Goal: Task Accomplishment & Management: Manage account settings

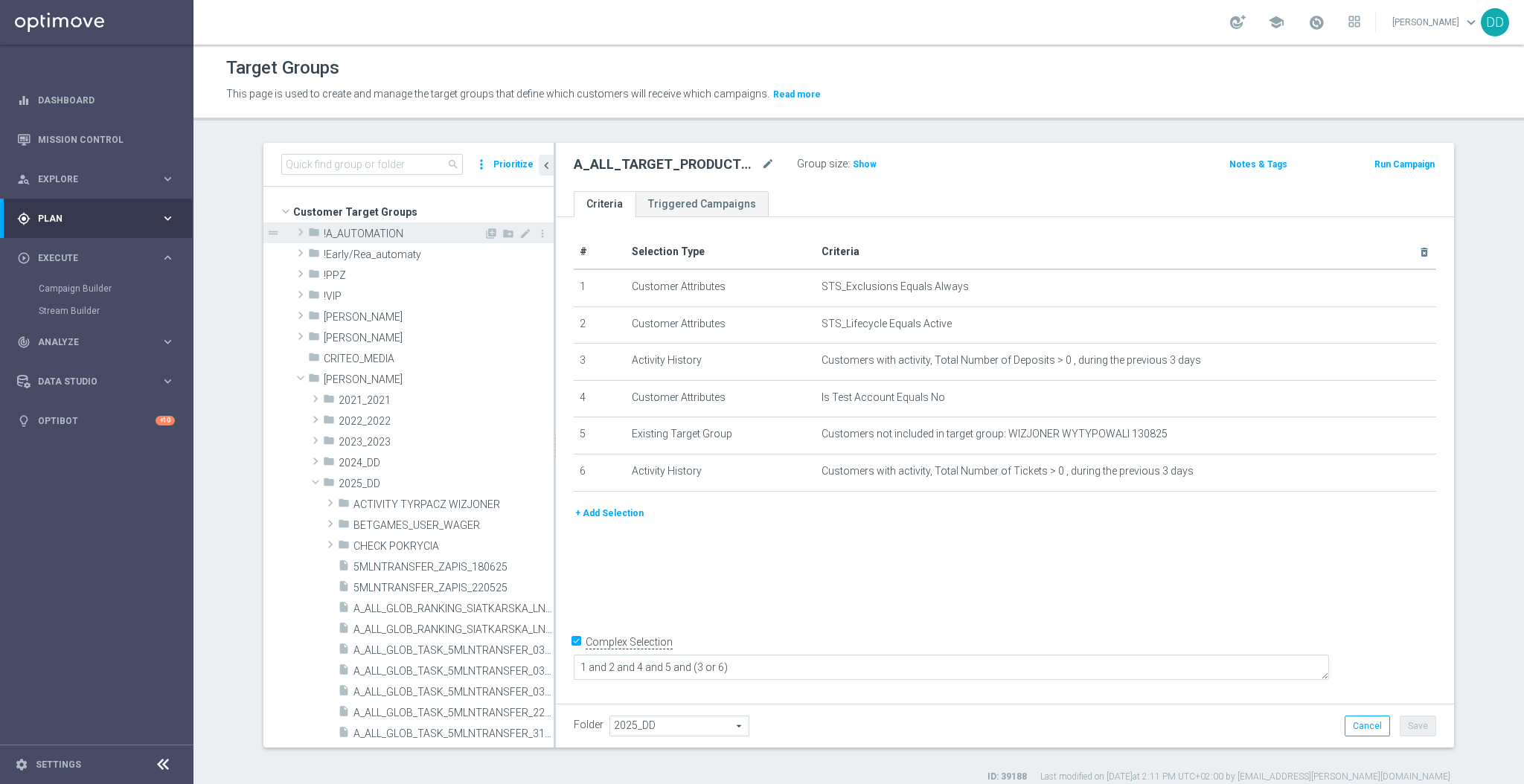
click at [294, 234] on span at bounding box center [300, 232] width 15 height 18
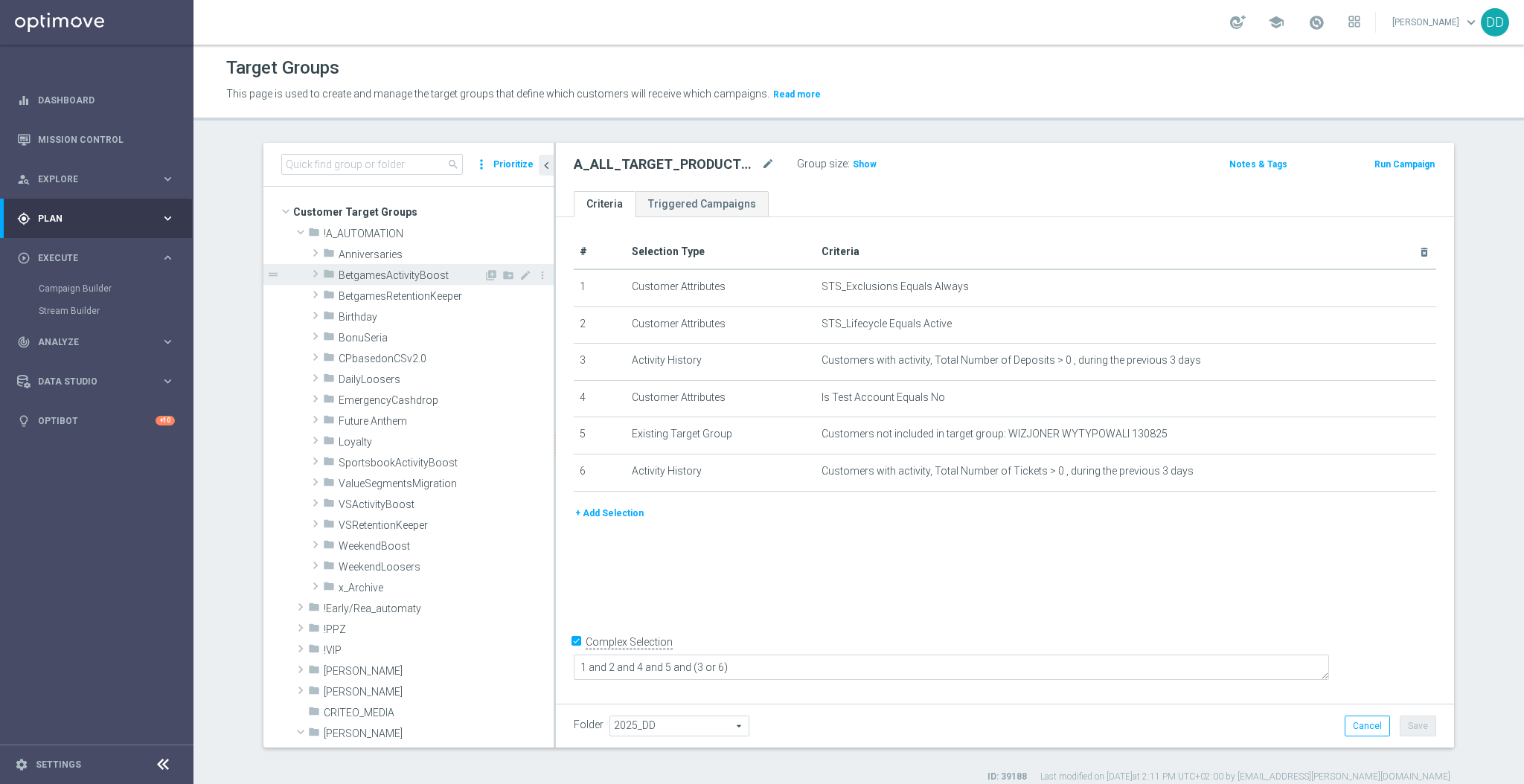
click at [341, 271] on span "BetgamesActivityBoost" at bounding box center [411, 275] width 145 height 12
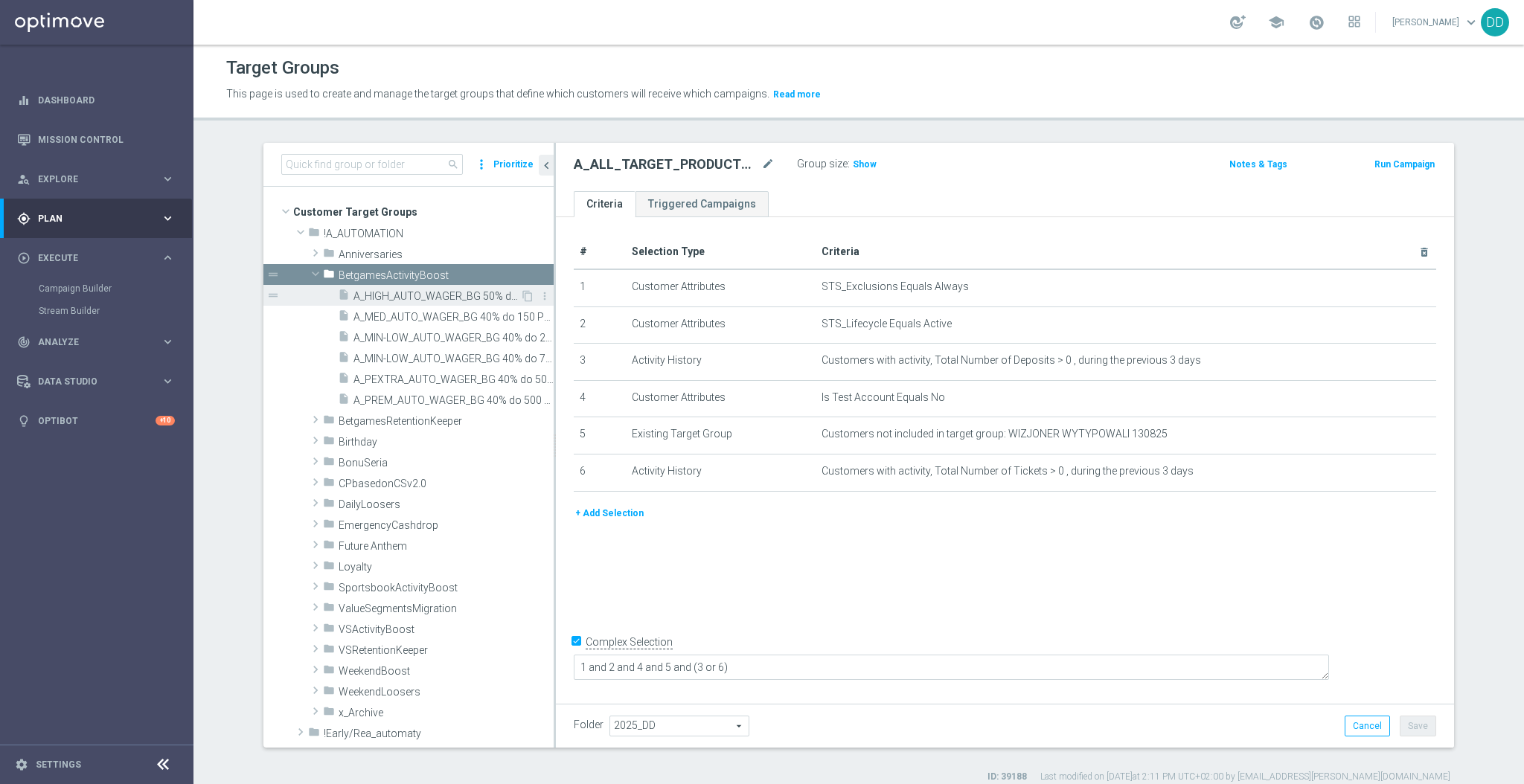
click at [360, 301] on span "A_HIGH_AUTO_WAGER_BG 50% do 350 PLN_14d" at bounding box center [436, 296] width 166 height 12
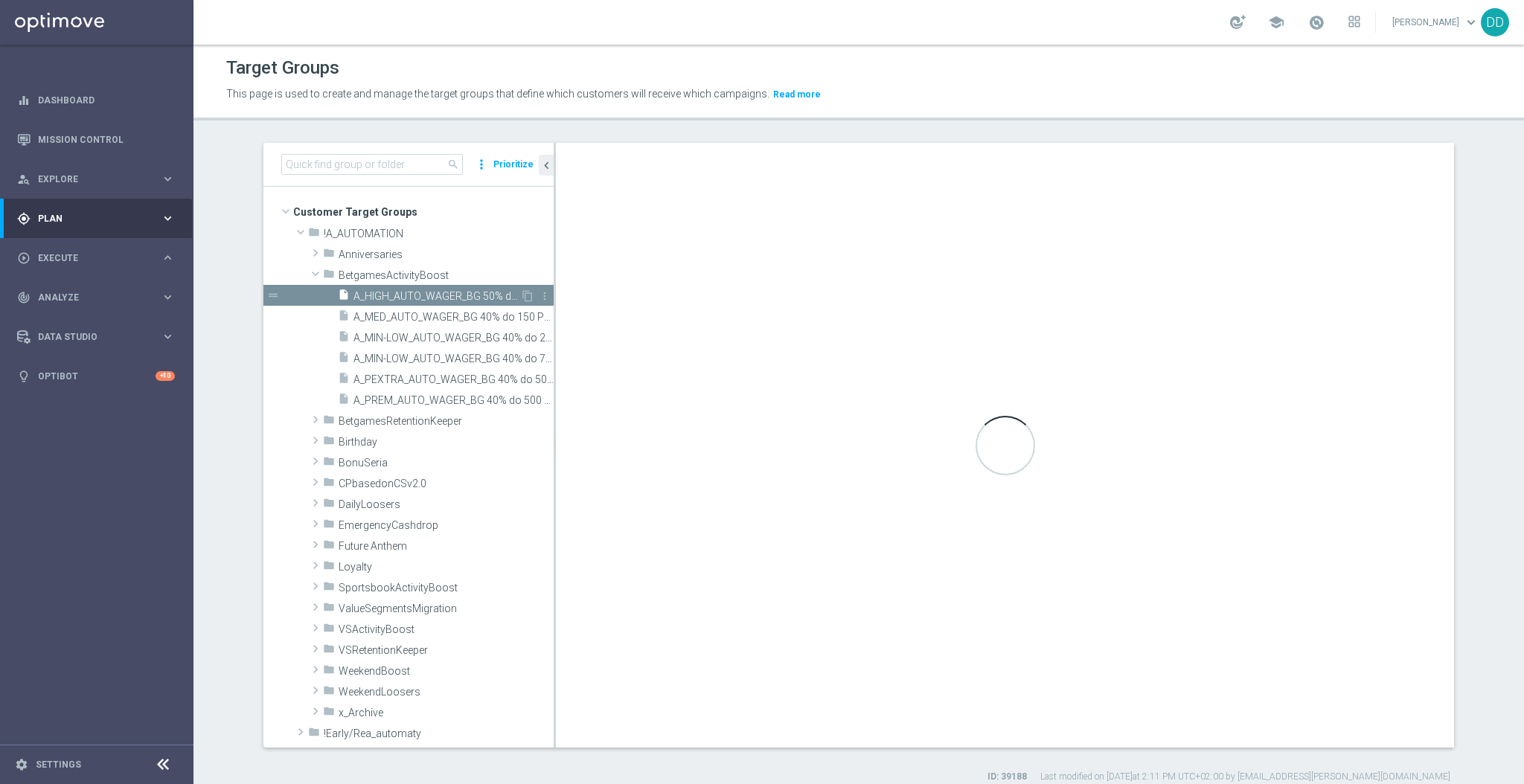
checkbox input "false"
type input "BetgamesActivityBoost"
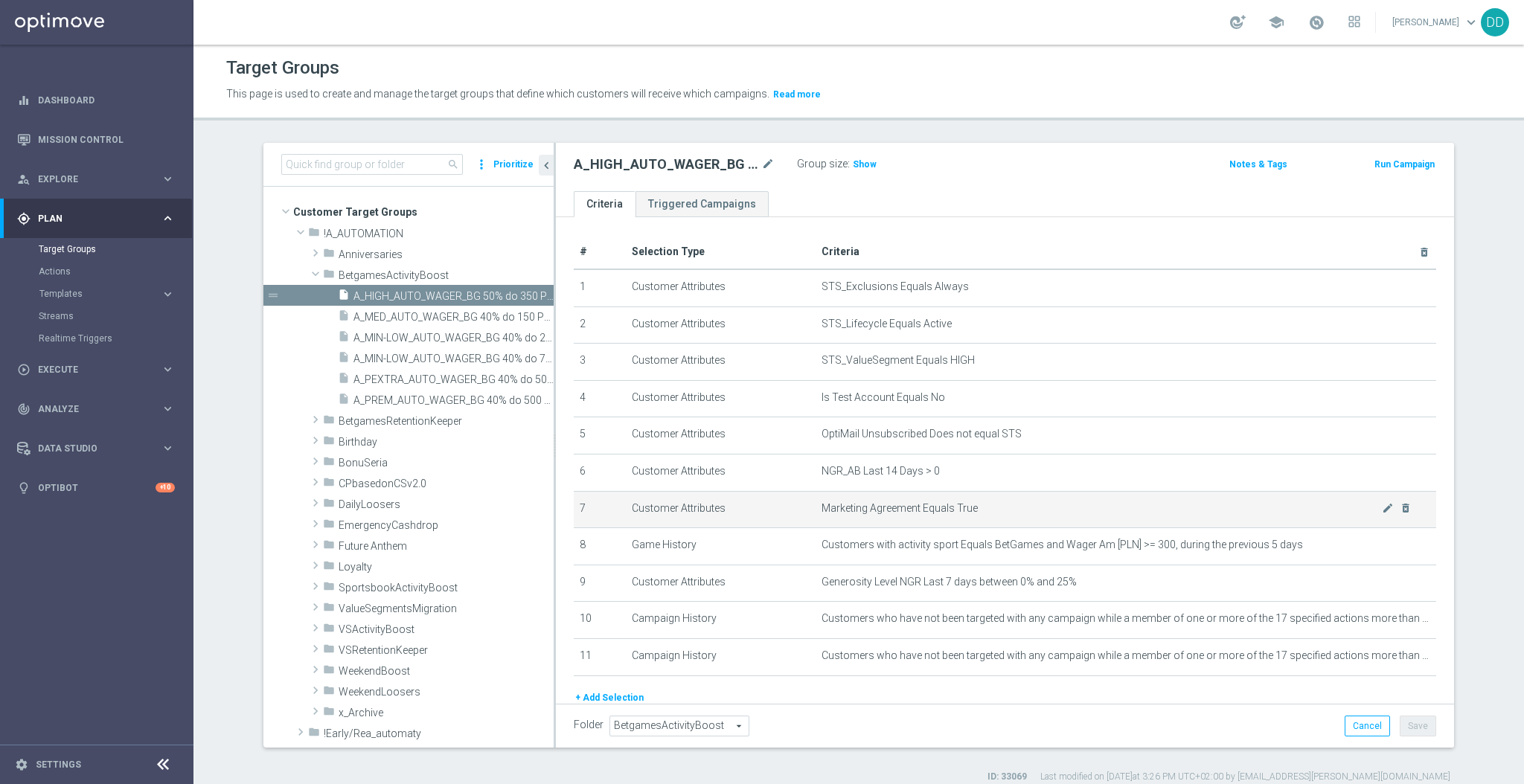
scroll to position [56, 0]
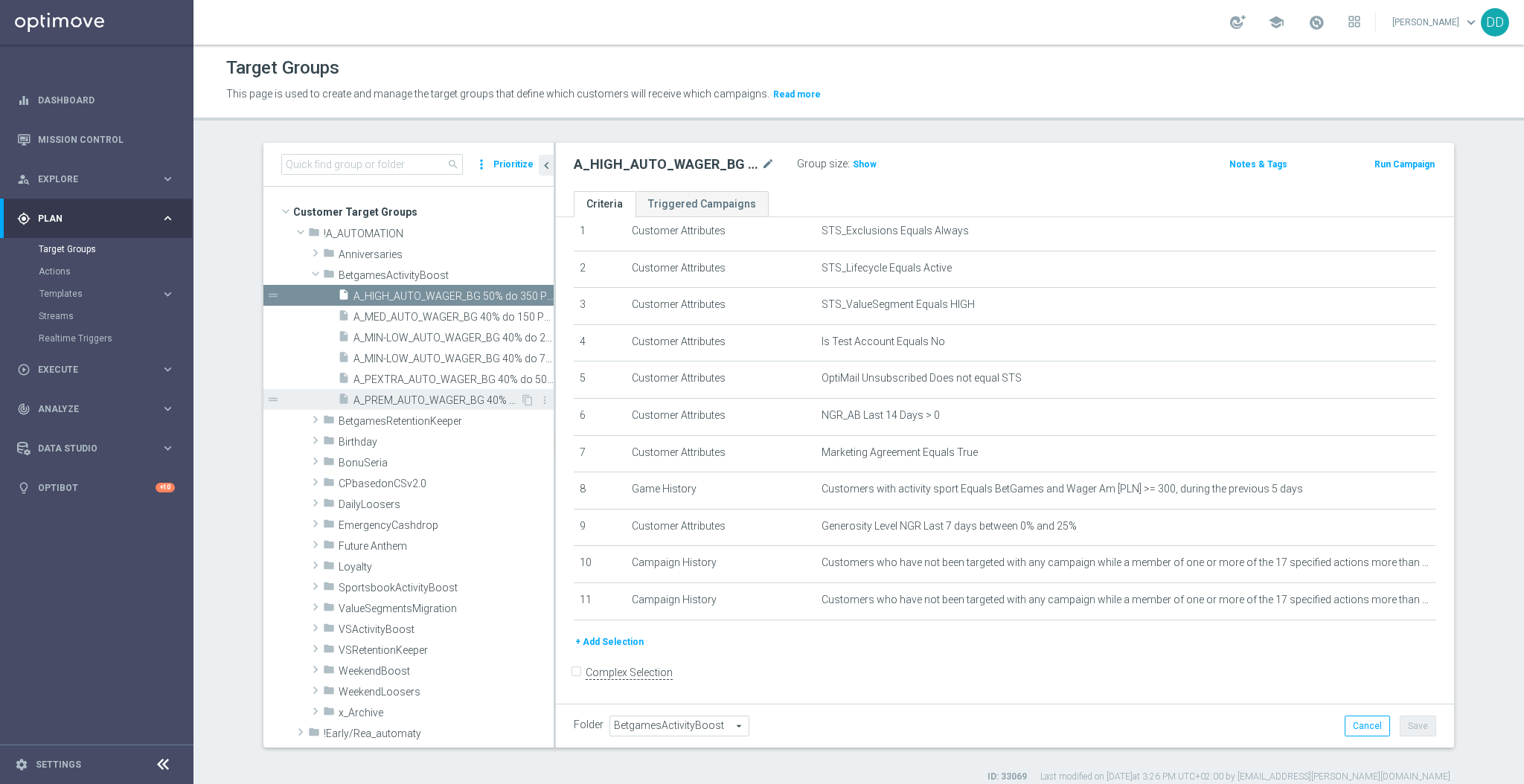
click at [382, 402] on span "A_PREM_AUTO_WAGER_BG 40% do 500 PLN_14d" at bounding box center [436, 401] width 166 height 12
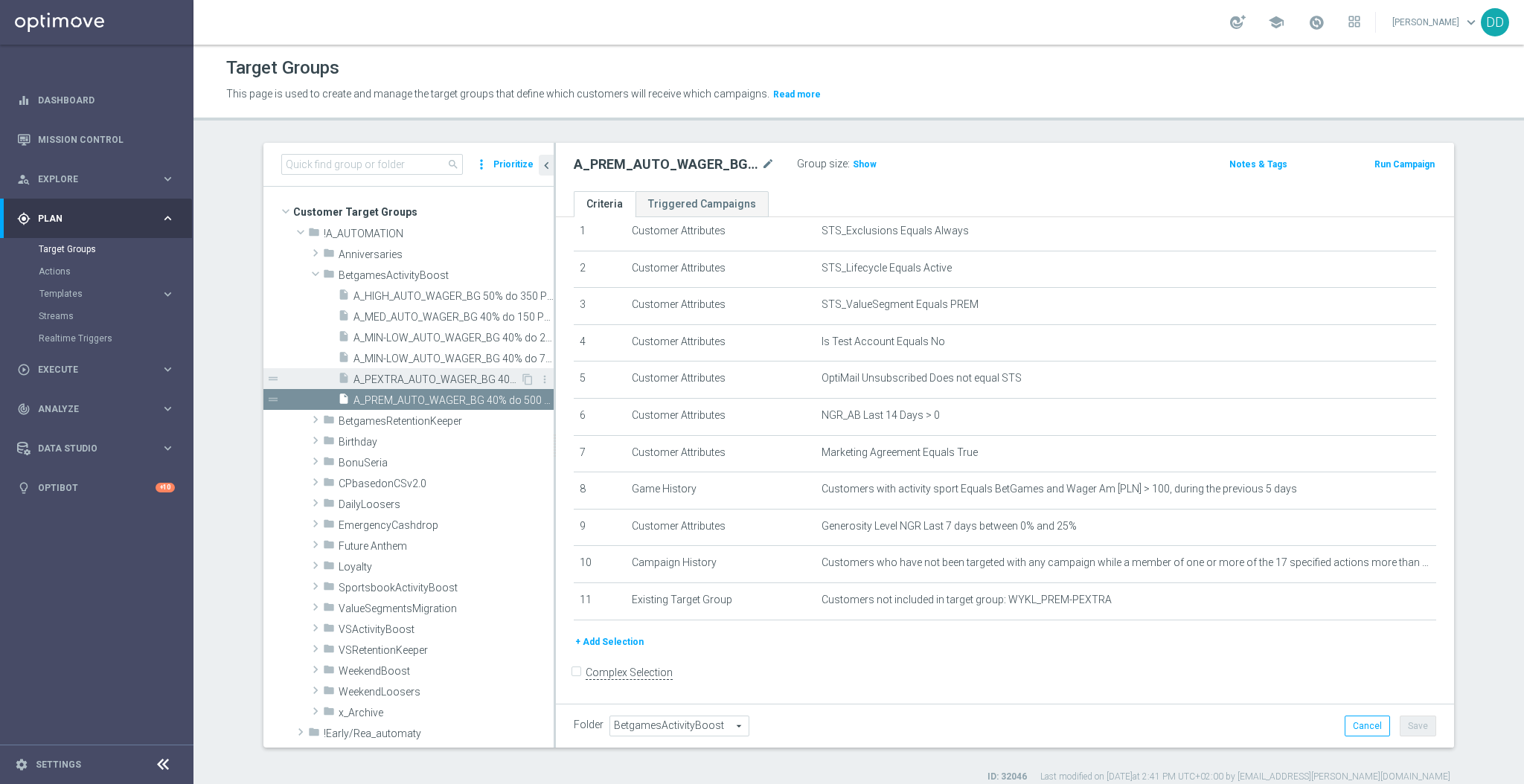
click at [390, 381] on span "A_PEXTRA_AUTO_WAGER_BG 40% do 500 PLN_14d" at bounding box center [436, 380] width 166 height 12
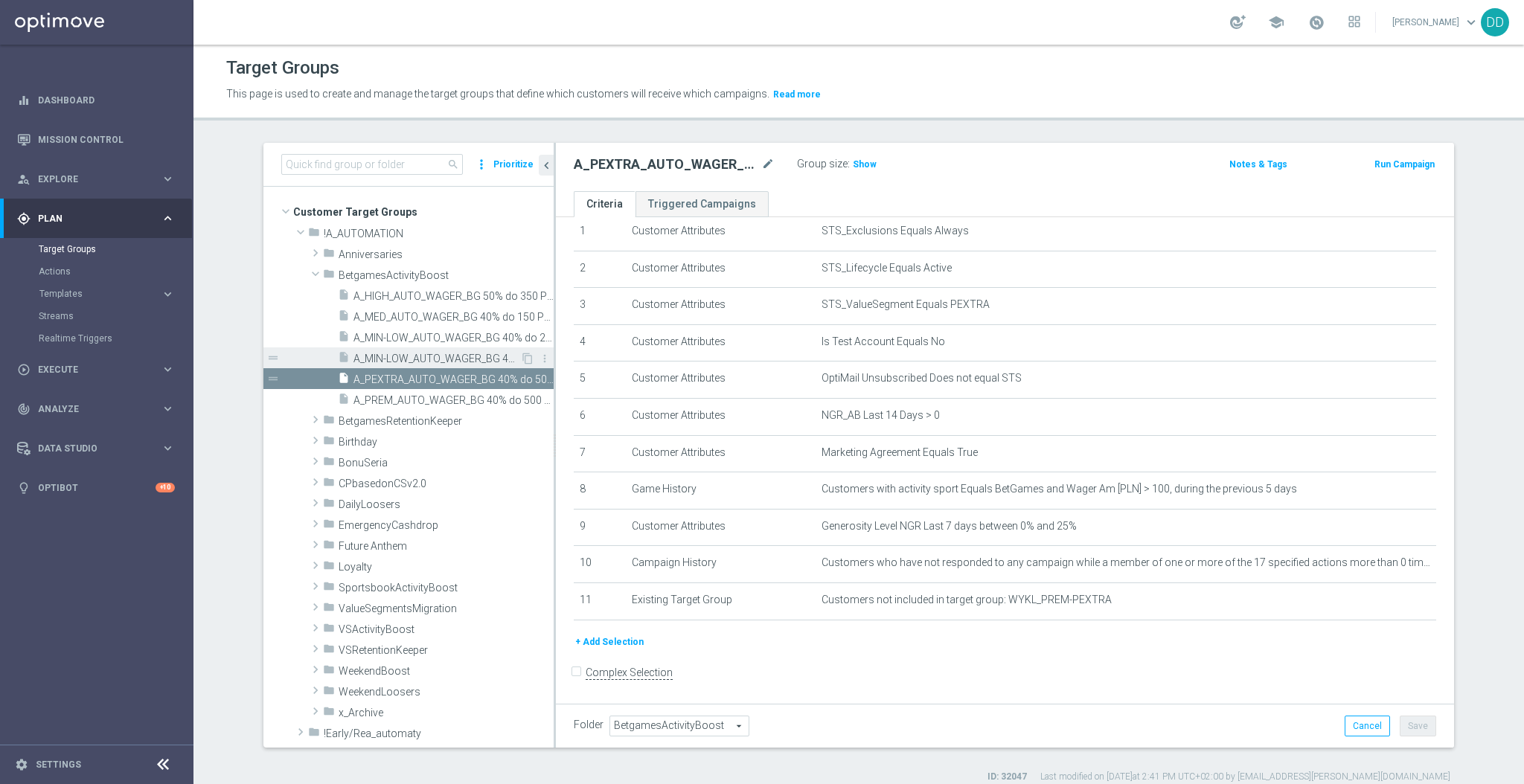
click at [396, 355] on span "A_MIN-LOW_AUTO_WAGER_BG 40% do 75 PLN_14d" at bounding box center [436, 359] width 166 height 12
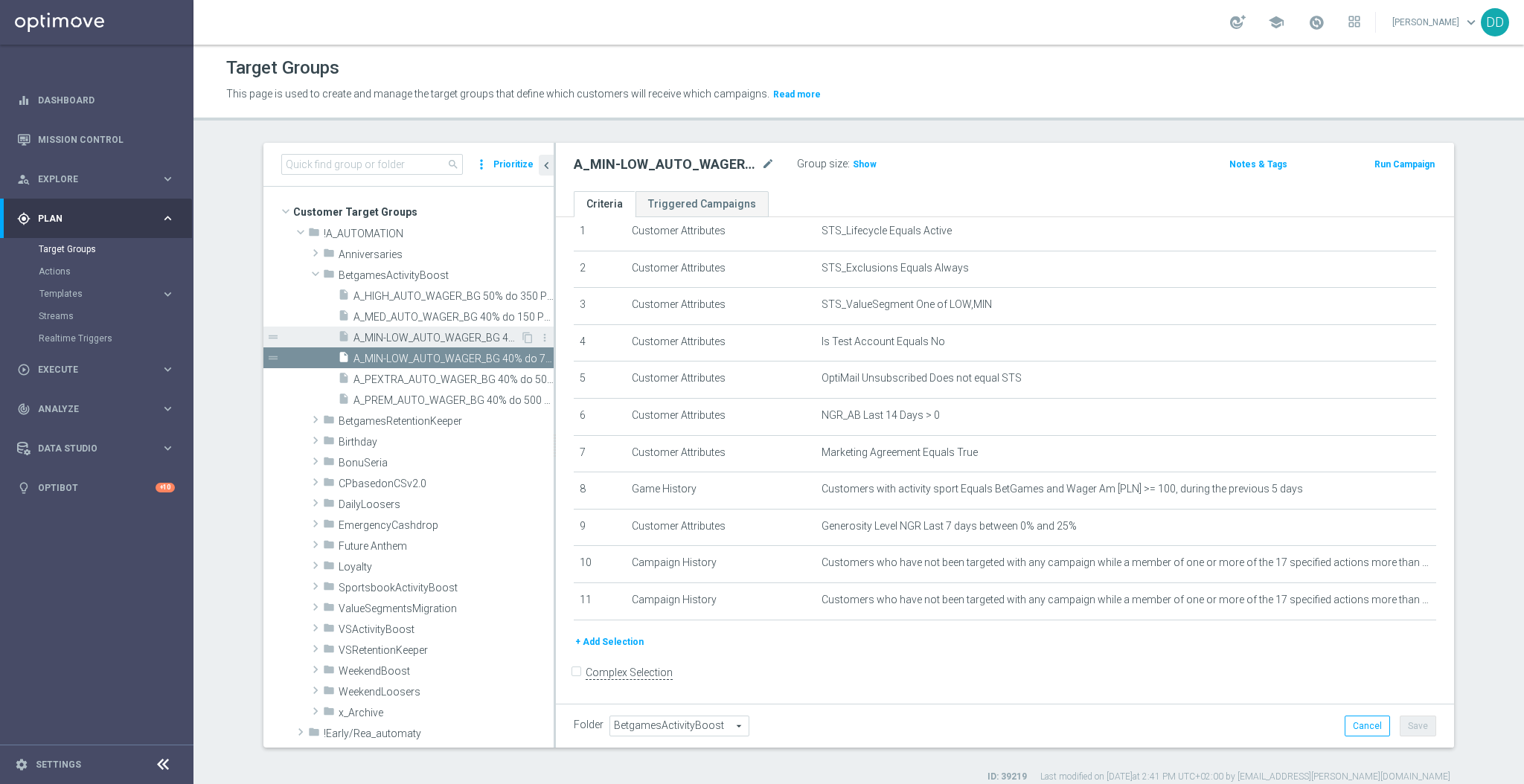
click at [398, 338] on span "A_MIN-LOW_AUTO_WAGER_BG 40% do 20 PLN_14d" at bounding box center [436, 338] width 166 height 12
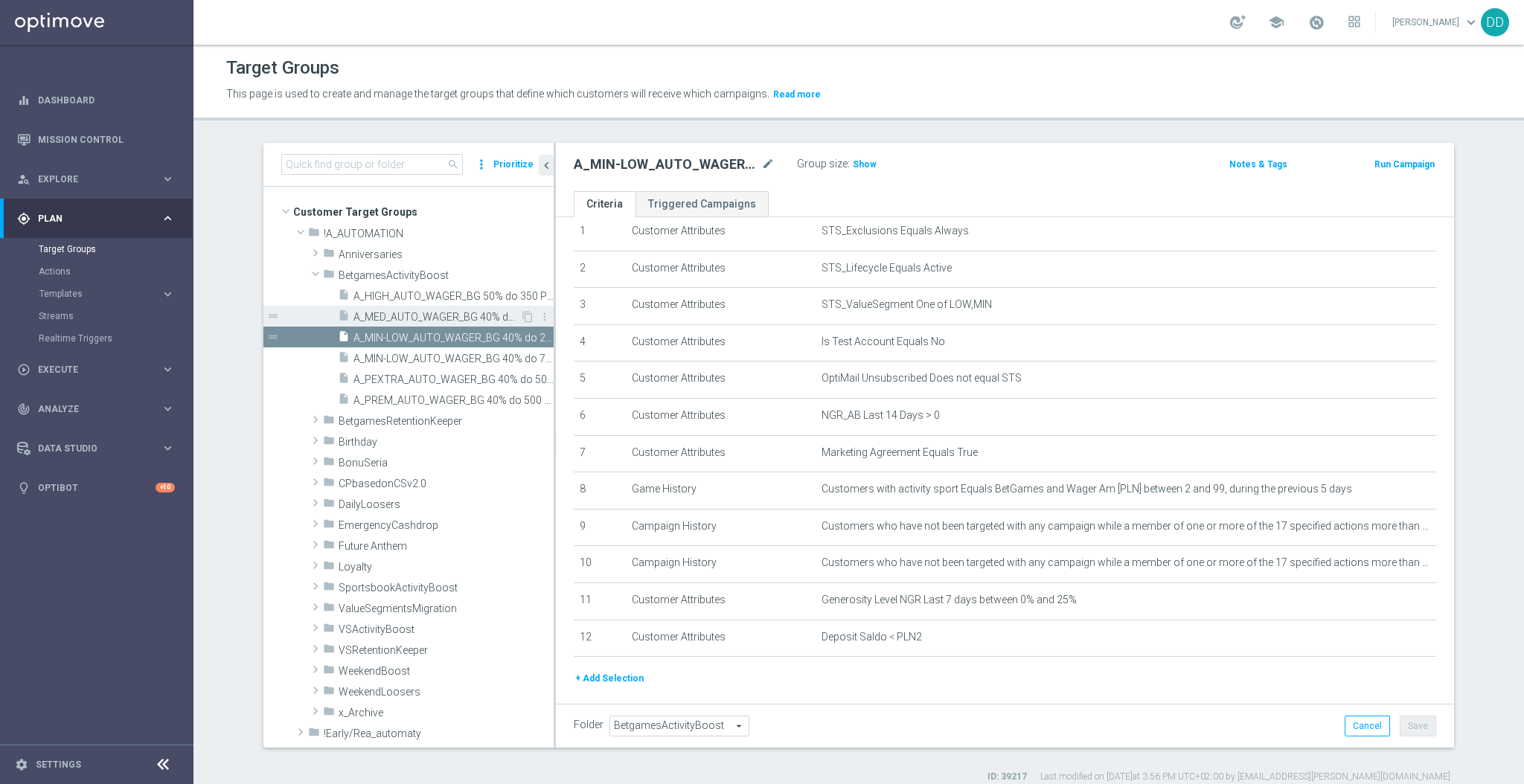
click at [401, 313] on span "A_MED_AUTO_WAGER_BG 40% do 150 PLN_14d" at bounding box center [436, 317] width 166 height 12
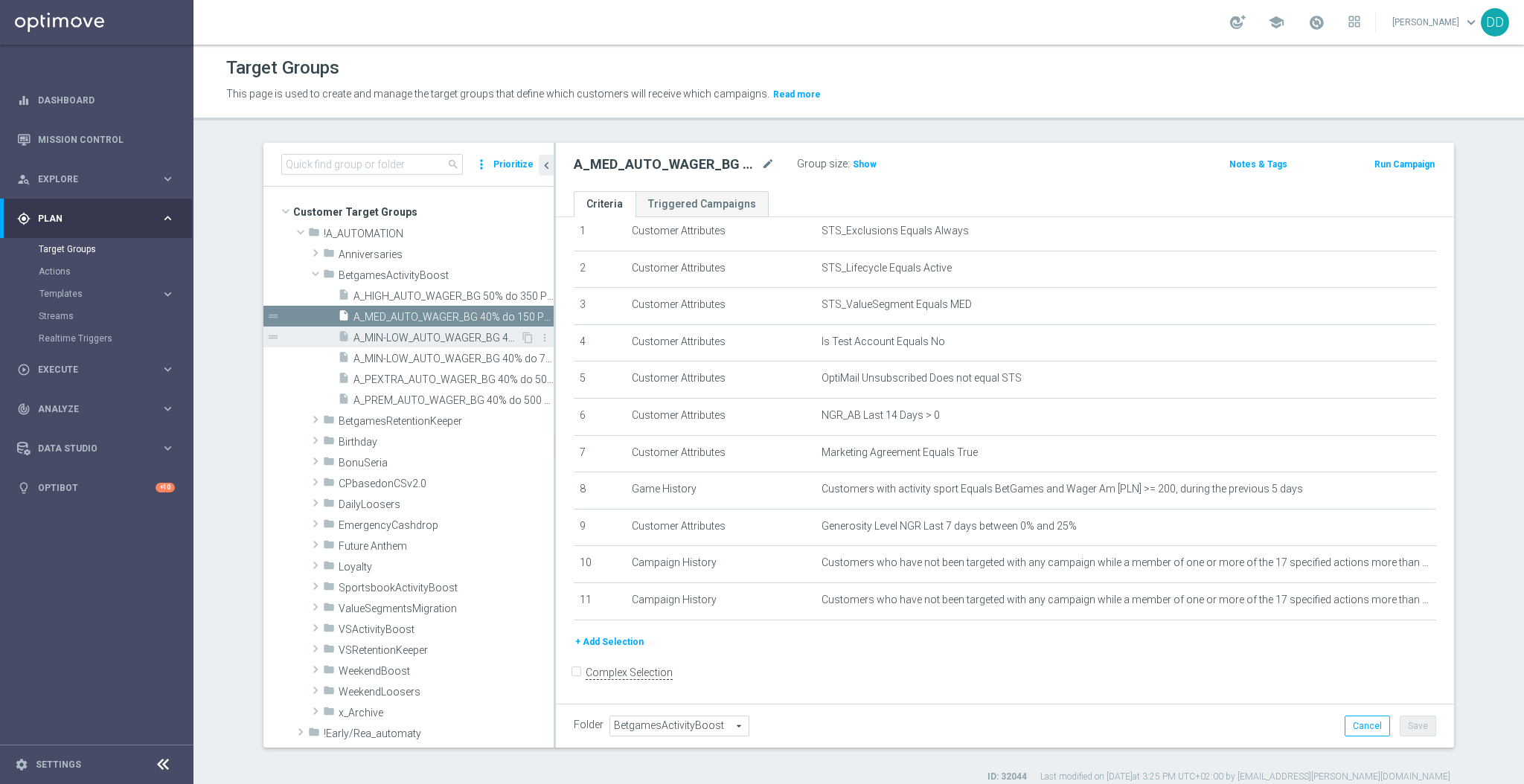
click at [402, 337] on span "A_MIN-LOW_AUTO_WAGER_BG 40% do 20 PLN_14d" at bounding box center [436, 338] width 166 height 12
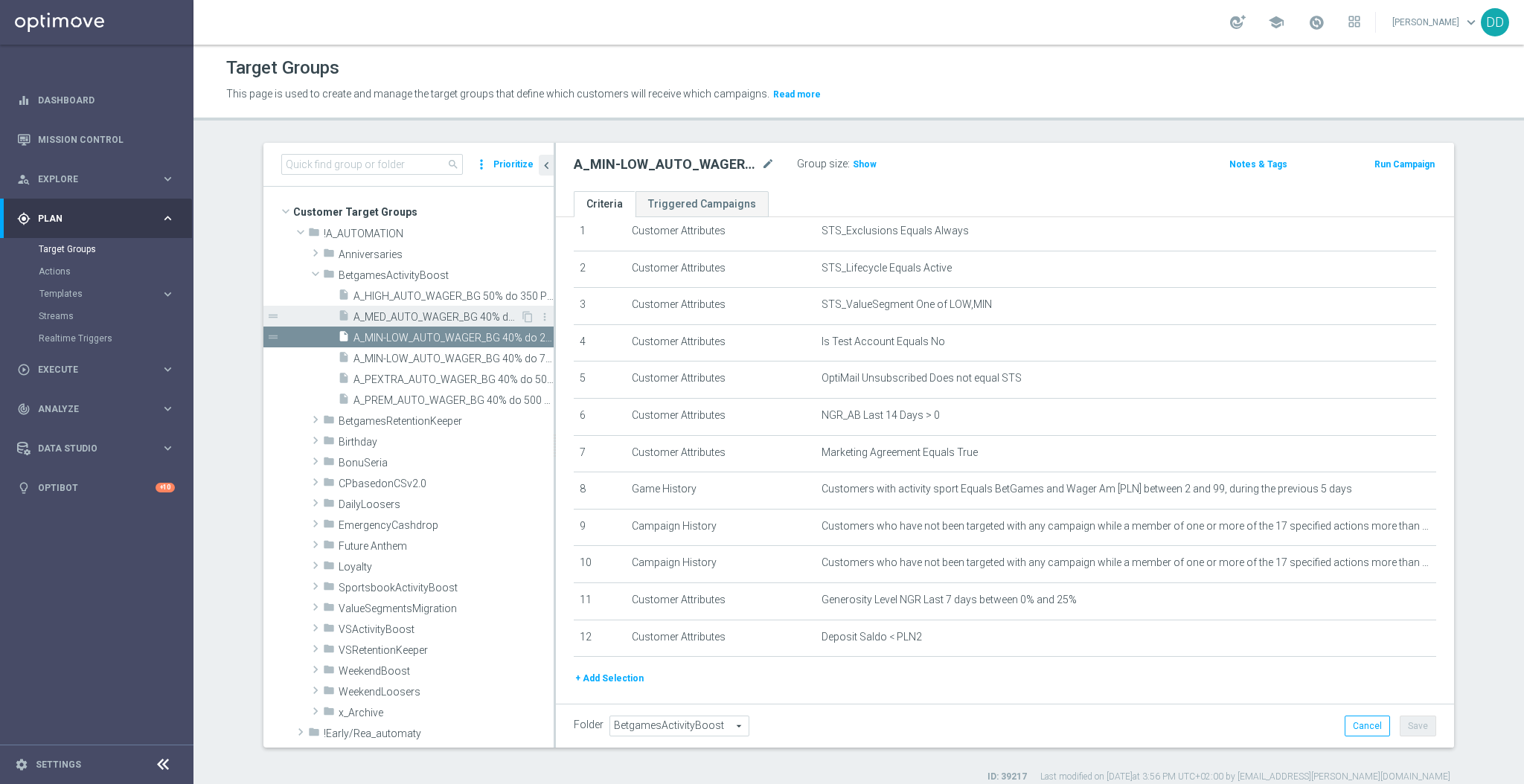
click at [399, 311] on span "A_MED_AUTO_WAGER_BG 40% do 150 PLN_14d" at bounding box center [436, 317] width 166 height 12
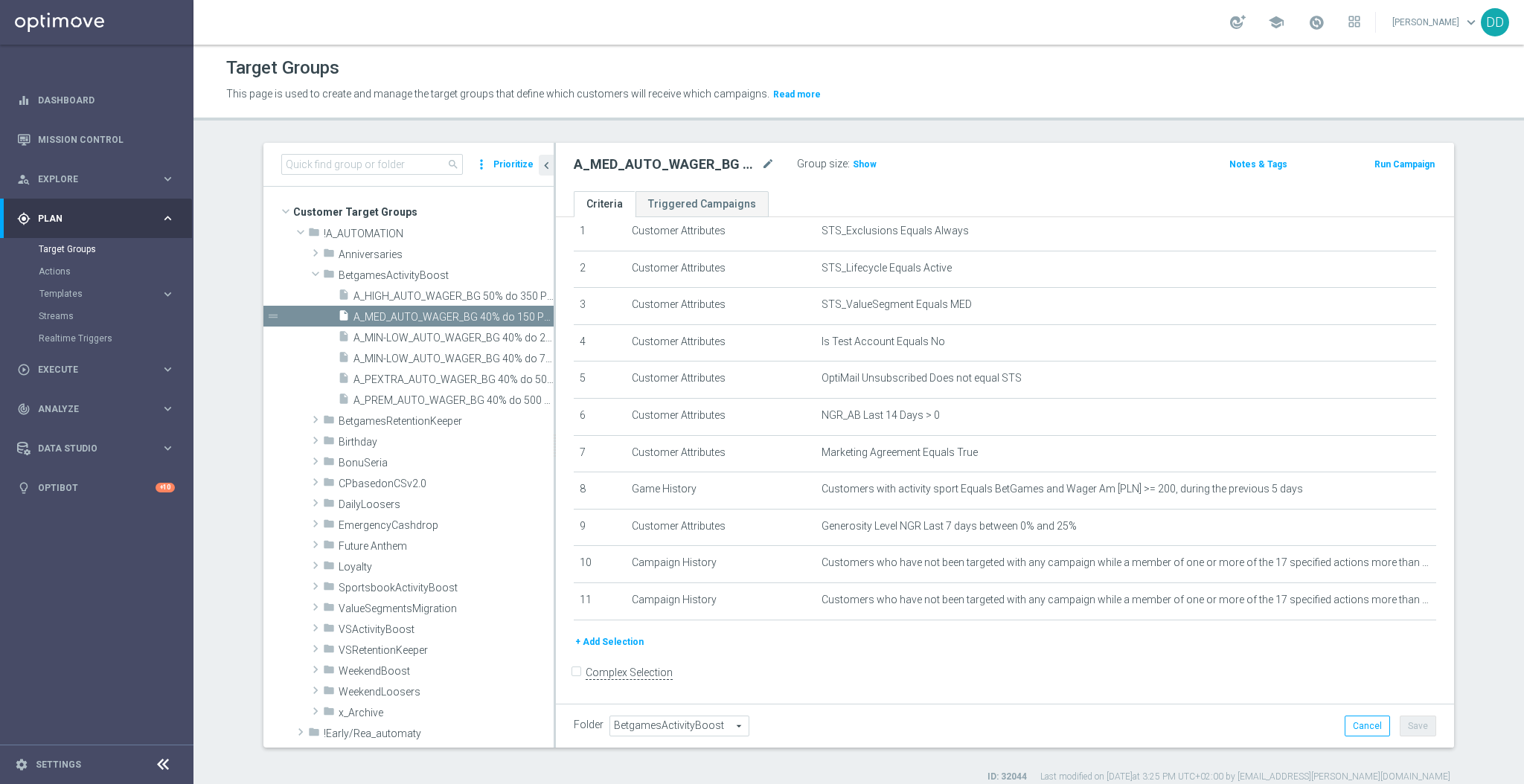
click at [602, 639] on button "+ Add Selection" at bounding box center [610, 642] width 72 height 16
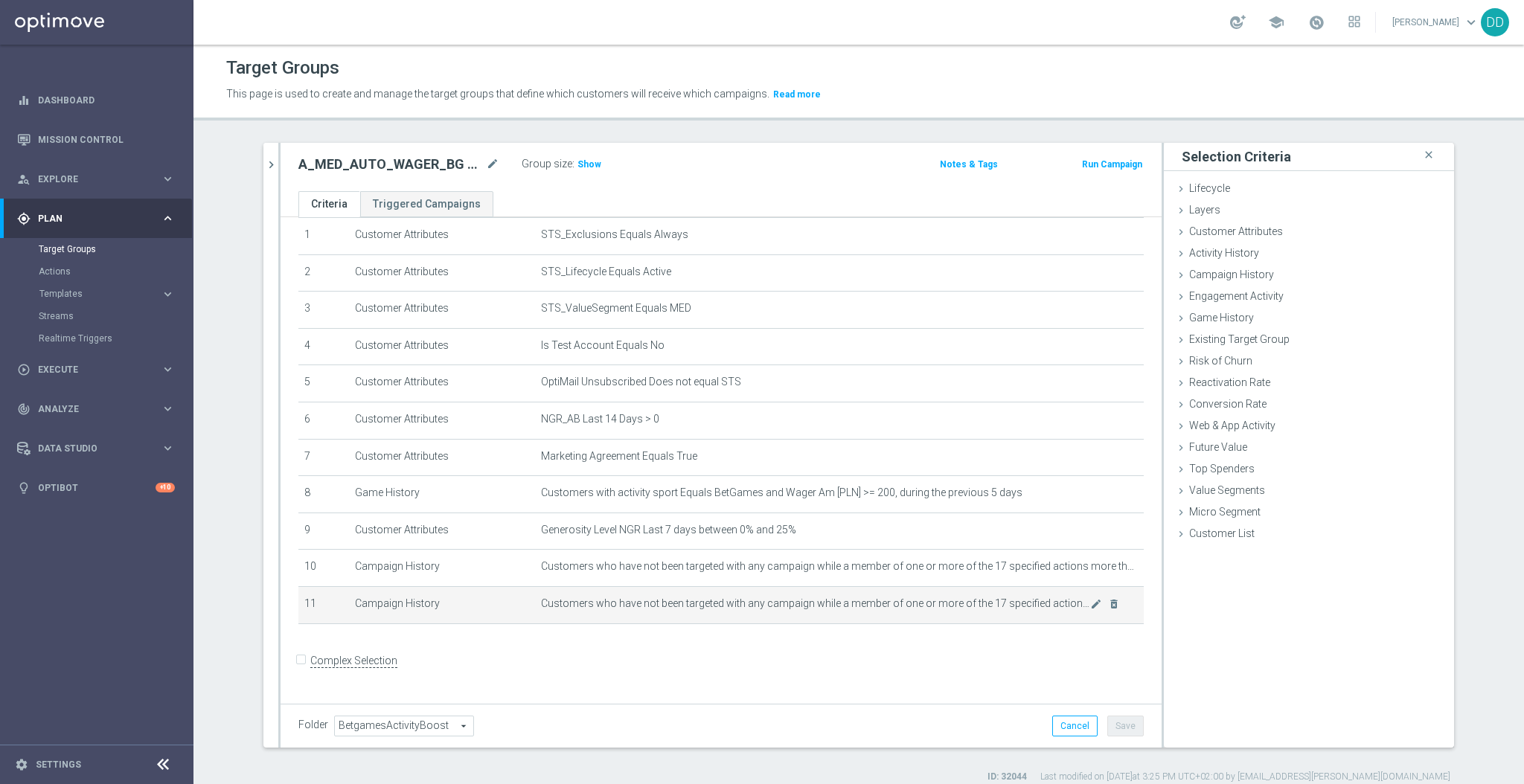
scroll to position [41, 0]
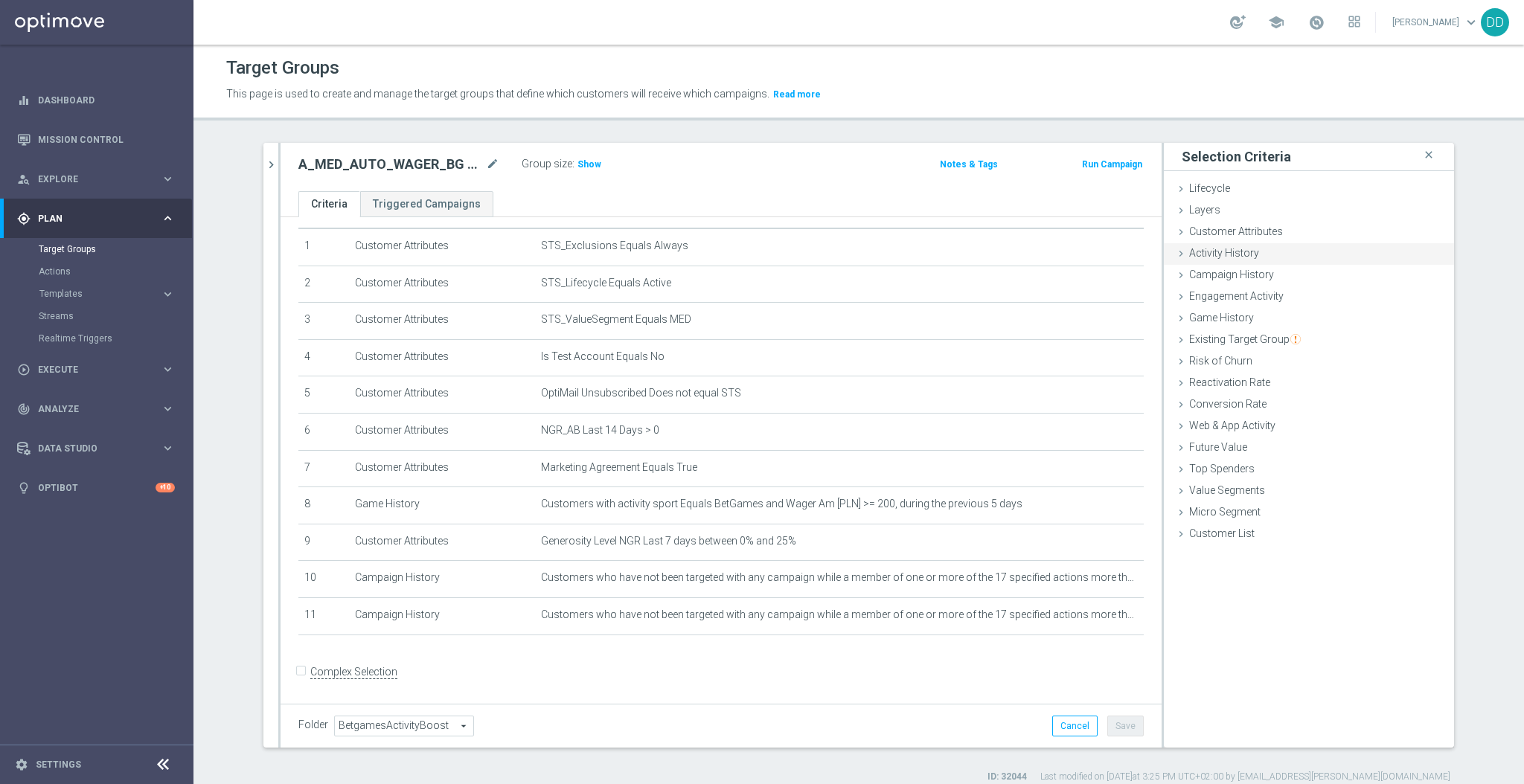
click at [1230, 257] on span "Activity History" at bounding box center [1224, 253] width 70 height 12
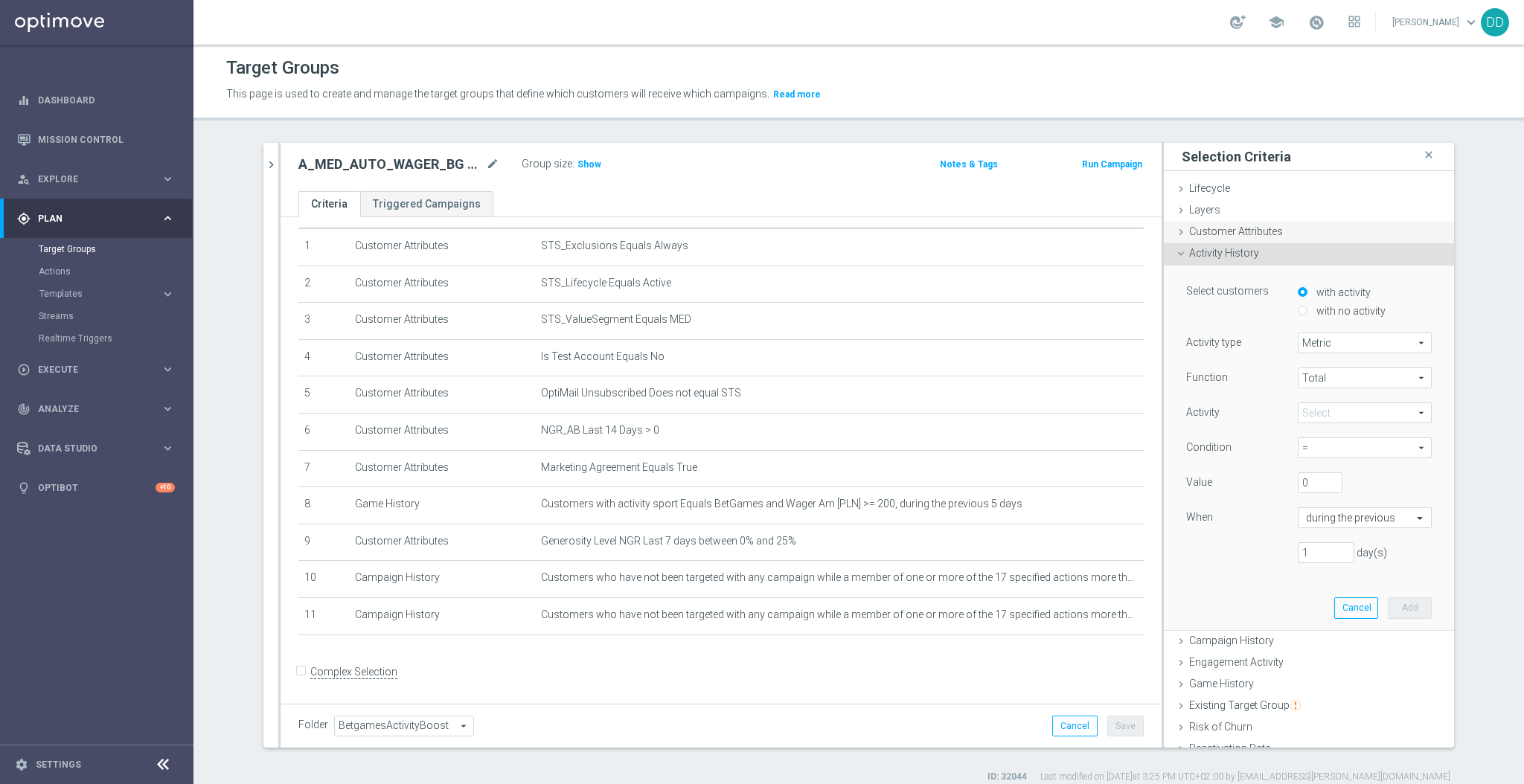
click at [1239, 232] on span "Customer Attributes" at bounding box center [1236, 231] width 94 height 12
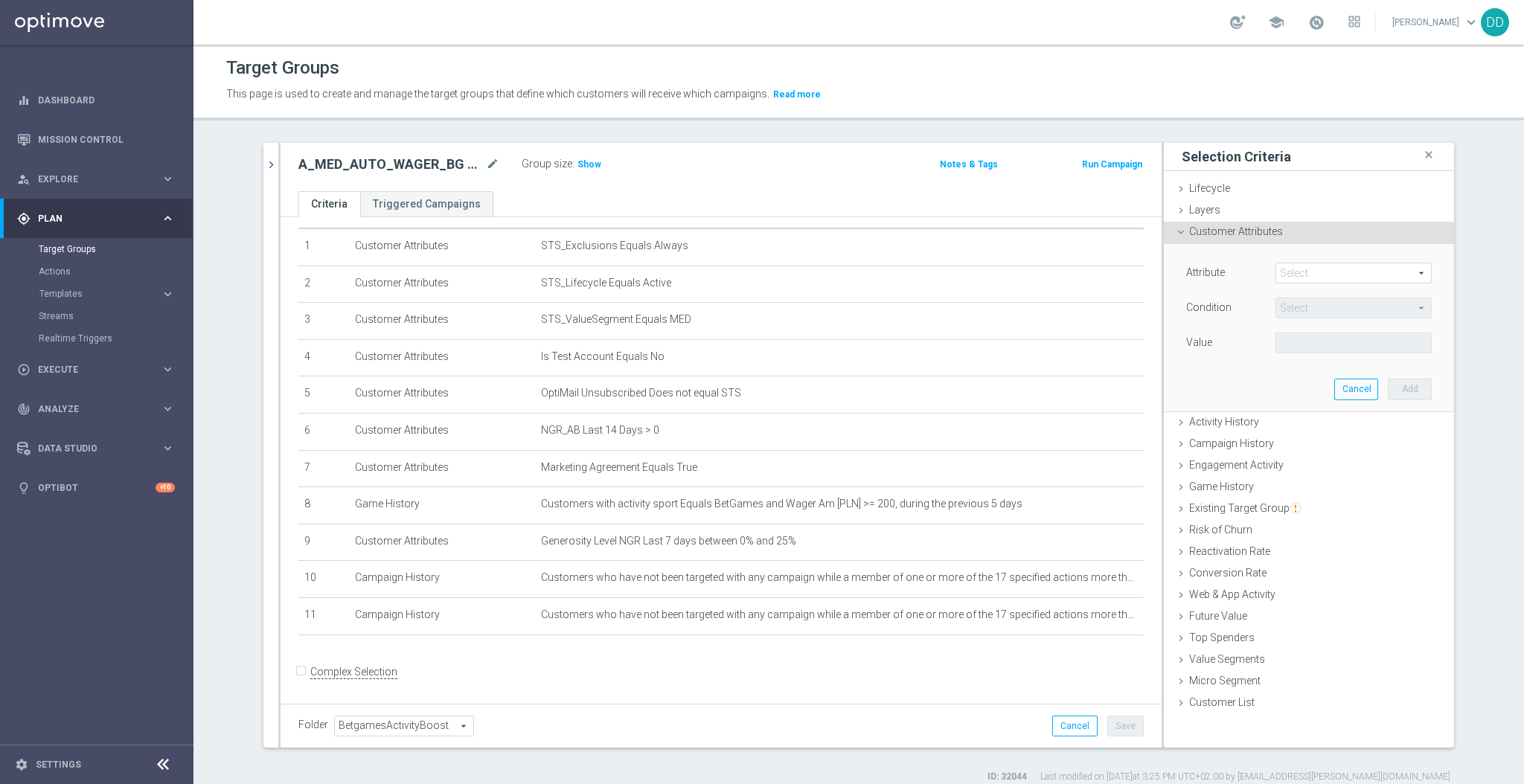
click at [1304, 267] on span at bounding box center [1354, 273] width 155 height 19
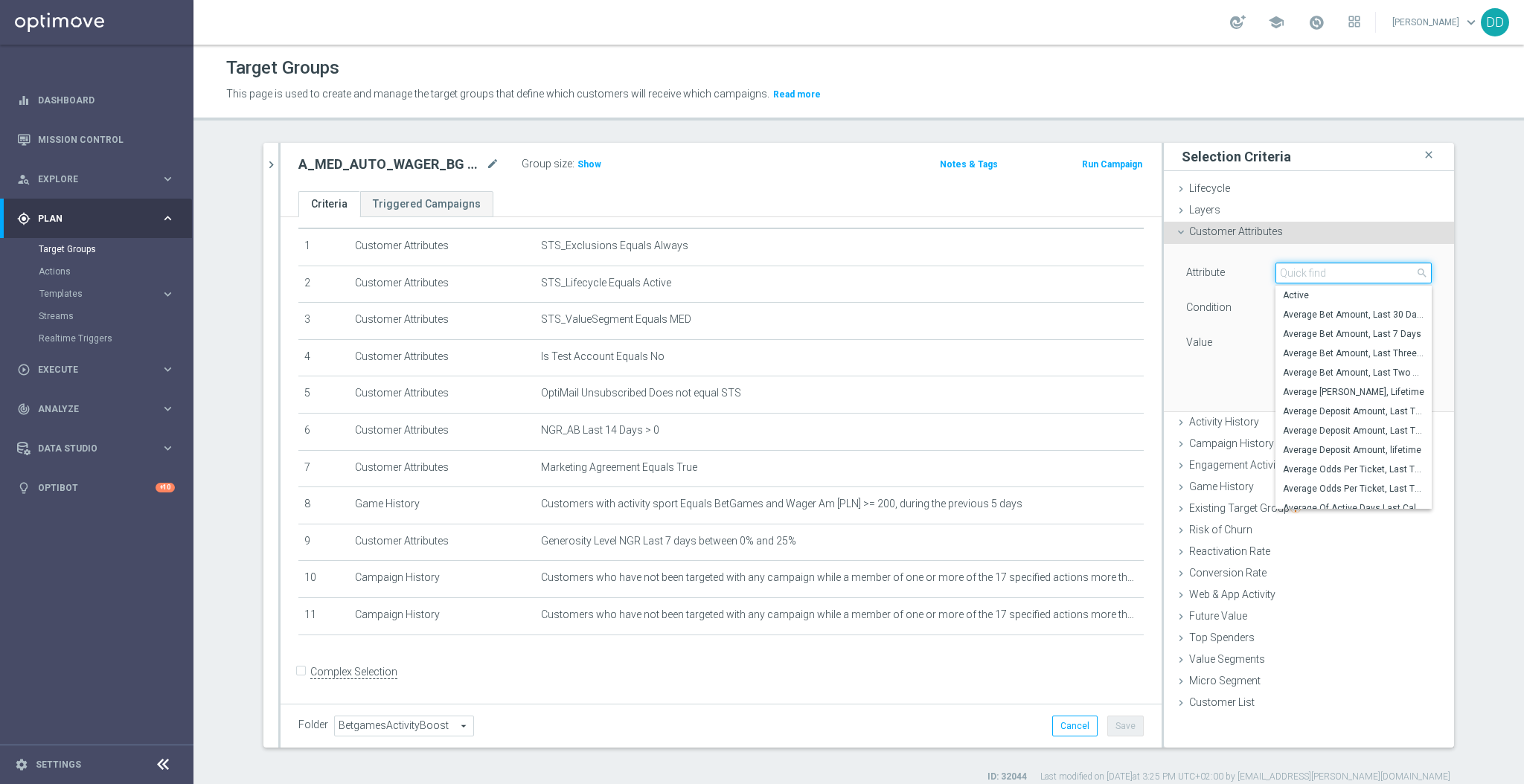
click at [1307, 274] on input "search" at bounding box center [1354, 273] width 156 height 21
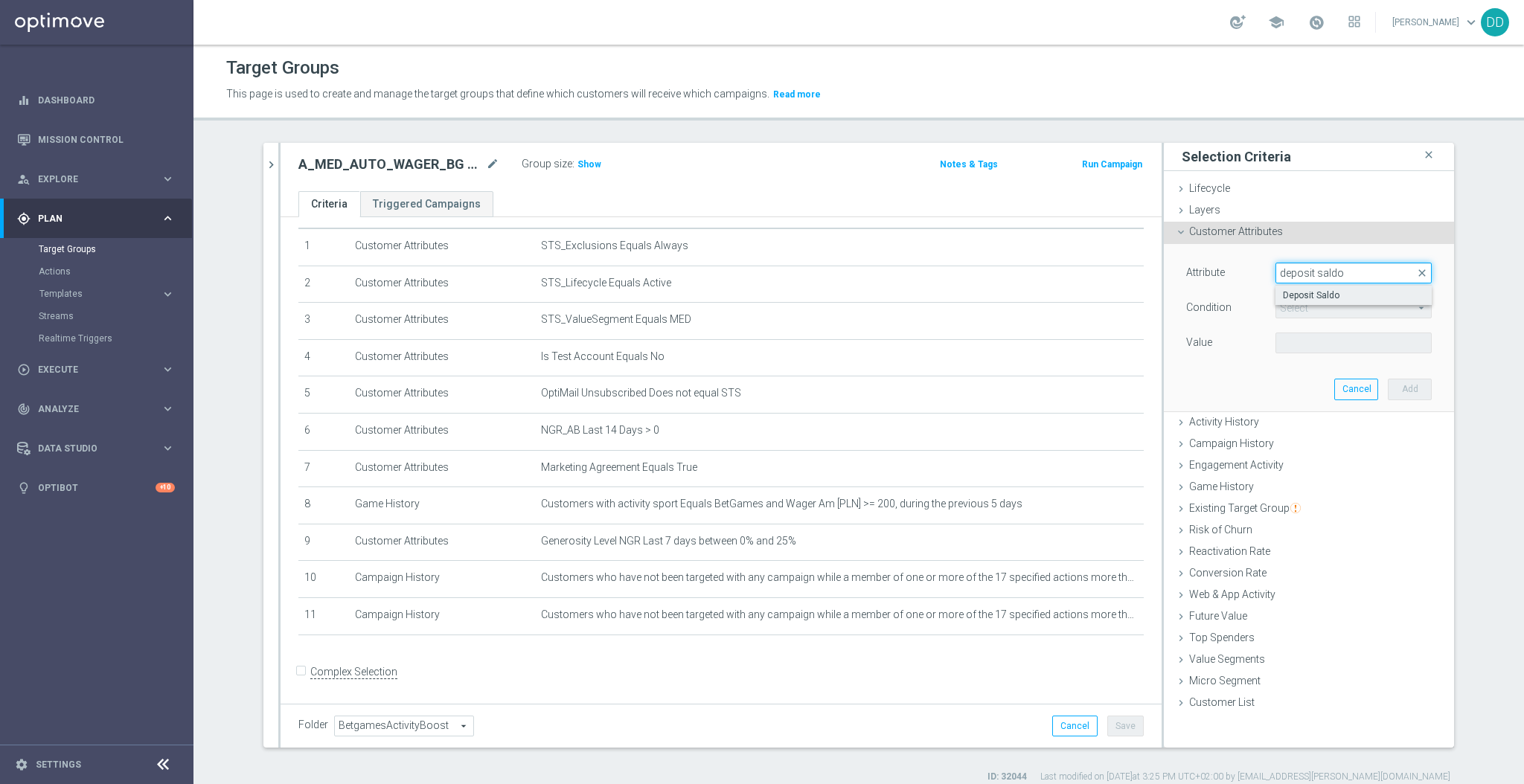
type input "deposit saldo"
click at [1301, 291] on span "Deposit Saldo" at bounding box center [1354, 295] width 142 height 12
type input "Deposit Saldo"
click at [1305, 309] on span "=" at bounding box center [1354, 308] width 155 height 19
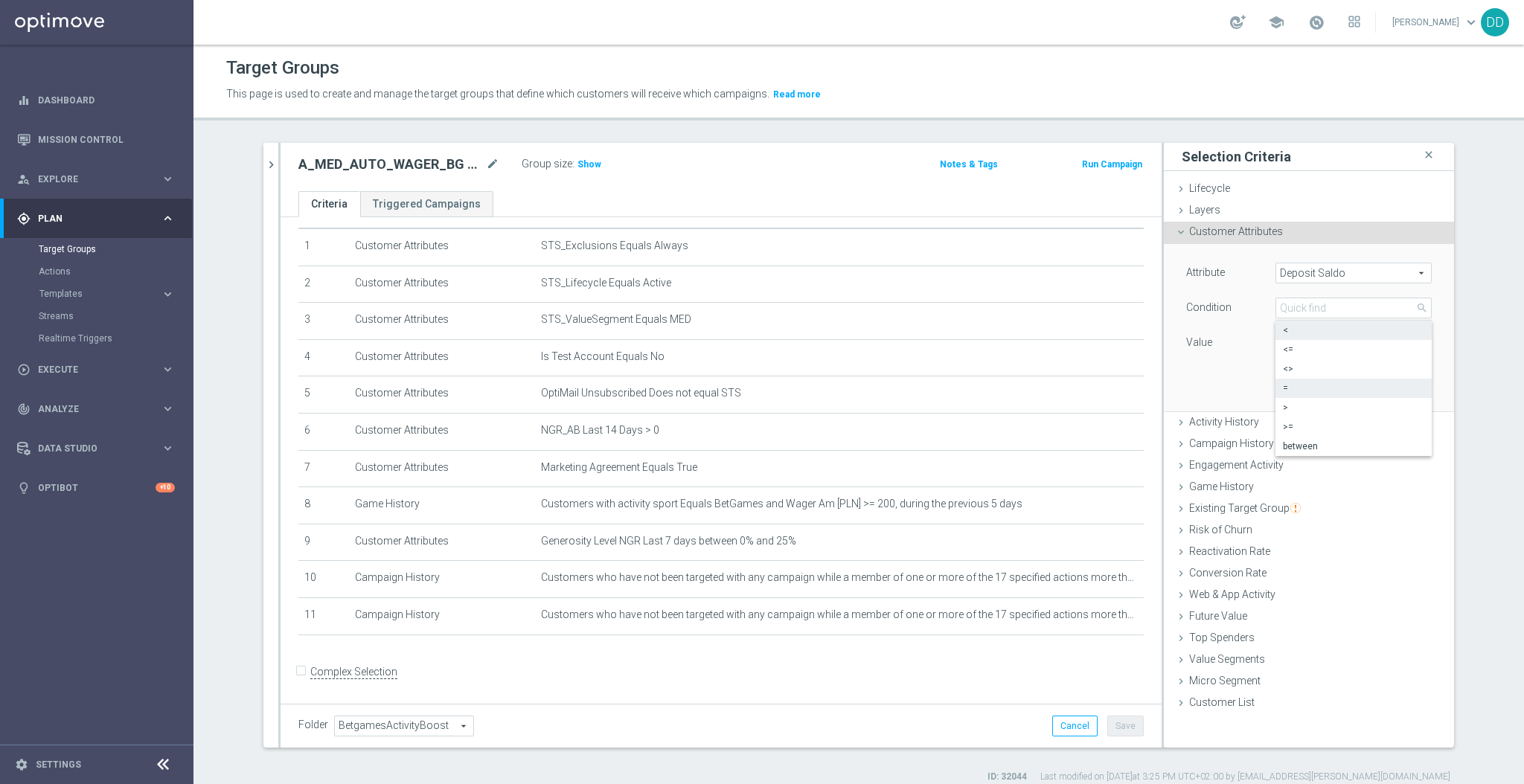
click at [1288, 337] on label "<" at bounding box center [1354, 330] width 156 height 19
type input "<"
click at [1288, 345] on label "PLN" at bounding box center [1287, 342] width 15 height 13
click at [1288, 345] on input "PLN" at bounding box center [1309, 343] width 67 height 21
click at [1284, 341] on label "PLN" at bounding box center [1287, 342] width 15 height 13
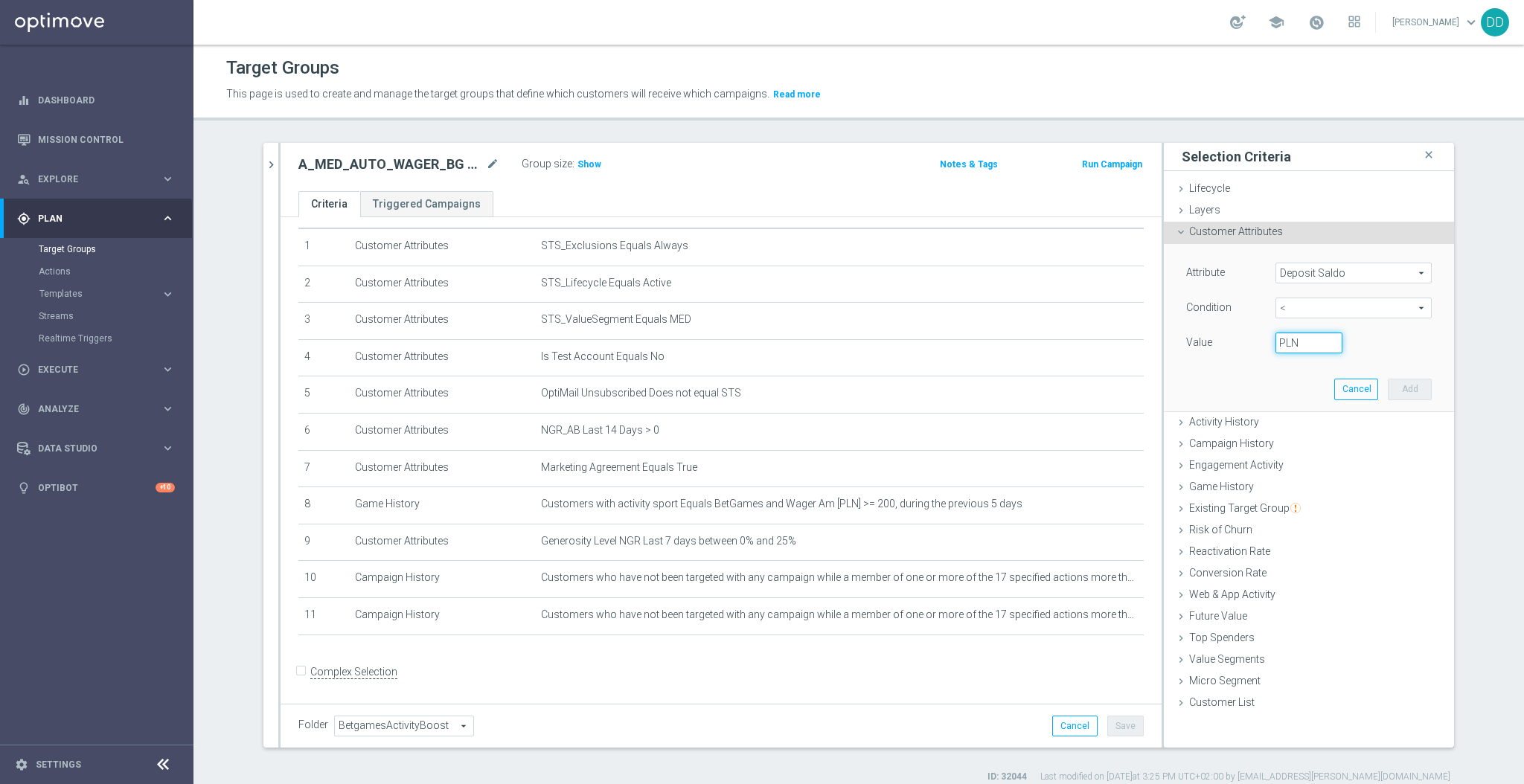
click at [1284, 341] on input "PLN" at bounding box center [1309, 343] width 67 height 21
type input "2"
click at [1414, 389] on button "Add" at bounding box center [1410, 389] width 44 height 21
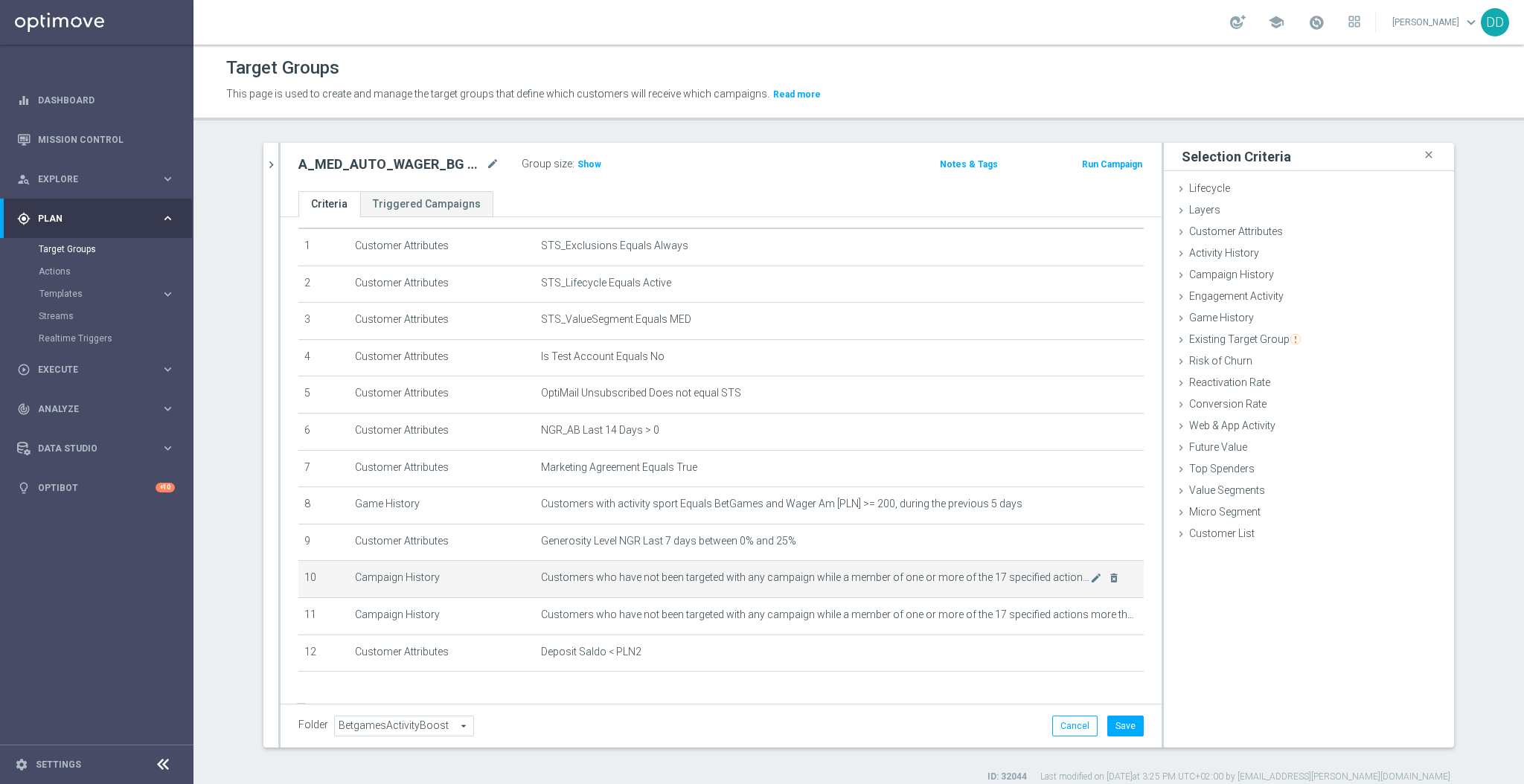
scroll to position [77, 0]
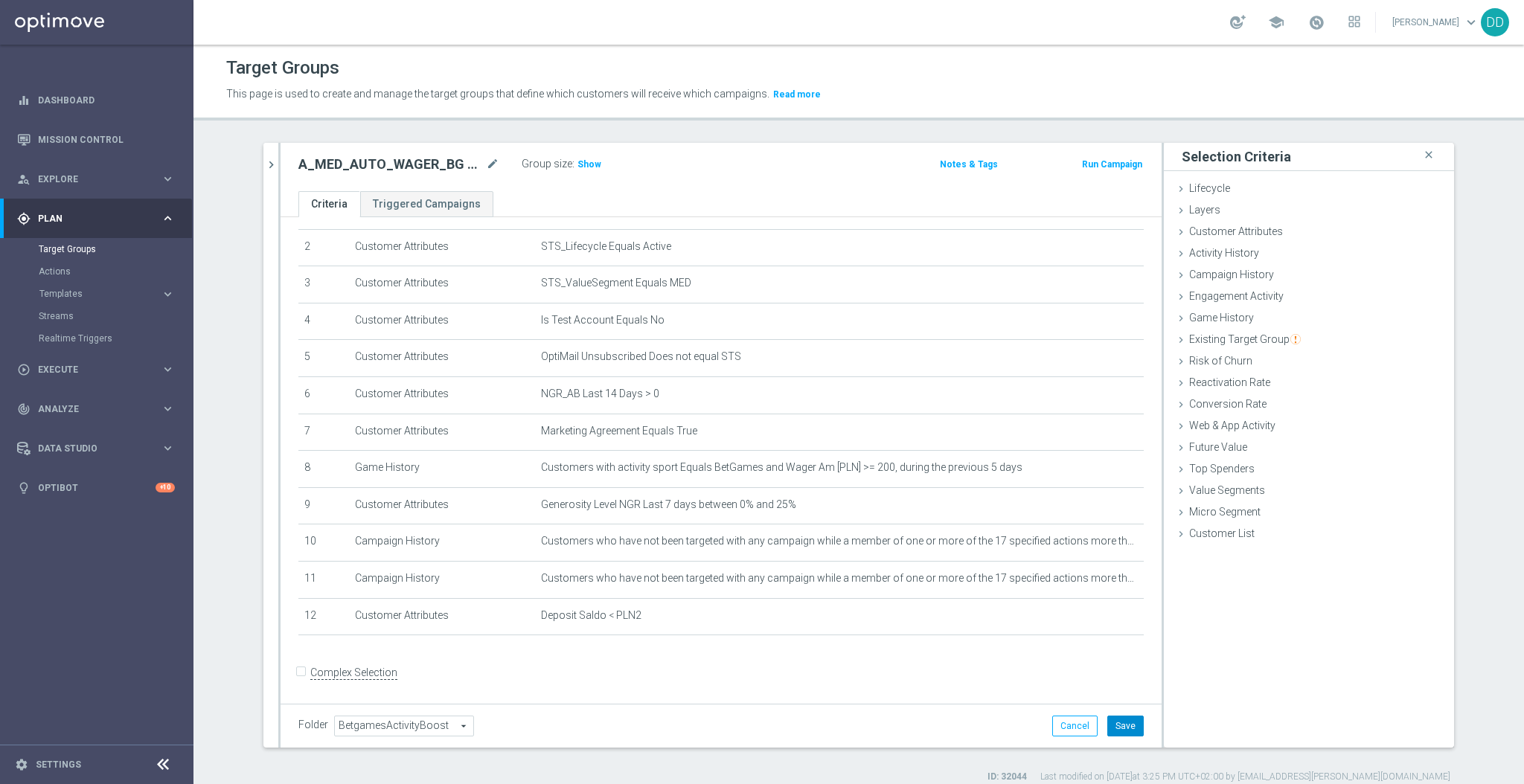
click at [1120, 728] on button "Save" at bounding box center [1126, 726] width 37 height 21
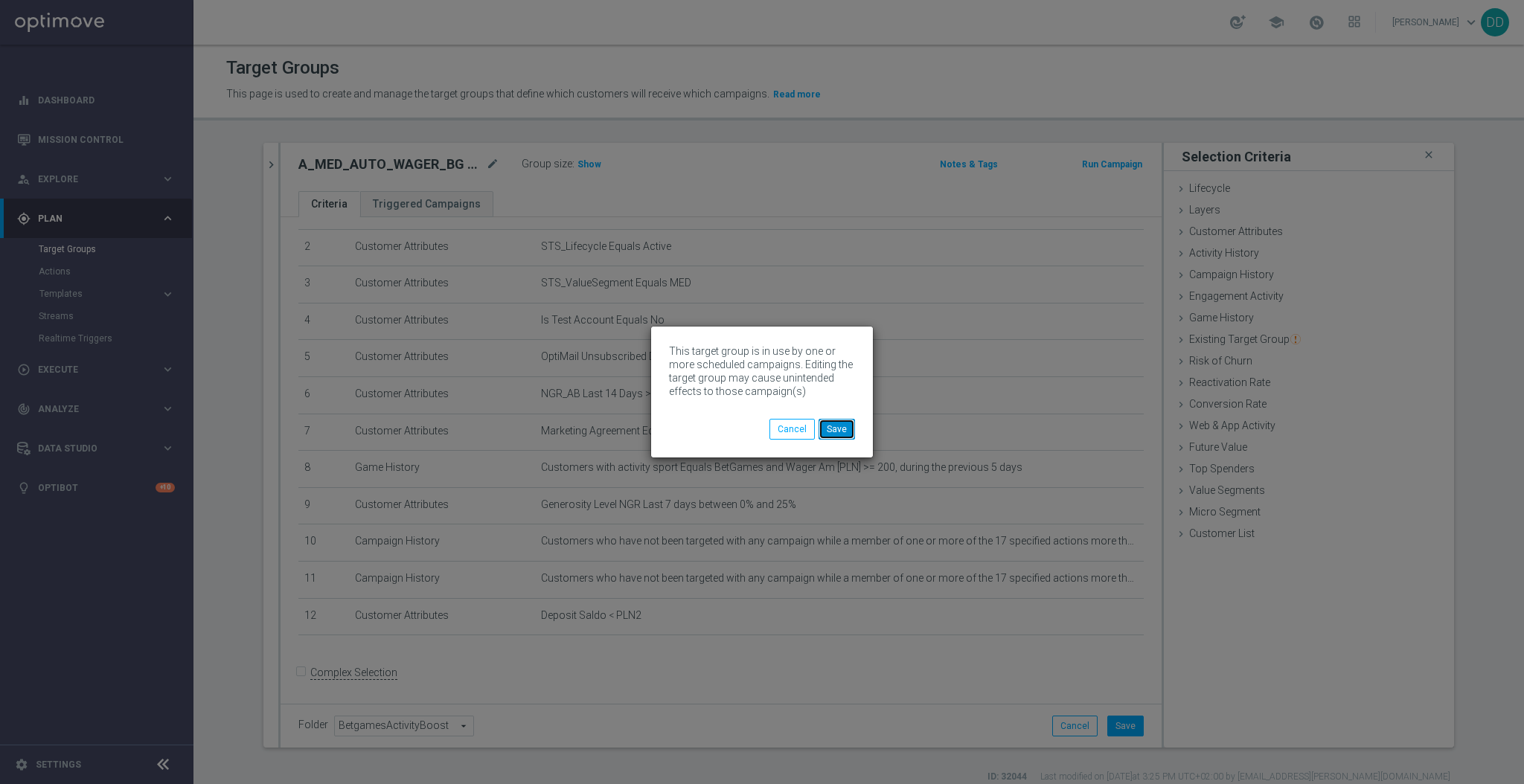
click at [849, 427] on button "Save" at bounding box center [836, 429] width 37 height 21
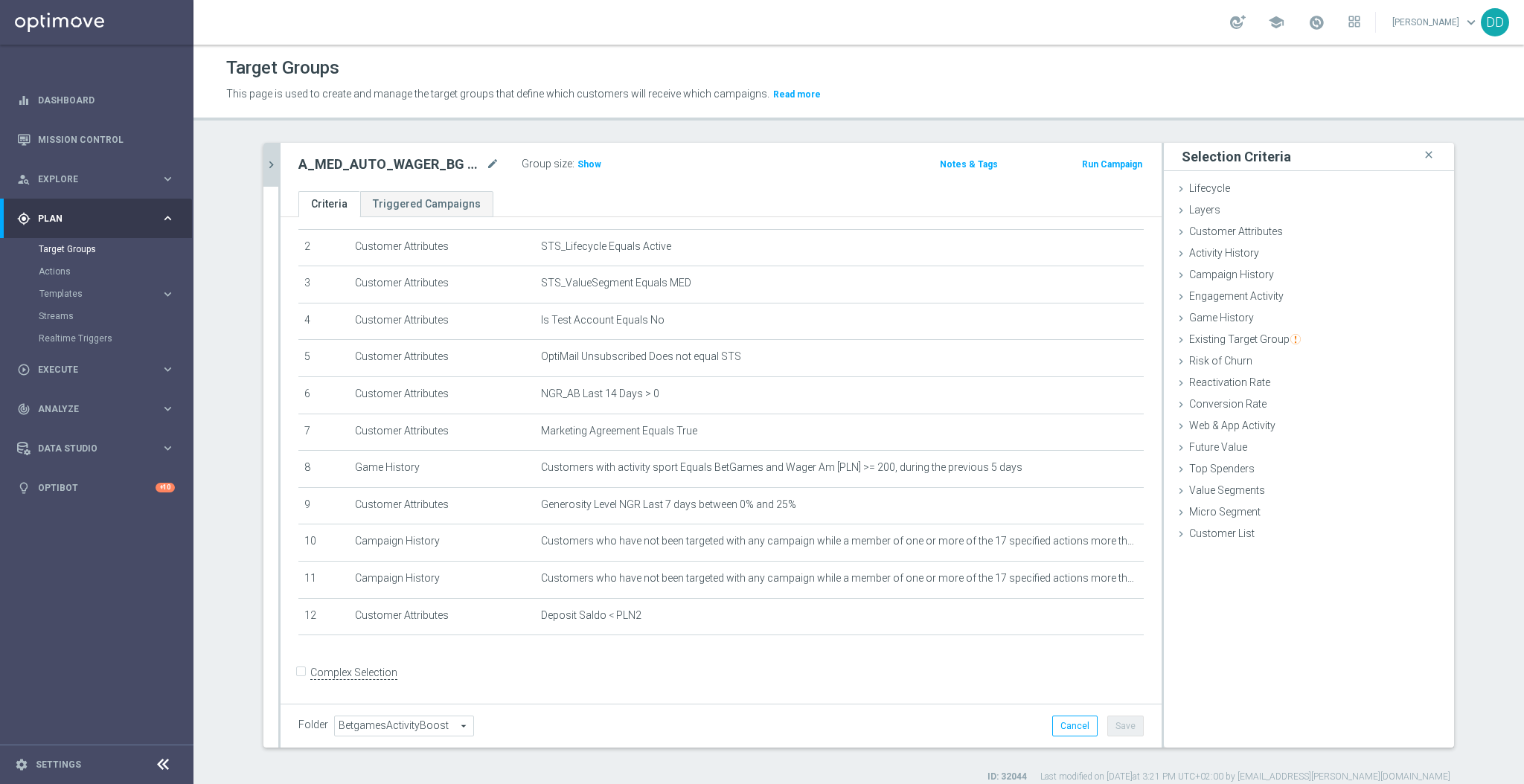
click at [265, 174] on button "chevron_right" at bounding box center [271, 165] width 15 height 44
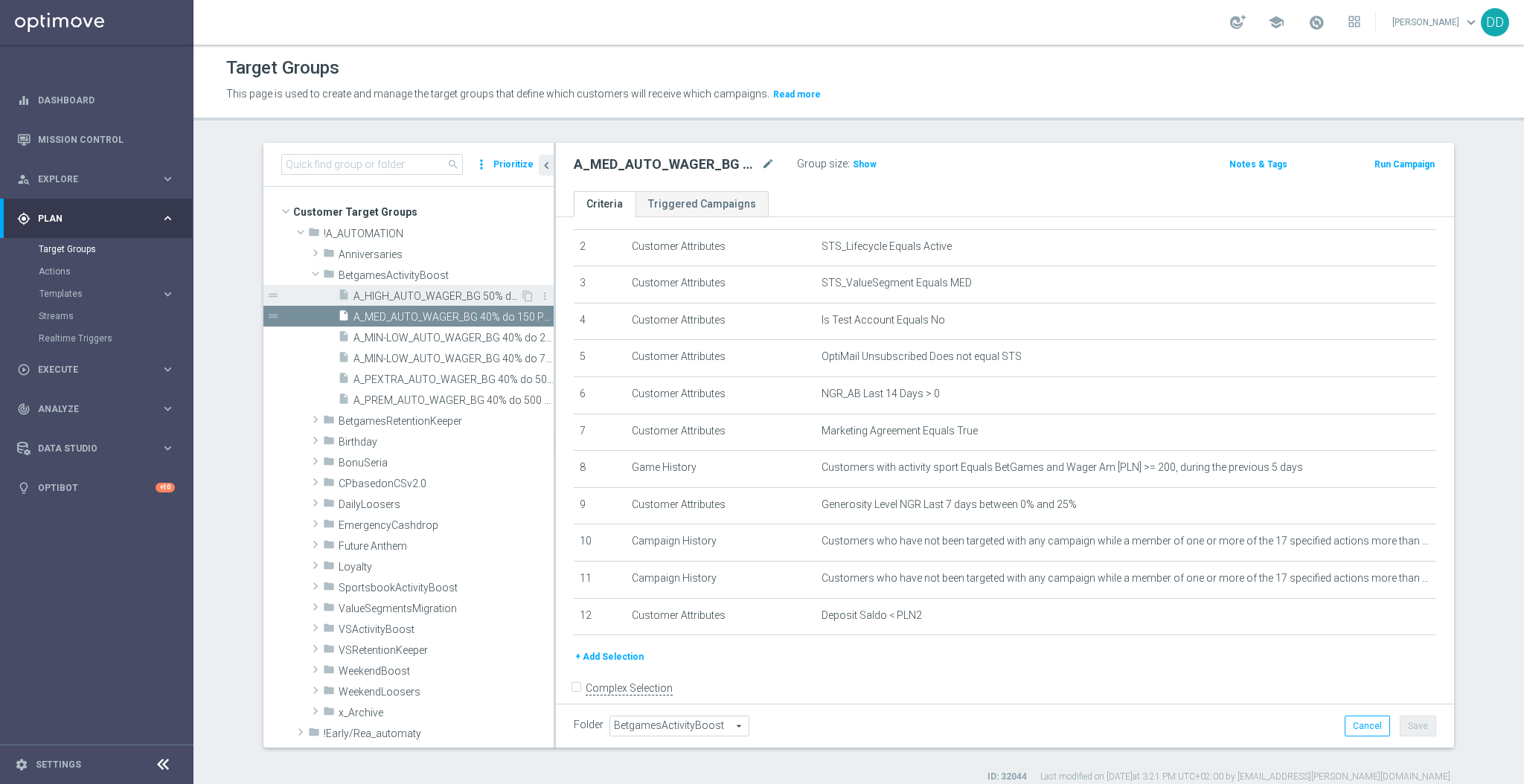
click at [418, 298] on span "A_HIGH_AUTO_WAGER_BG 50% do 350 PLN_14d" at bounding box center [436, 296] width 166 height 12
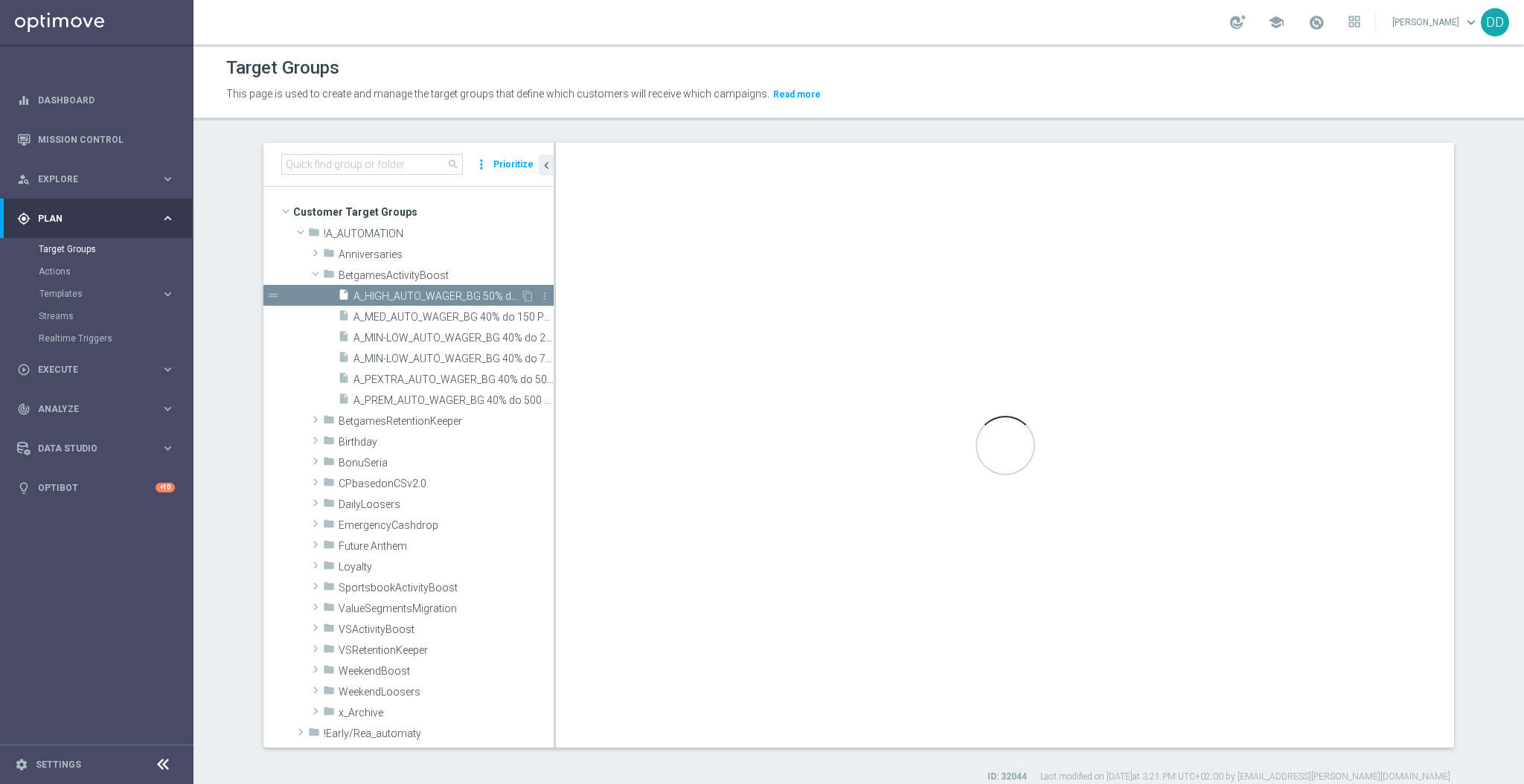
scroll to position [57, 0]
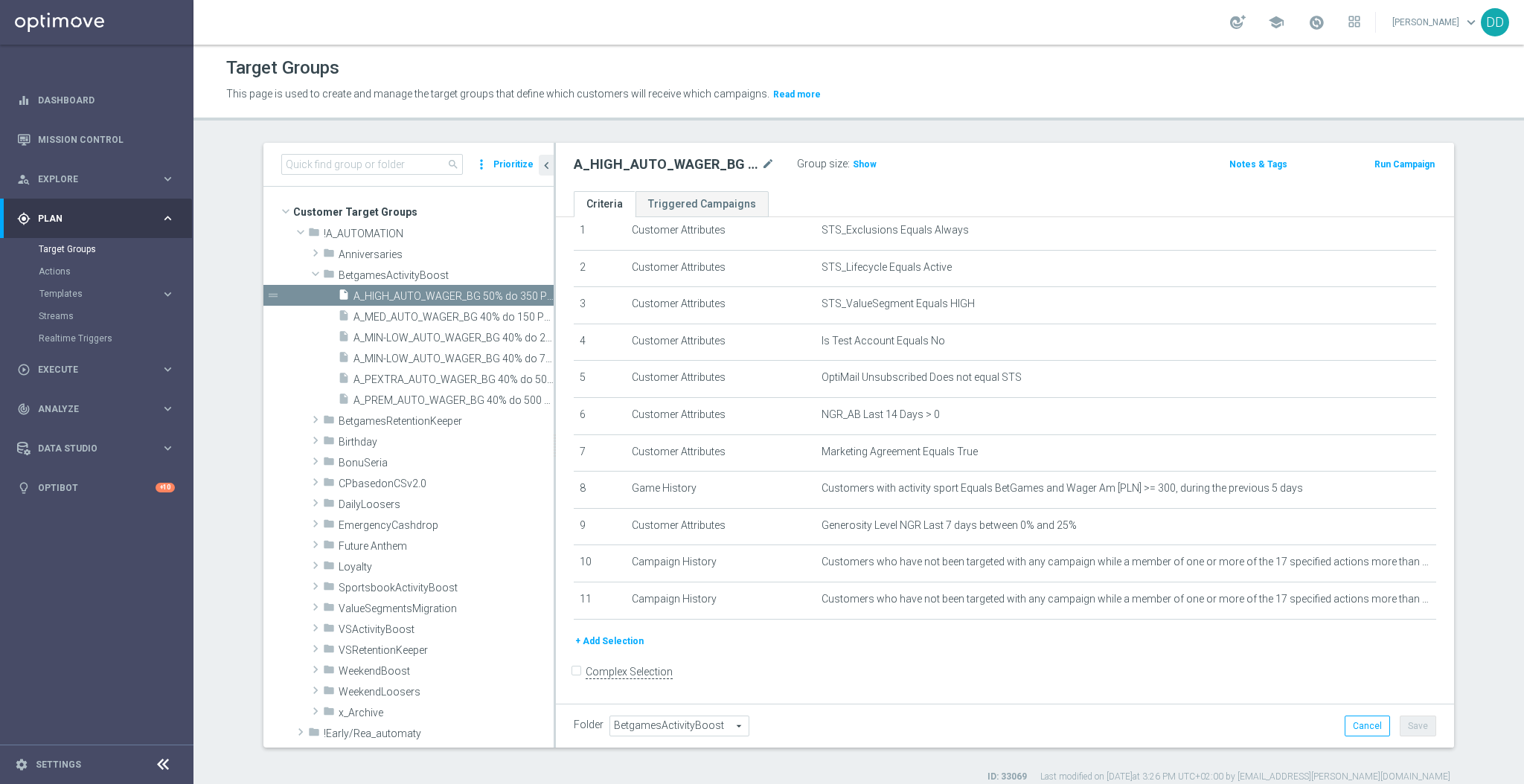
click at [611, 641] on button "+ Add Selection" at bounding box center [610, 641] width 72 height 16
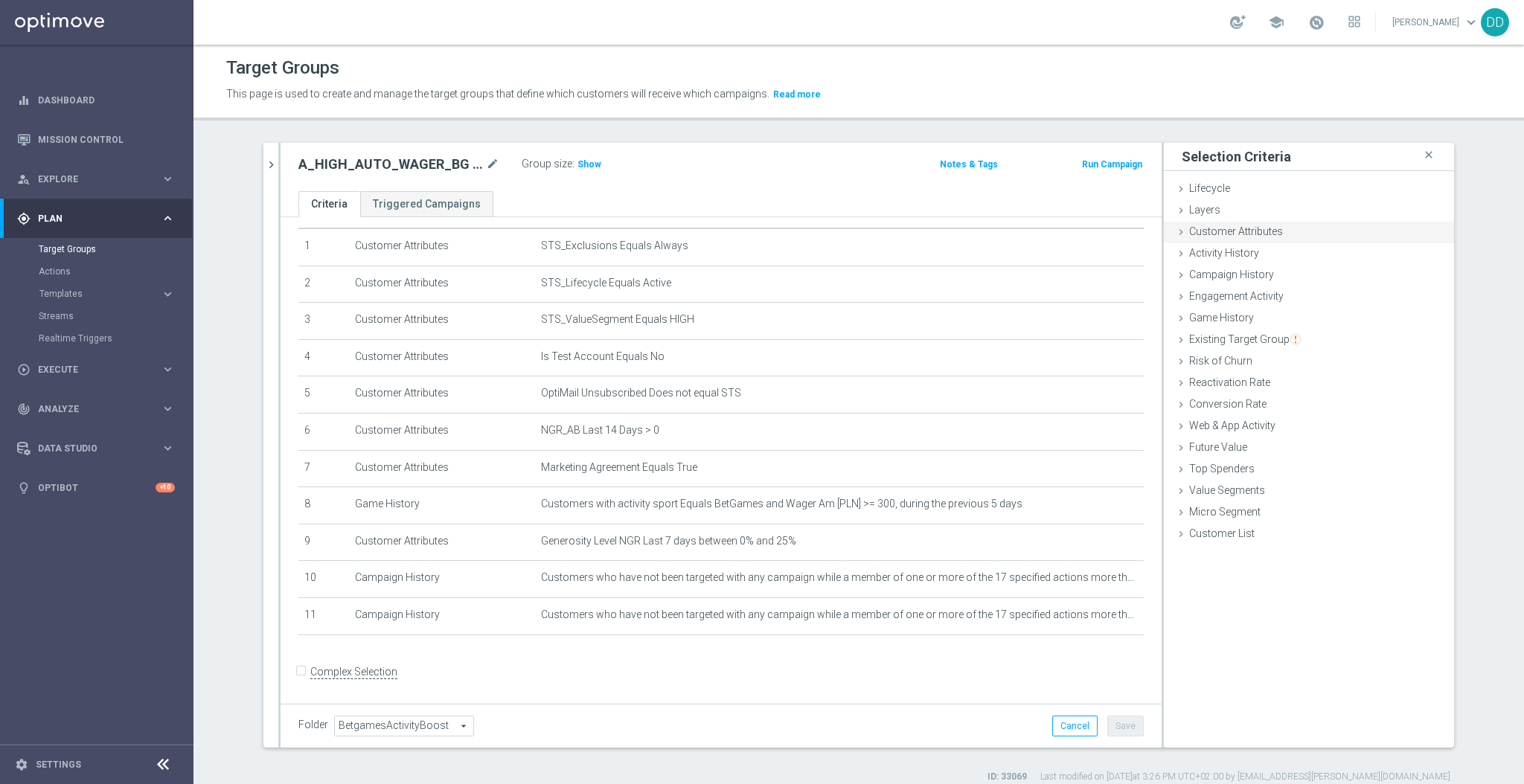
click at [1243, 232] on span "Customer Attributes" at bounding box center [1236, 231] width 94 height 12
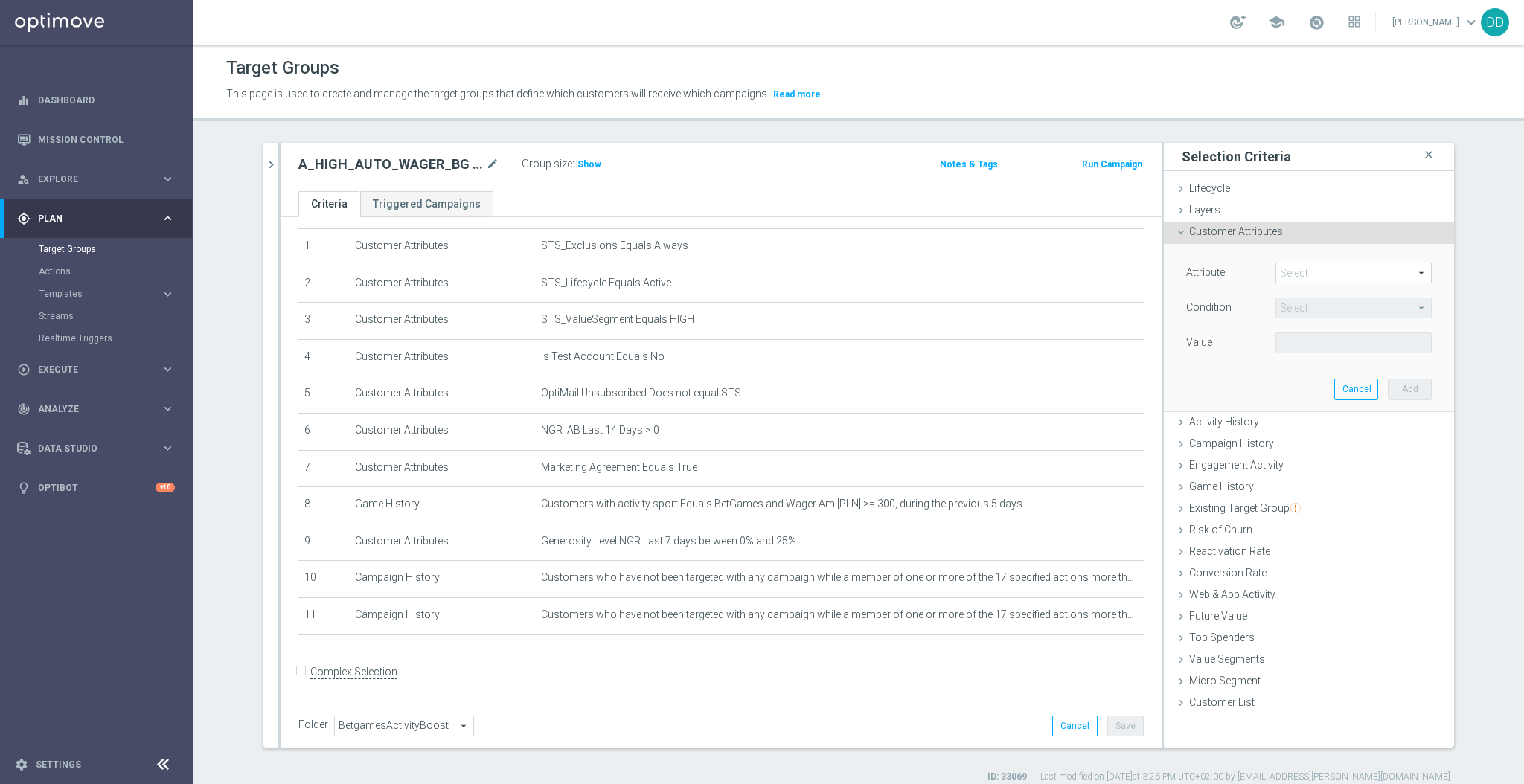
click at [1298, 274] on span at bounding box center [1354, 273] width 155 height 19
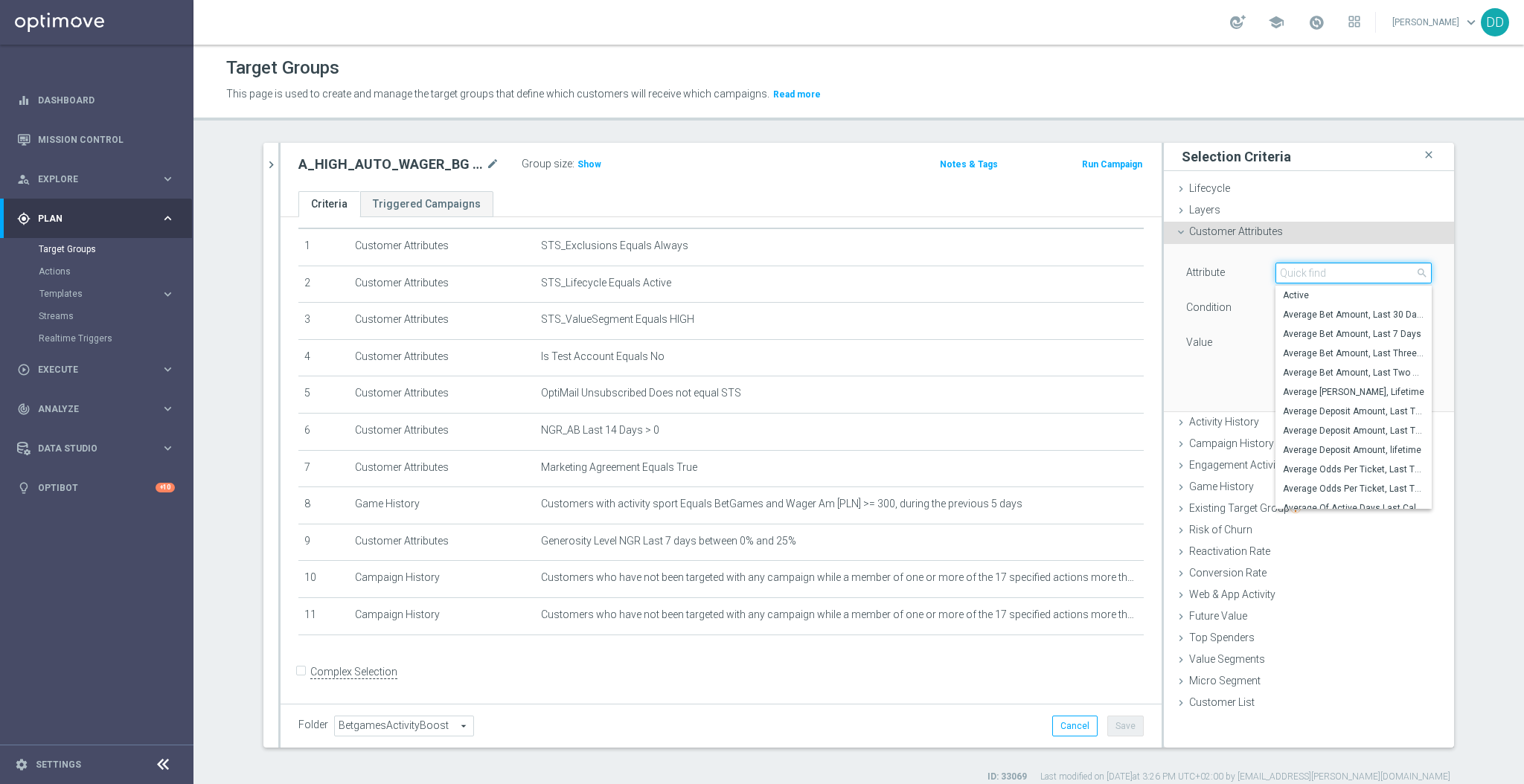
click at [1306, 271] on input "search" at bounding box center [1354, 273] width 156 height 21
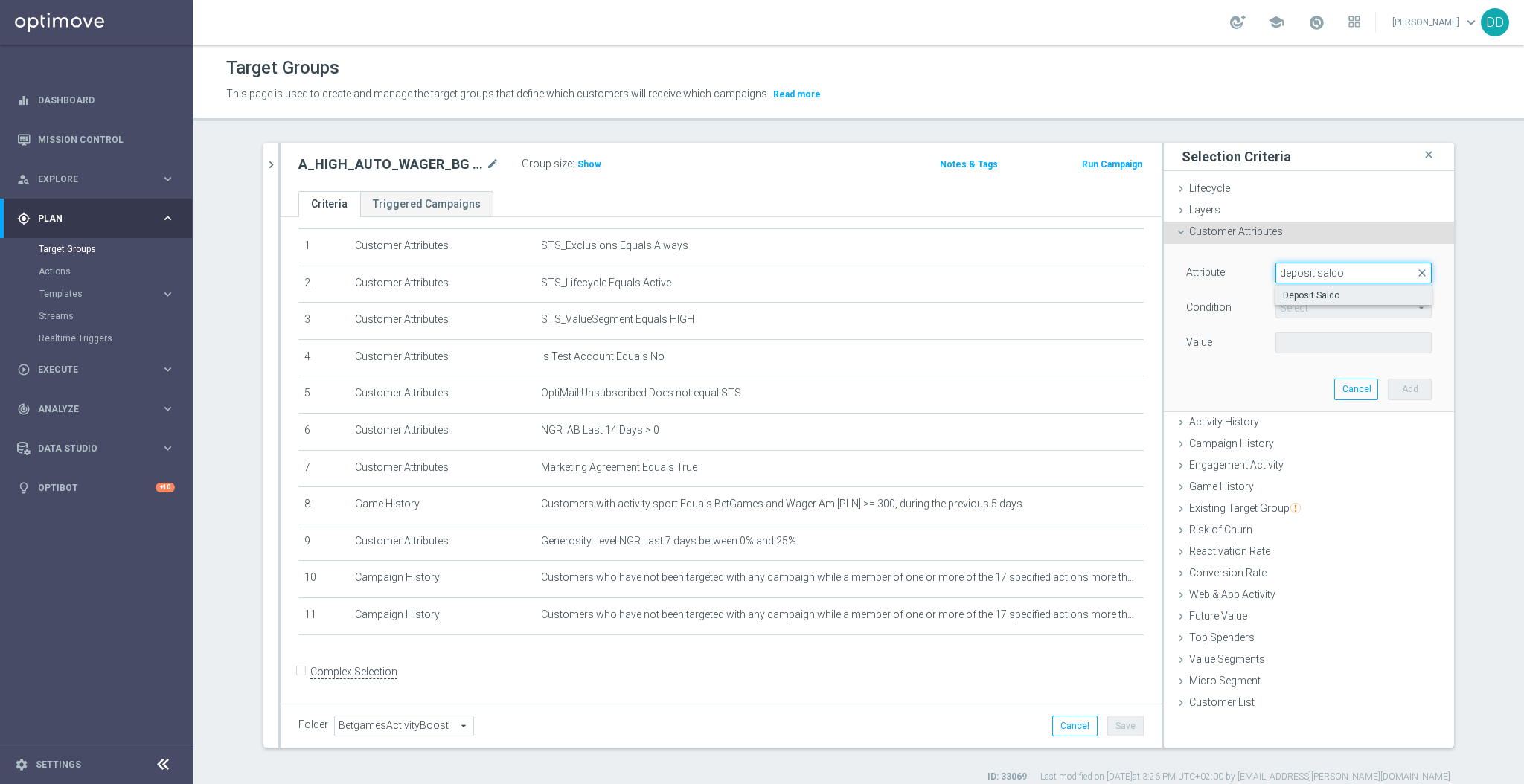
type input "deposit saldo"
click at [1326, 295] on span "Deposit Saldo" at bounding box center [1354, 295] width 142 height 12
type input "Deposit Saldo"
click at [1329, 303] on span "=" at bounding box center [1354, 308] width 155 height 19
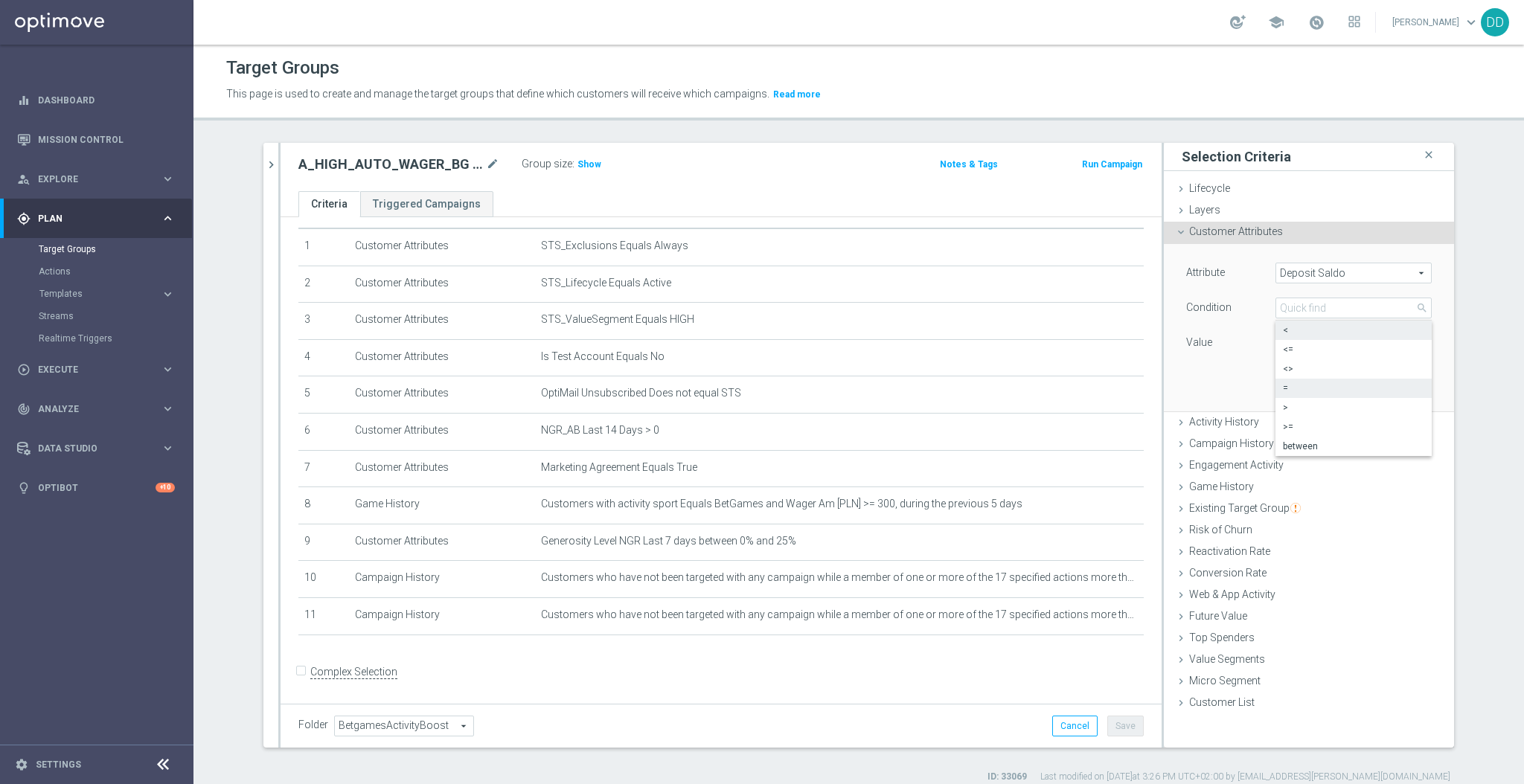
click at [1294, 334] on span "<" at bounding box center [1354, 330] width 142 height 12
type input "<"
click at [1292, 344] on input "PLN" at bounding box center [1309, 343] width 67 height 21
type input "2"
click at [1414, 382] on button "Add" at bounding box center [1410, 389] width 44 height 21
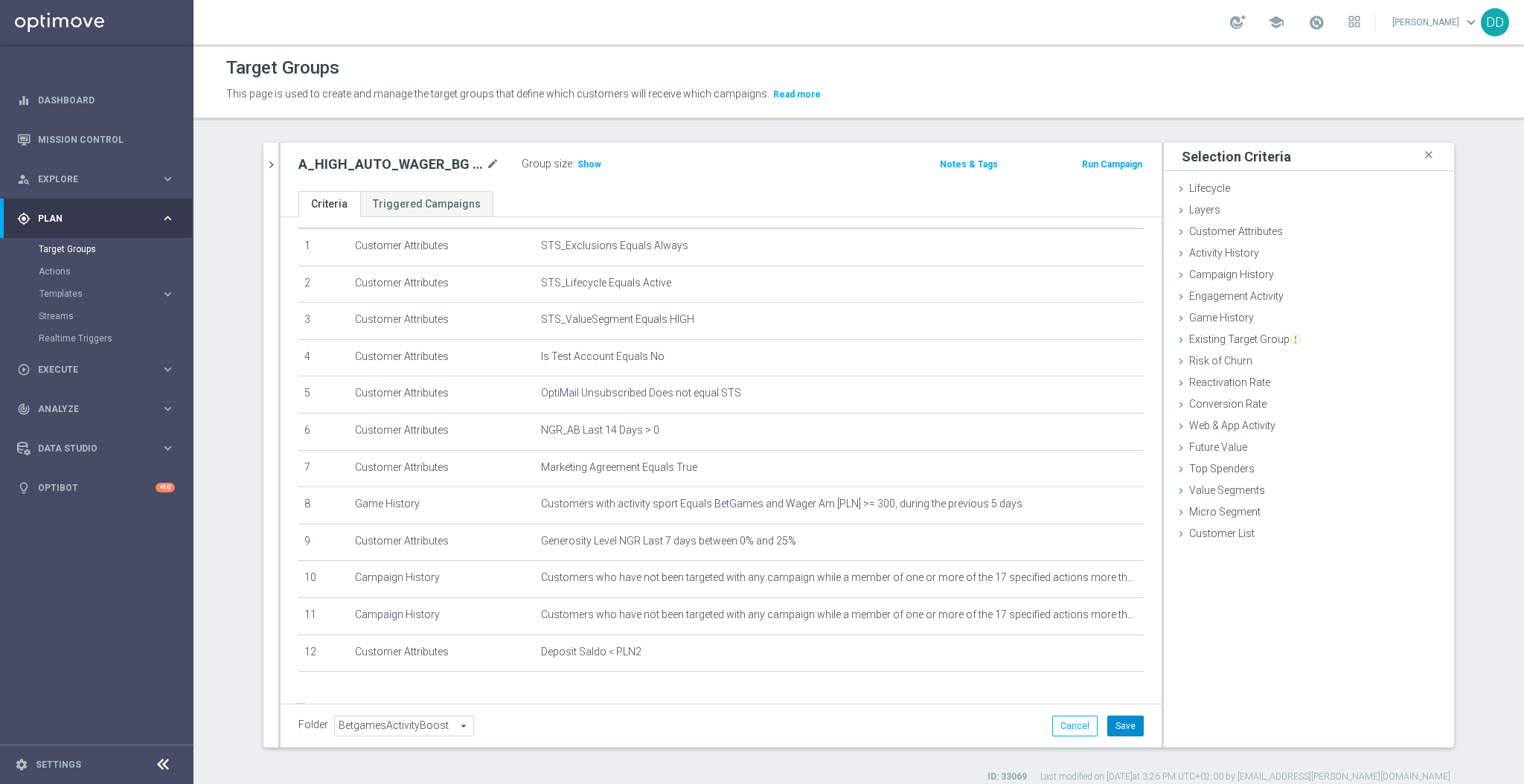
click at [1108, 721] on button "Save" at bounding box center [1126, 726] width 37 height 21
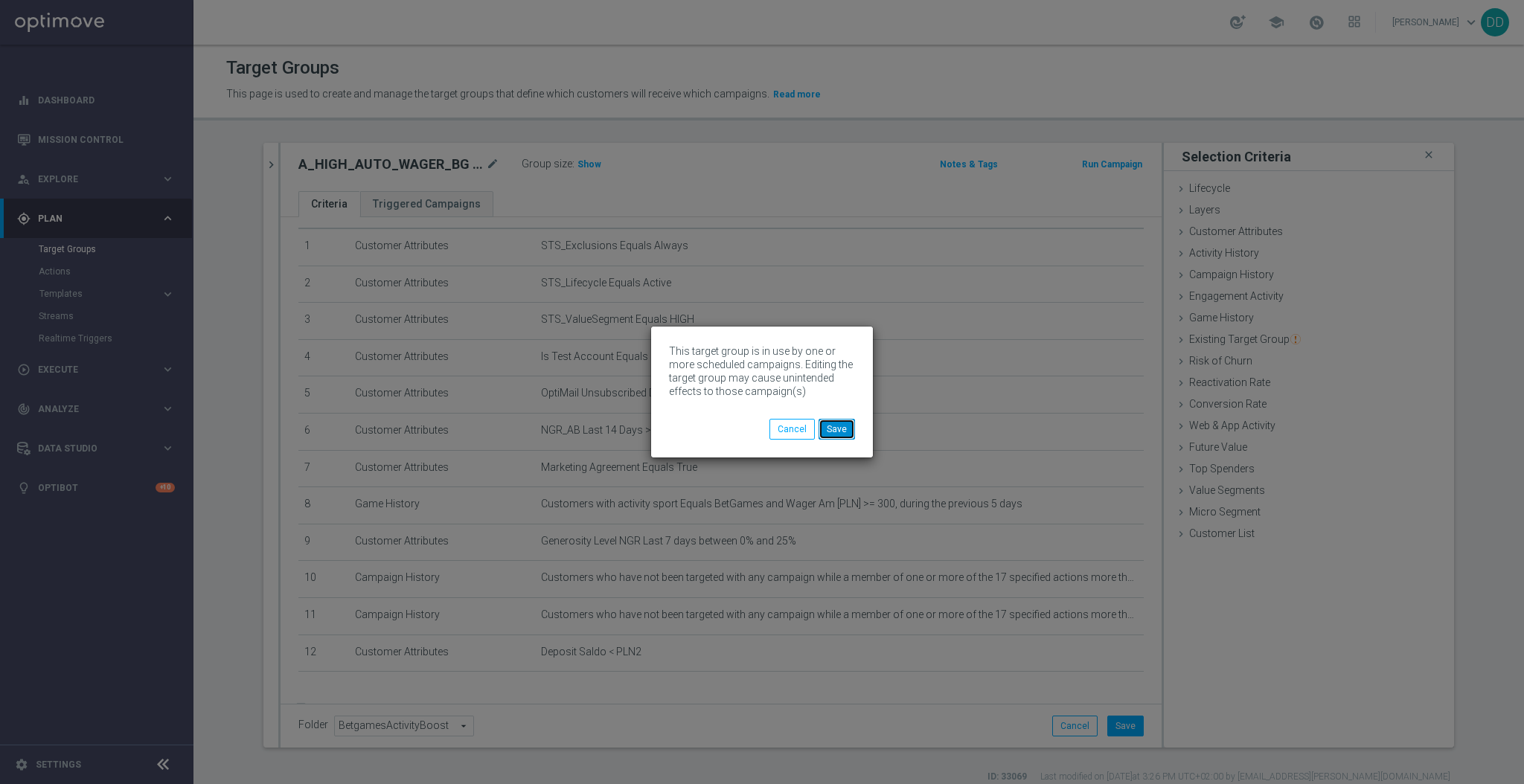
click at [838, 428] on button "Save" at bounding box center [836, 429] width 37 height 21
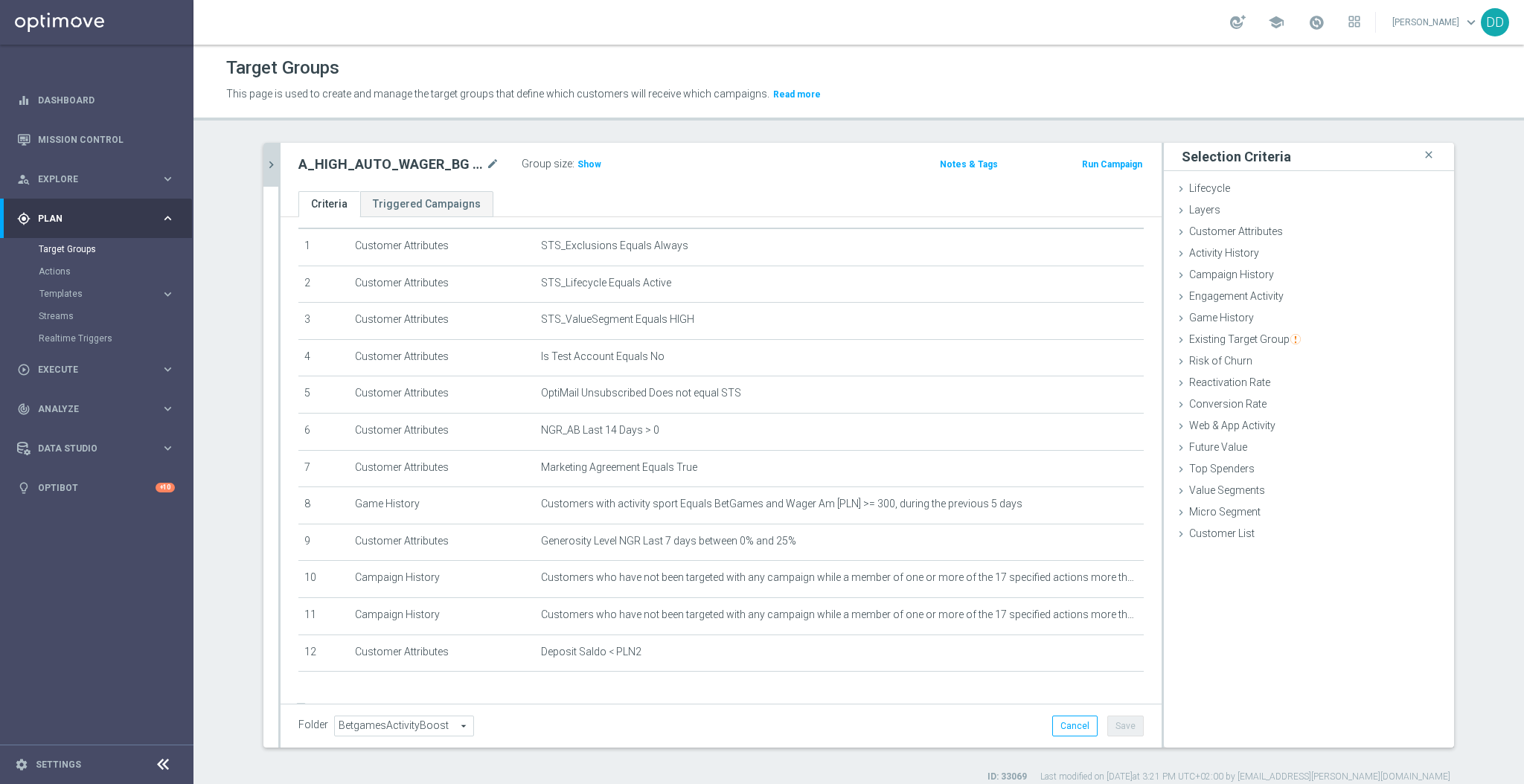
click at [267, 164] on icon "chevron_right" at bounding box center [272, 165] width 14 height 14
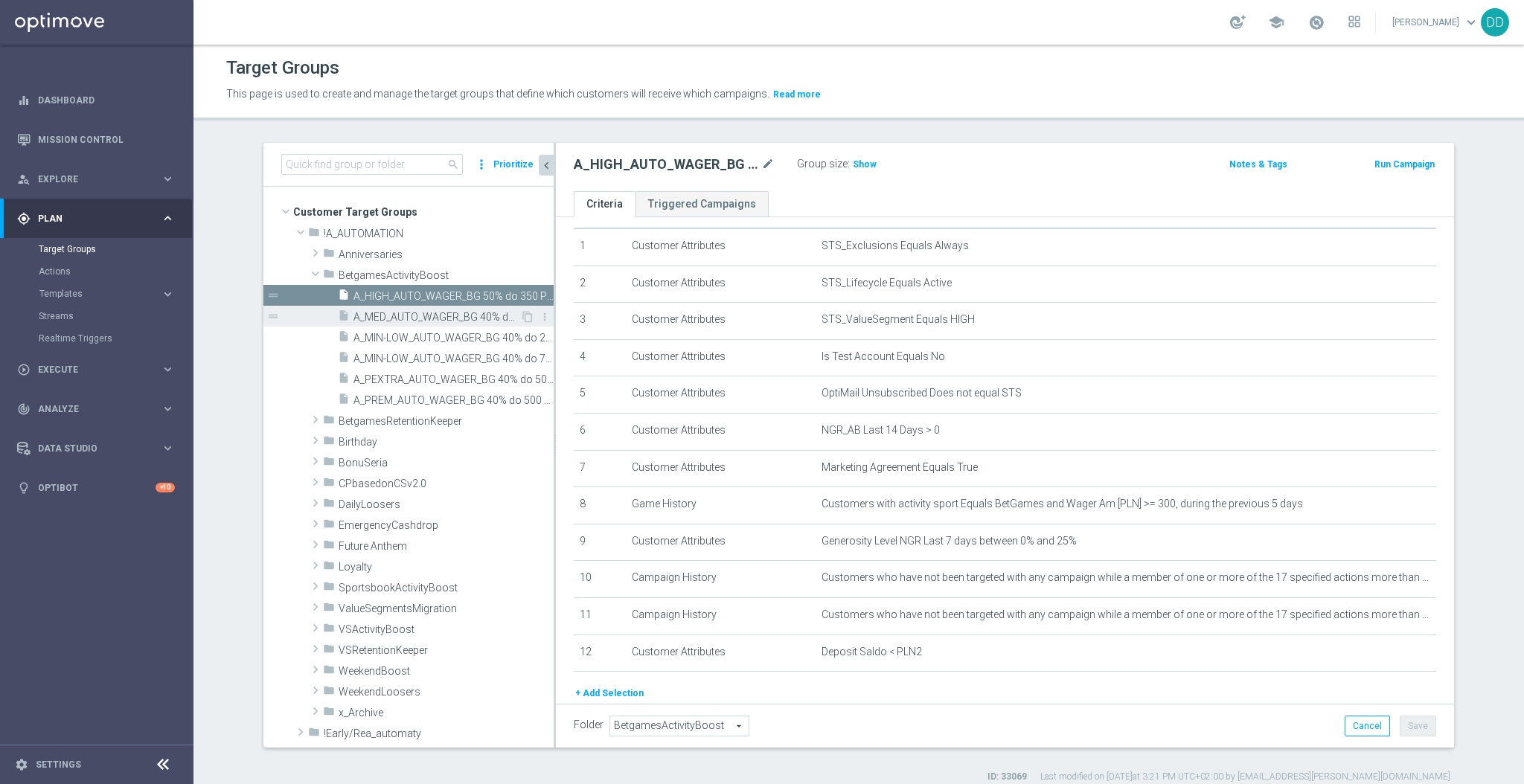
click at [437, 317] on span "A_MED_AUTO_WAGER_BG 40% do 150 PLN_14d" at bounding box center [436, 317] width 166 height 12
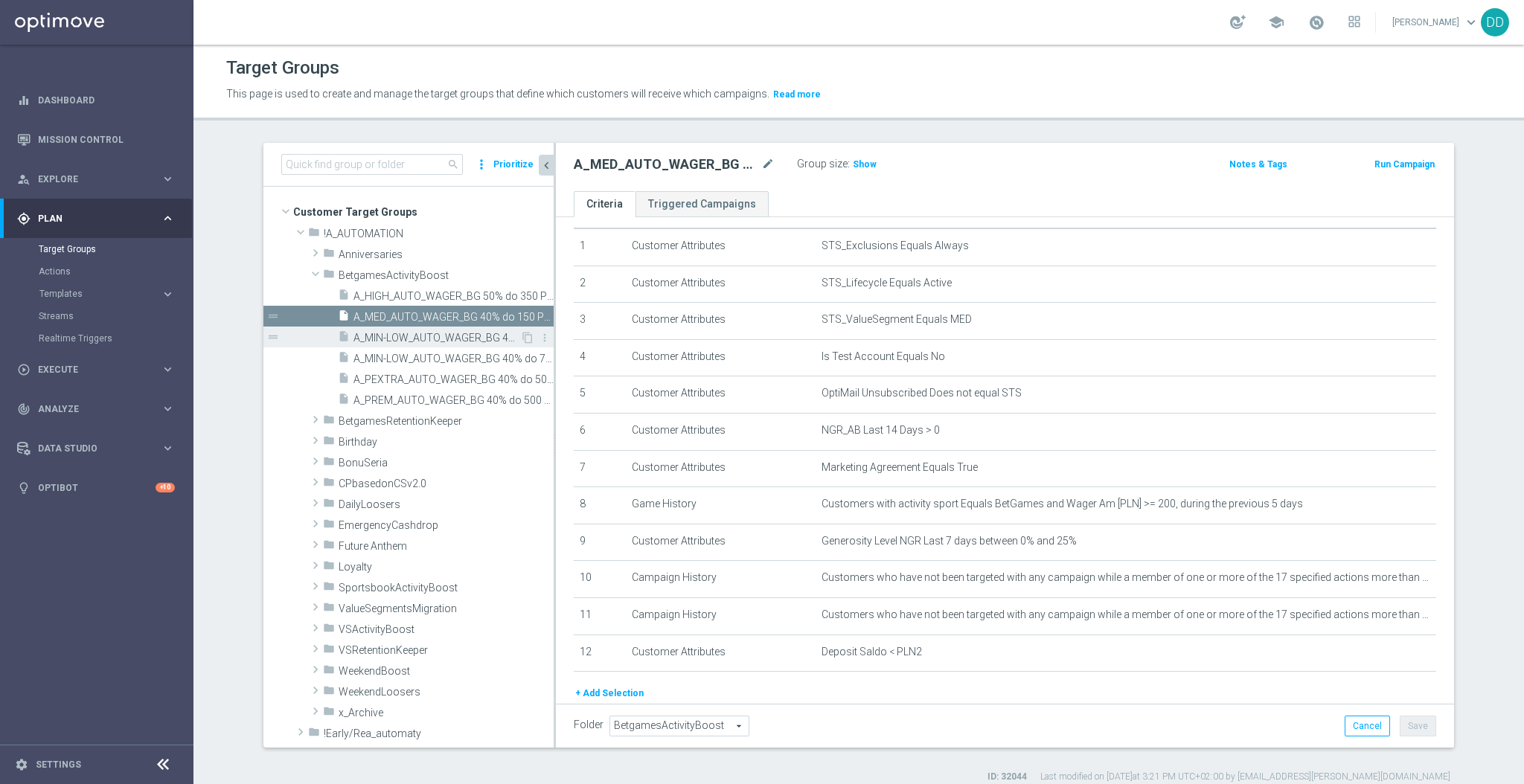
click at [443, 334] on span "A_MIN-LOW_AUTO_WAGER_BG 40% do 20 PLN_14d" at bounding box center [436, 338] width 166 height 12
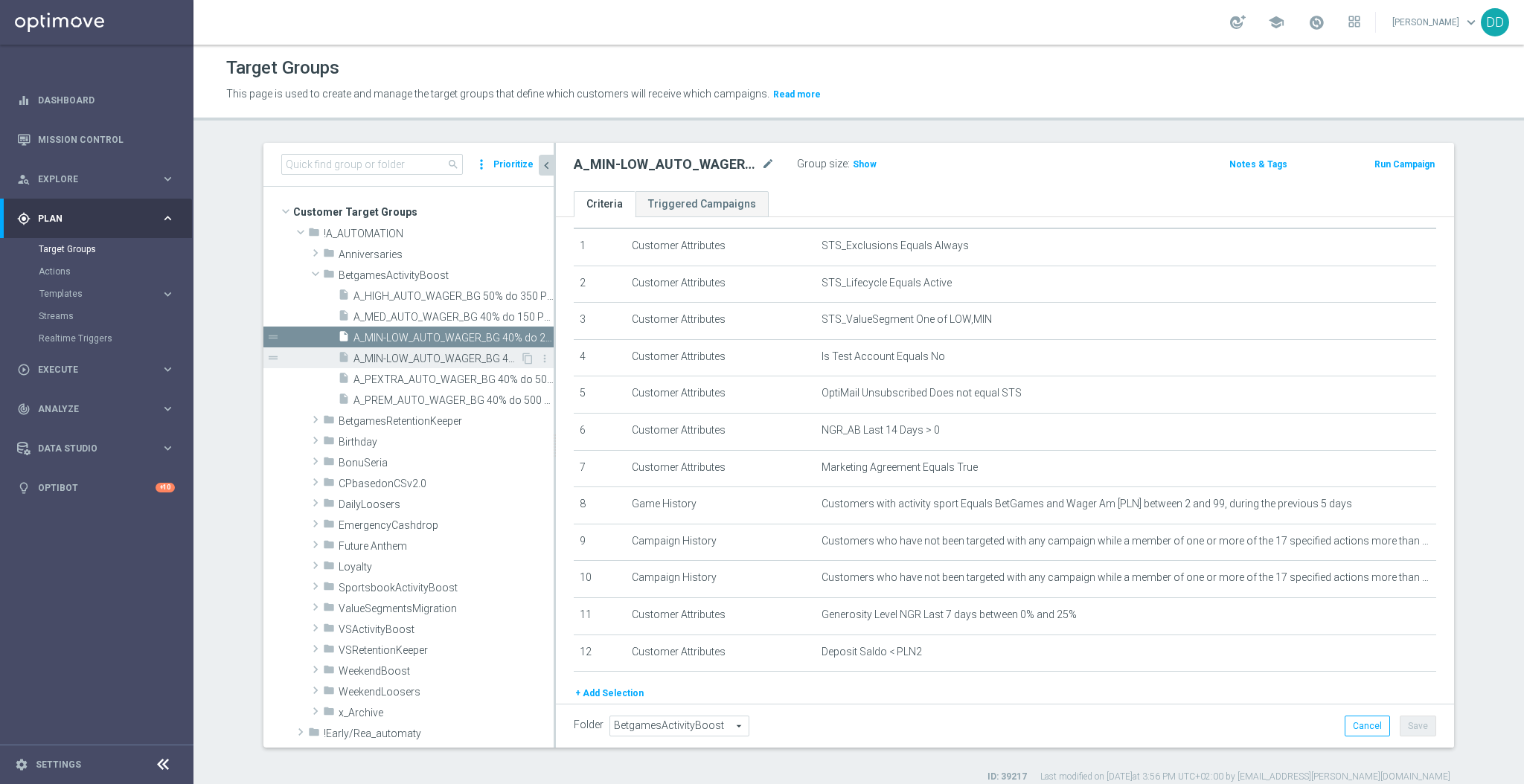
click at [448, 352] on span "A_MIN-LOW_AUTO_WAGER_BG 40% do 75 PLN_14d" at bounding box center [436, 359] width 166 height 12
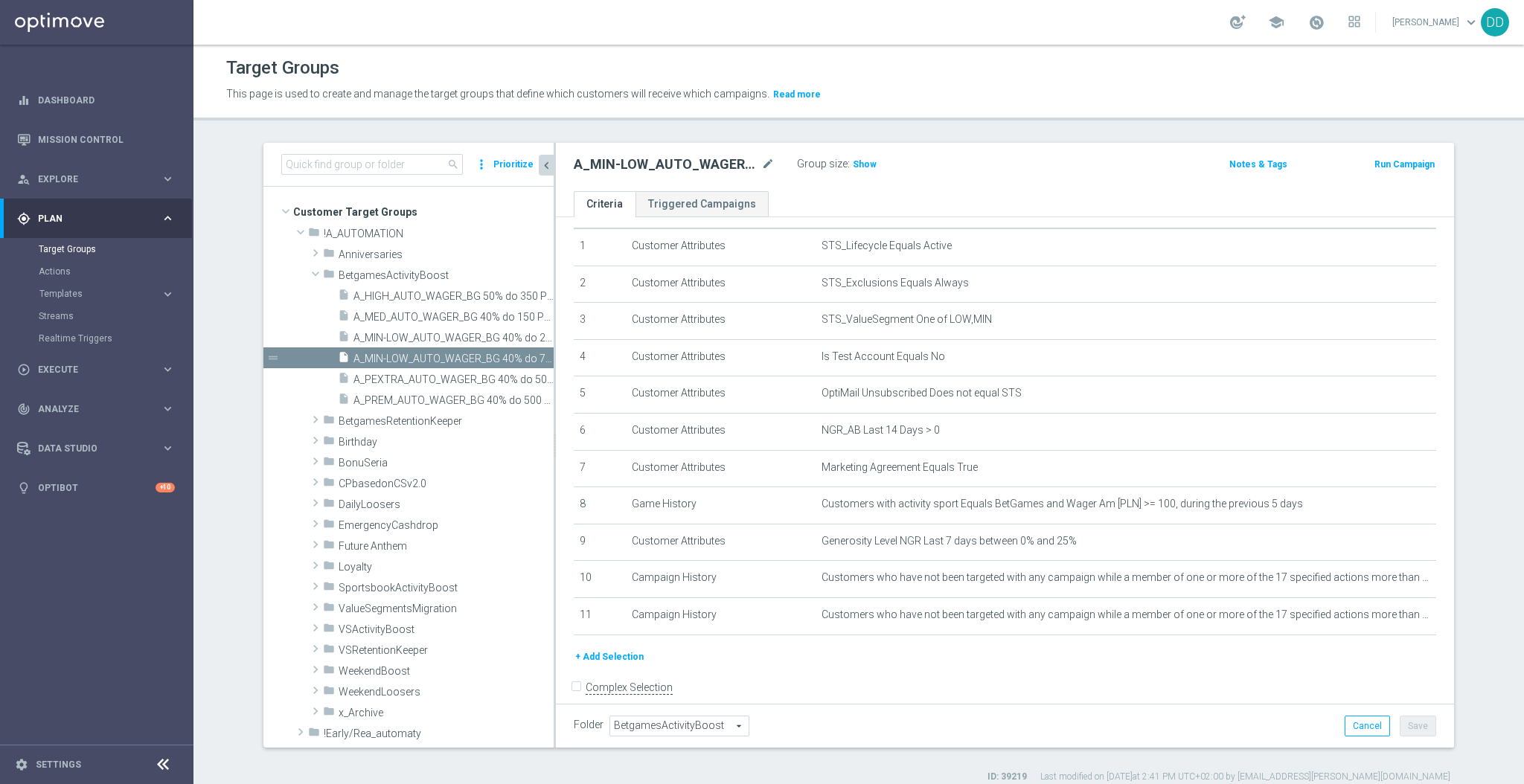
click at [601, 662] on button "+ Add Selection" at bounding box center [610, 656] width 72 height 16
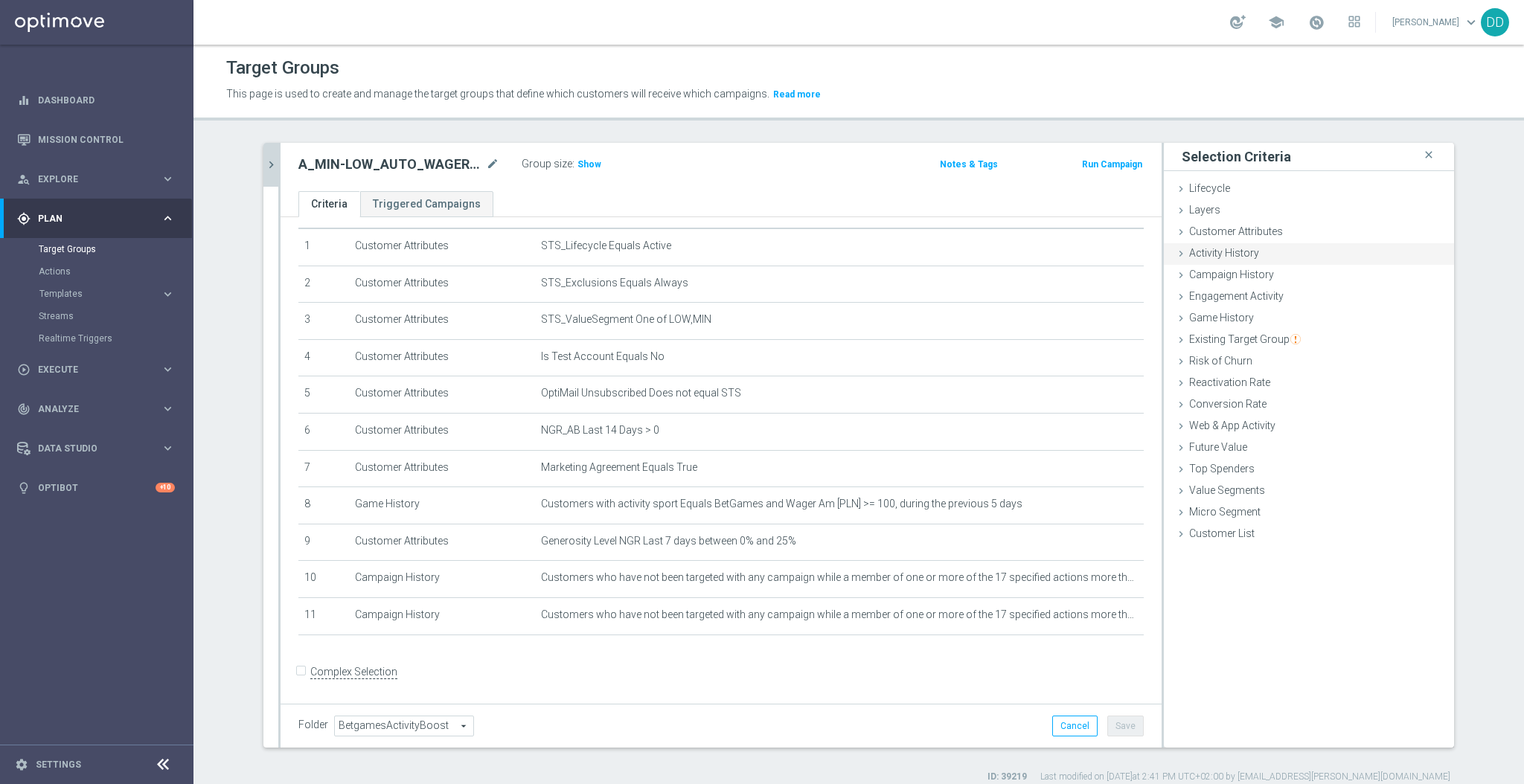
click at [1245, 259] on div "Activity History done" at bounding box center [1309, 254] width 290 height 23
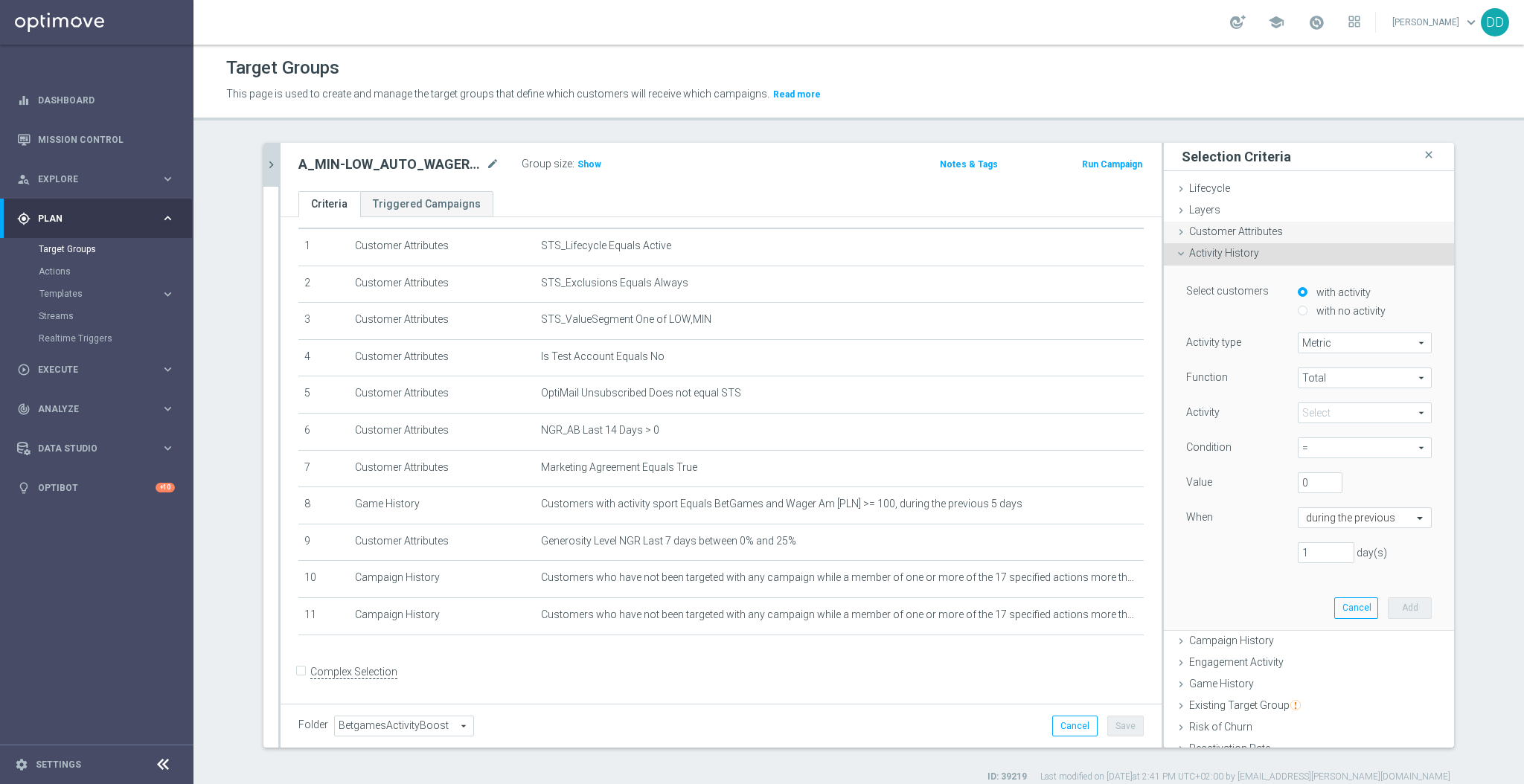
click at [1224, 233] on span "Customer Attributes" at bounding box center [1236, 231] width 94 height 12
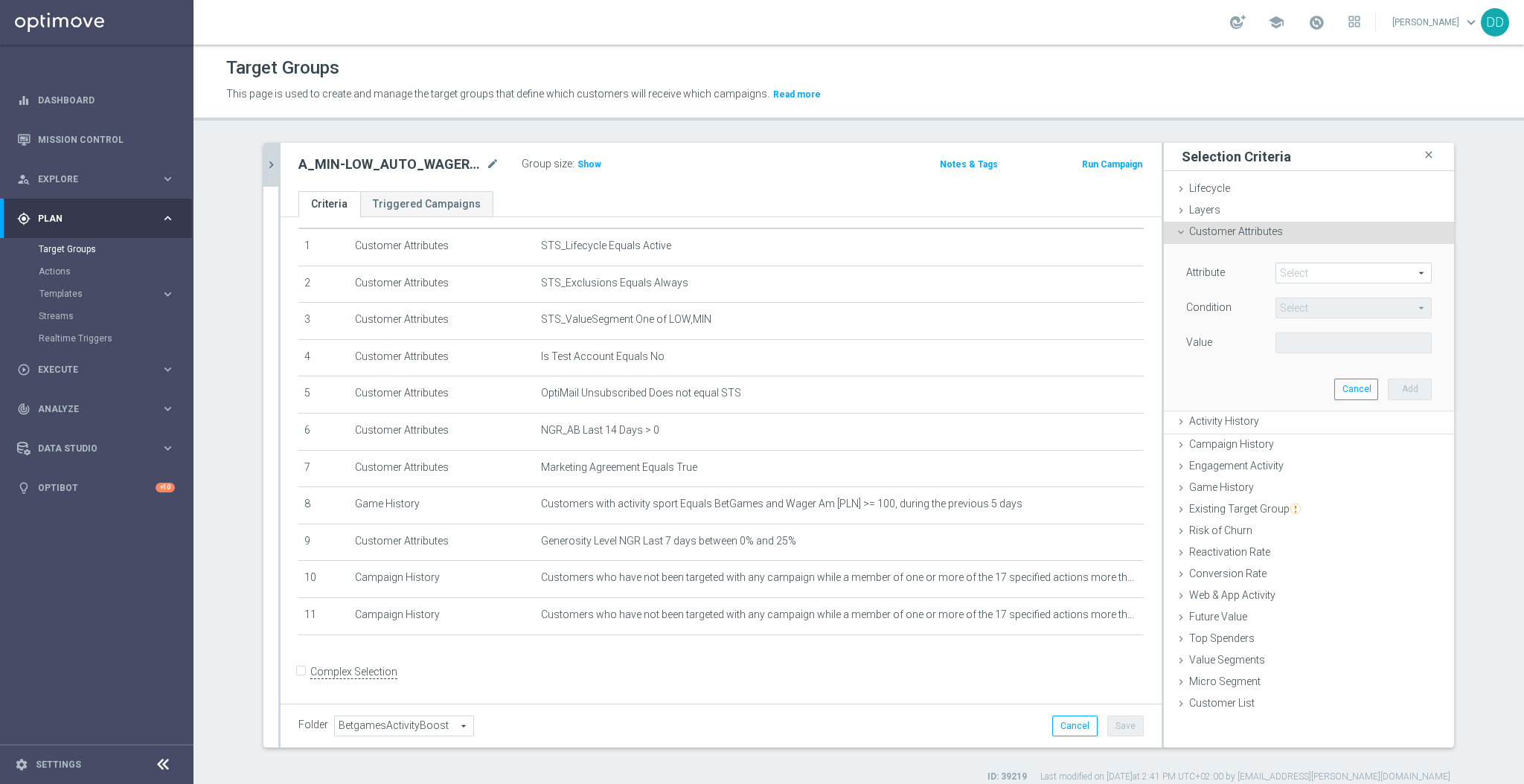
click at [1310, 275] on span at bounding box center [1354, 273] width 155 height 19
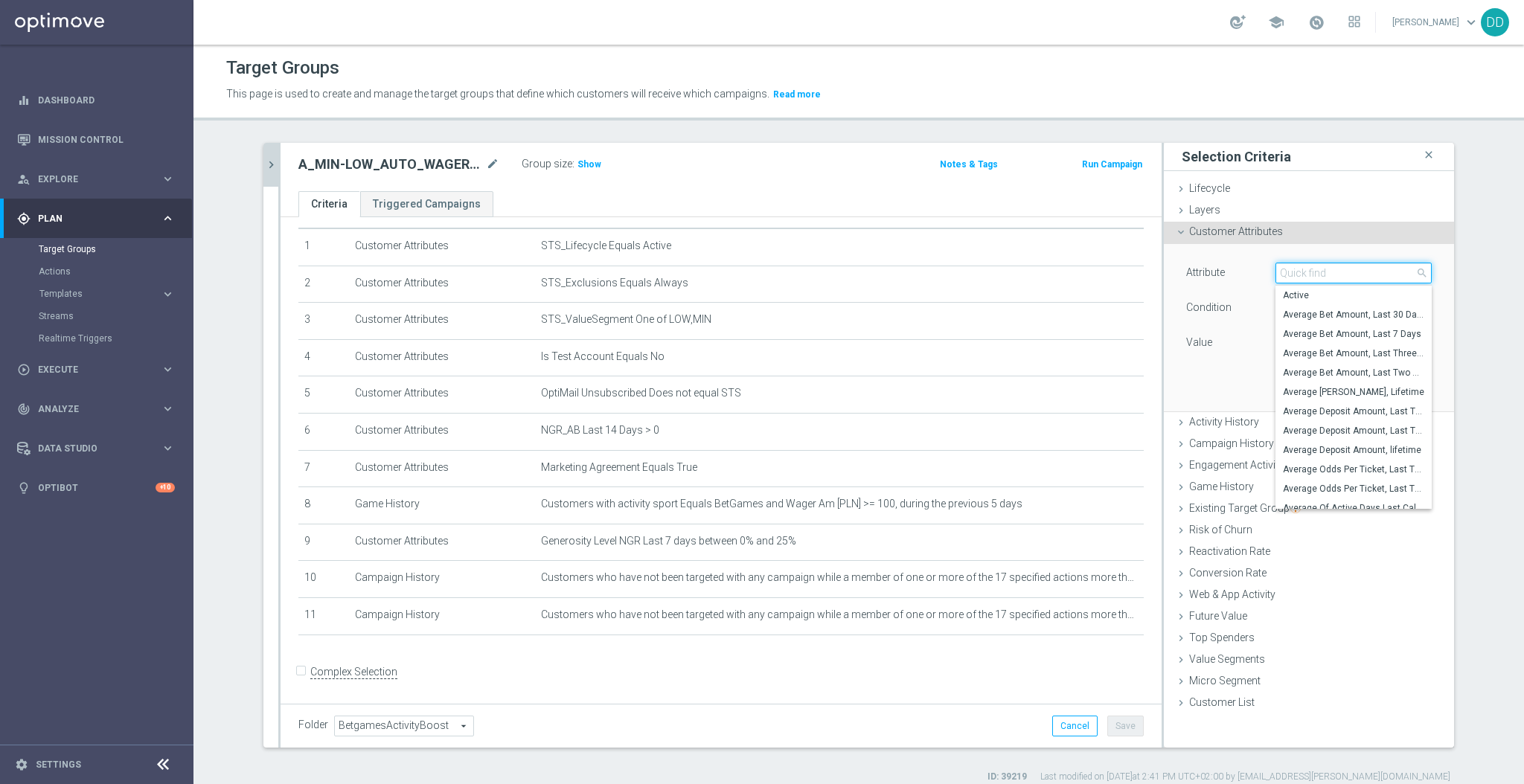
click at [1314, 273] on input "search" at bounding box center [1354, 273] width 156 height 21
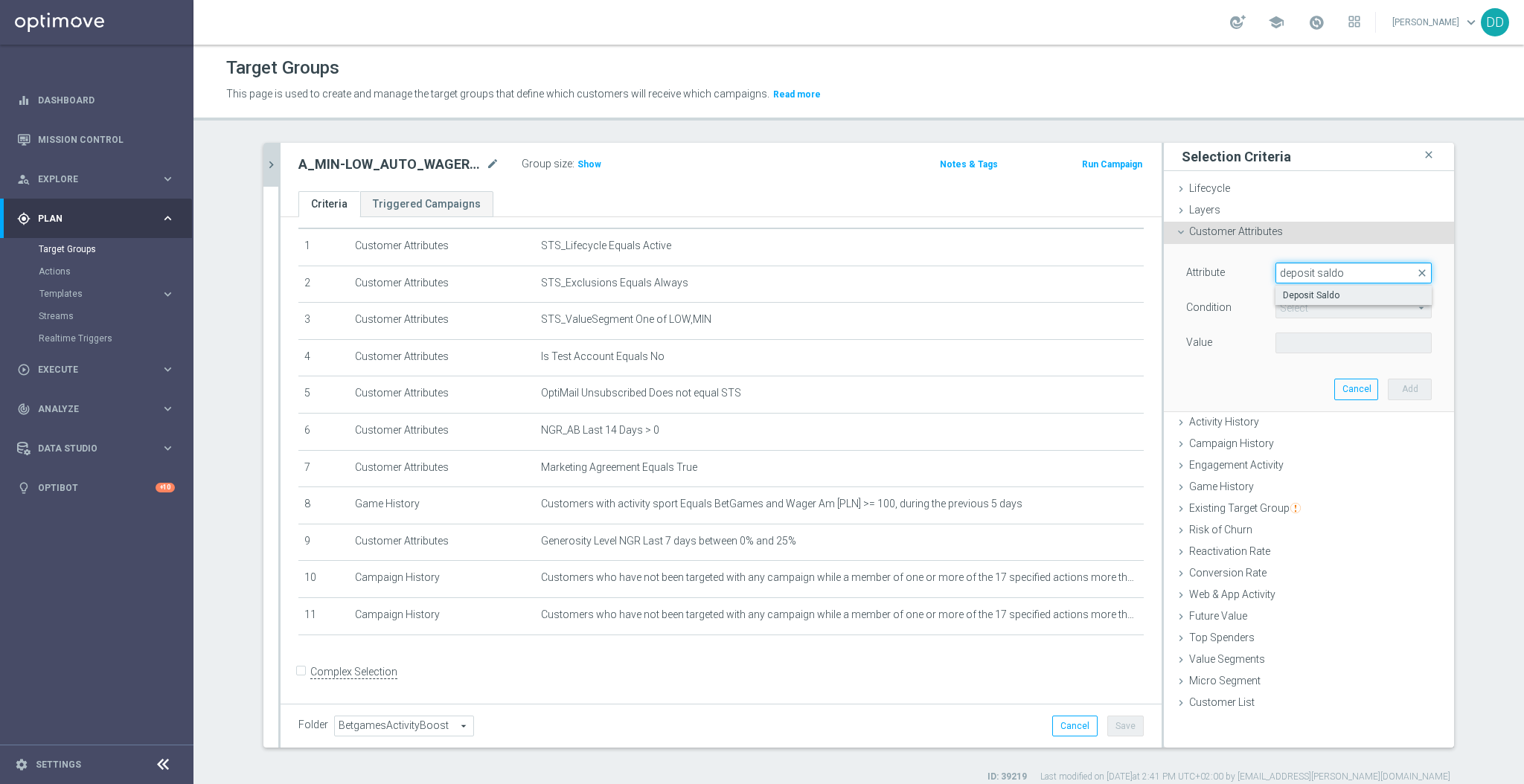
type input "deposit saldo"
click at [1315, 296] on span "Deposit Saldo" at bounding box center [1354, 295] width 142 height 12
type input "Deposit Saldo"
click at [1315, 310] on span "=" at bounding box center [1354, 308] width 155 height 19
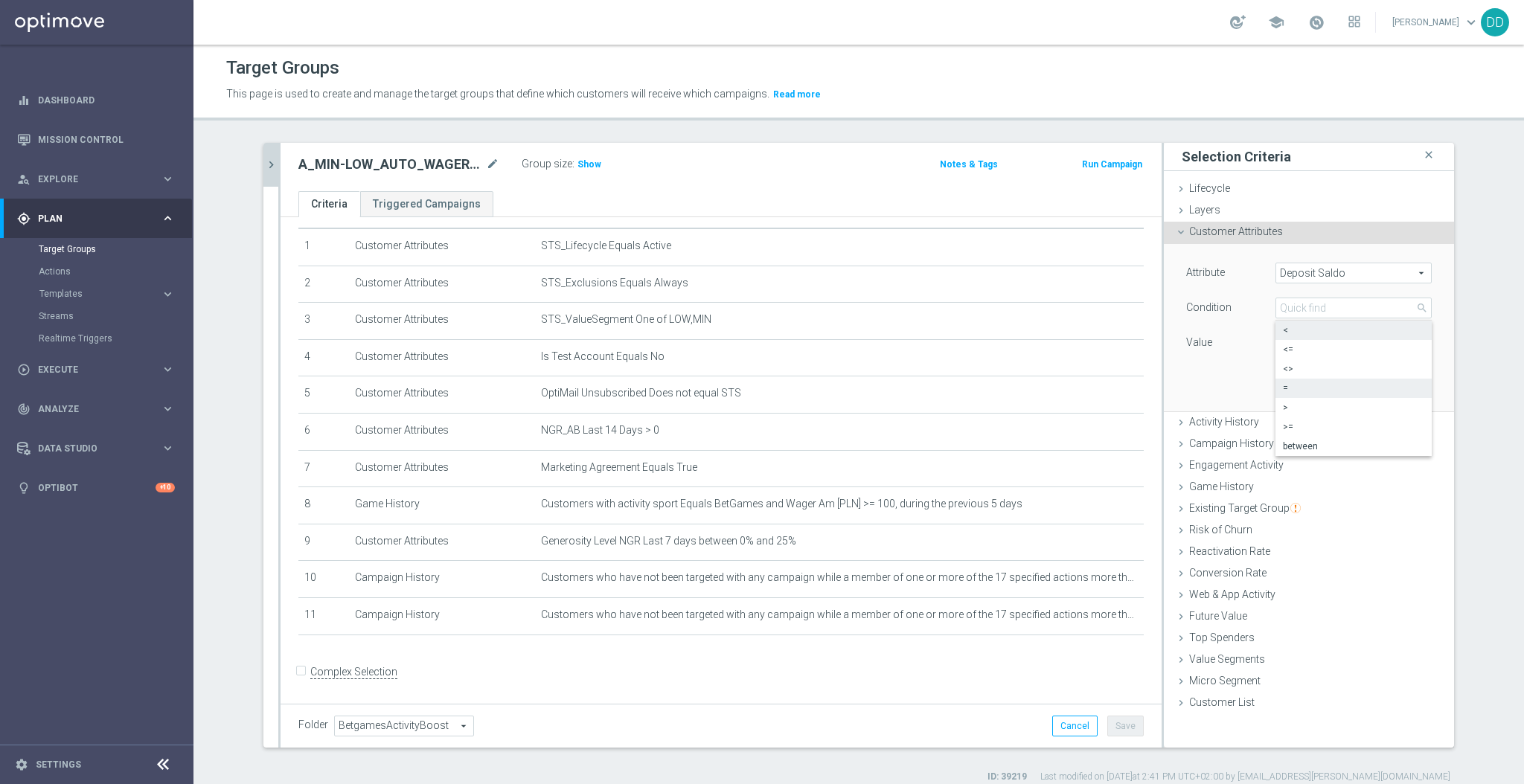
click at [1305, 327] on span "<" at bounding box center [1354, 330] width 142 height 12
type input "<"
click at [1284, 334] on input "PLN" at bounding box center [1309, 343] width 67 height 21
type input "2"
click at [1421, 392] on button "Add" at bounding box center [1410, 389] width 44 height 21
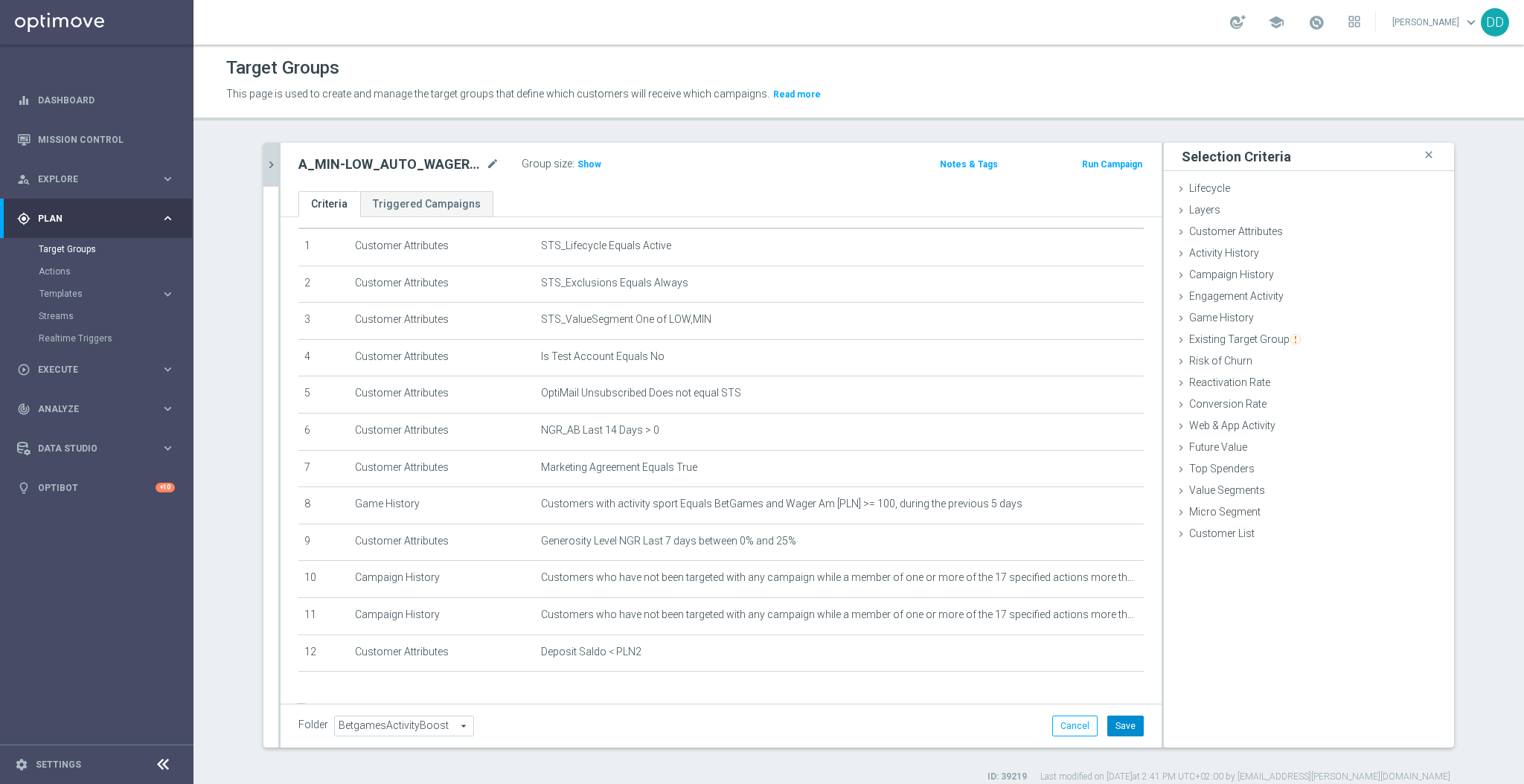
click at [1108, 724] on button "Save" at bounding box center [1126, 726] width 37 height 21
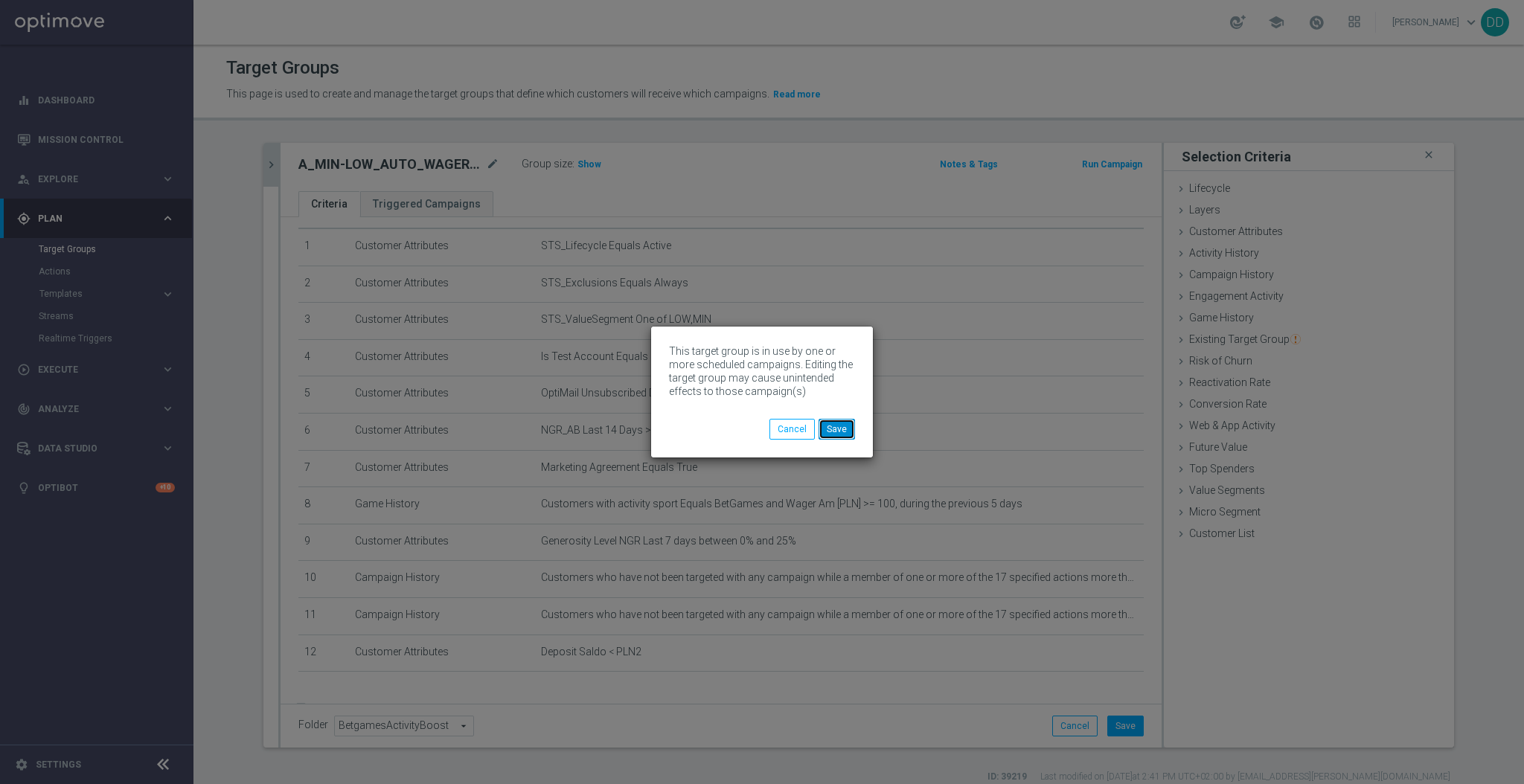
click at [848, 437] on button "Save" at bounding box center [836, 429] width 37 height 21
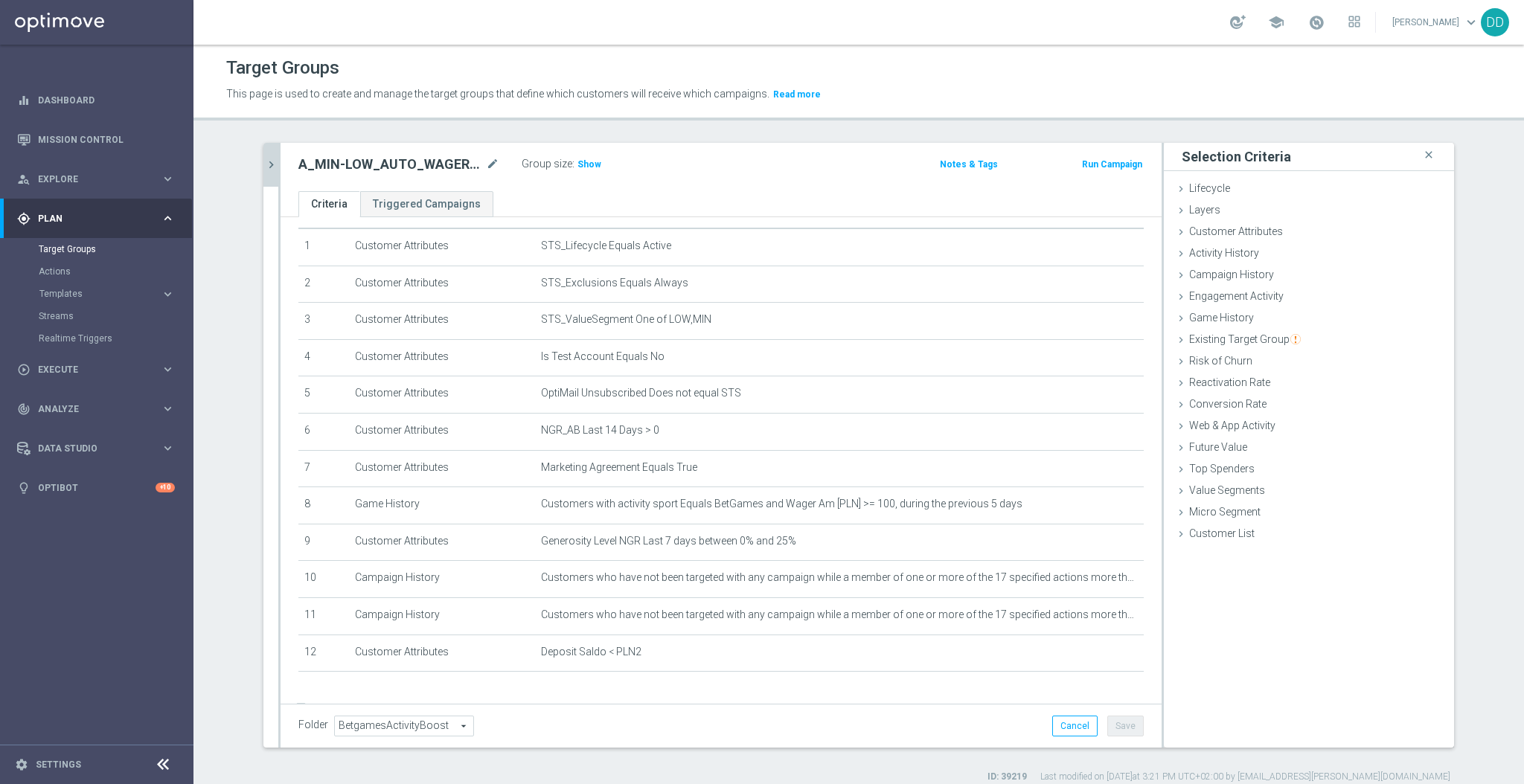
click at [265, 165] on icon "chevron_right" at bounding box center [272, 165] width 14 height 14
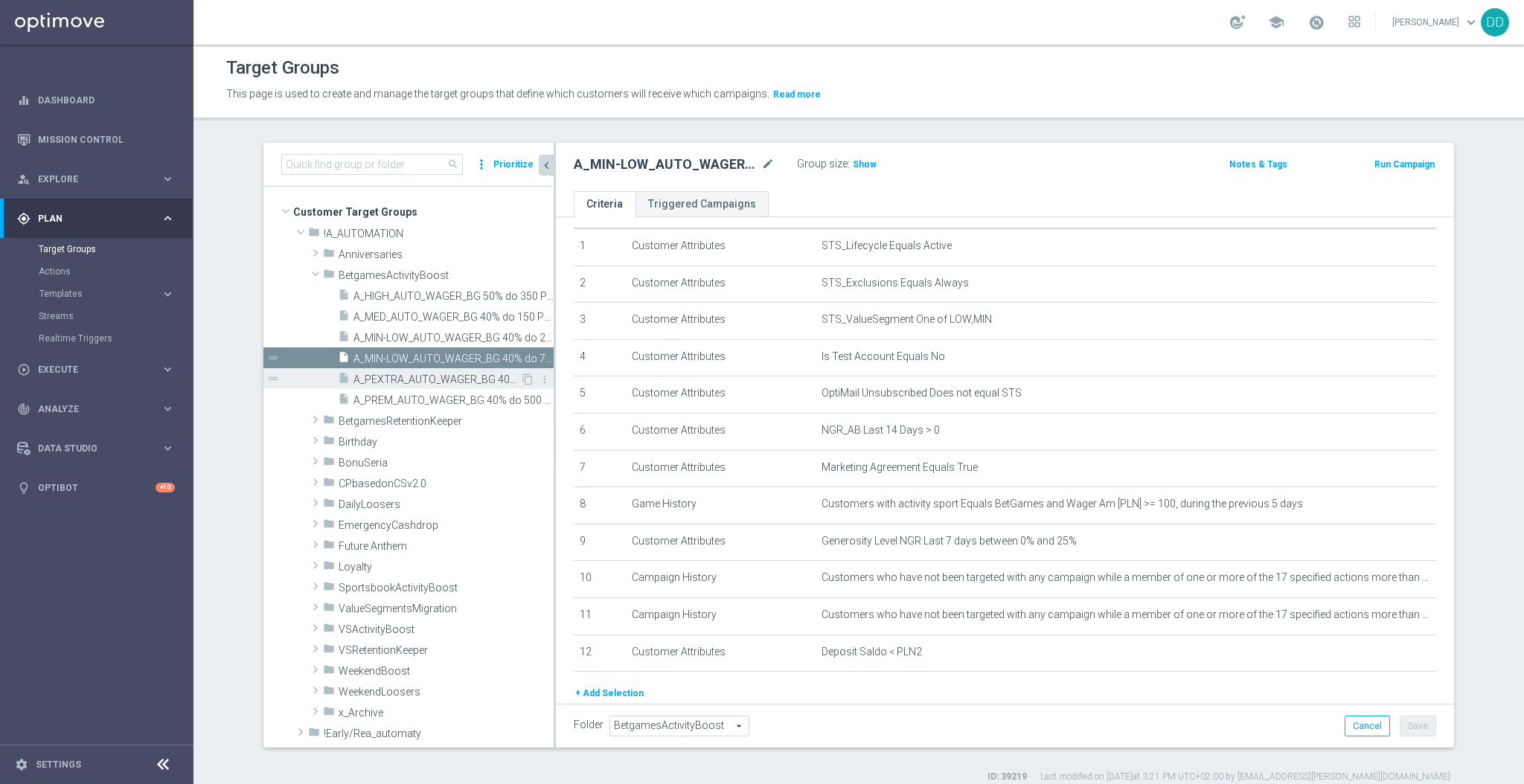
click at [409, 370] on div "insert_drive_file A_PEXTRA_AUTO_WAGER_BG 40% do 500 PLN_14d" at bounding box center [429, 379] width 182 height 21
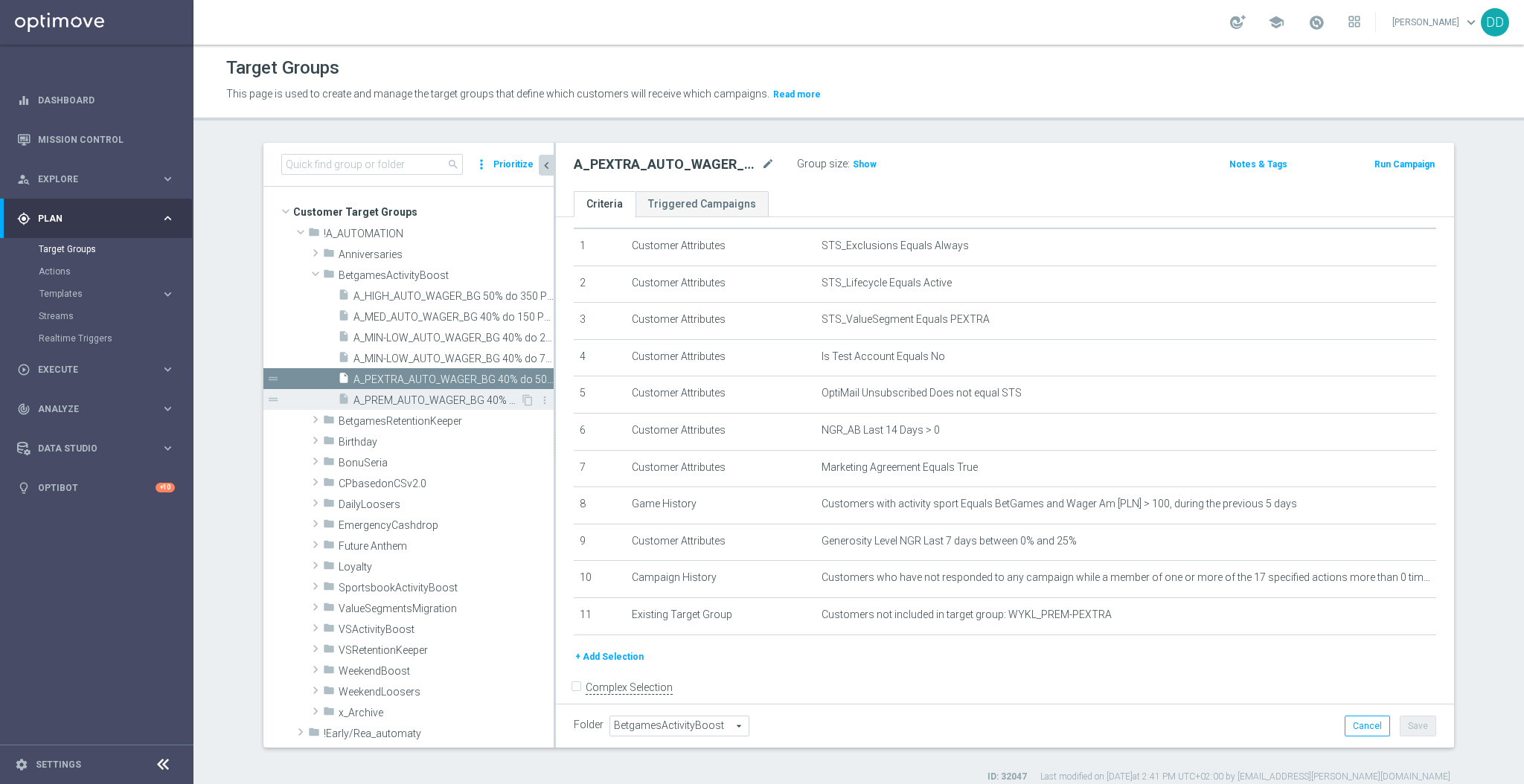
click at [414, 397] on span "A_PREM_AUTO_WAGER_BG 40% do 500 PLN_14d" at bounding box center [436, 401] width 166 height 12
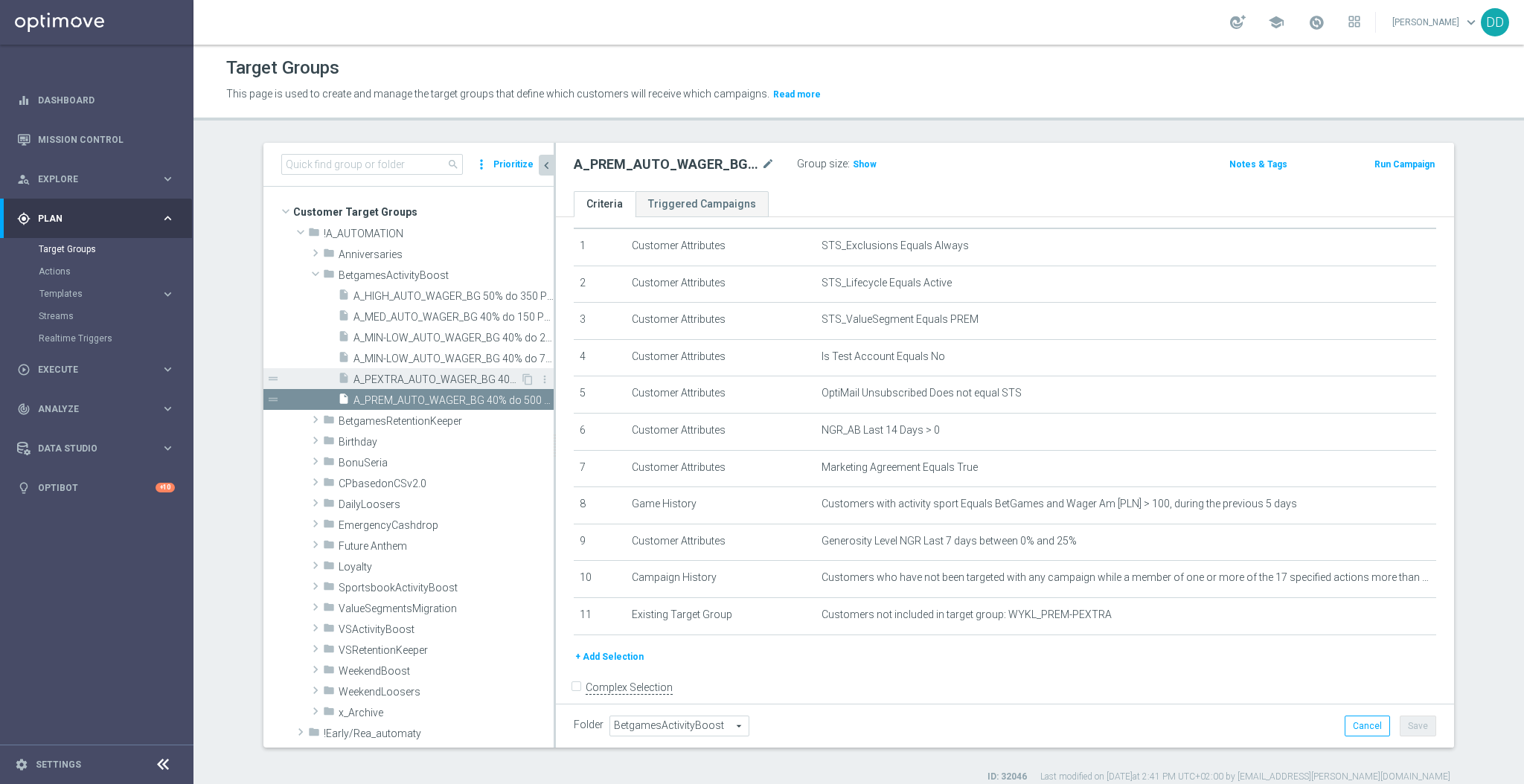
click at [419, 380] on span "A_PEXTRA_AUTO_WAGER_BG 40% do 500 PLN_14d" at bounding box center [436, 380] width 166 height 12
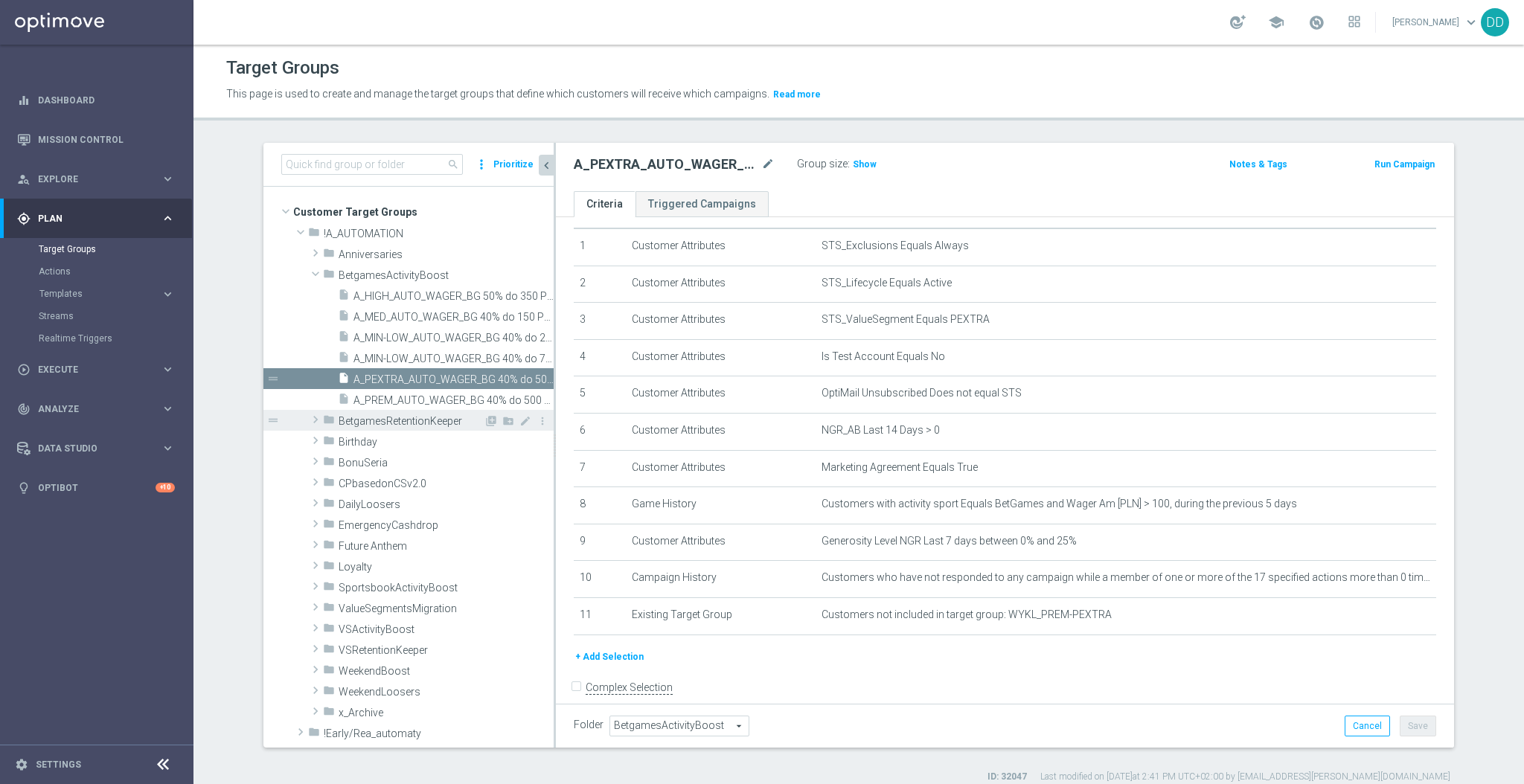
click at [324, 422] on icon "folder" at bounding box center [328, 422] width 12 height 17
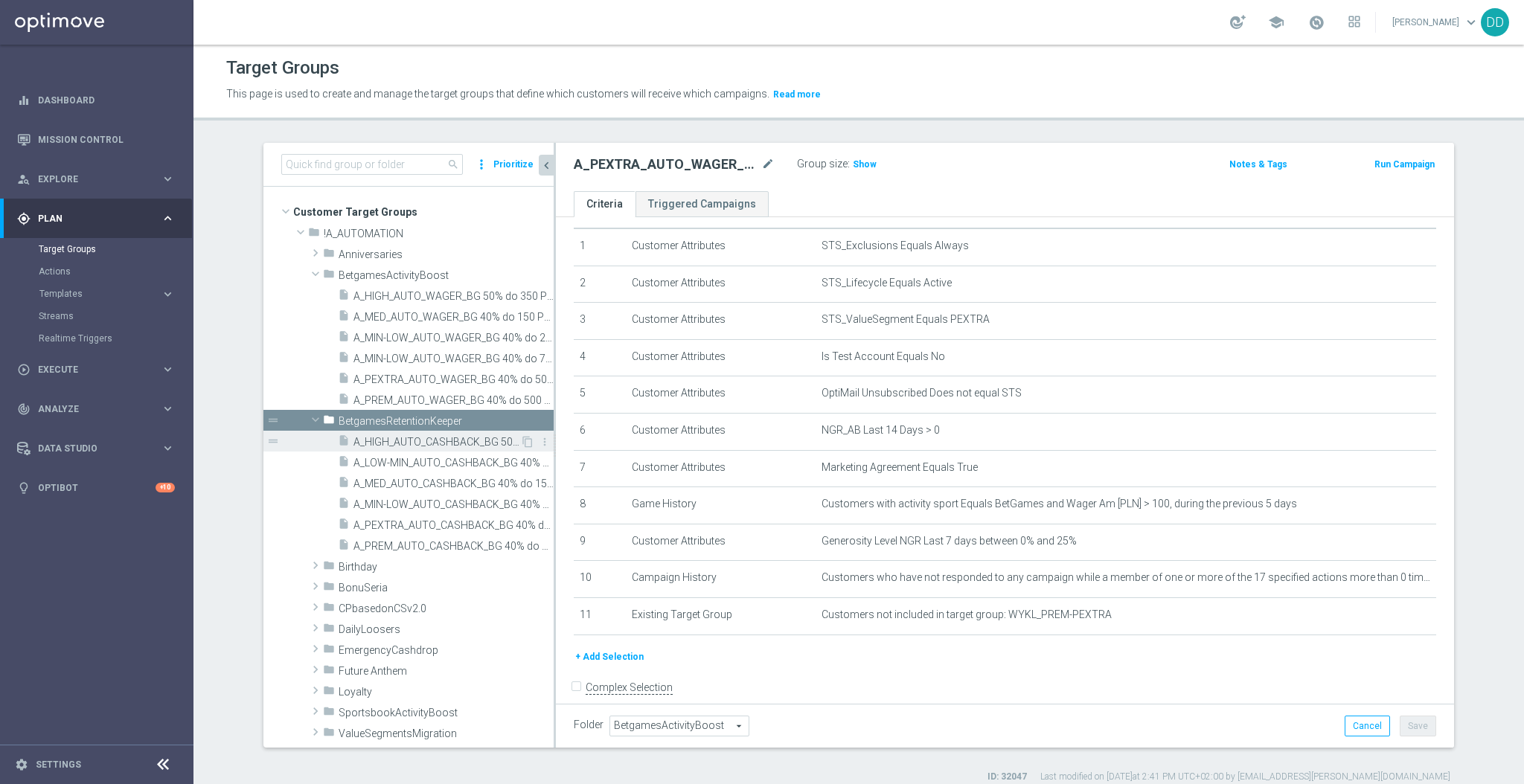
click at [338, 446] on icon "insert_drive_file" at bounding box center [343, 443] width 12 height 17
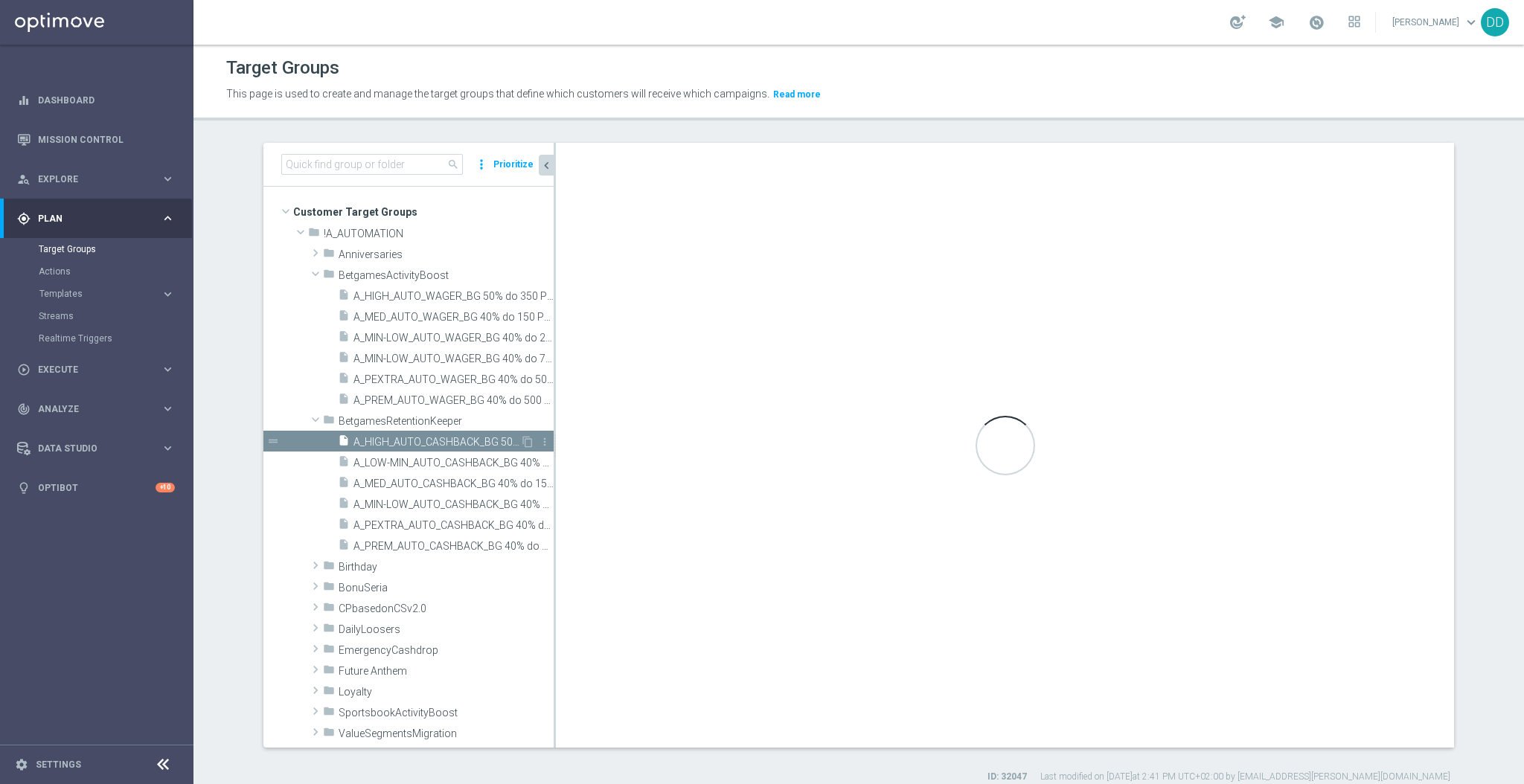
type input "BetgamesRetentionKeeper"
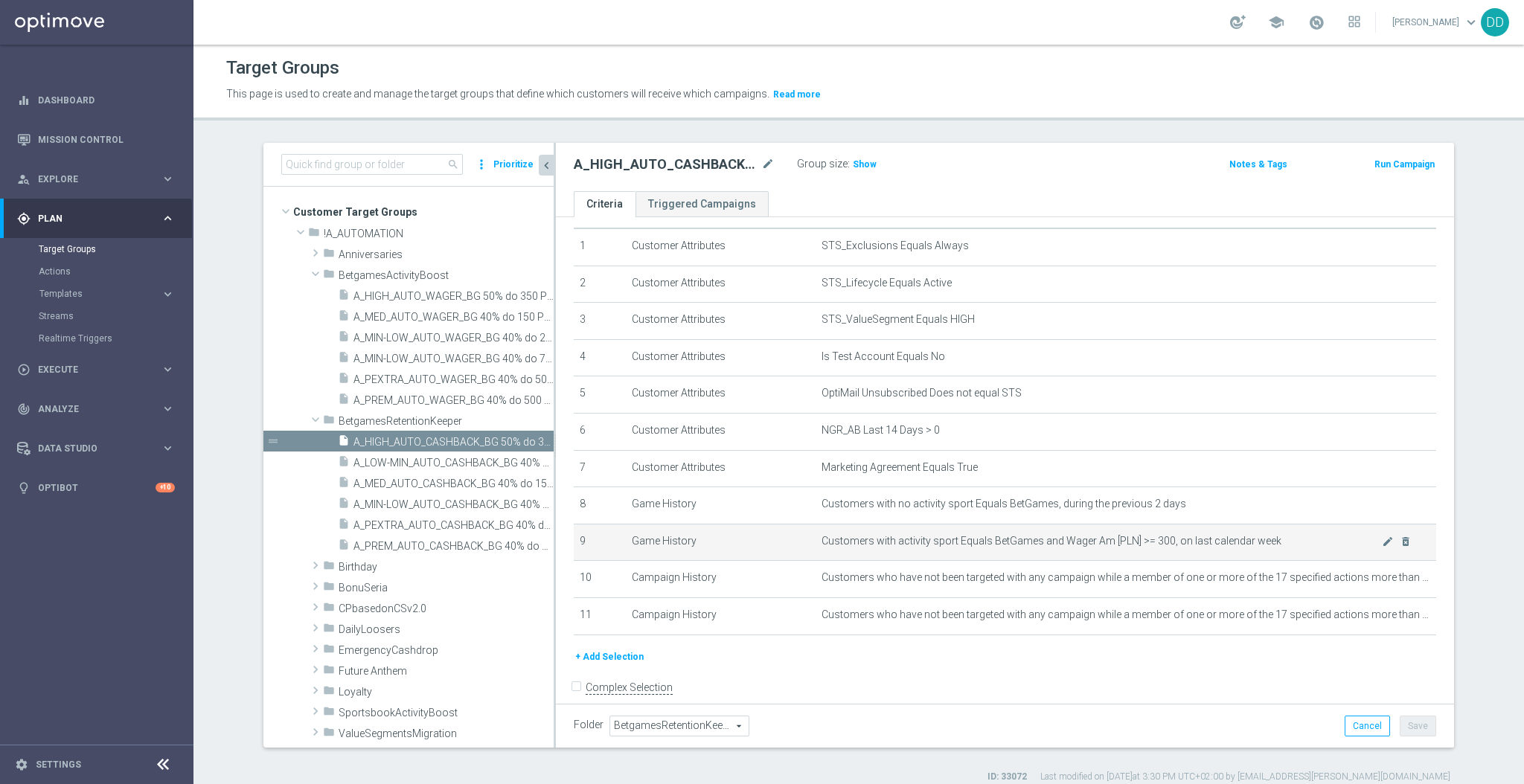
scroll to position [56, 0]
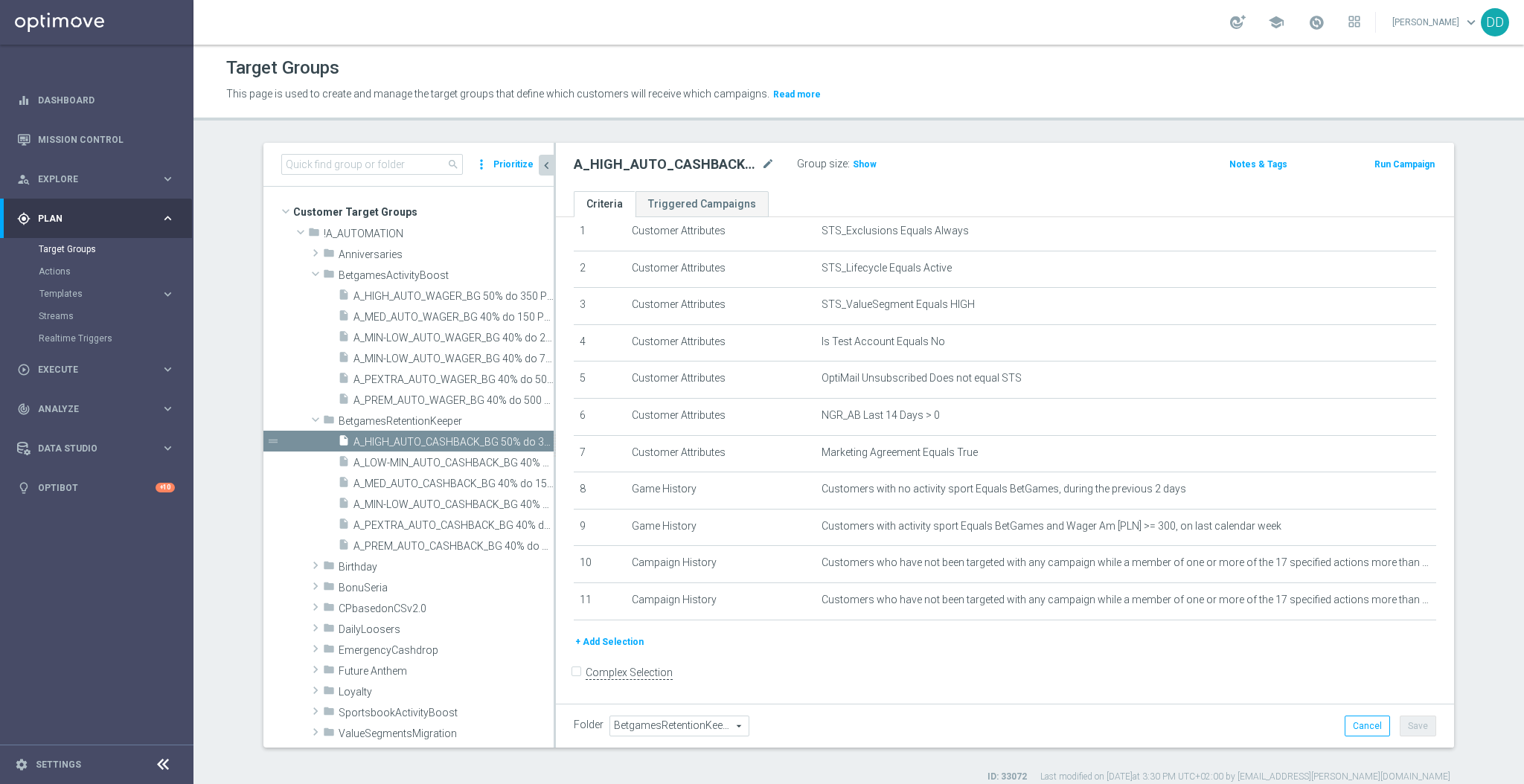
click at [609, 642] on button "+ Add Selection" at bounding box center [610, 642] width 72 height 16
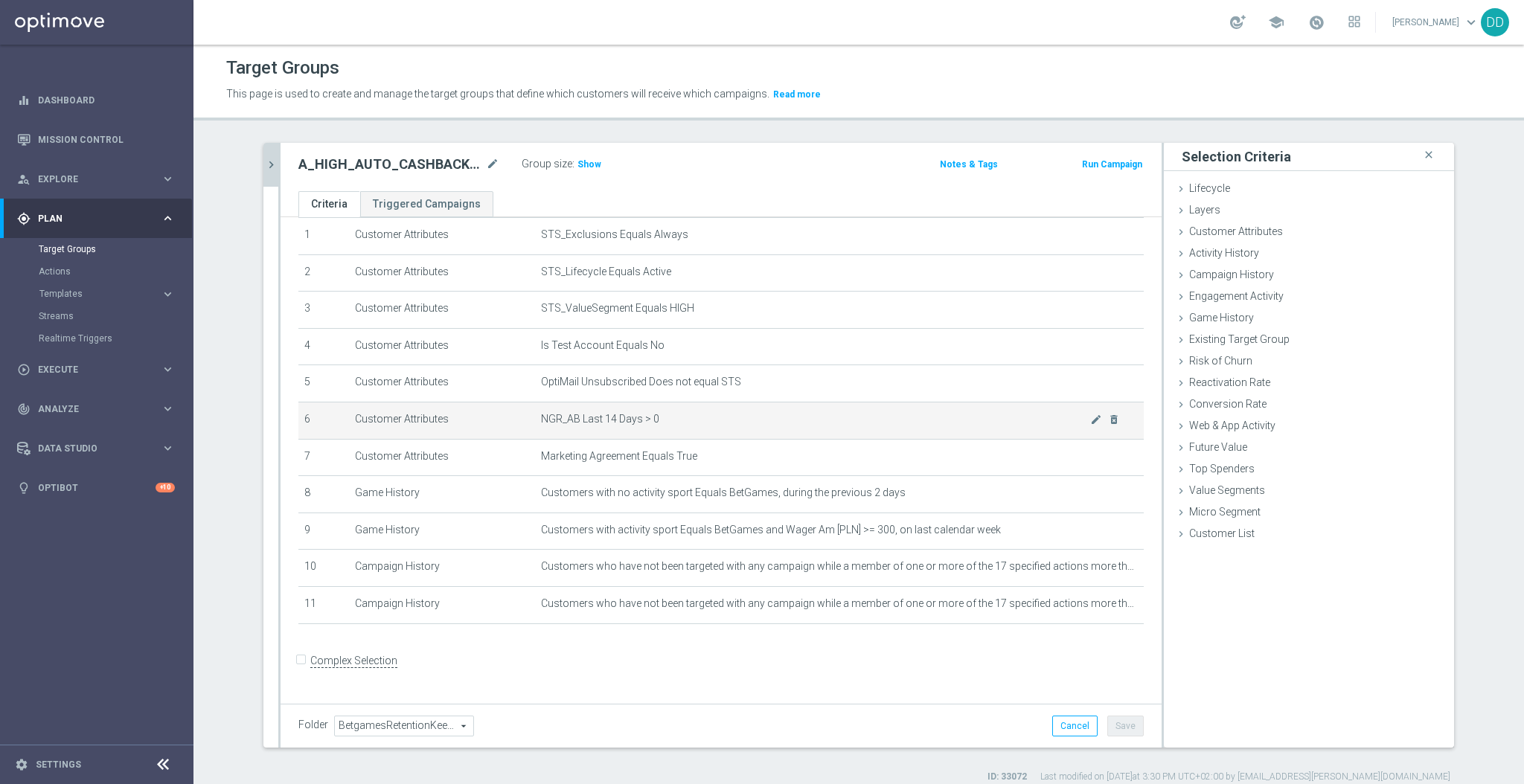
scroll to position [41, 0]
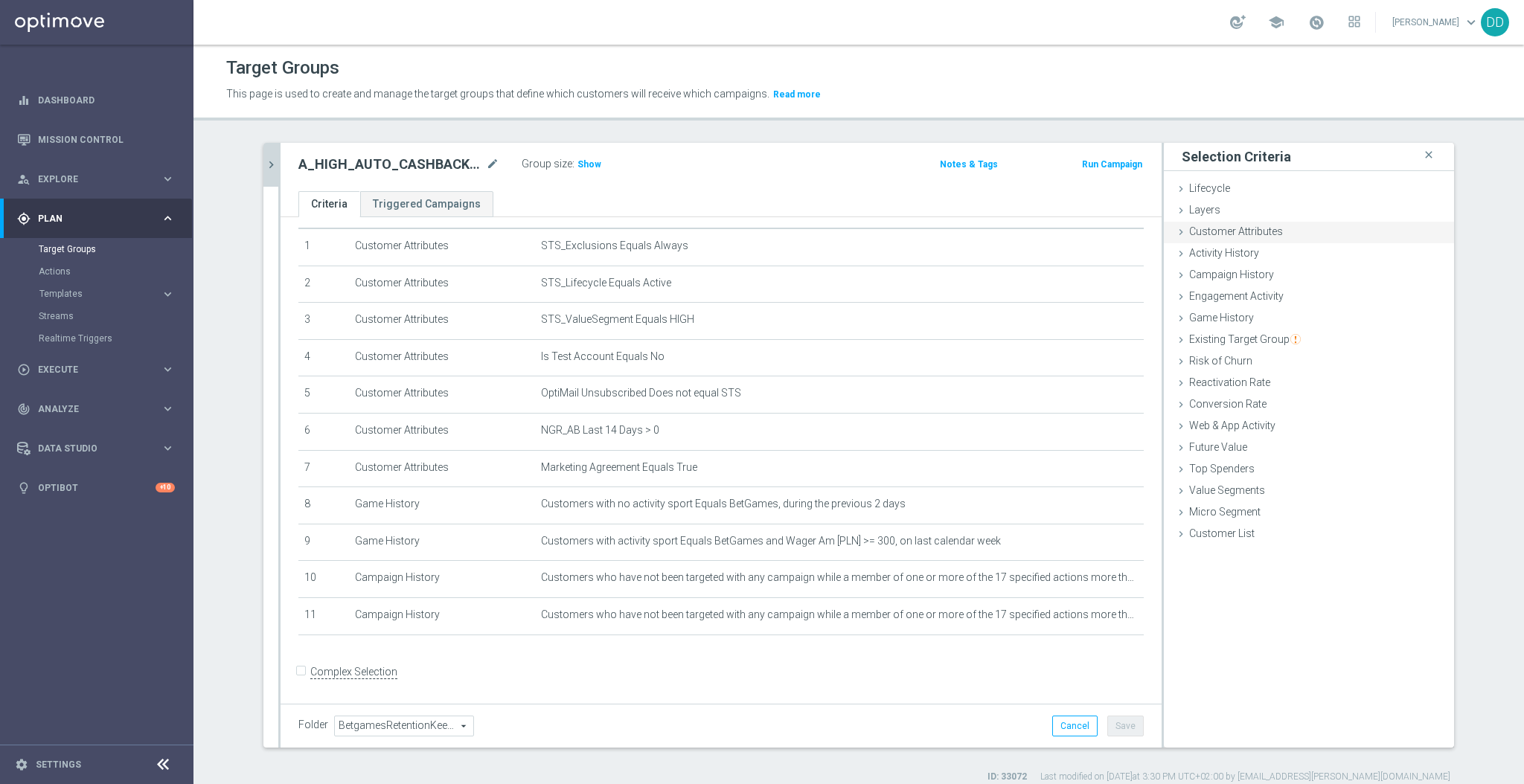
click at [1232, 238] on div "Customer Attributes done selection saved" at bounding box center [1309, 233] width 290 height 23
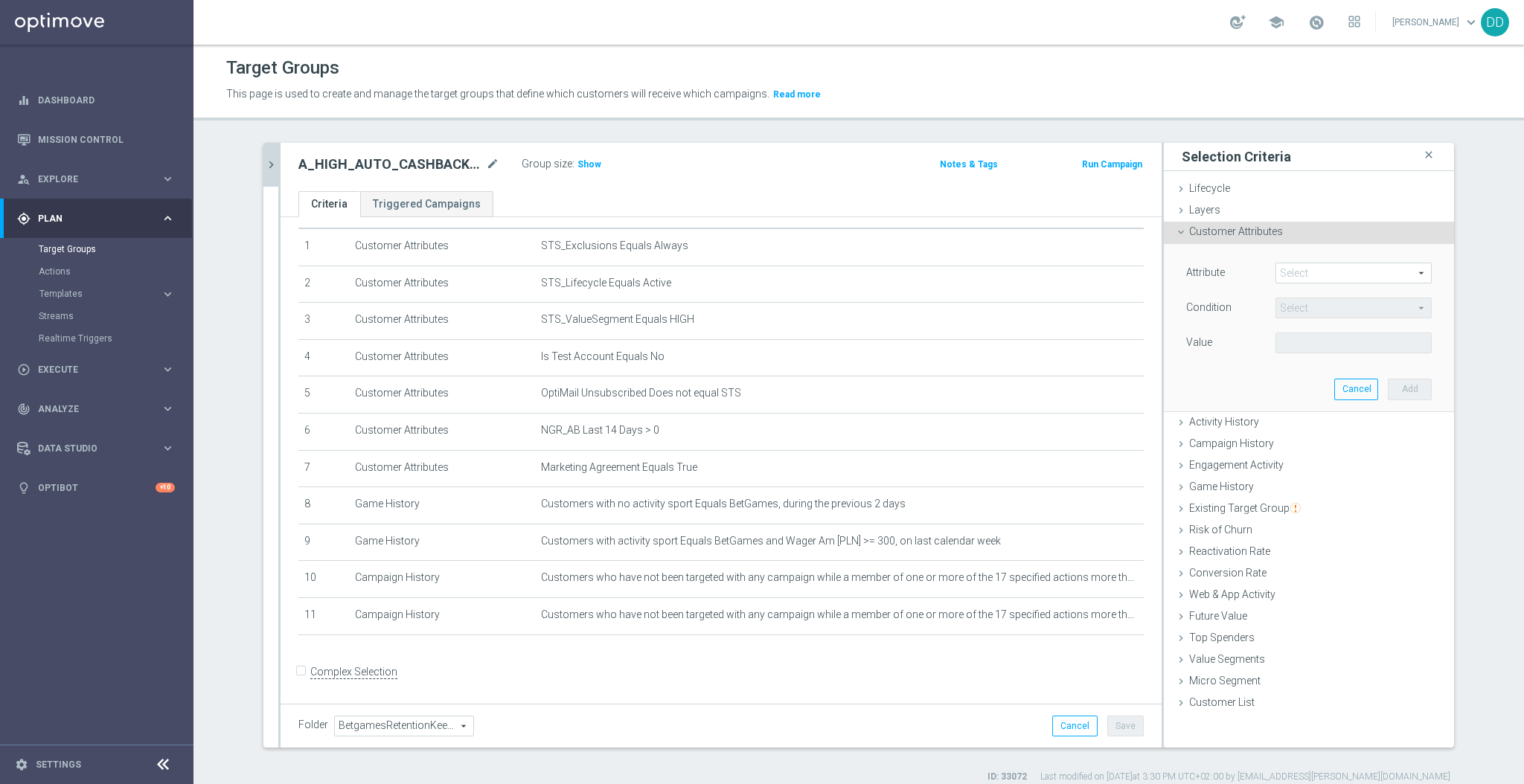
click at [1288, 278] on span at bounding box center [1354, 273] width 155 height 19
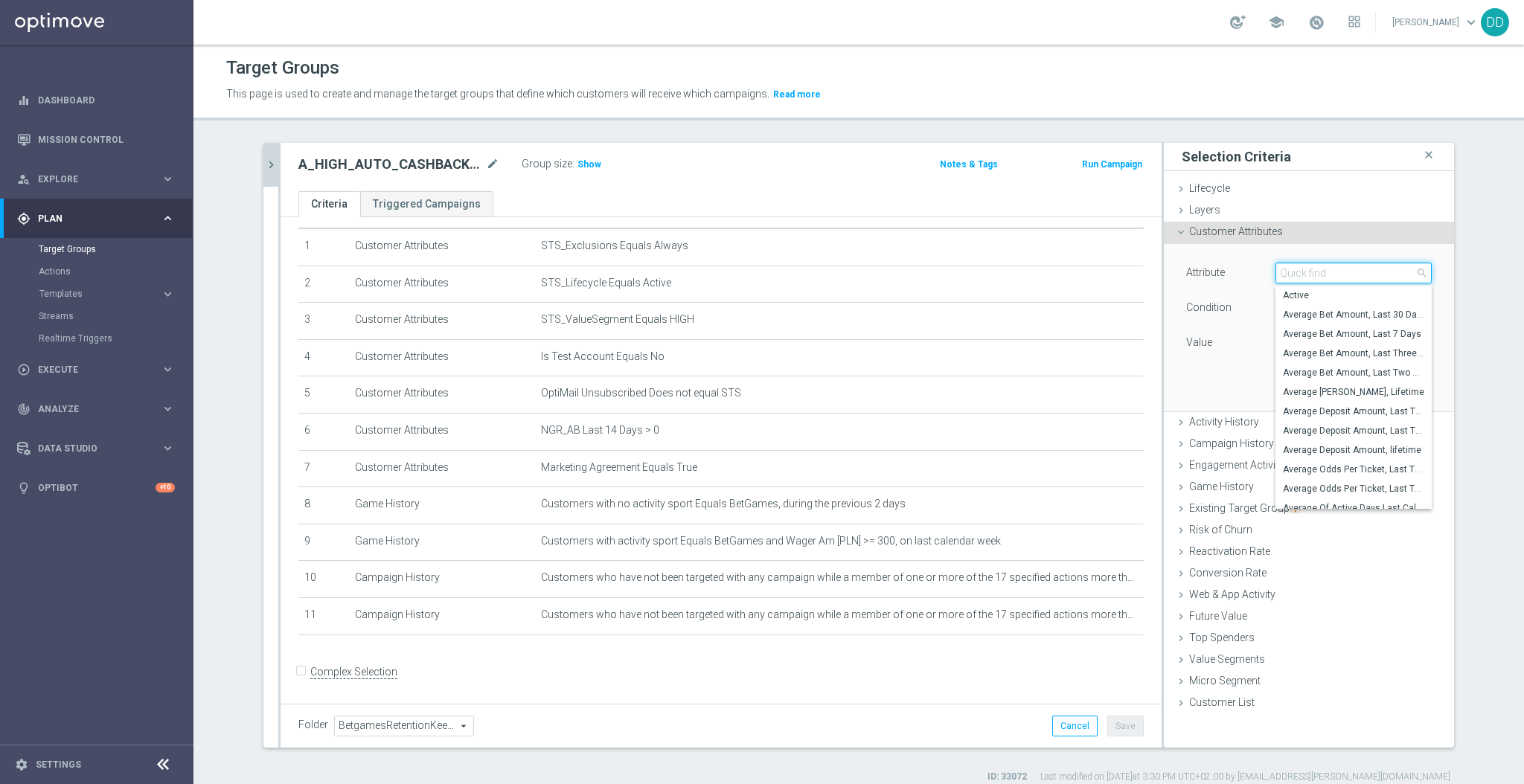
click at [1312, 271] on input "search" at bounding box center [1354, 273] width 156 height 21
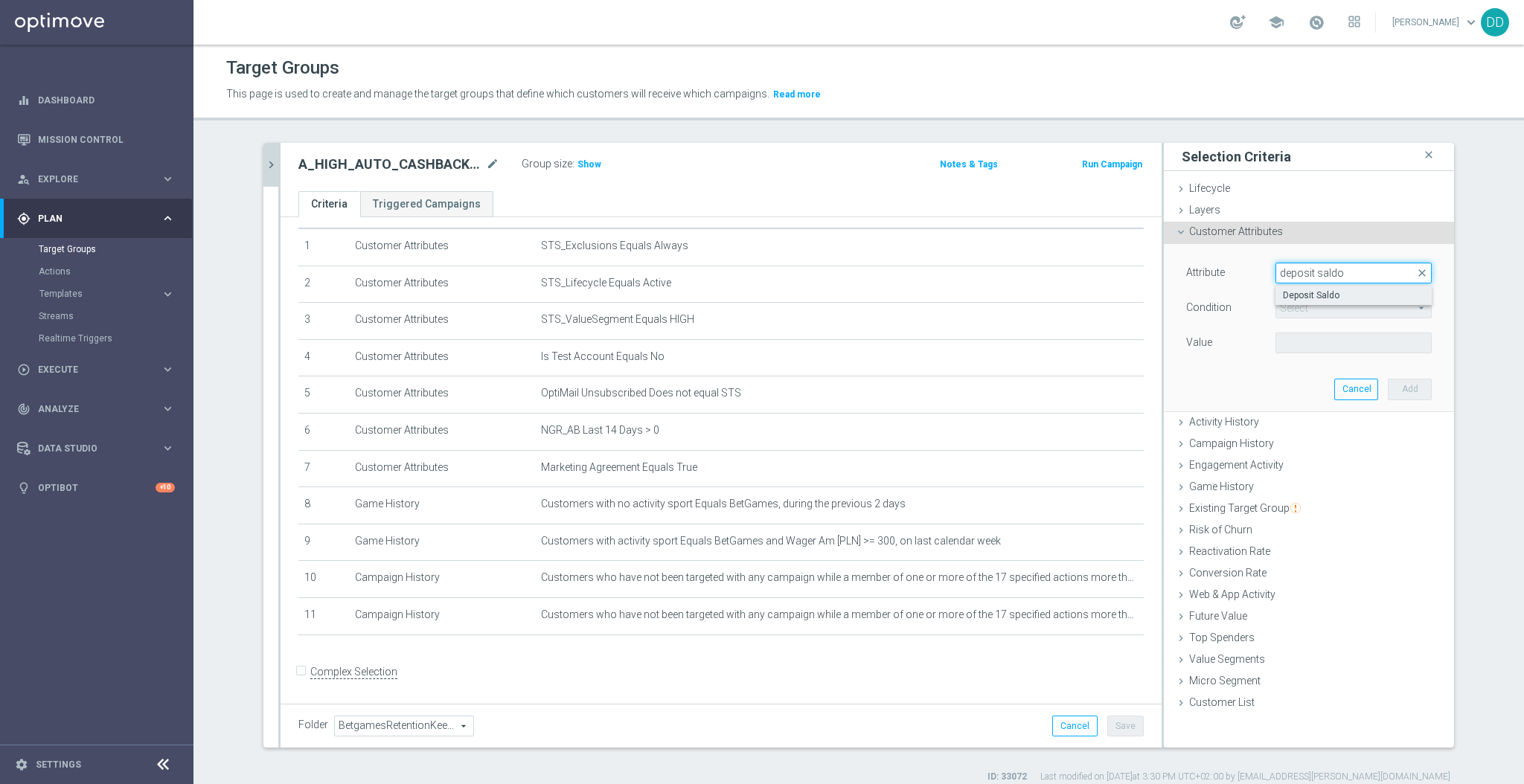
type input "deposit saldo"
click at [1313, 302] on label "Deposit Saldo" at bounding box center [1354, 295] width 156 height 19
type input "Deposit Saldo"
click at [1312, 299] on span "=" at bounding box center [1354, 308] width 155 height 19
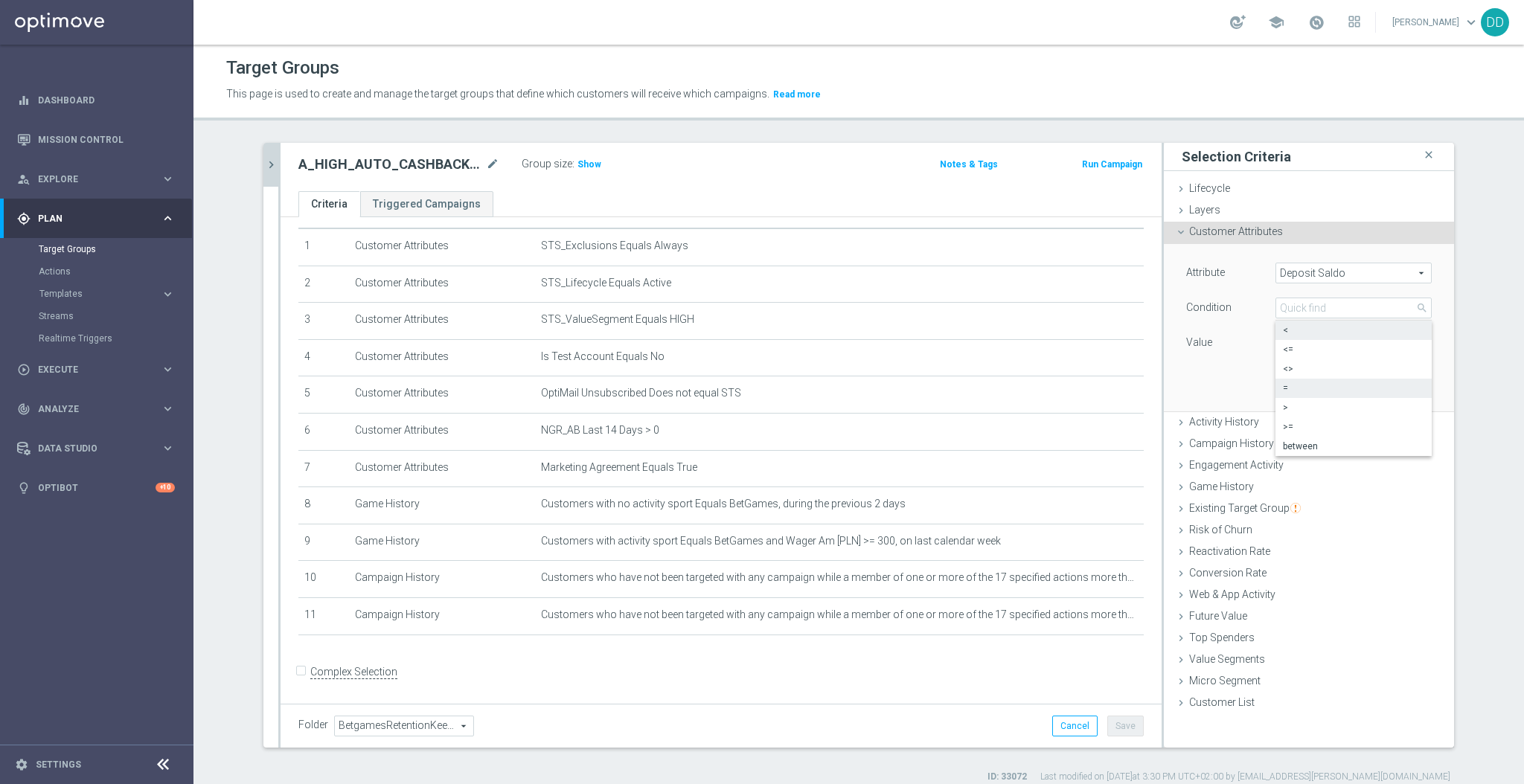
click at [1302, 334] on span "<" at bounding box center [1354, 330] width 142 height 12
type input "<"
click at [1295, 351] on input "PLN" at bounding box center [1309, 343] width 67 height 21
type input "2"
click at [1419, 387] on button "Add" at bounding box center [1410, 389] width 44 height 21
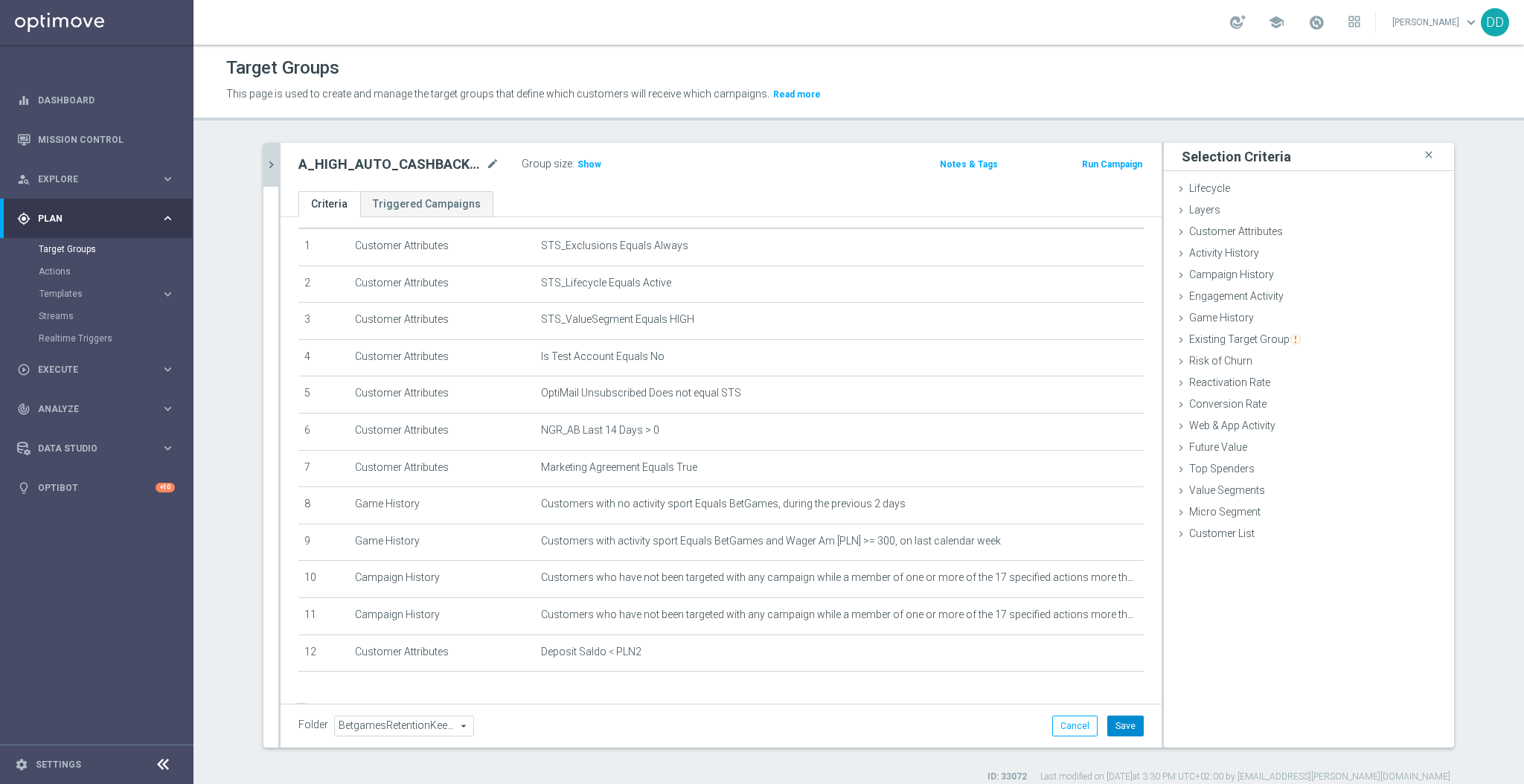
click at [1126, 726] on button "Save" at bounding box center [1126, 726] width 37 height 21
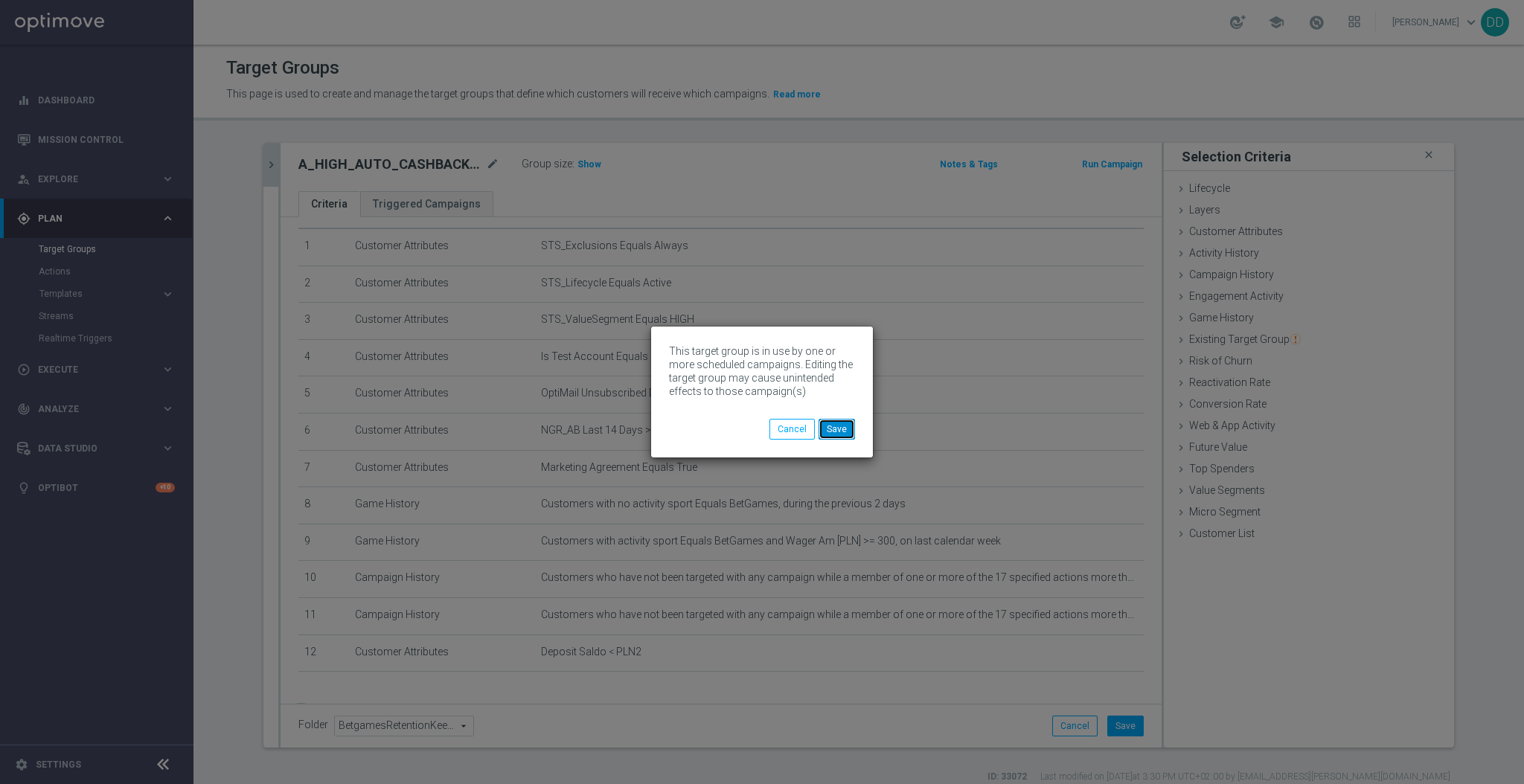
click at [820, 419] on button "Save" at bounding box center [836, 429] width 37 height 21
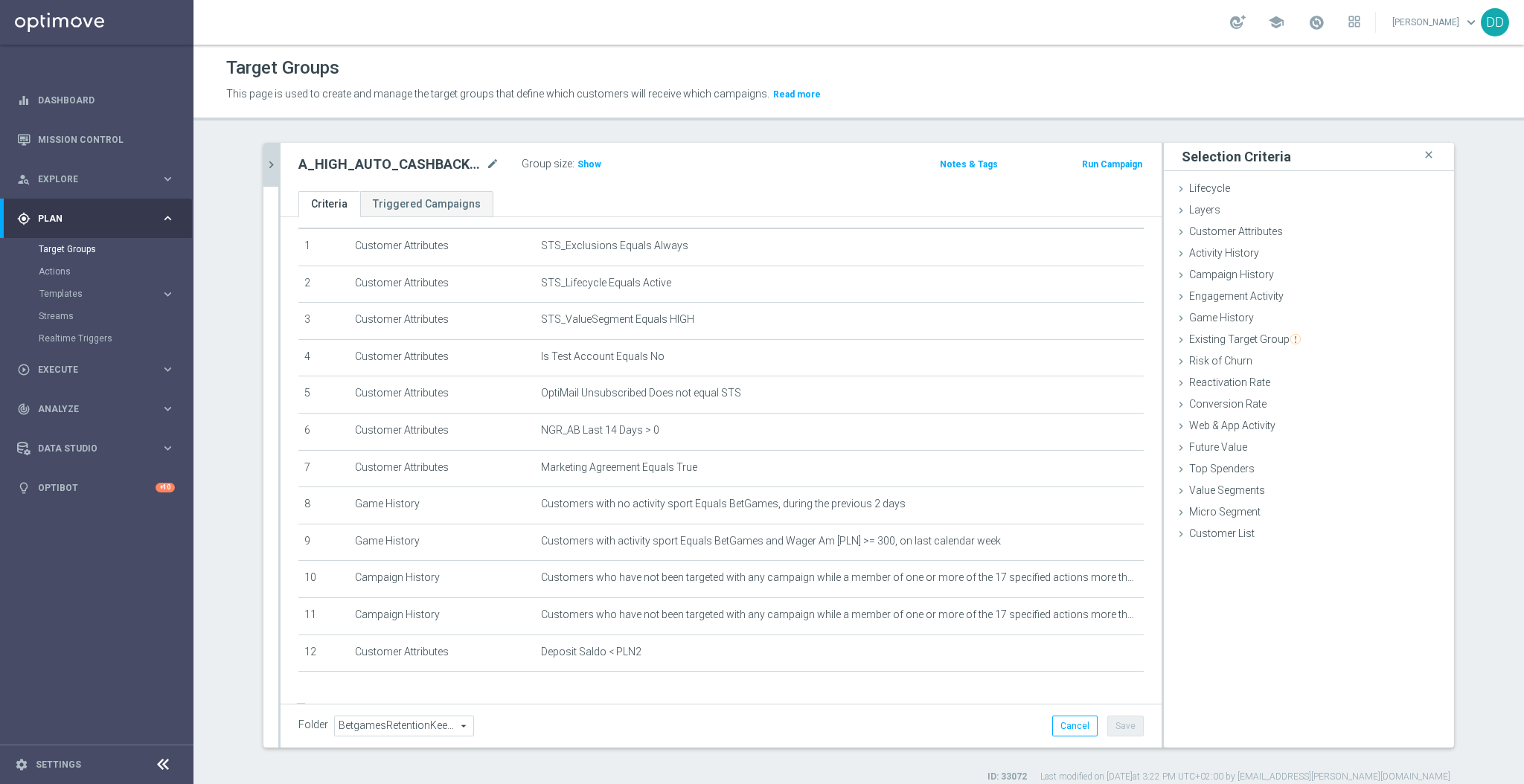
click at [266, 171] on icon "chevron_right" at bounding box center [272, 165] width 14 height 14
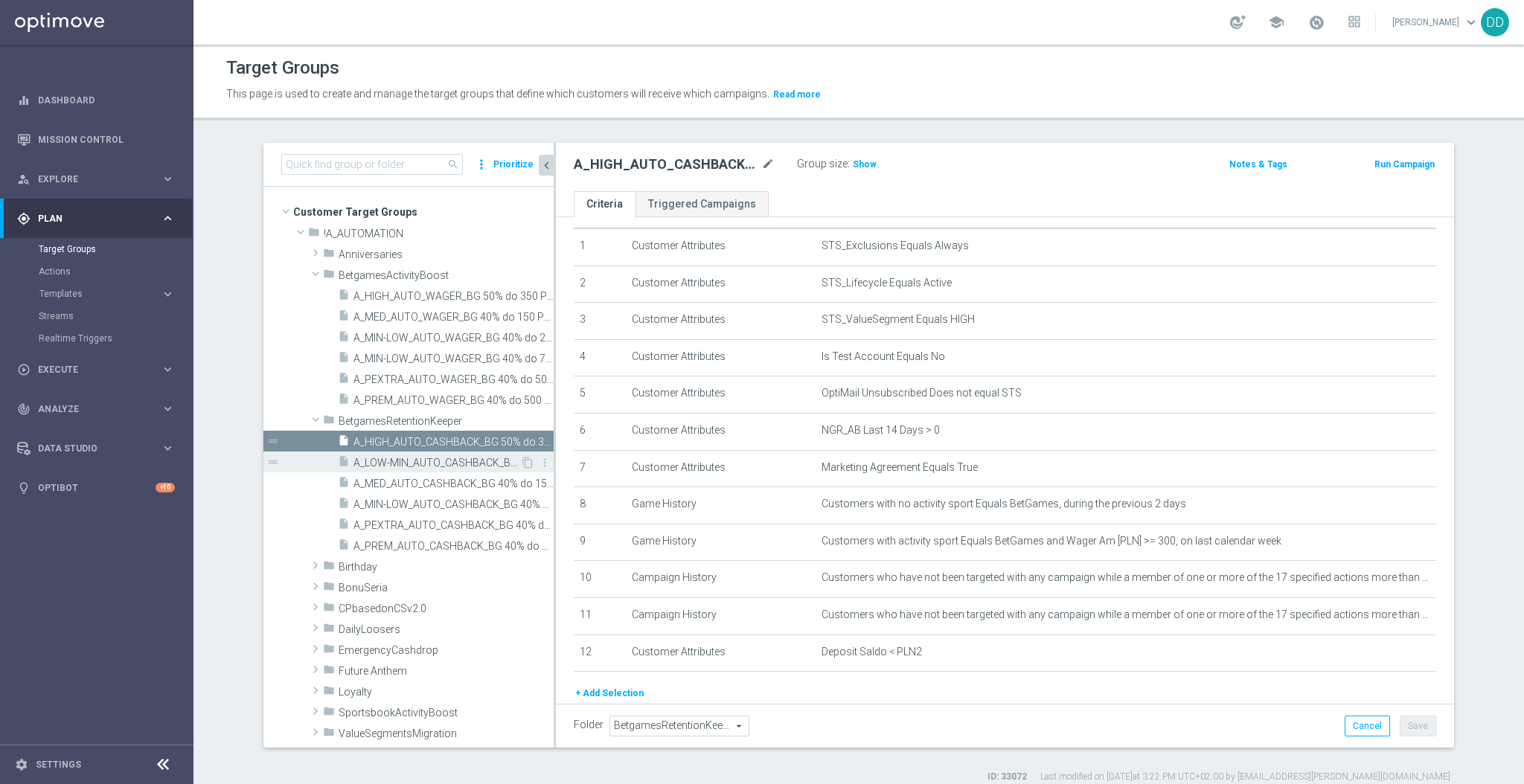
click at [418, 464] on span "A_LOW-MIN_AUTO_CASHBACK_BG 40% do 50 PLN_14d" at bounding box center [436, 463] width 166 height 12
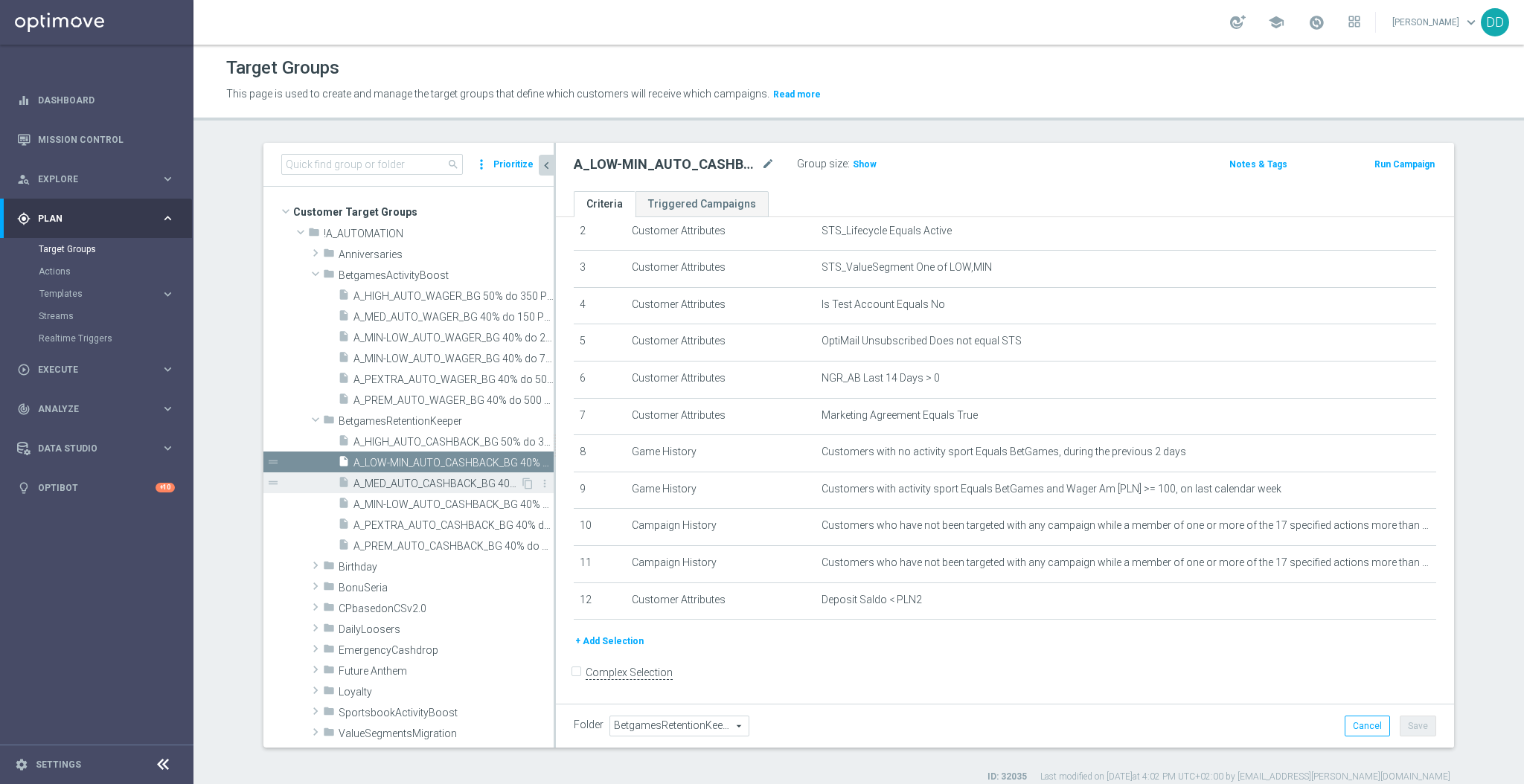
click at [398, 487] on span "A_MED_AUTO_CASHBACK_BG 40% do 150 PLN_14d" at bounding box center [436, 484] width 166 height 12
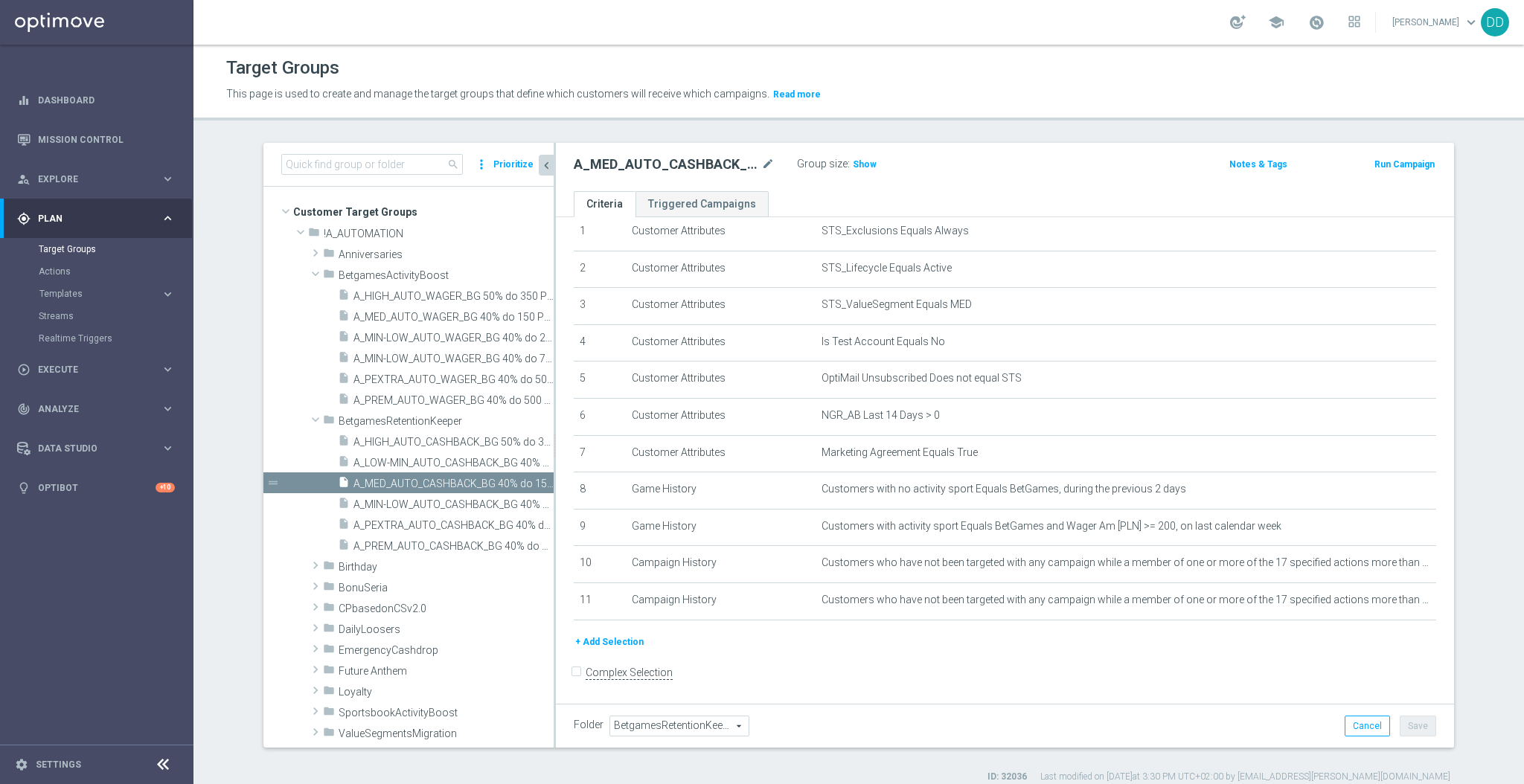
click at [599, 639] on button "+ Add Selection" at bounding box center [610, 642] width 72 height 16
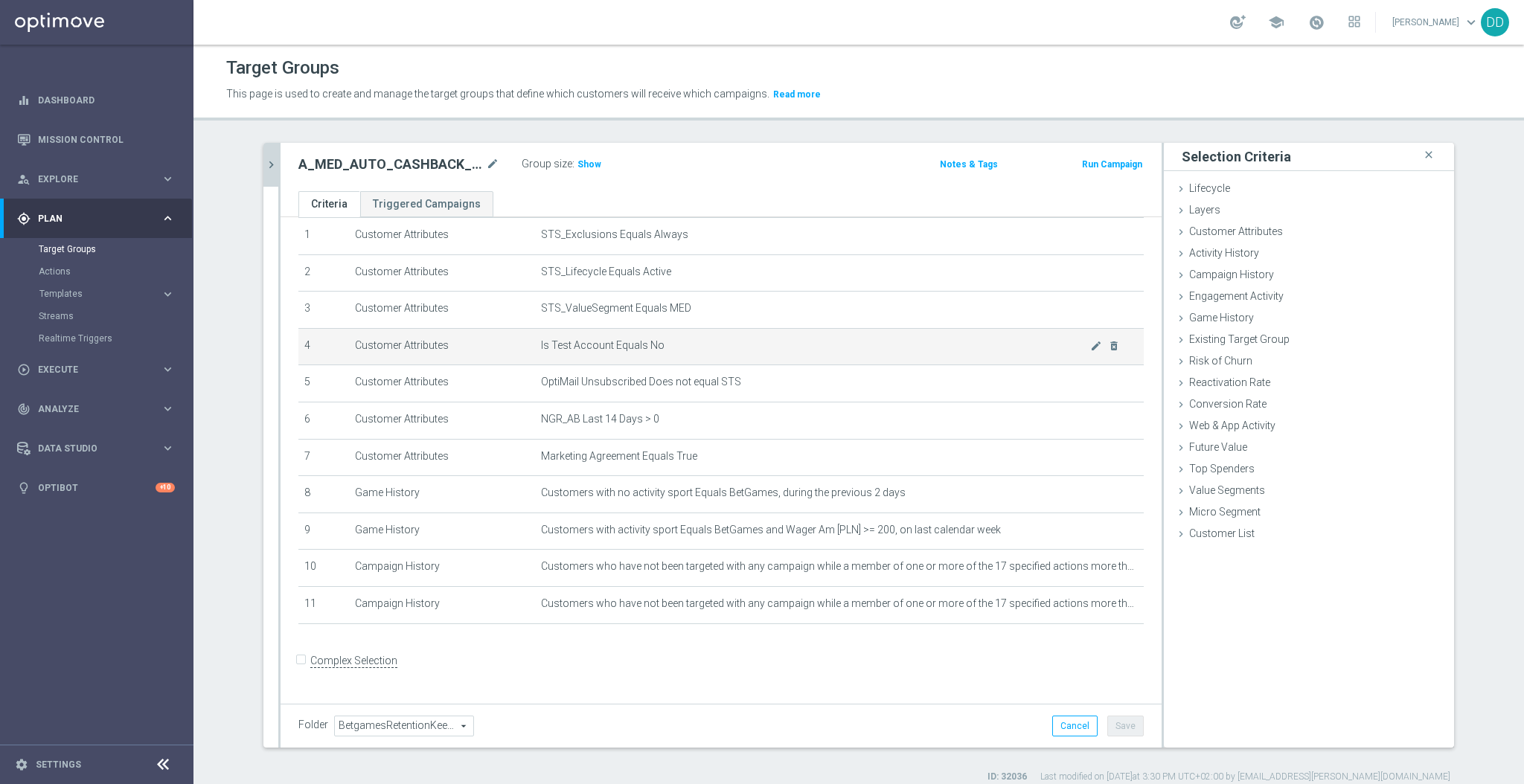
scroll to position [41, 0]
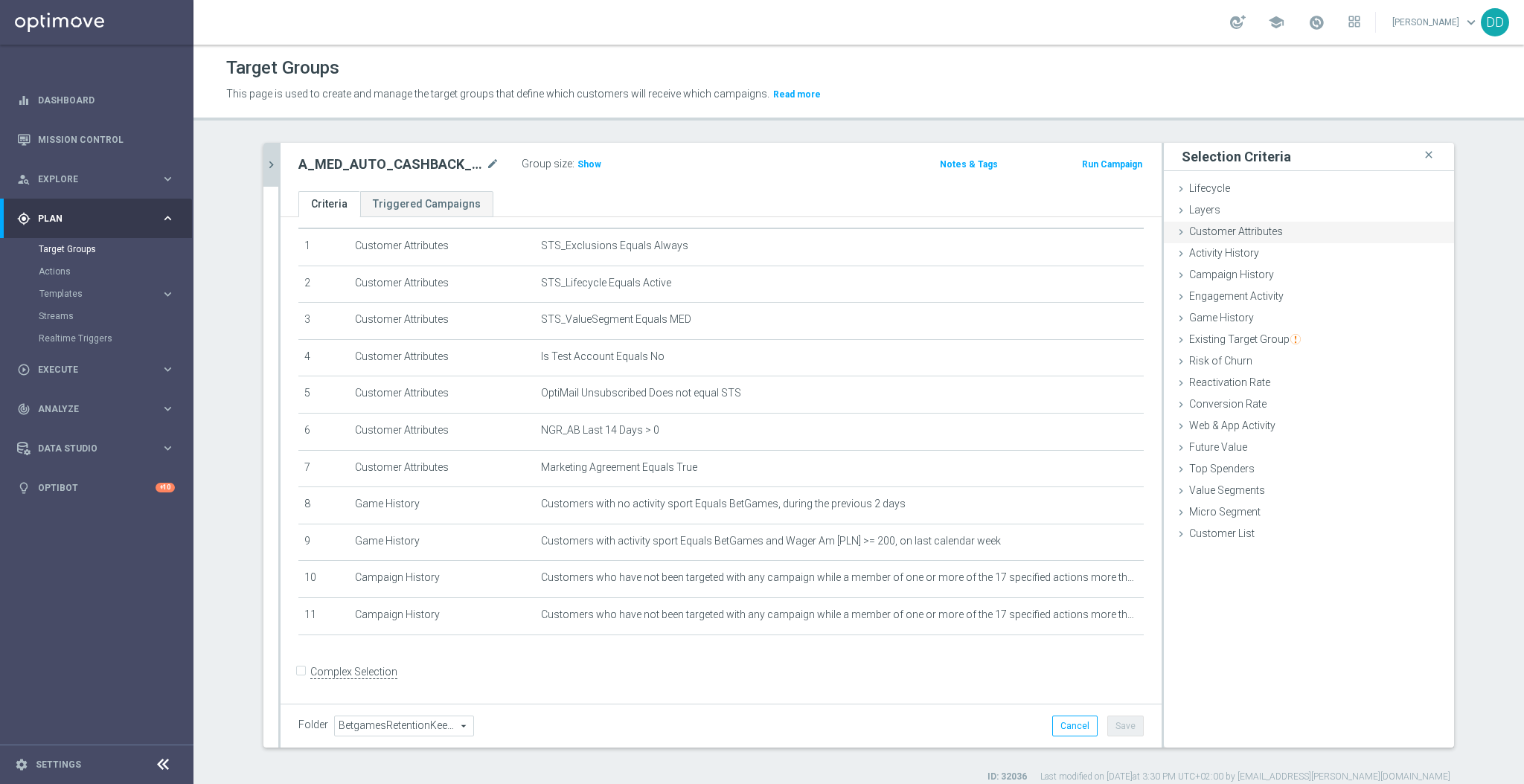
click at [1217, 229] on span "Customer Attributes" at bounding box center [1236, 231] width 94 height 12
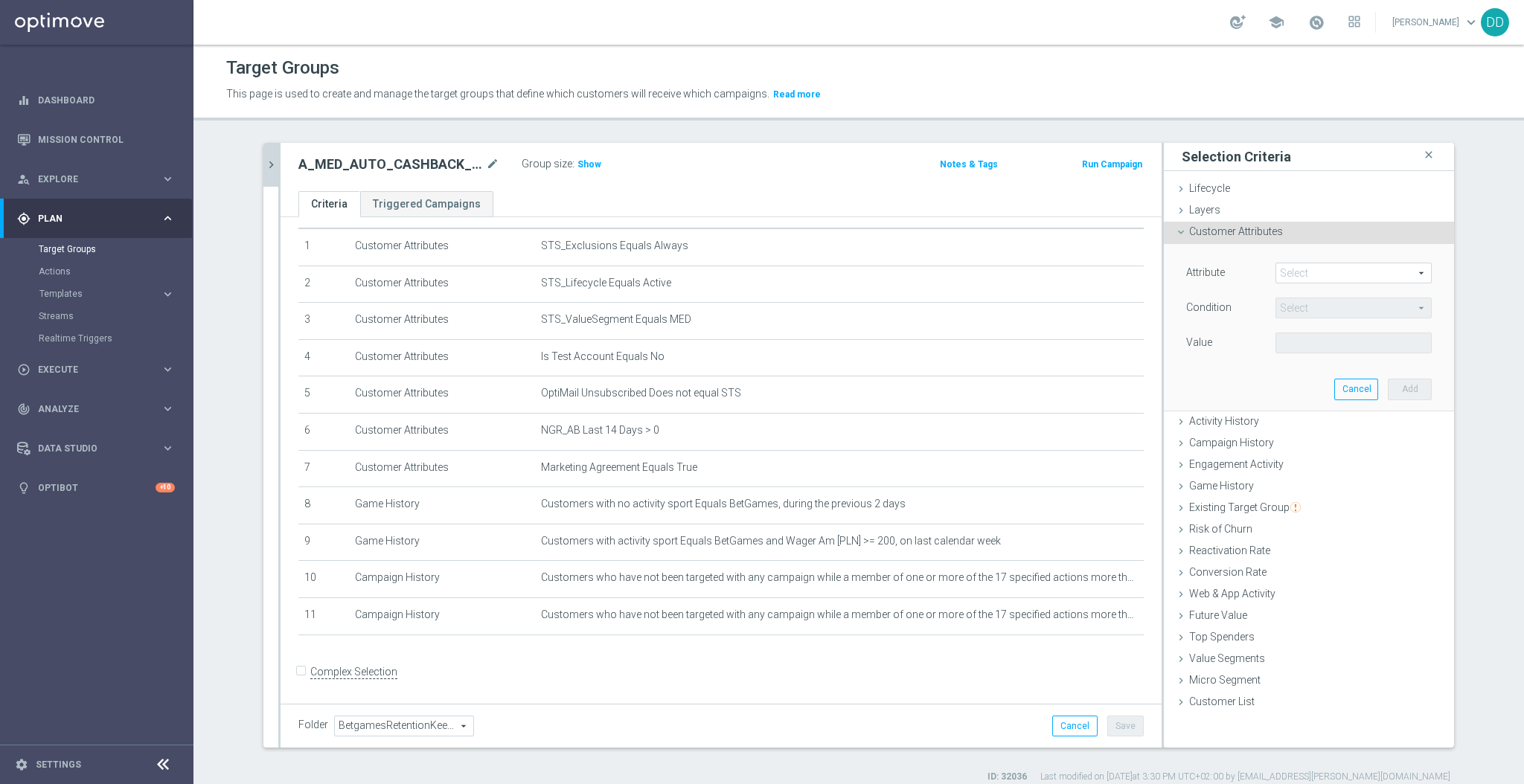
drag, startPoint x: 1257, startPoint y: 248, endPoint x: 1280, endPoint y: 265, distance: 28.6
click at [1258, 248] on div "Attribute Select arrow_drop_down search Condition Select arrow_drop_down search…" at bounding box center [1309, 327] width 268 height 166
click at [1300, 275] on span at bounding box center [1354, 273] width 155 height 19
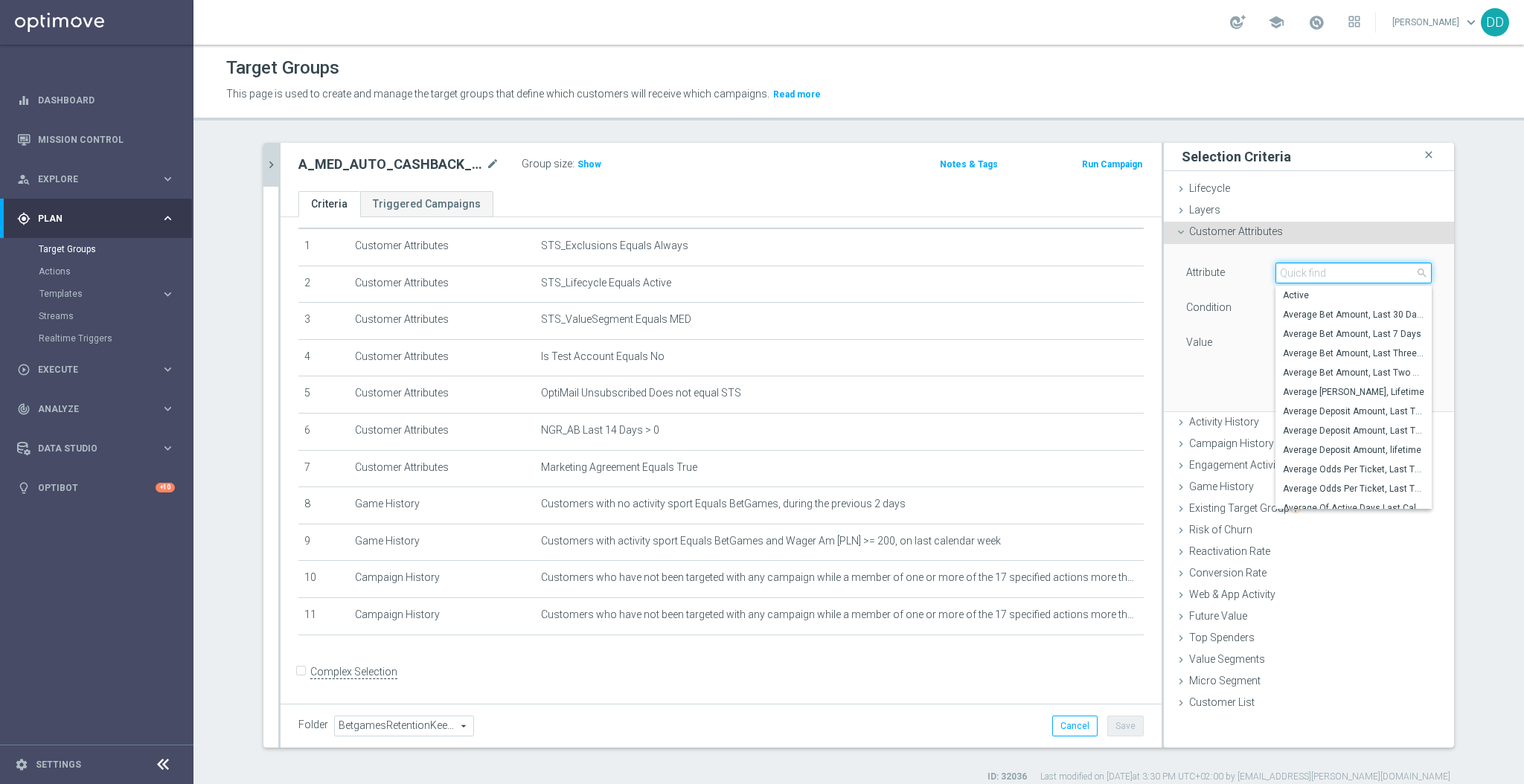
click at [1317, 270] on input "search" at bounding box center [1354, 273] width 156 height 21
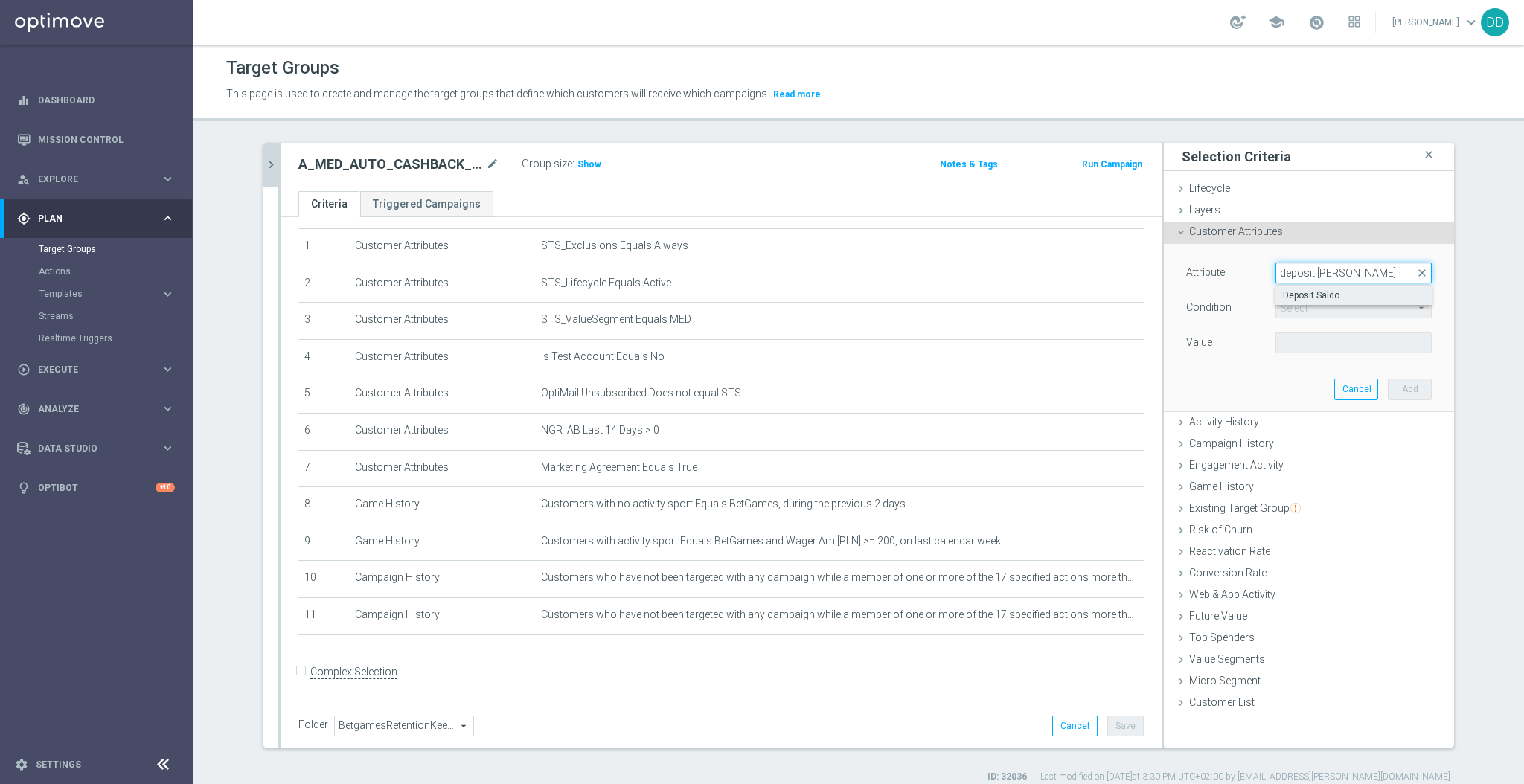
type input "deposit sal"
click at [1330, 296] on span "Deposit Saldo" at bounding box center [1354, 295] width 142 height 12
type input "Deposit Saldo"
click at [1326, 310] on span "=" at bounding box center [1354, 308] width 155 height 19
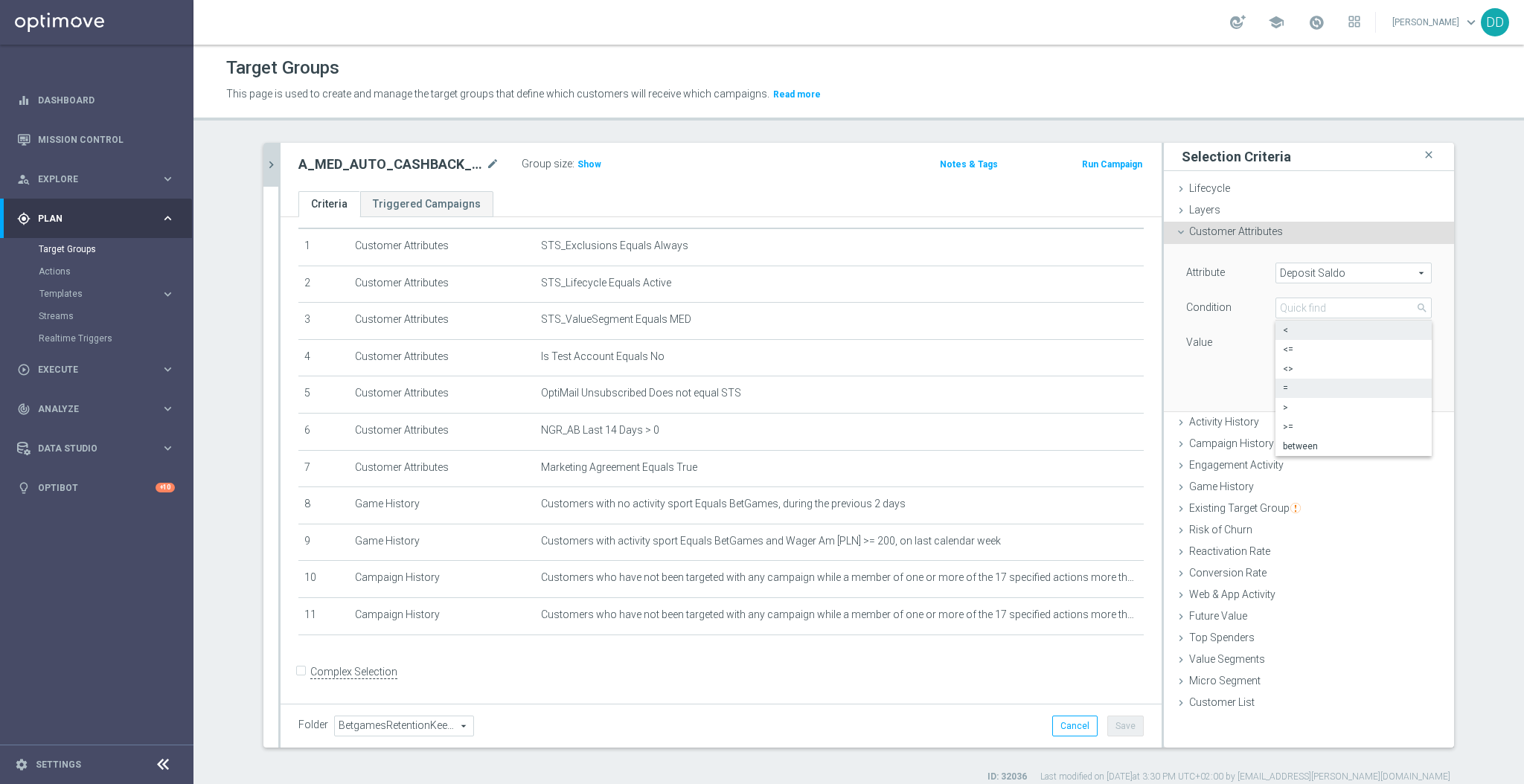
click at [1299, 338] on label "<" at bounding box center [1354, 330] width 156 height 19
type input "<"
click at [1295, 343] on input "PLN" at bounding box center [1309, 343] width 67 height 21
type input "2"
click at [1396, 387] on button "Add" at bounding box center [1410, 389] width 44 height 21
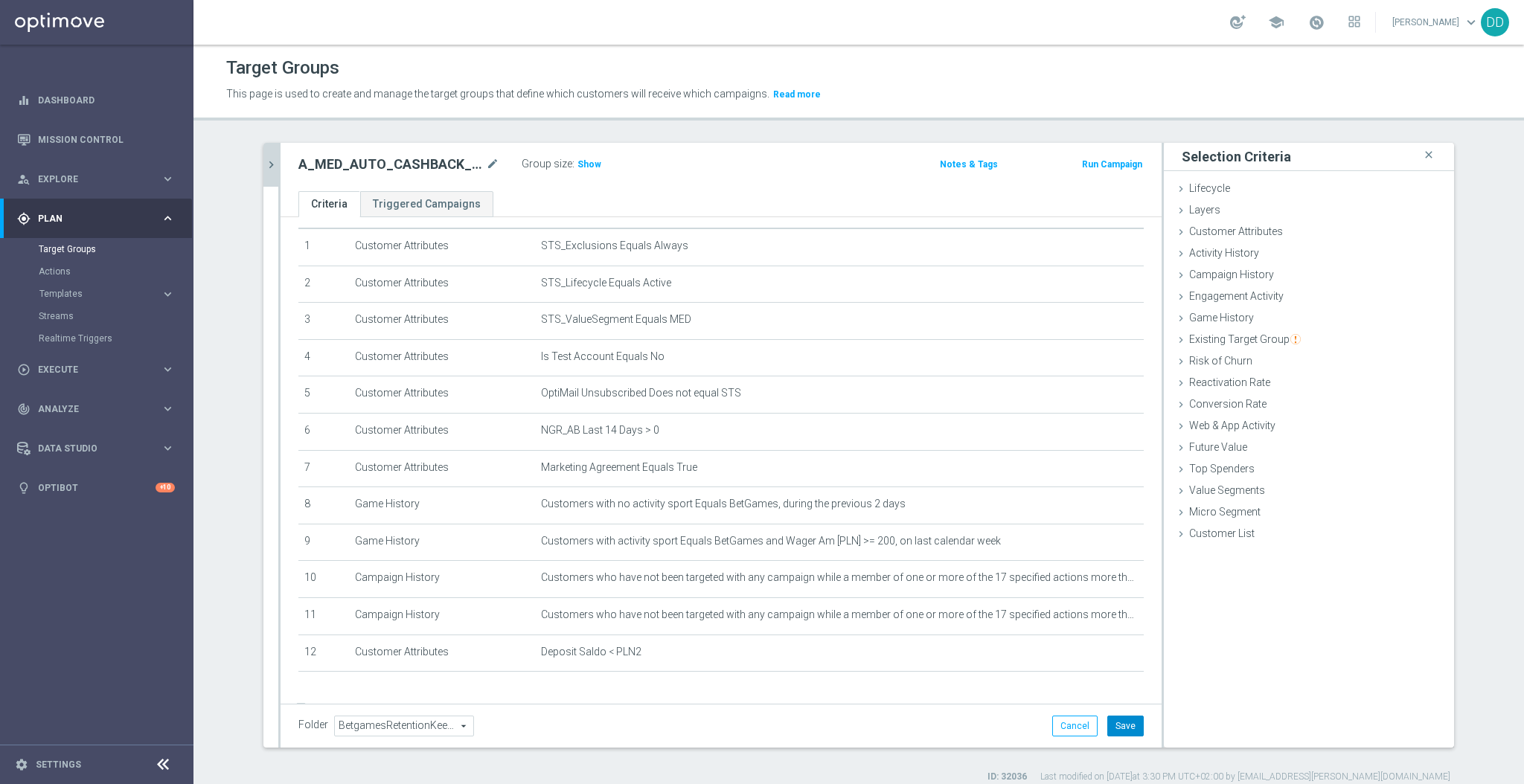
click at [1126, 731] on button "Save" at bounding box center [1126, 726] width 37 height 21
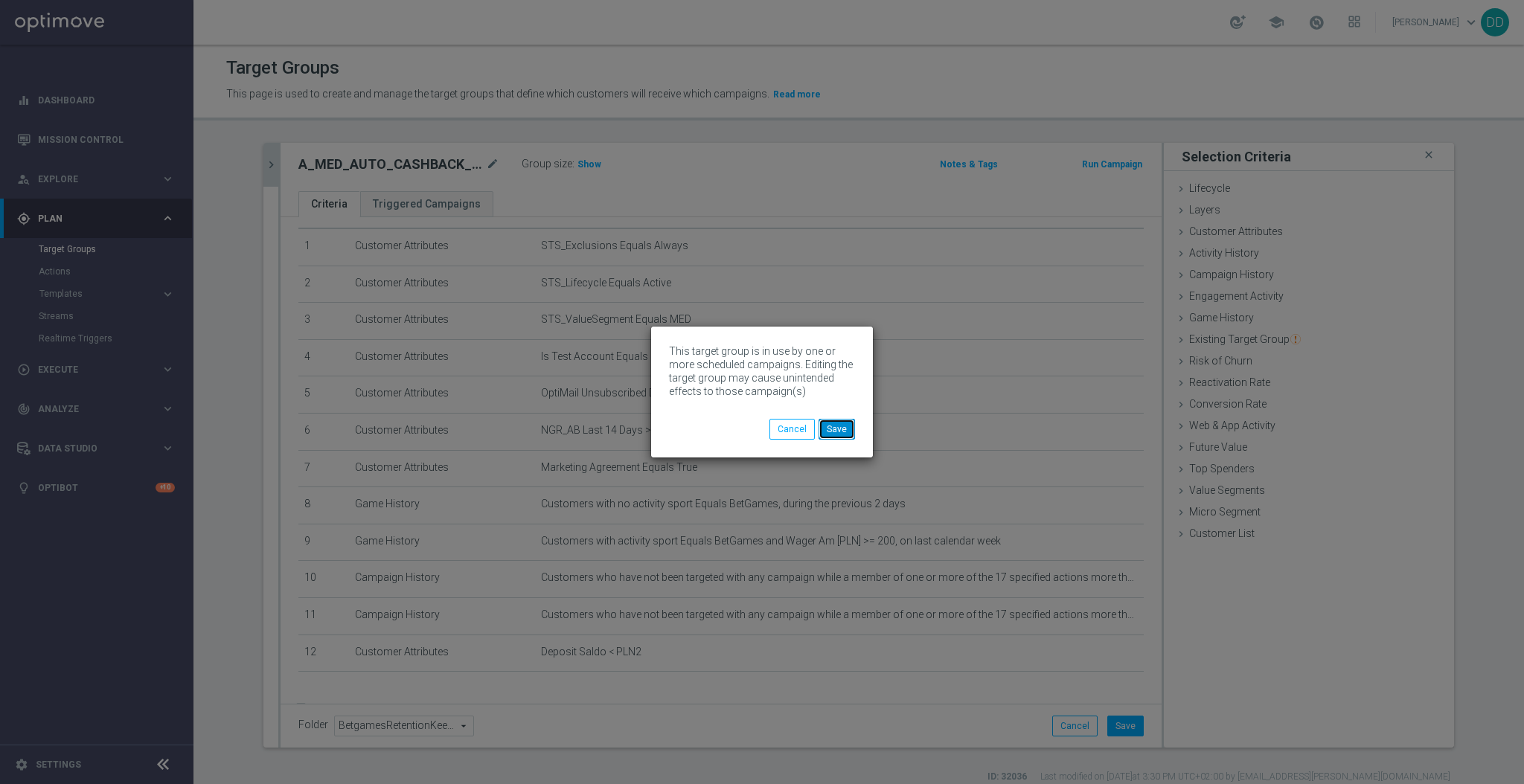
click at [832, 432] on button "Save" at bounding box center [836, 429] width 37 height 21
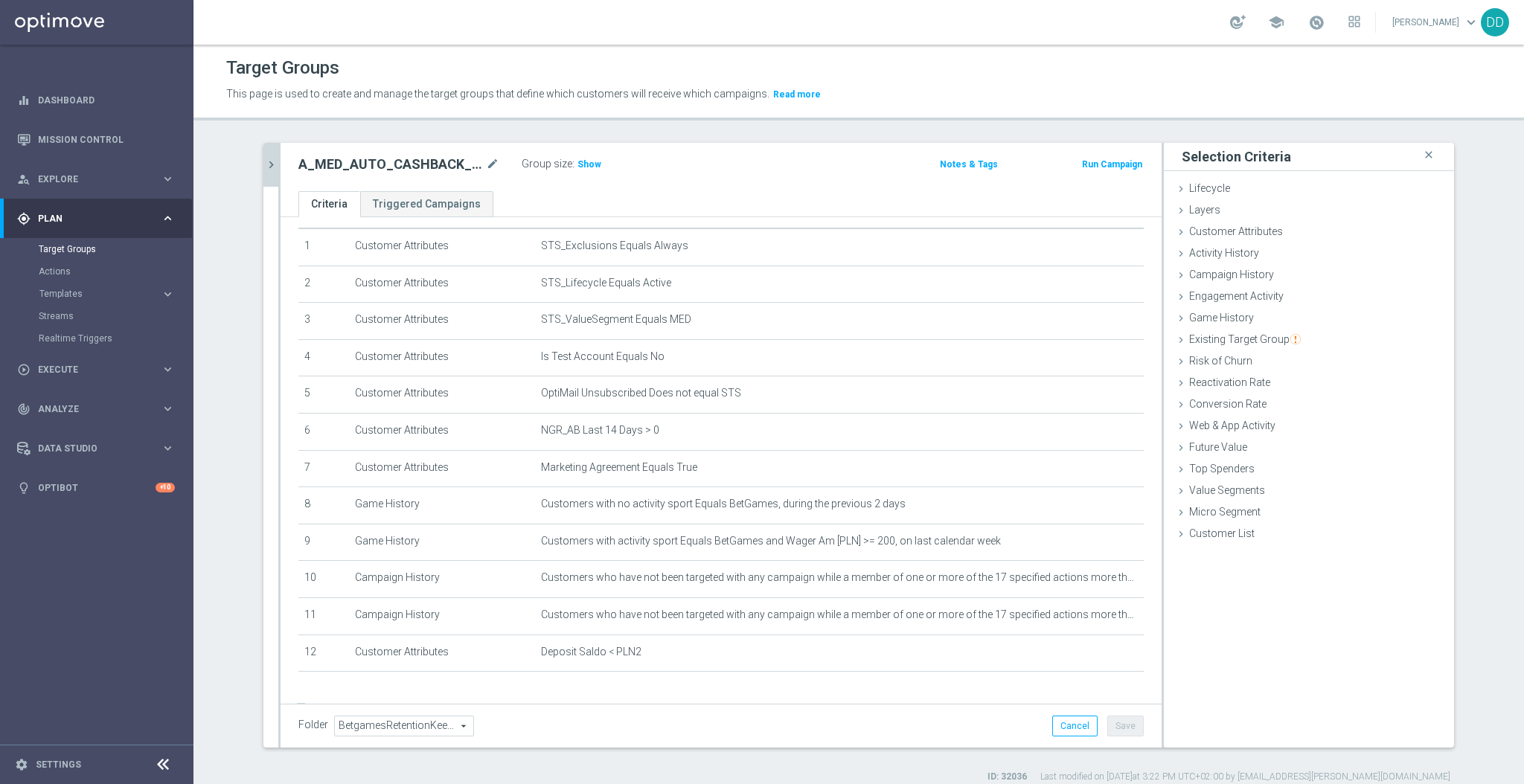
click at [265, 164] on icon "chevron_right" at bounding box center [272, 165] width 14 height 14
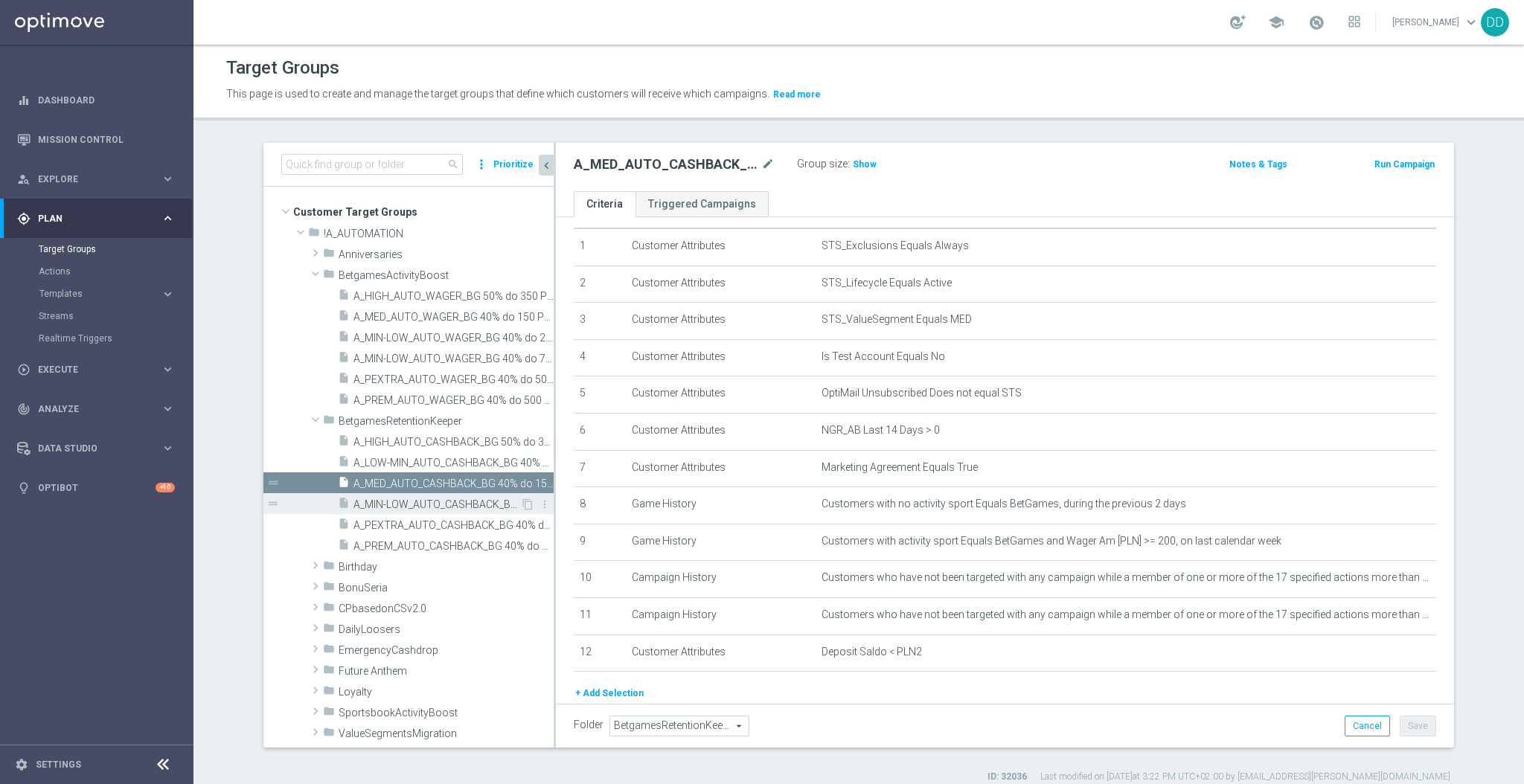
click at [401, 494] on div "insert_drive_file A_MIN-LOW_AUTO_CASHBACK_BG 40% do 20 PLN_14d" at bounding box center [429, 503] width 182 height 21
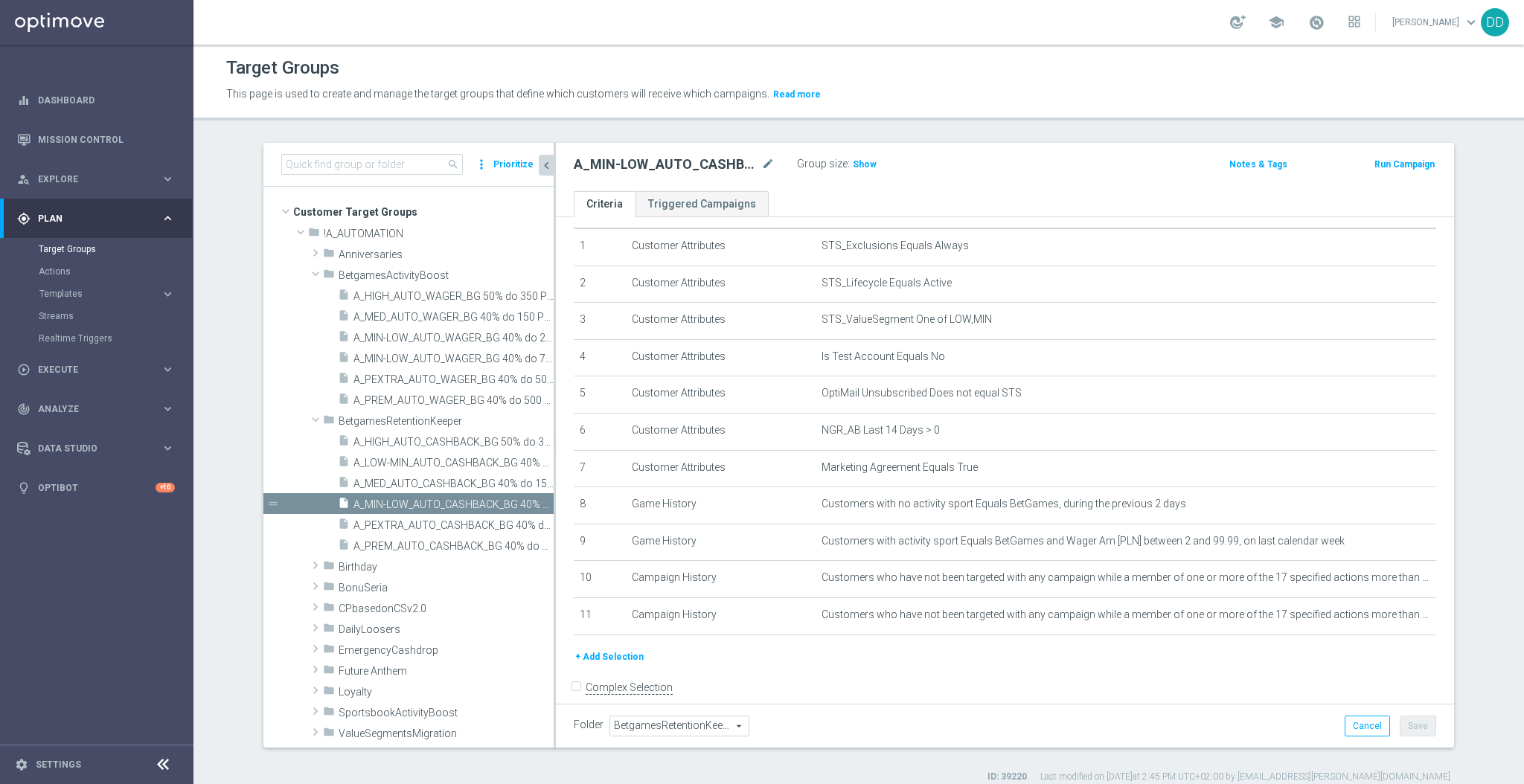
click at [618, 653] on button "+ Add Selection" at bounding box center [610, 656] width 72 height 16
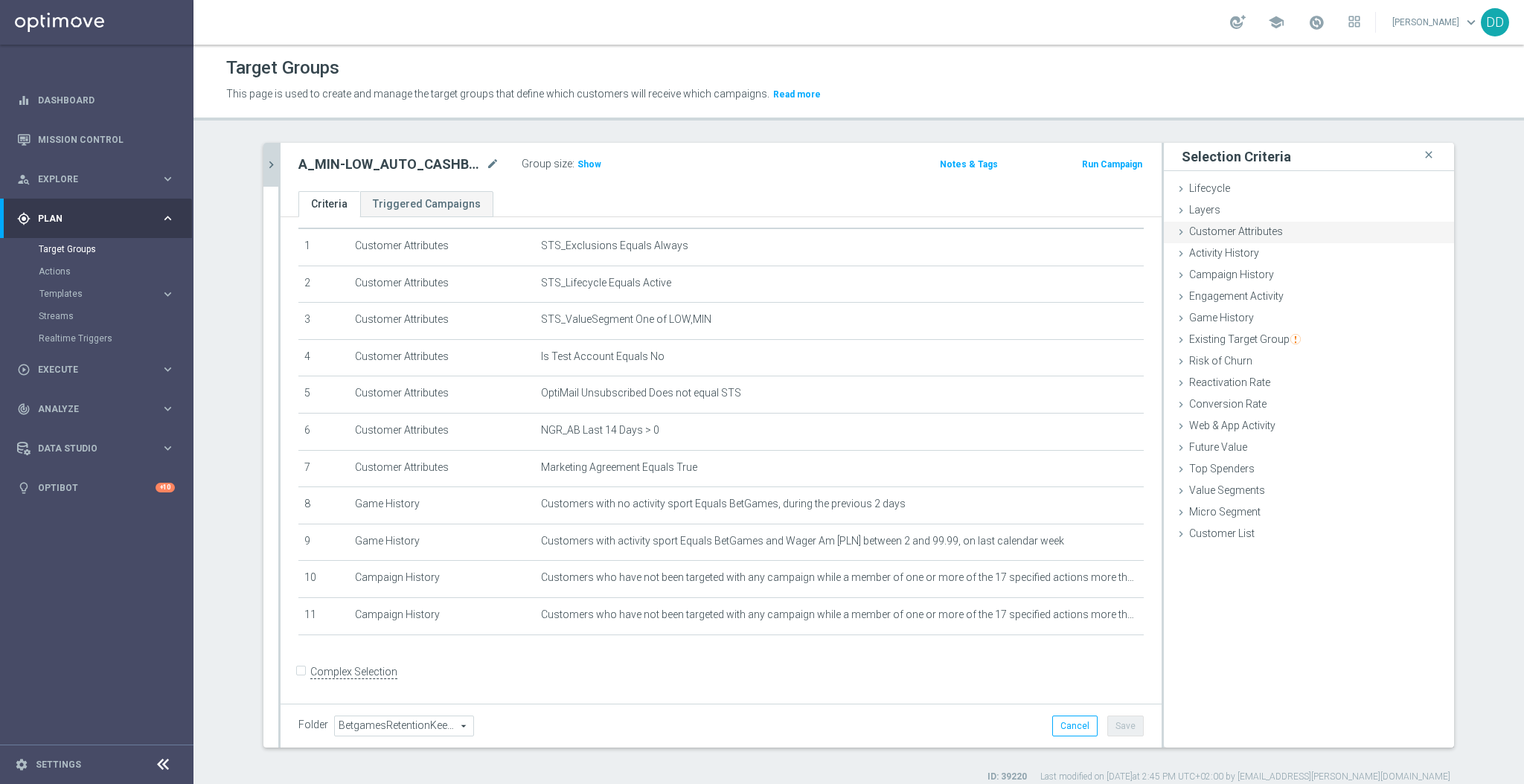
click at [1245, 233] on span "Customer Attributes" at bounding box center [1236, 231] width 94 height 12
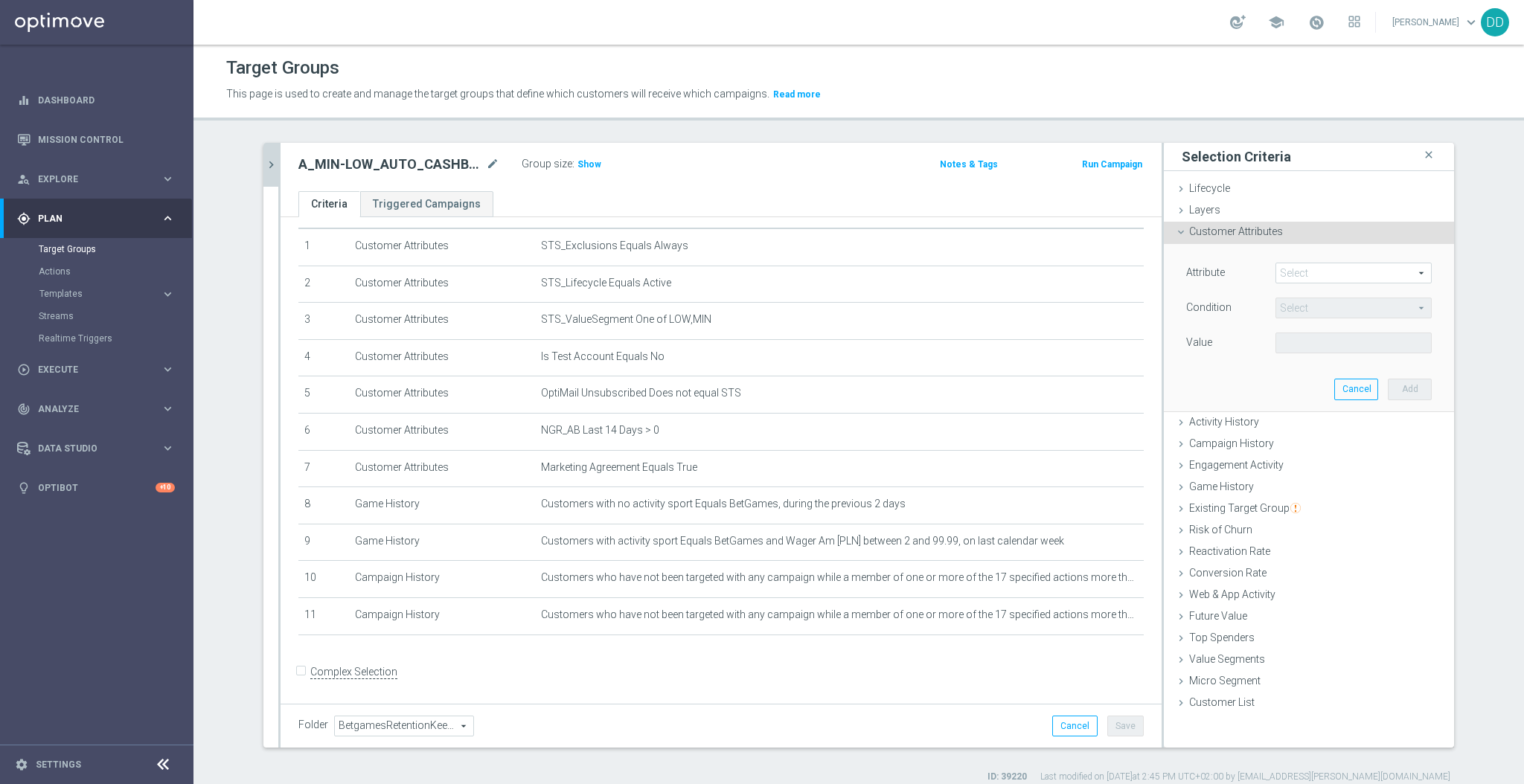
click at [1313, 277] on span at bounding box center [1354, 273] width 155 height 19
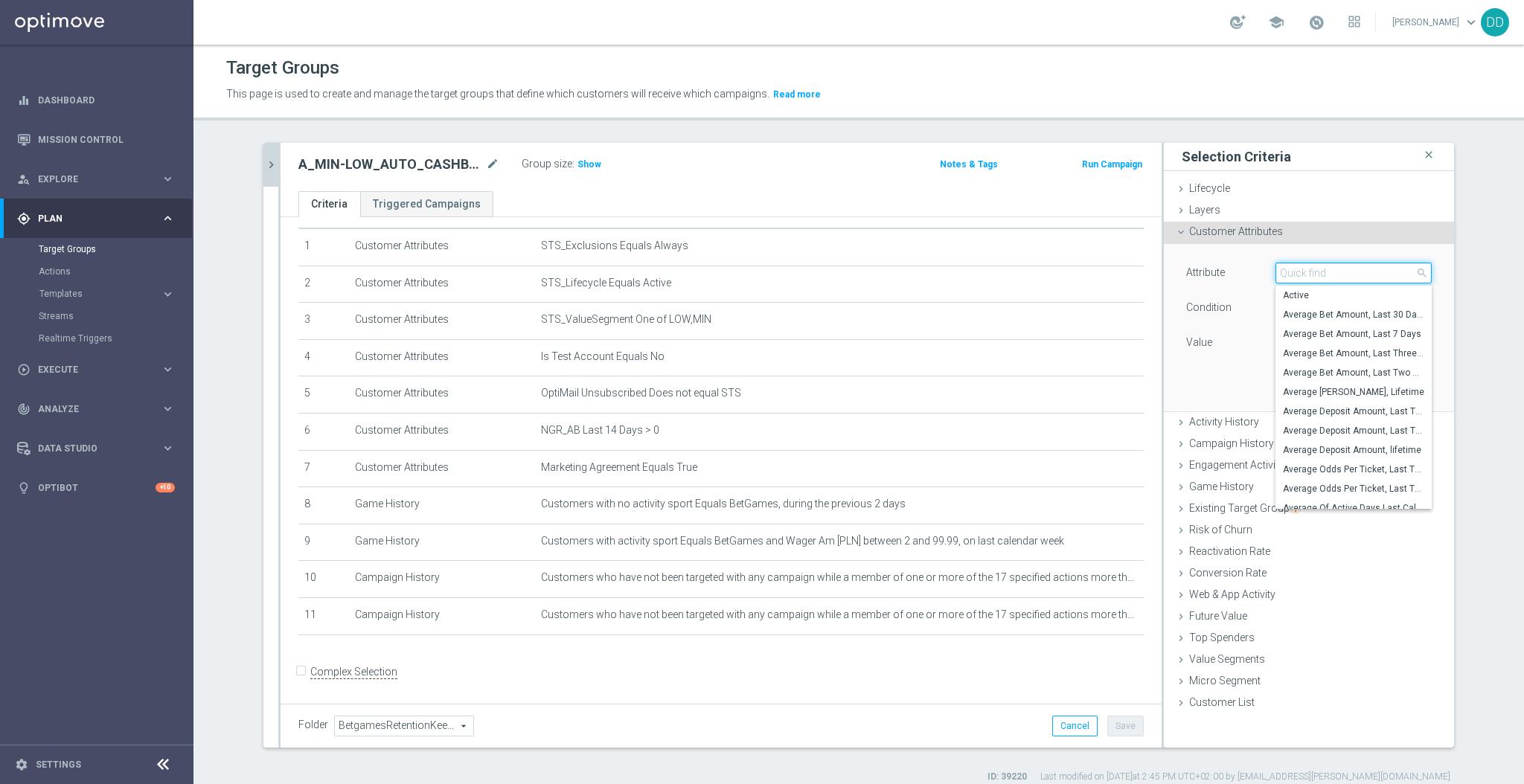
click at [1323, 275] on input "search" at bounding box center [1354, 273] width 156 height 21
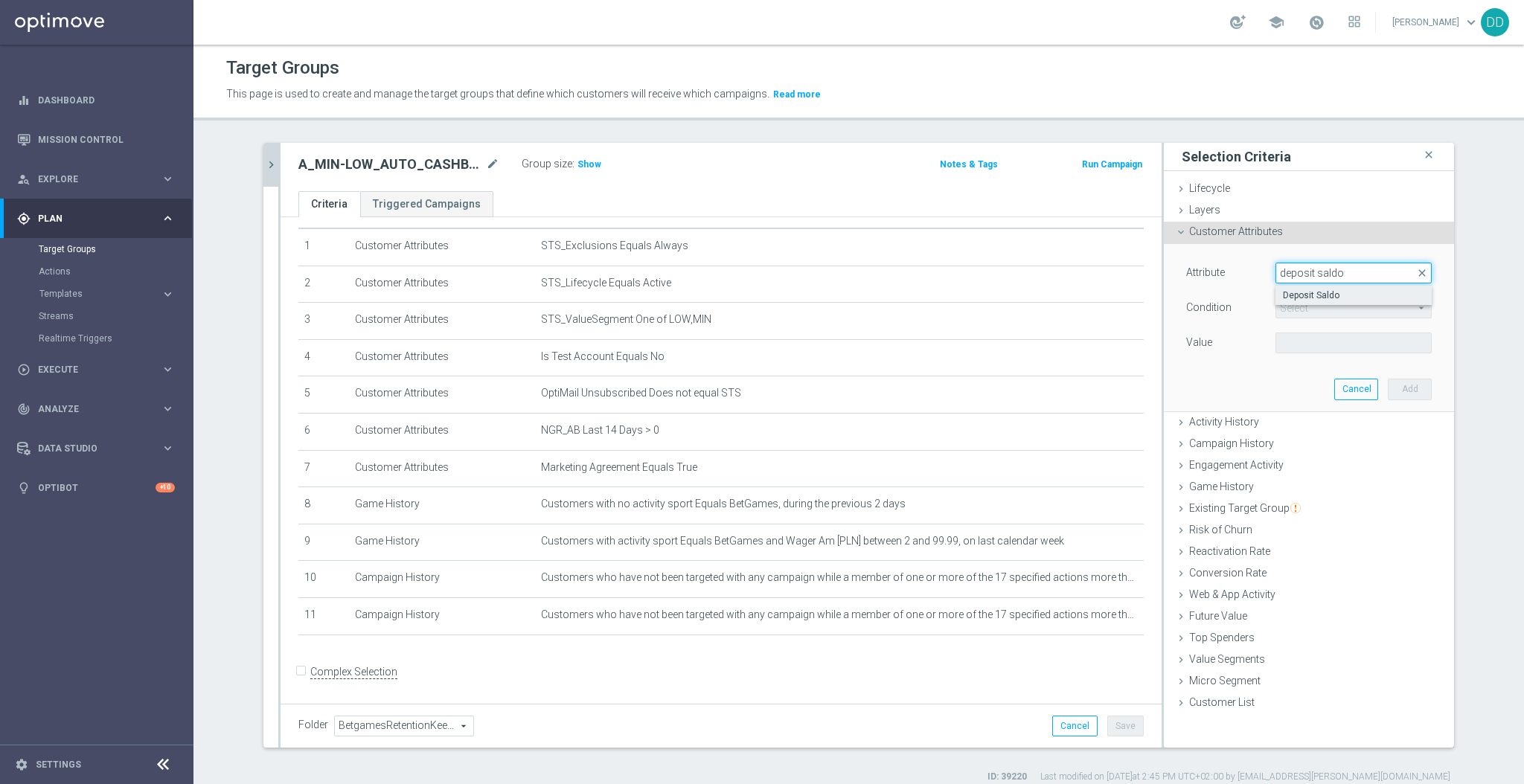
type input "deposit saldo"
click at [1328, 290] on span "Deposit Saldo" at bounding box center [1354, 295] width 142 height 12
type input "Deposit Saldo"
click at [1330, 303] on span "=" at bounding box center [1354, 308] width 155 height 19
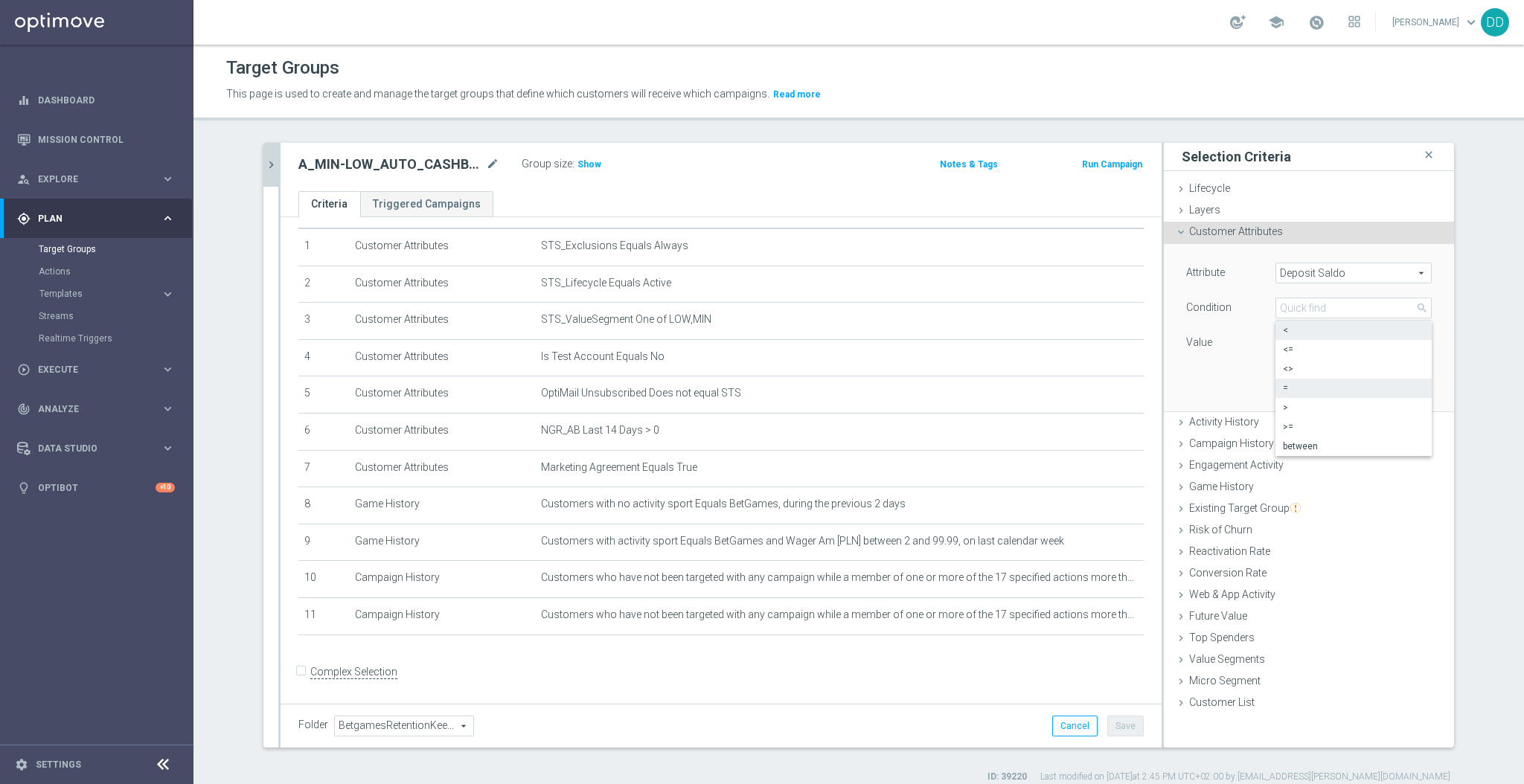
click at [1292, 338] on label "<" at bounding box center [1354, 330] width 156 height 19
type input "<"
click at [1288, 349] on label "PLN" at bounding box center [1287, 342] width 15 height 13
click at [1288, 349] on input "PLN" at bounding box center [1309, 343] width 67 height 21
type input "2"
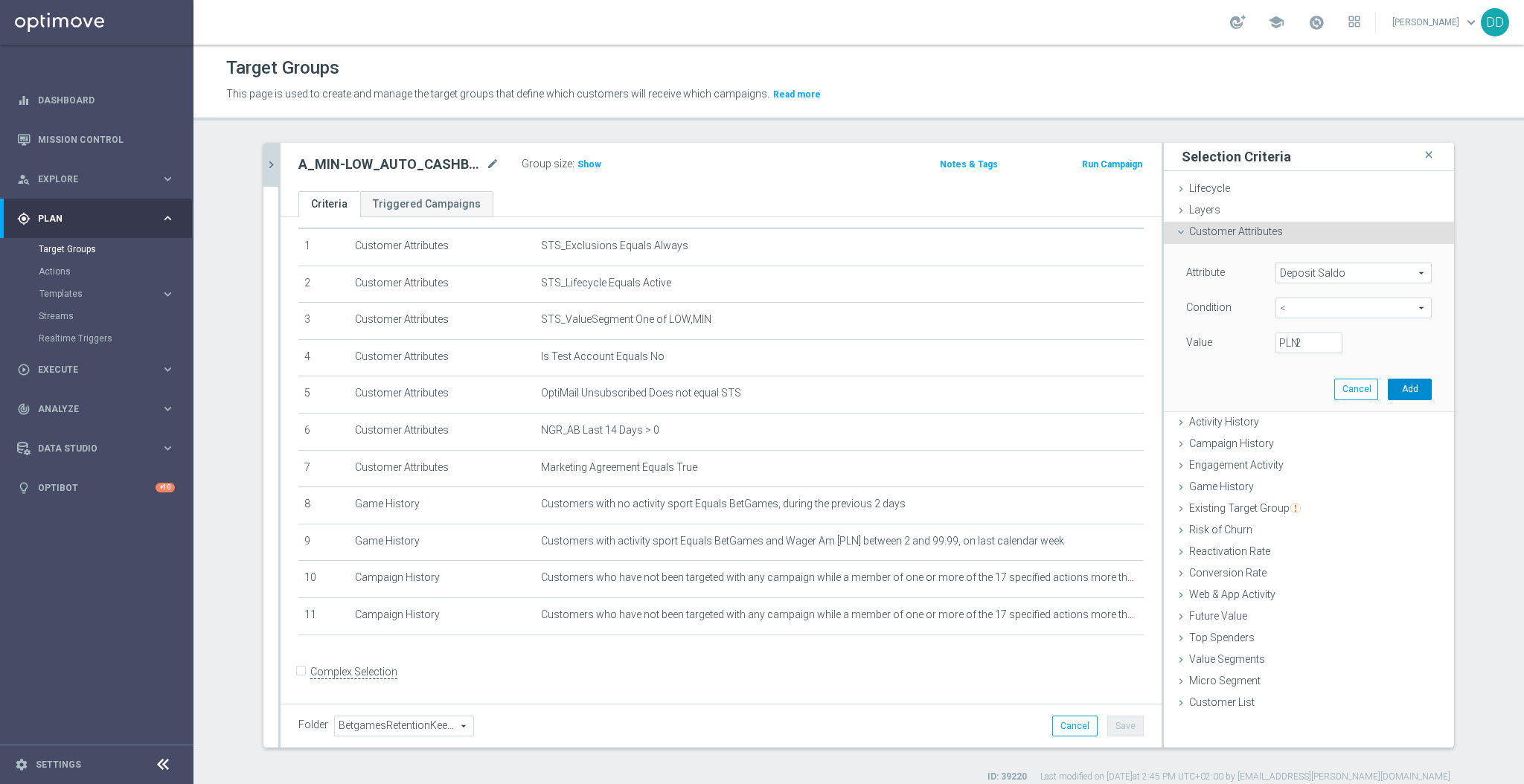
click at [1395, 393] on button "Add" at bounding box center [1410, 389] width 44 height 21
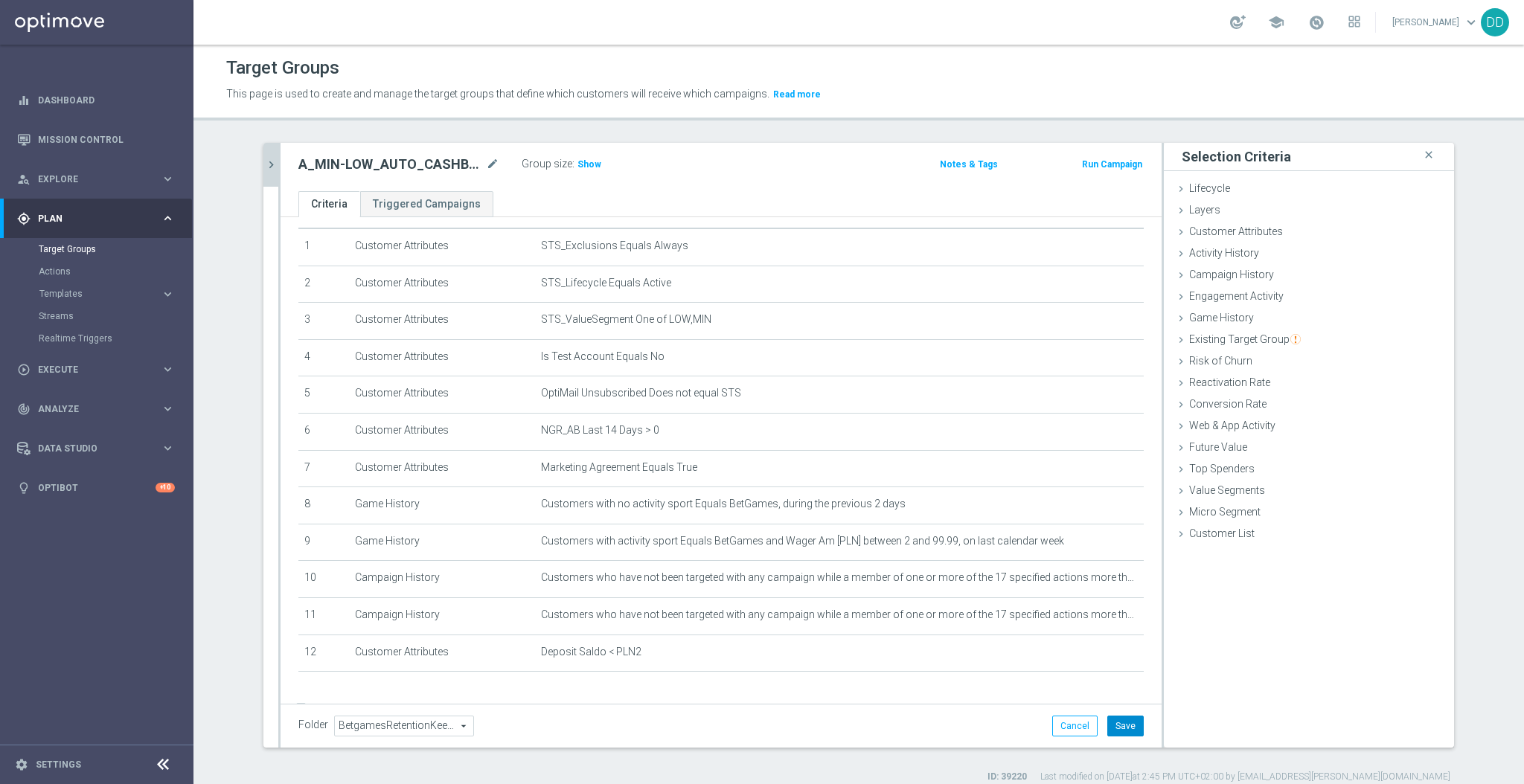
click at [1127, 720] on button "Save" at bounding box center [1126, 726] width 37 height 21
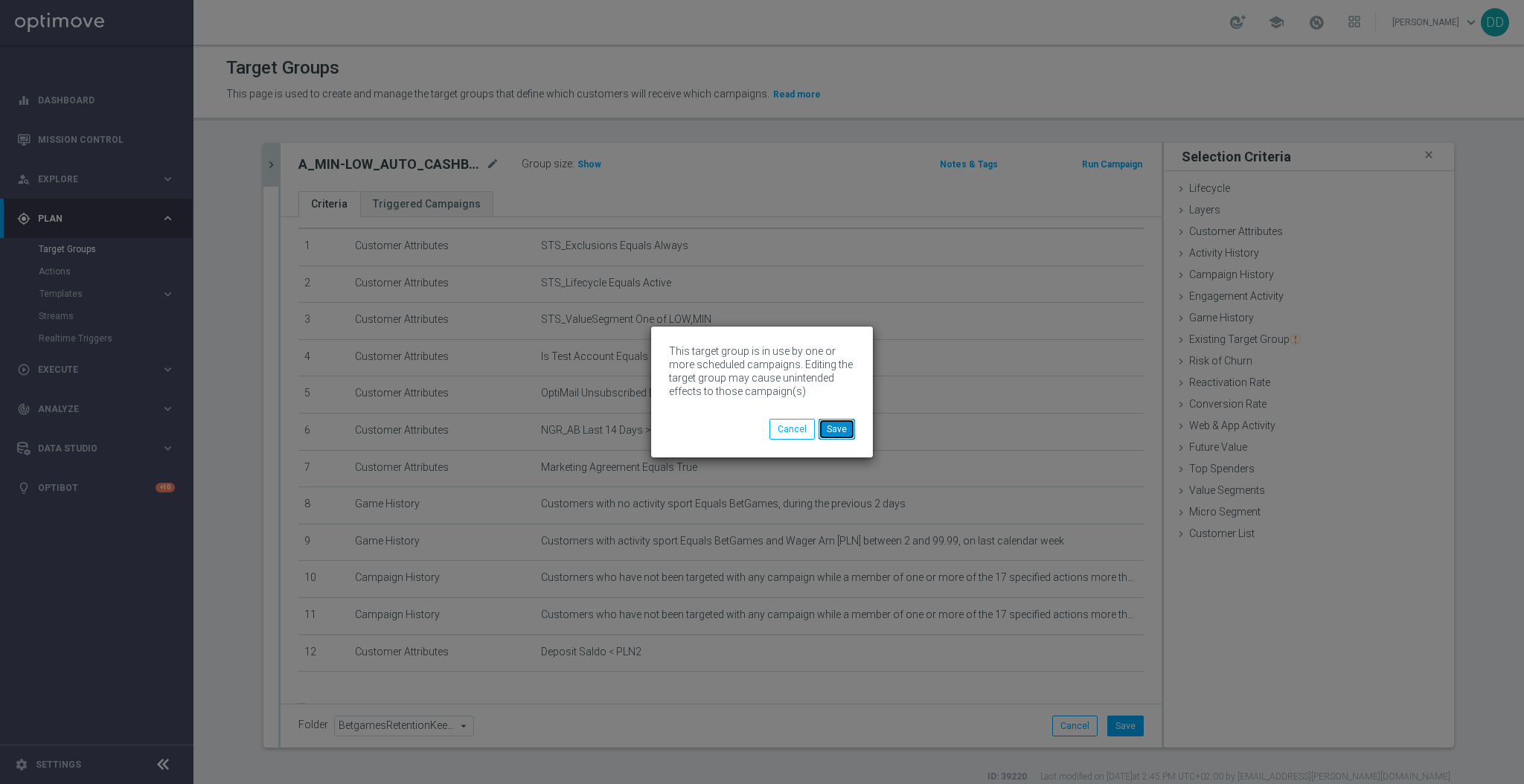
click at [853, 421] on button "Save" at bounding box center [836, 429] width 37 height 21
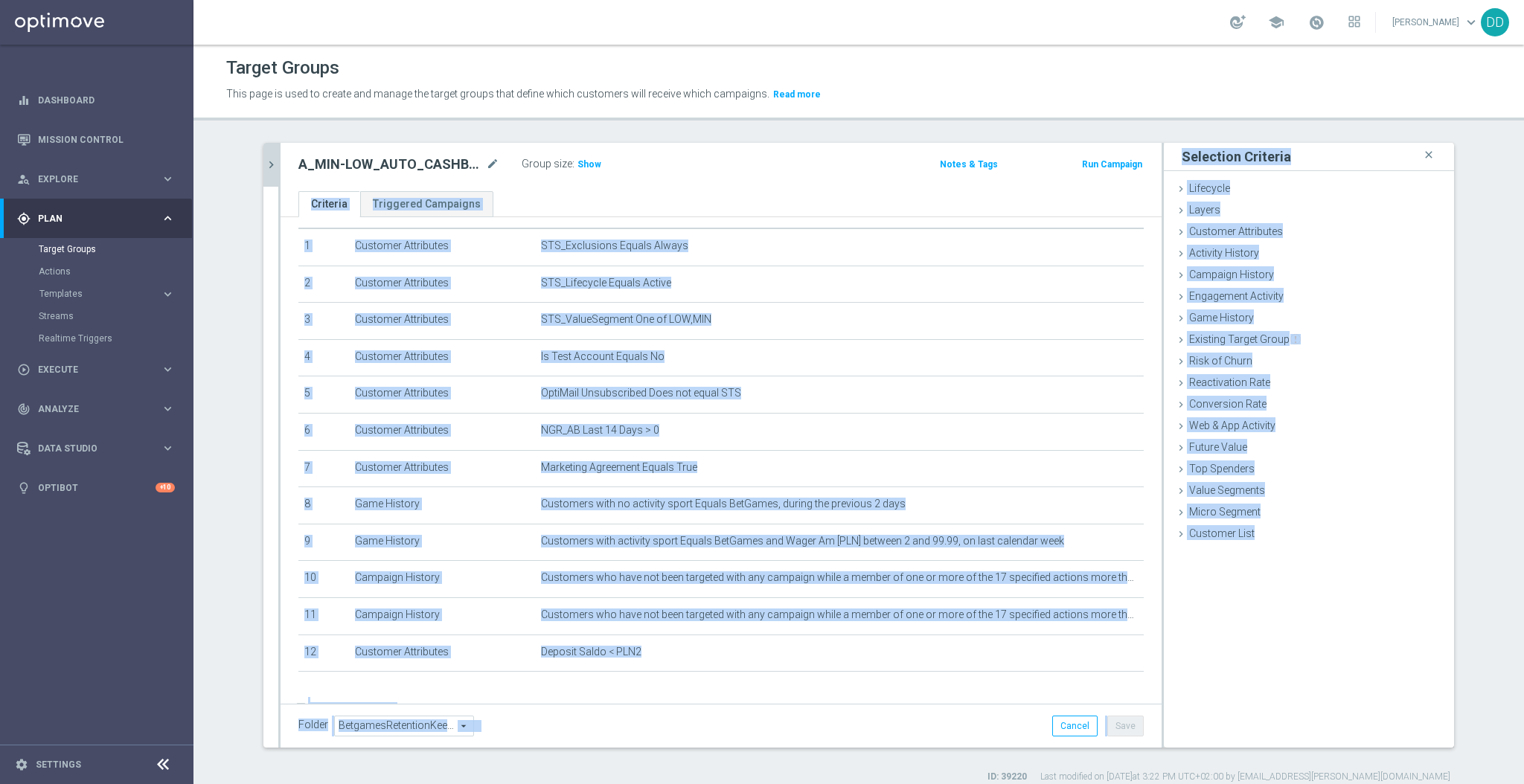
click at [271, 170] on as-split "search more_vert Prioritize Customer Target Groups library_add create_new_folder" at bounding box center [859, 446] width 1191 height 605
click at [265, 165] on icon "chevron_right" at bounding box center [272, 165] width 14 height 14
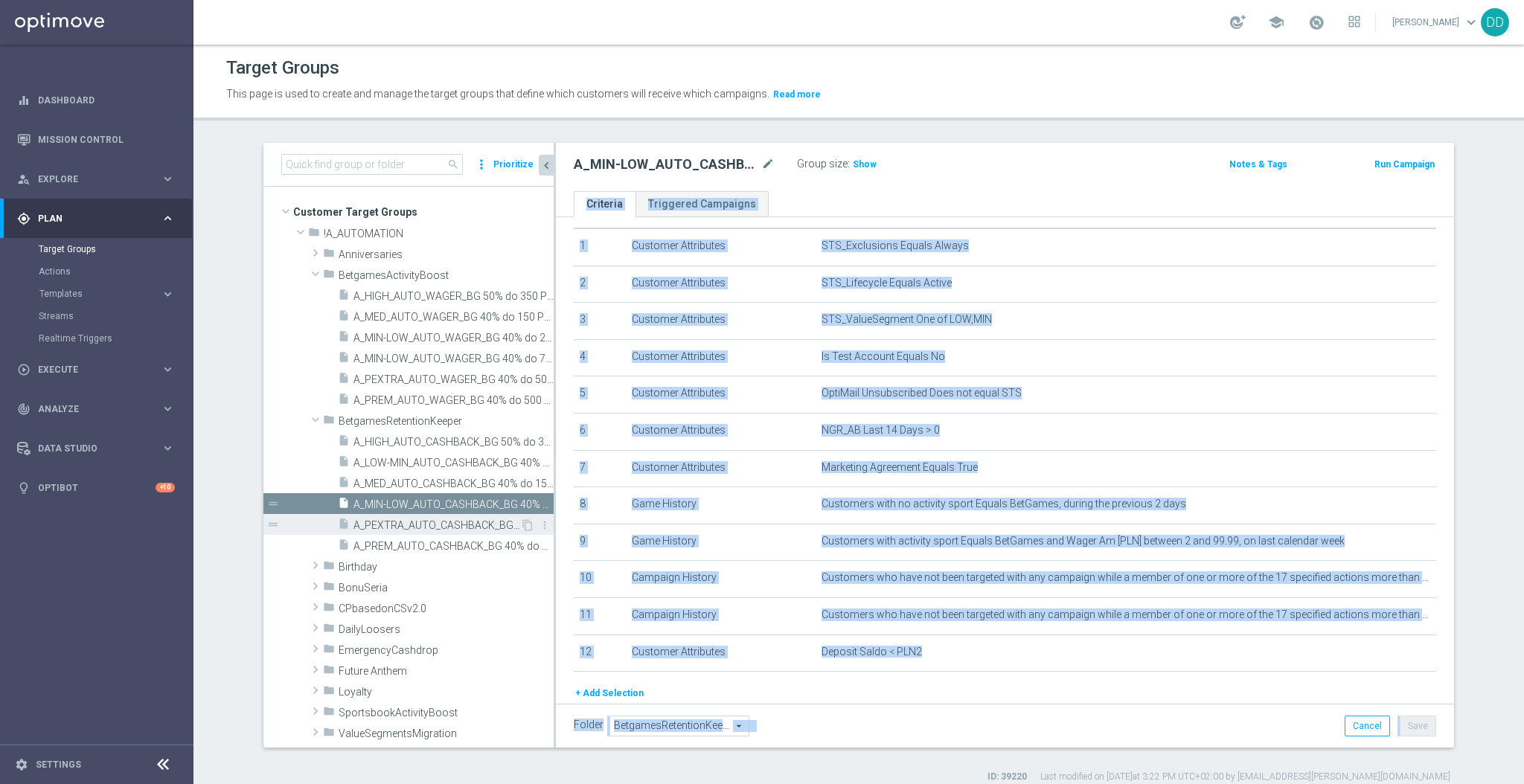
click at [393, 523] on span "A_PEXTRA_AUTO_CASHBACK_BG 40% do 500 PLN_14d" at bounding box center [436, 526] width 166 height 12
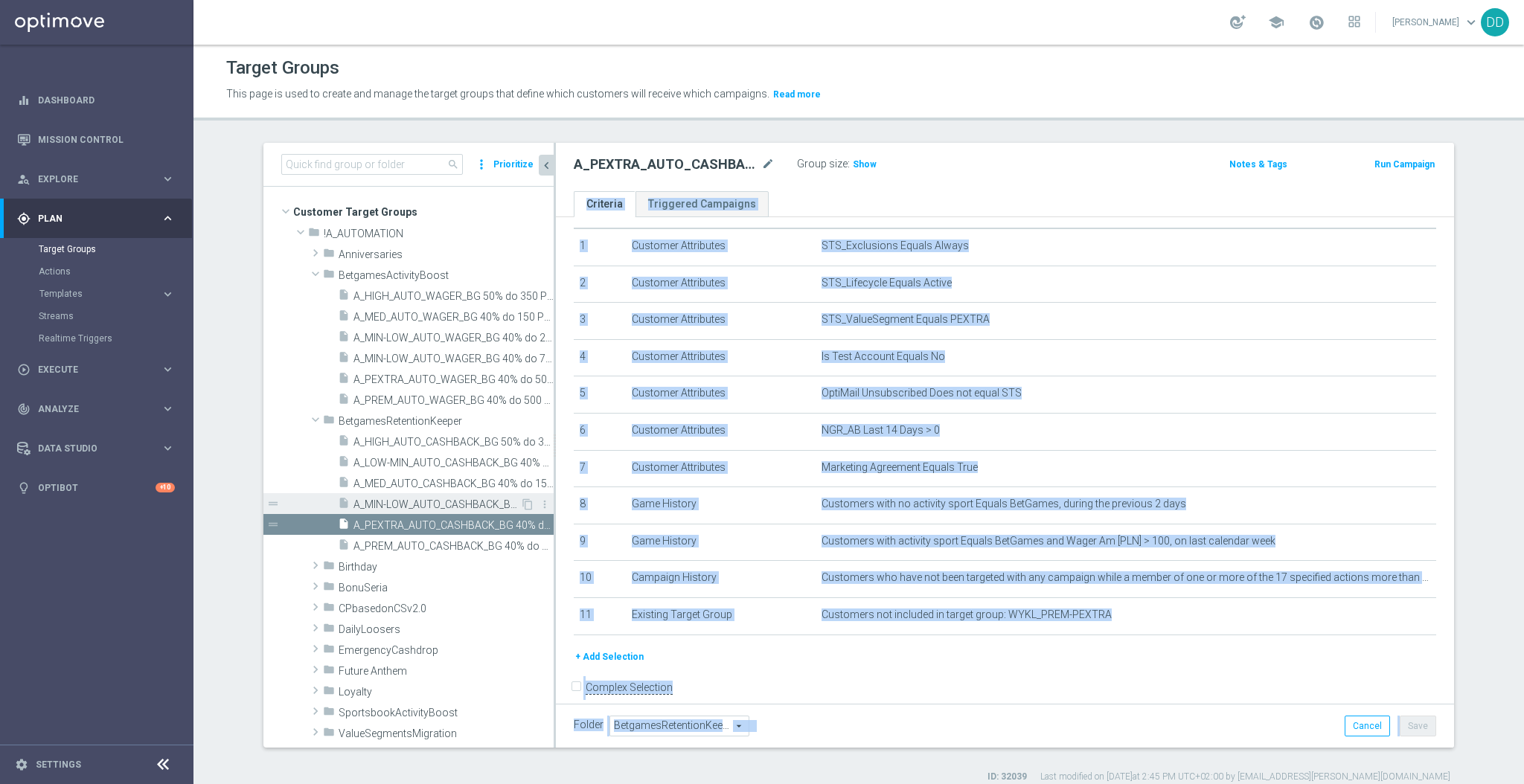
click at [395, 496] on div "insert_drive_file A_MIN-LOW_AUTO_CASHBACK_BG 40% do 20 PLN_14d" at bounding box center [429, 503] width 182 height 21
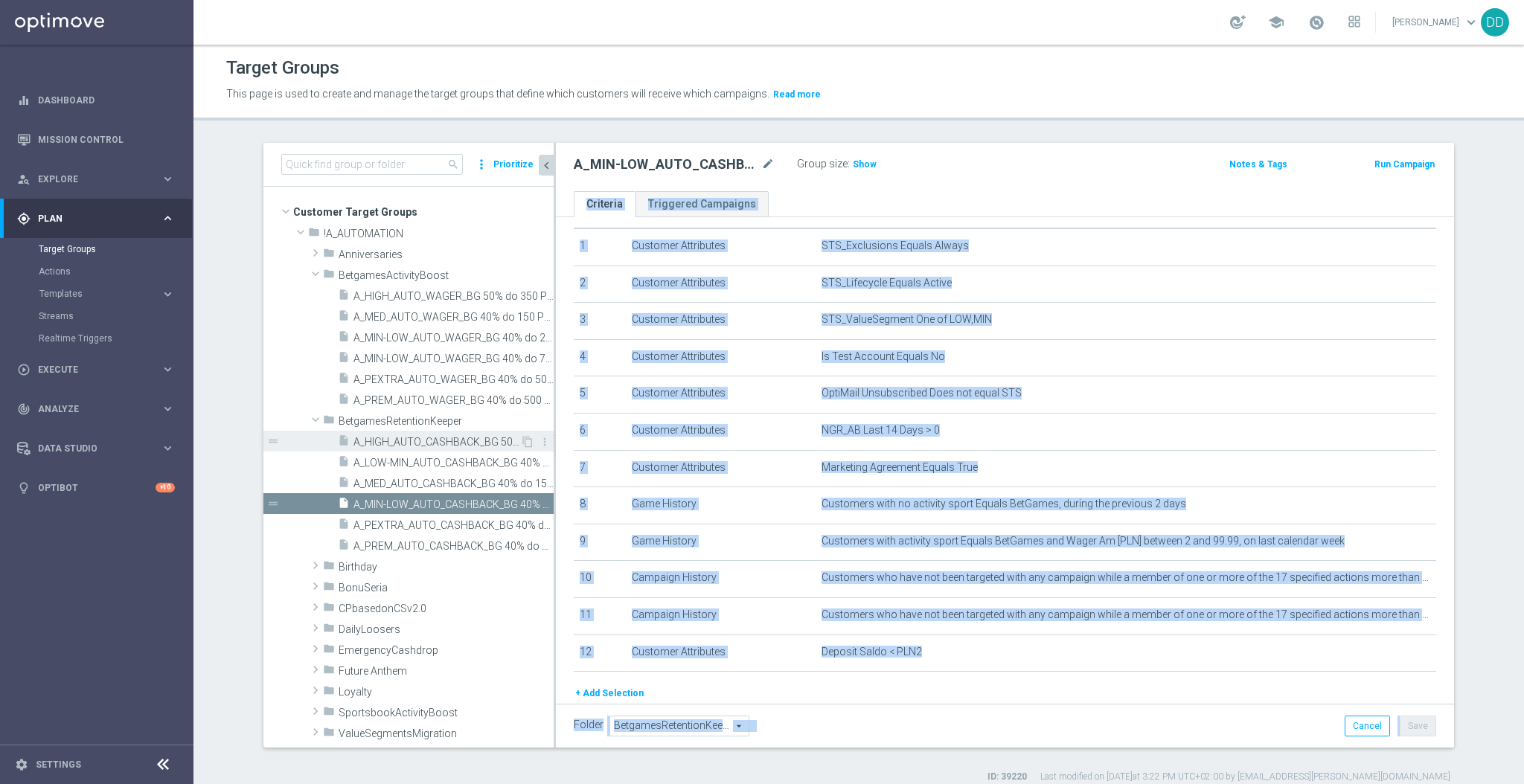
click at [409, 436] on span "A_HIGH_AUTO_CASHBACK_BG 50% do 350 PLN_14d" at bounding box center [436, 443] width 166 height 12
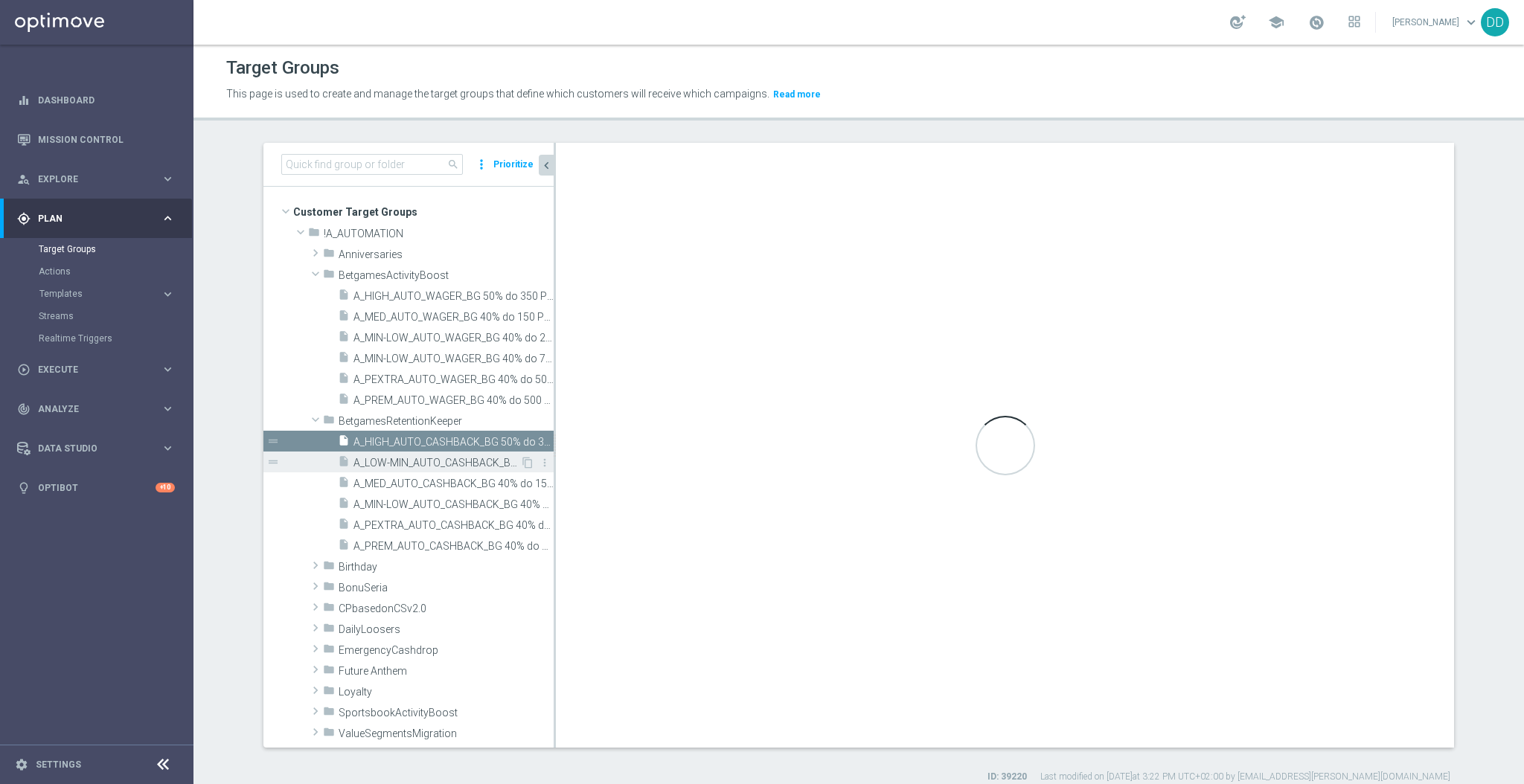
click at [415, 468] on span "A_LOW-MIN_AUTO_CASHBACK_BG 40% do 50 PLN_14d" at bounding box center [436, 463] width 166 height 12
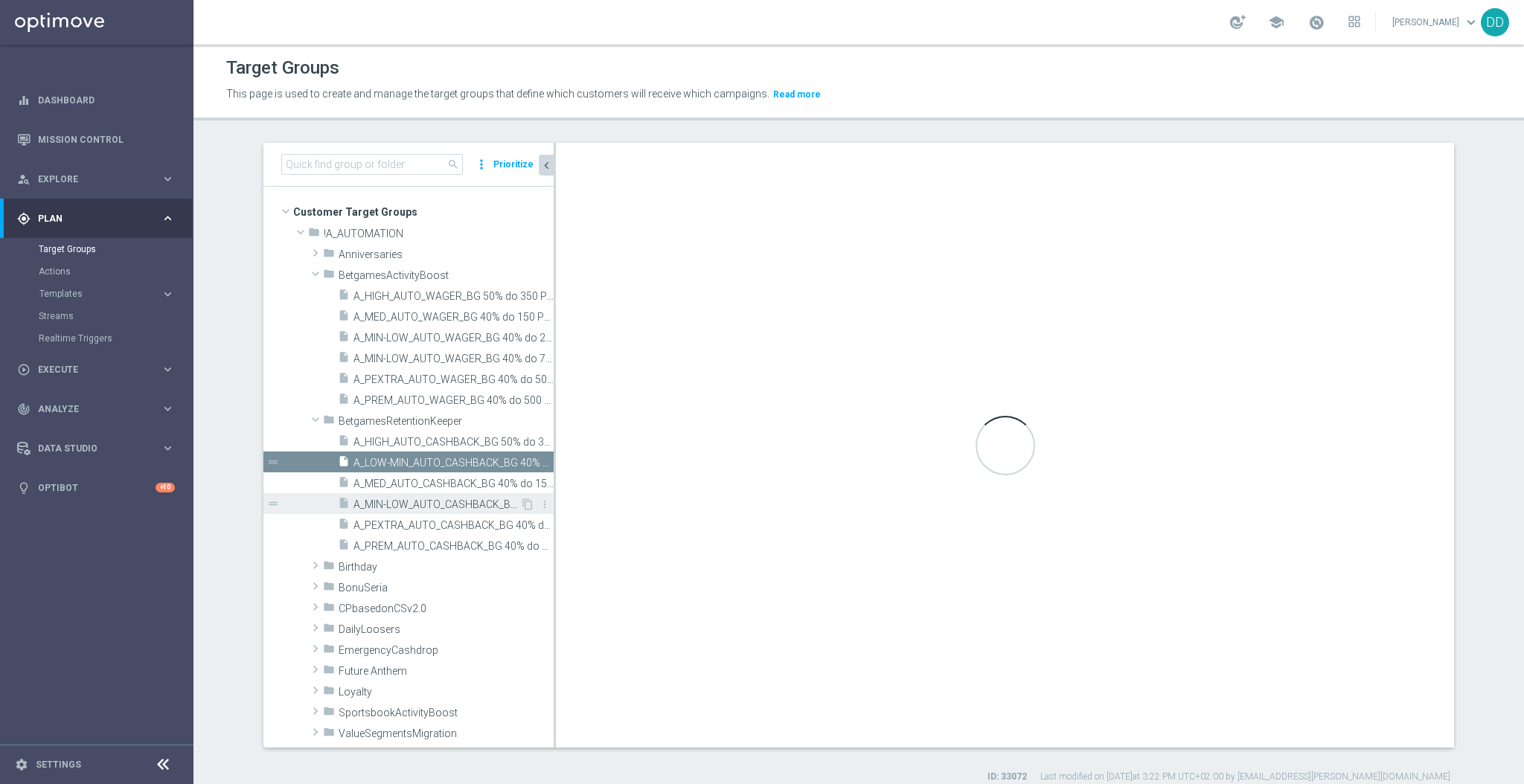
click at [422, 494] on div "insert_drive_file A_MIN-LOW_AUTO_CASHBACK_BG 40% do 20 PLN_14d" at bounding box center [429, 503] width 182 height 21
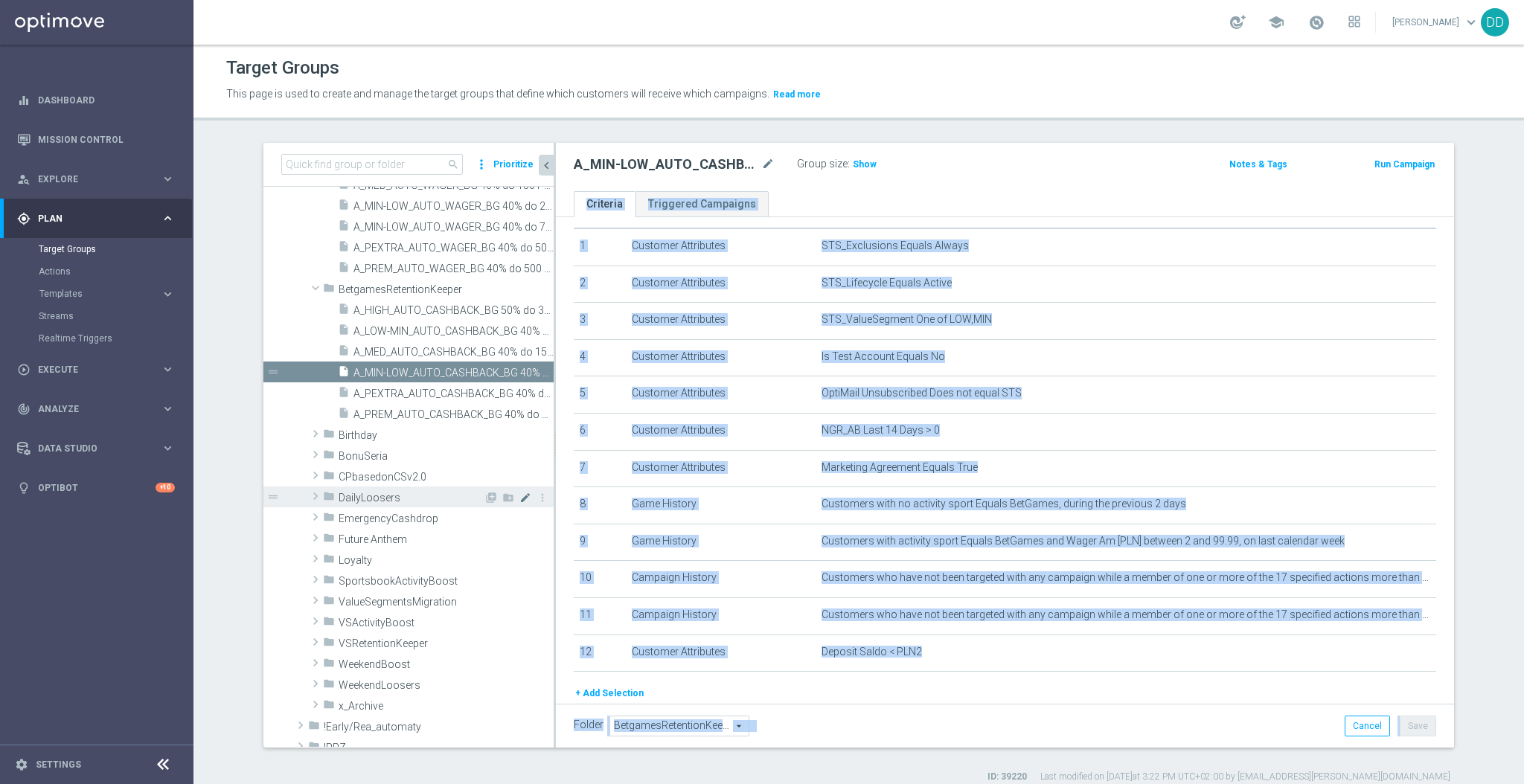
scroll to position [99, 0]
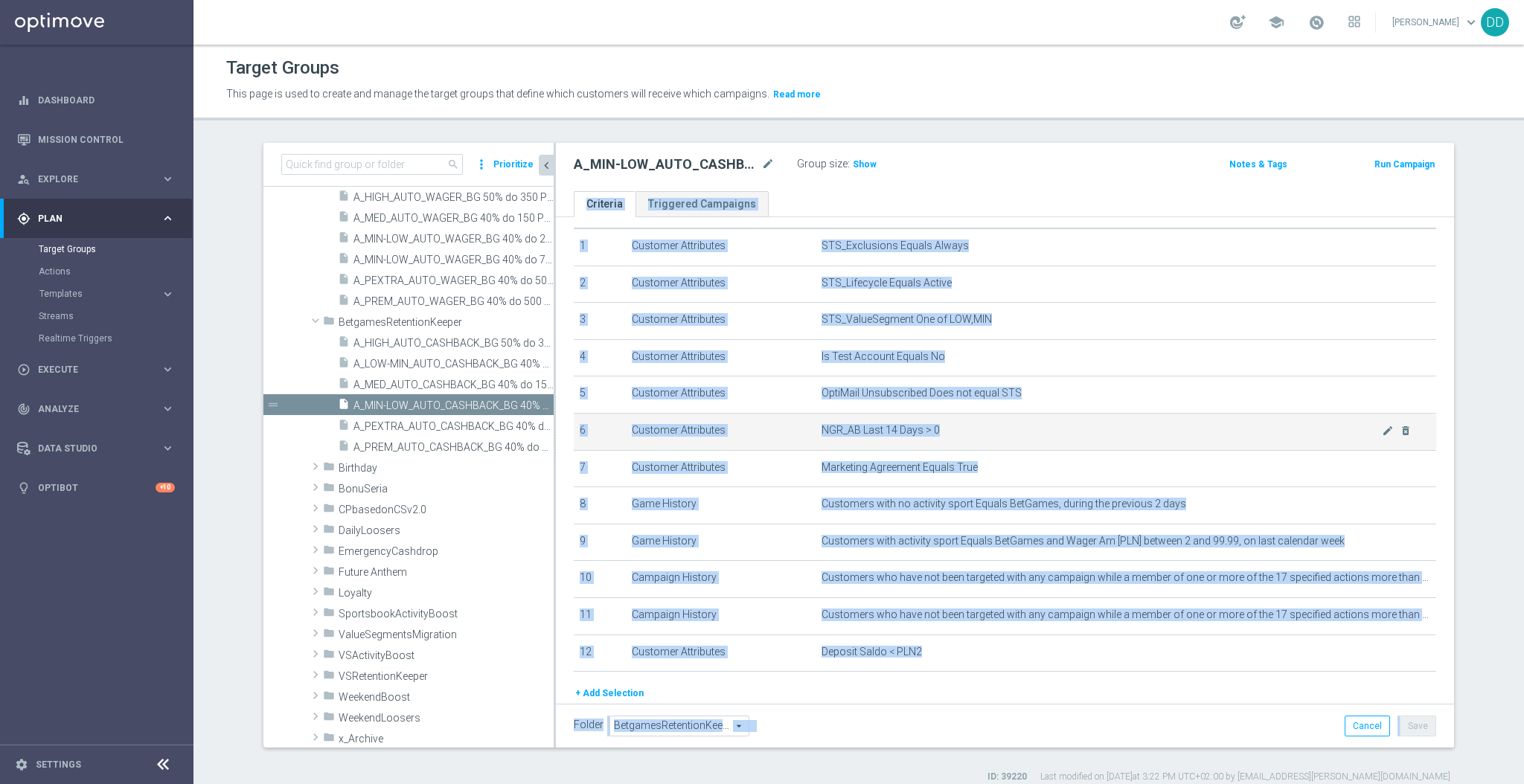
click at [766, 430] on td "Customer Attributes" at bounding box center [721, 432] width 190 height 37
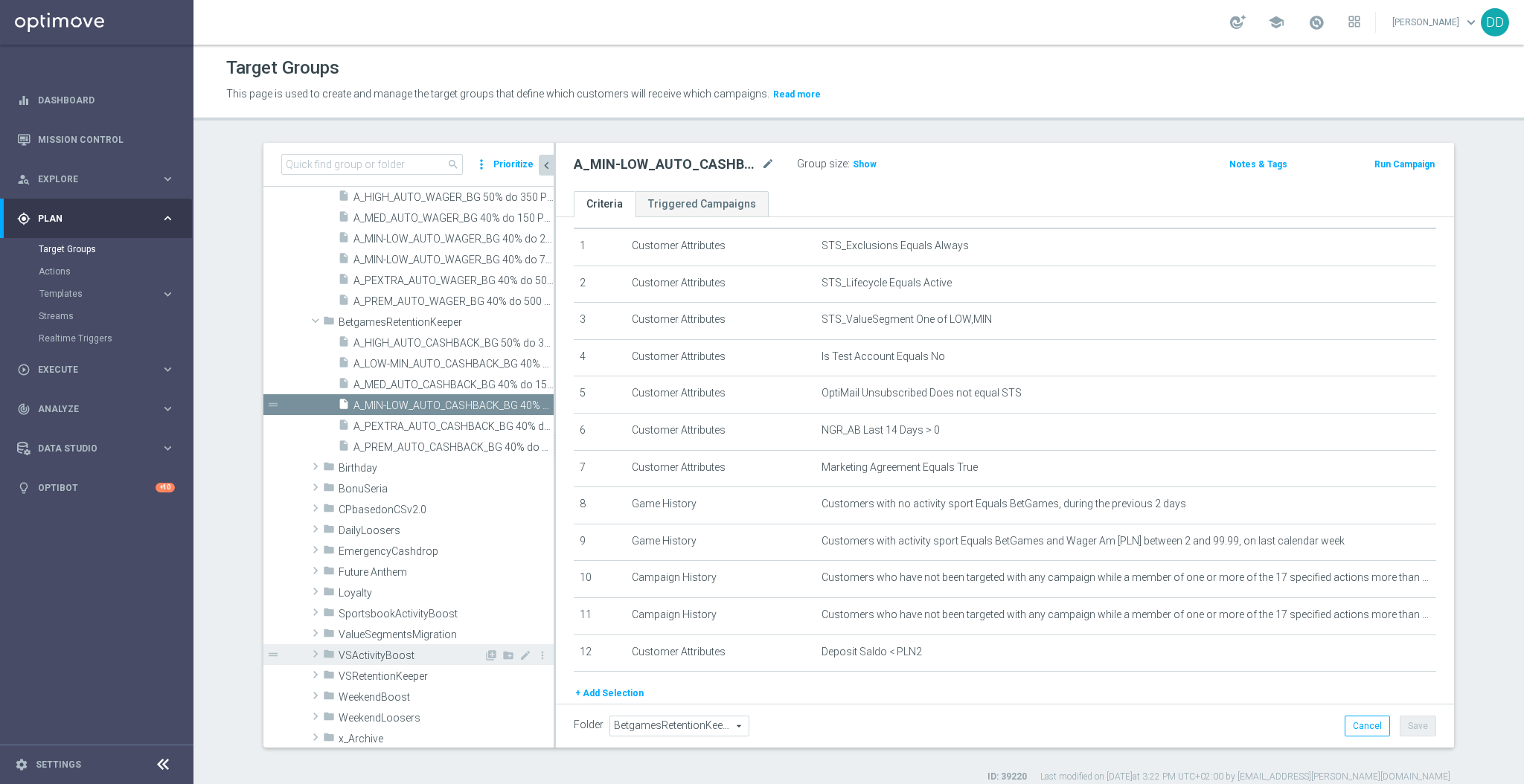
click at [361, 656] on span "VSActivityBoost" at bounding box center [411, 656] width 145 height 12
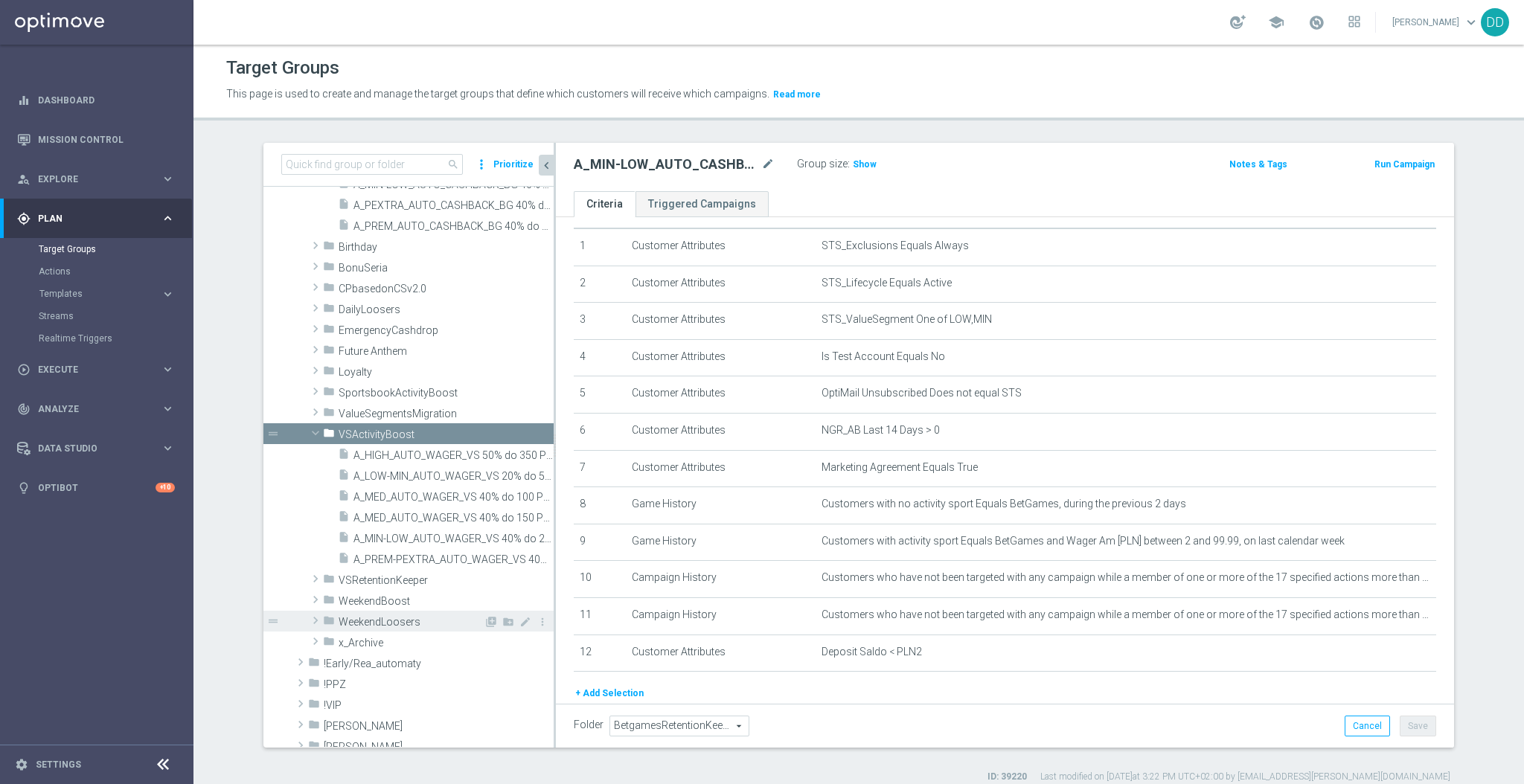
scroll to position [397, 0]
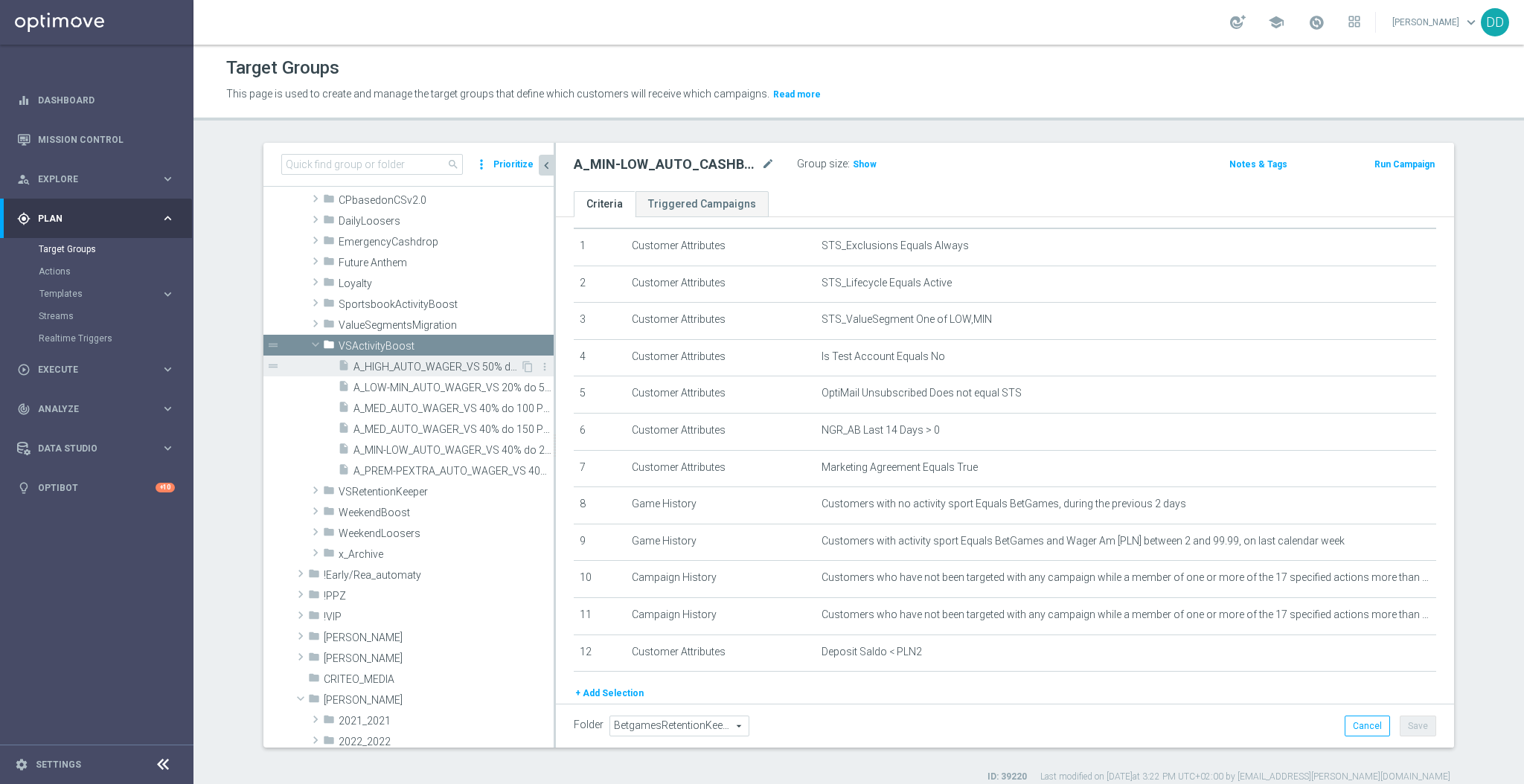
click at [401, 373] on div "insert_drive_file A_HIGH_AUTO_WAGER_VS 50% do 350 PLN_14d" at bounding box center [429, 366] width 182 height 21
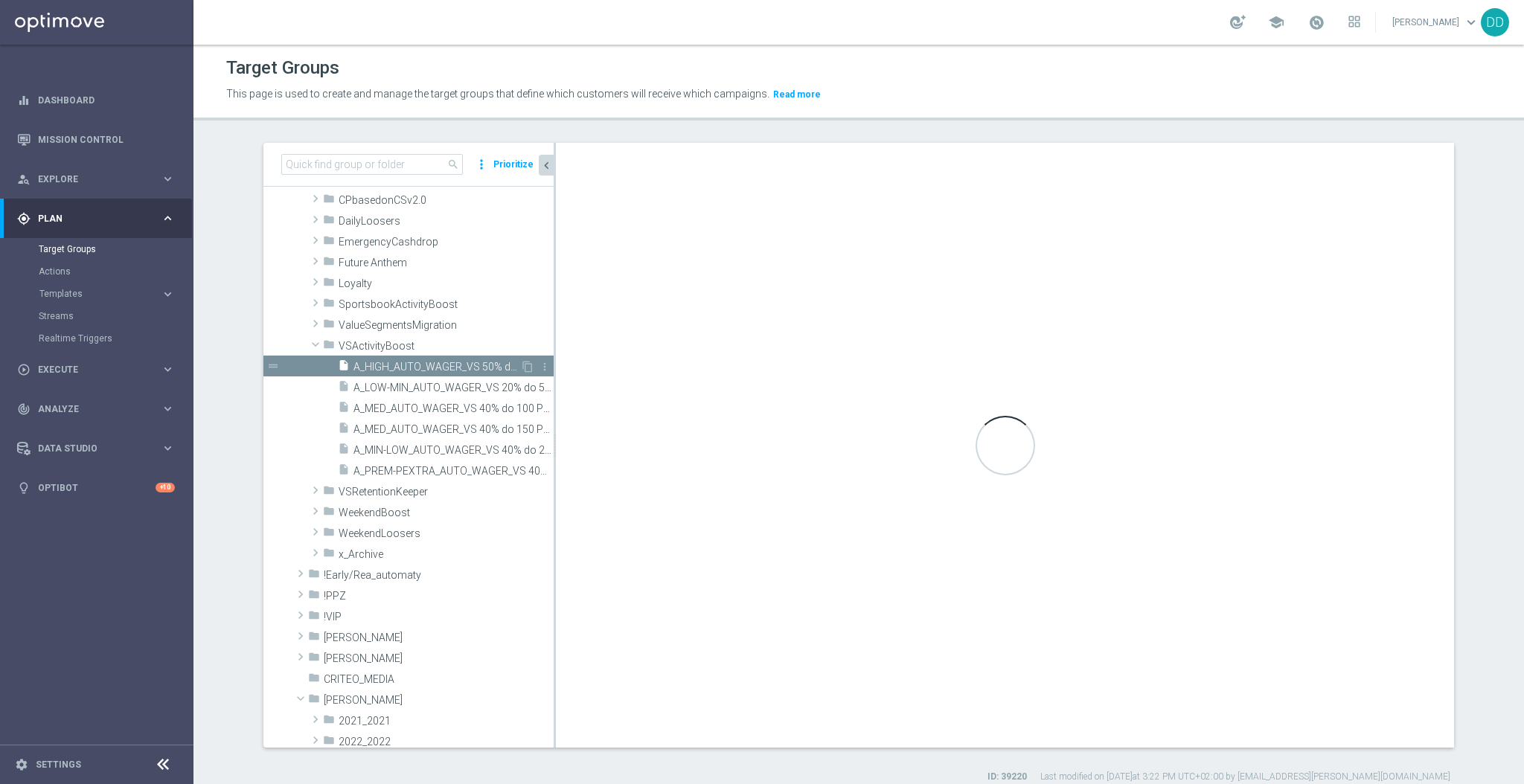
type input "VSActivityBoost"
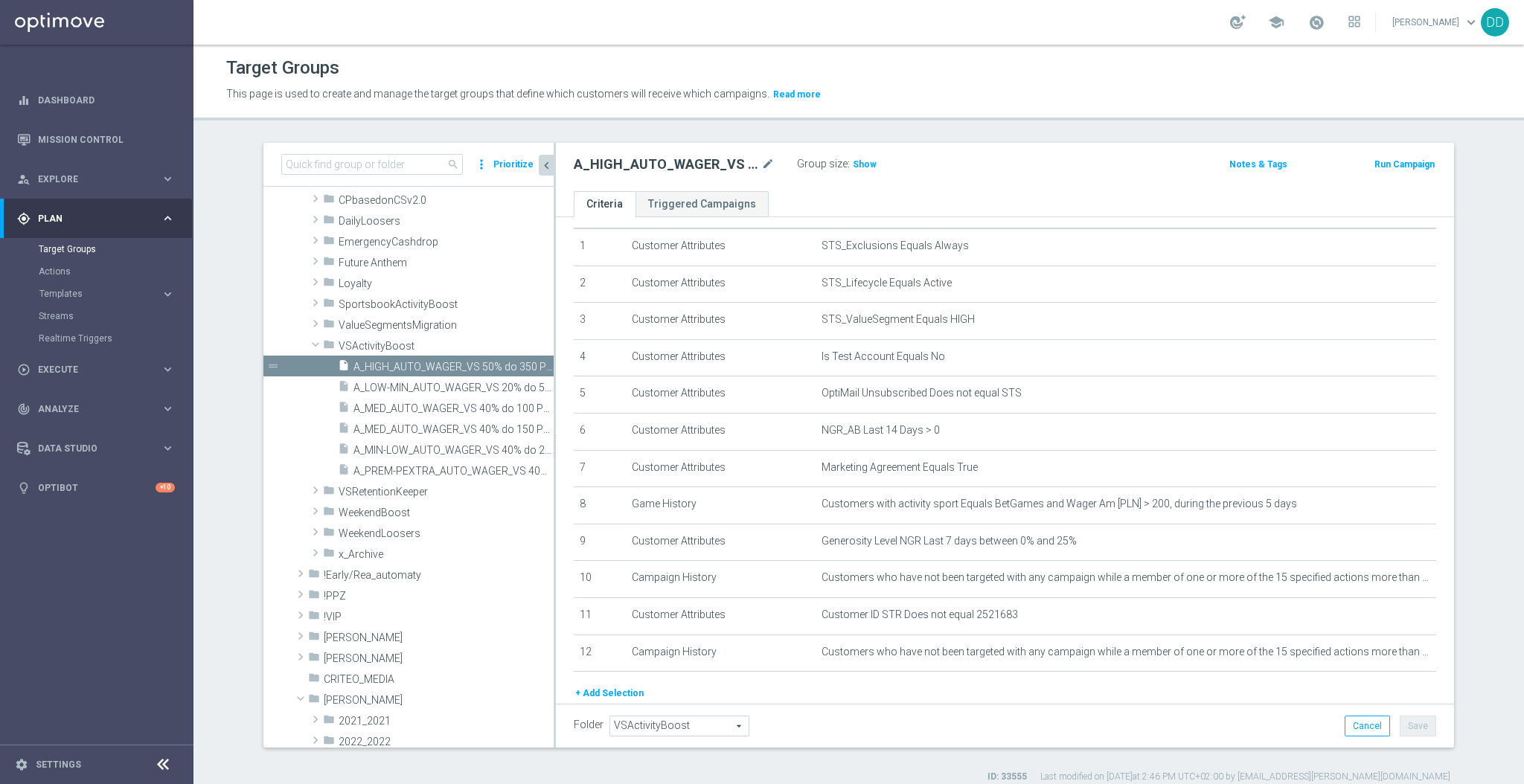
scroll to position [93, 0]
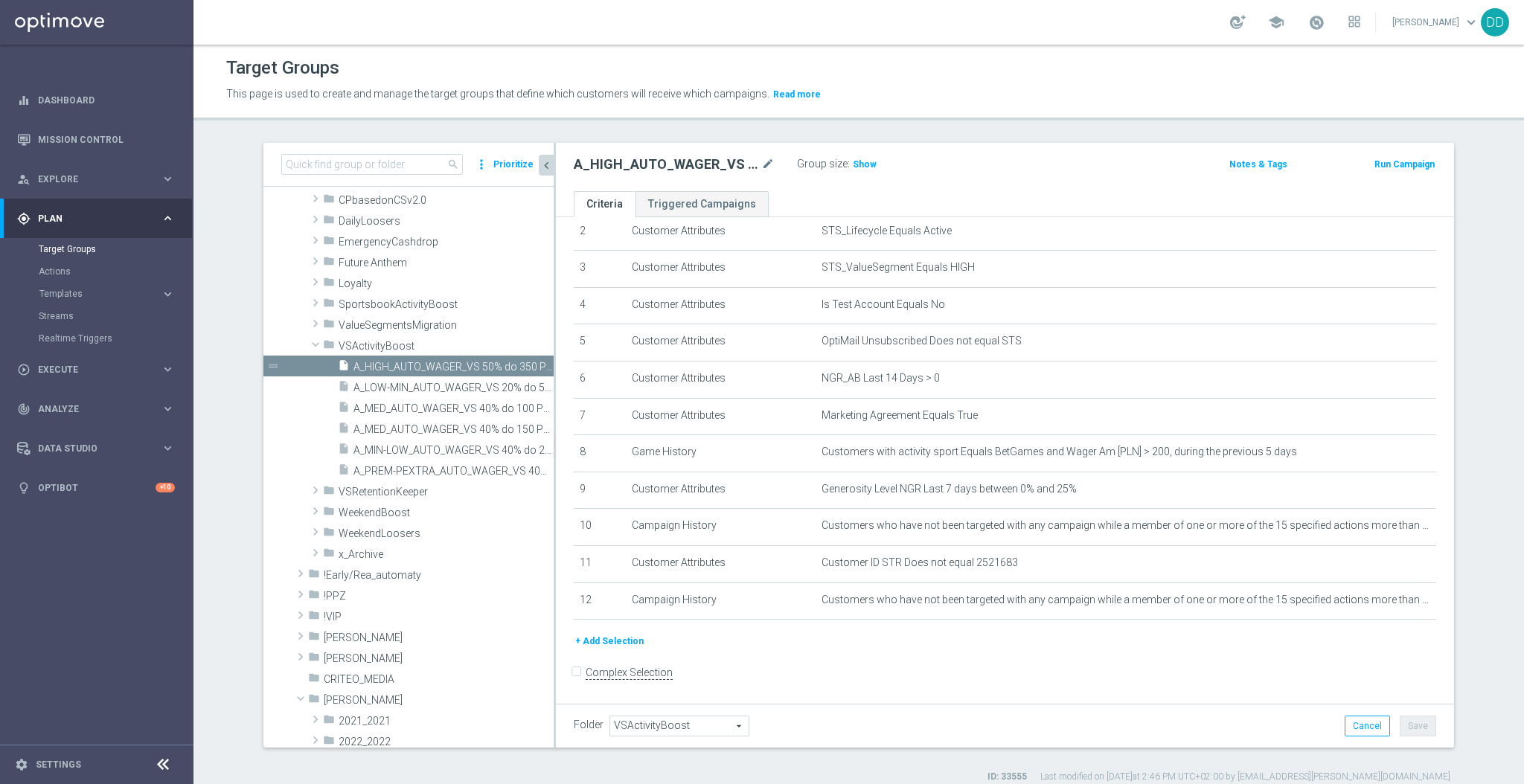
click at [596, 644] on button "+ Add Selection" at bounding box center [610, 641] width 72 height 16
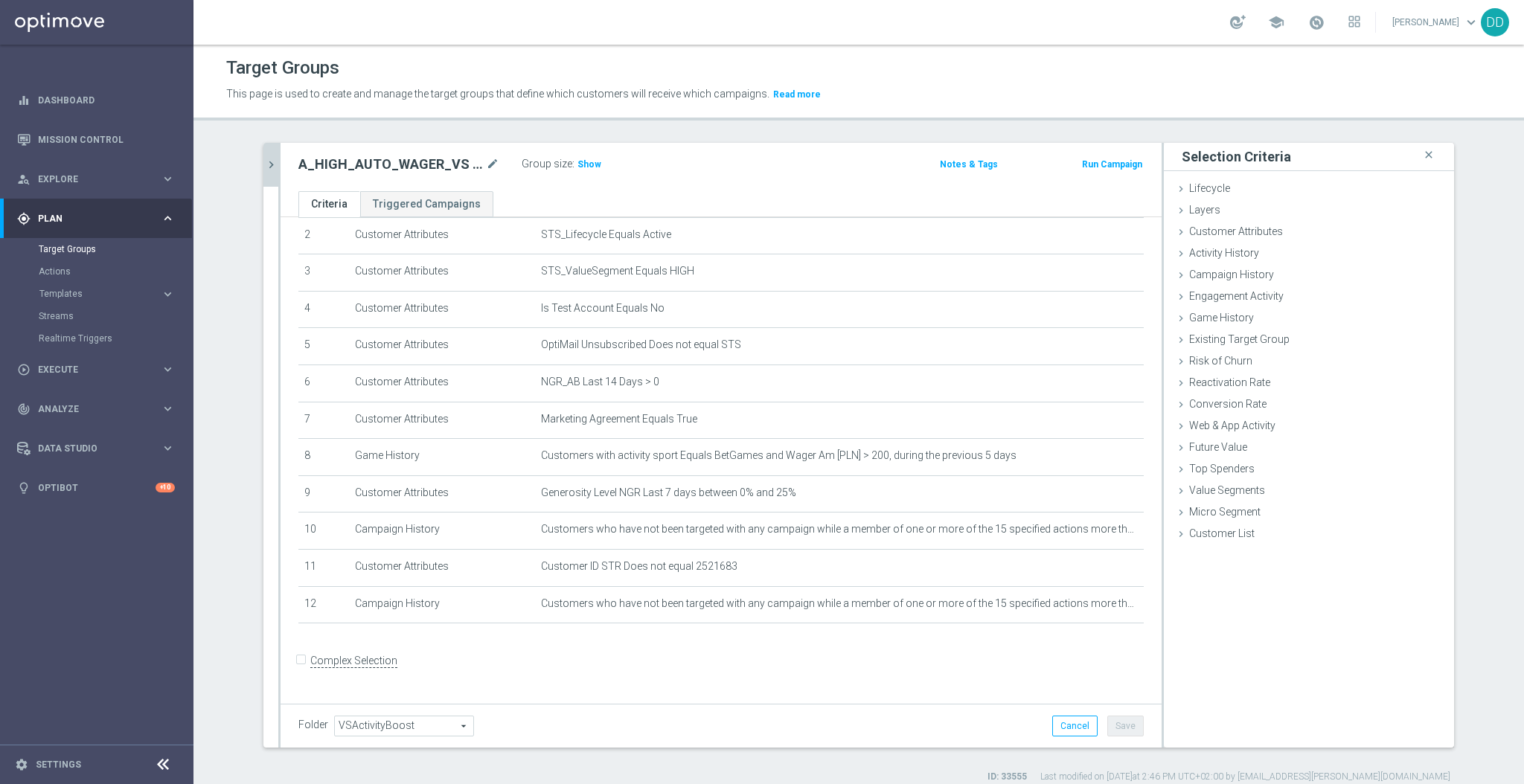
scroll to position [78, 0]
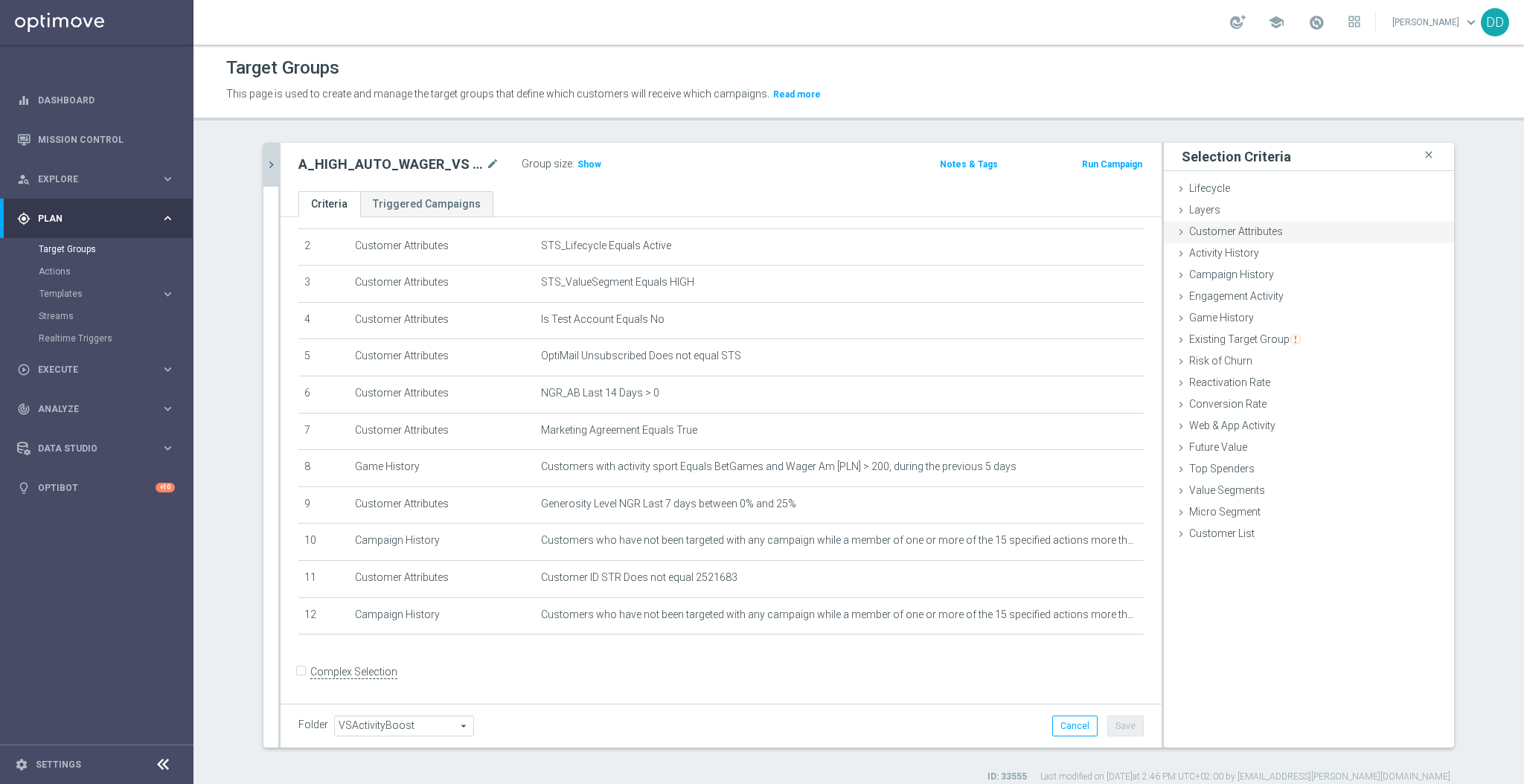
click at [1209, 232] on span "Customer Attributes" at bounding box center [1236, 231] width 94 height 12
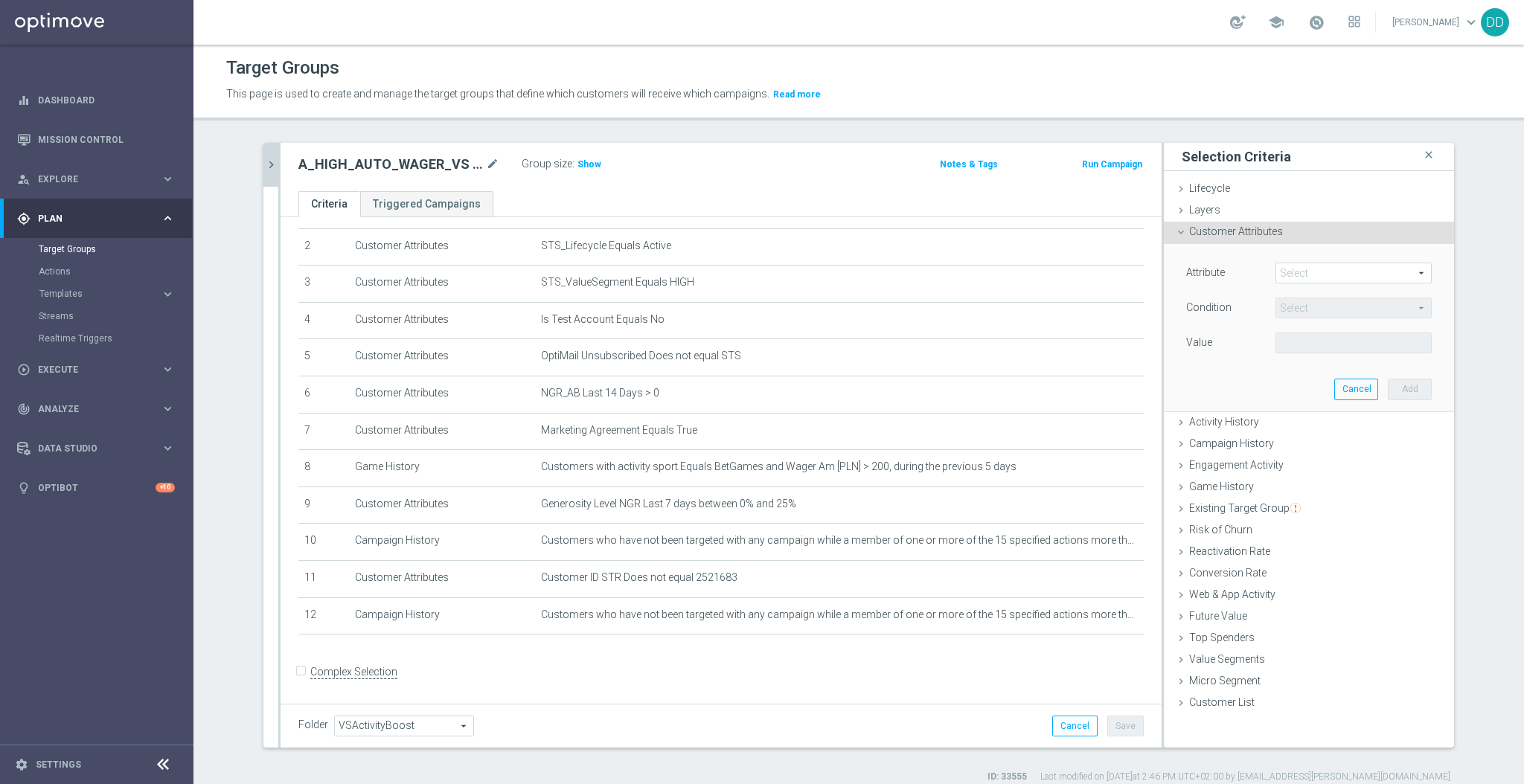
drag, startPoint x: 1287, startPoint y: 266, endPoint x: 1322, endPoint y: 277, distance: 36.7
click at [1289, 266] on span at bounding box center [1354, 273] width 155 height 19
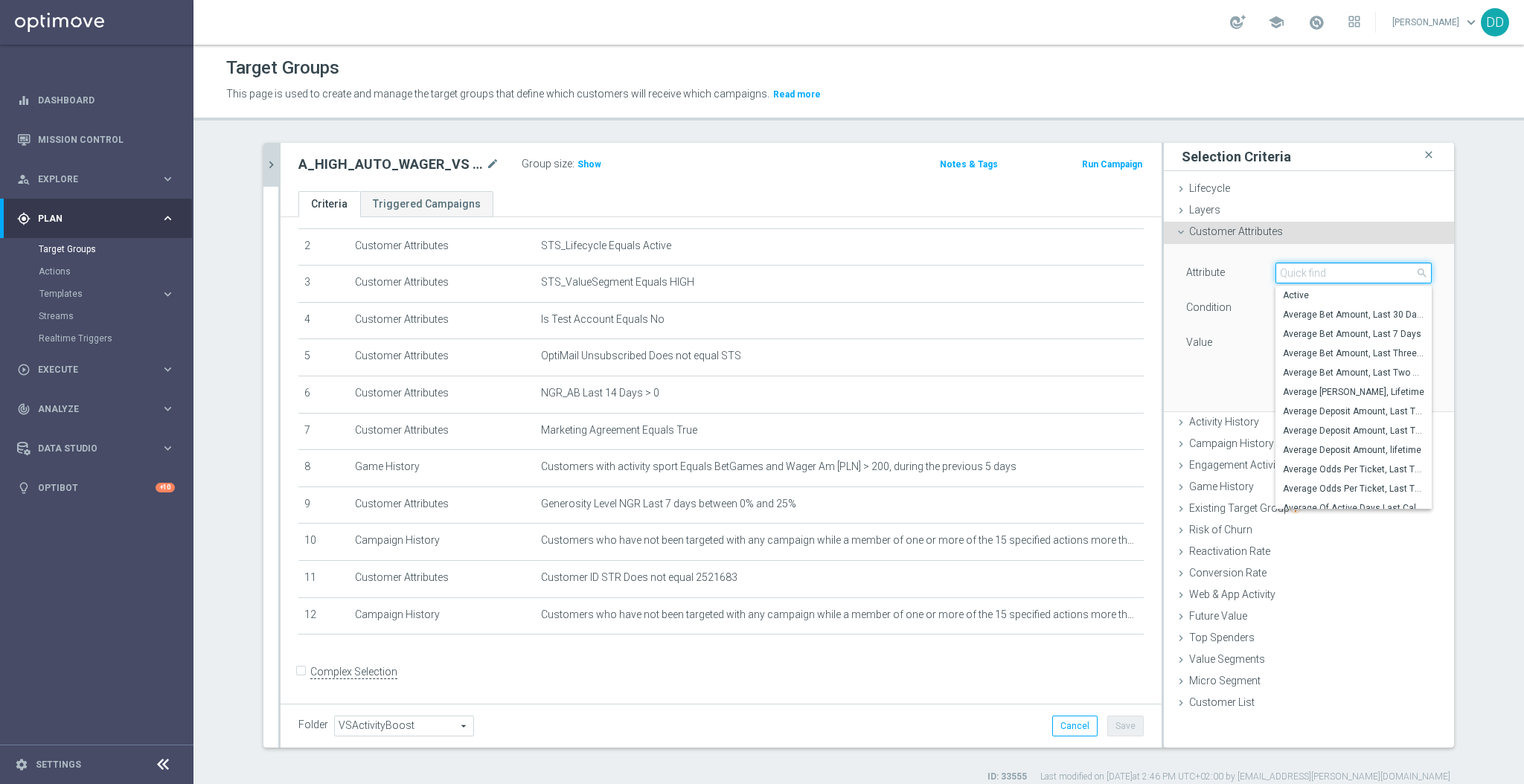
click at [1323, 274] on input "search" at bounding box center [1354, 273] width 156 height 21
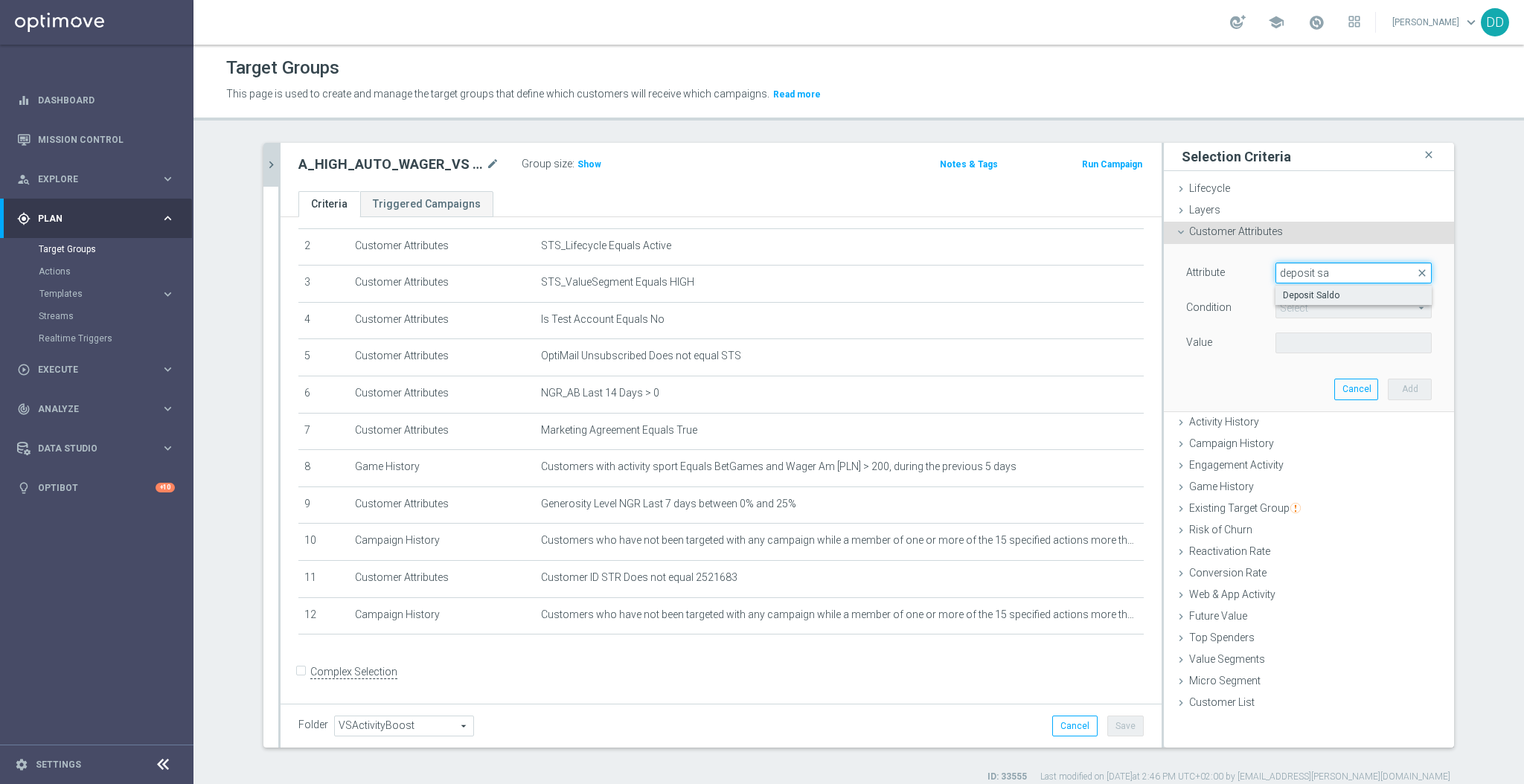
type input "deposit sa"
click at [1334, 297] on span "Deposit Saldo" at bounding box center [1354, 295] width 142 height 12
type input "Deposit Saldo"
click at [1335, 310] on span "=" at bounding box center [1354, 308] width 155 height 19
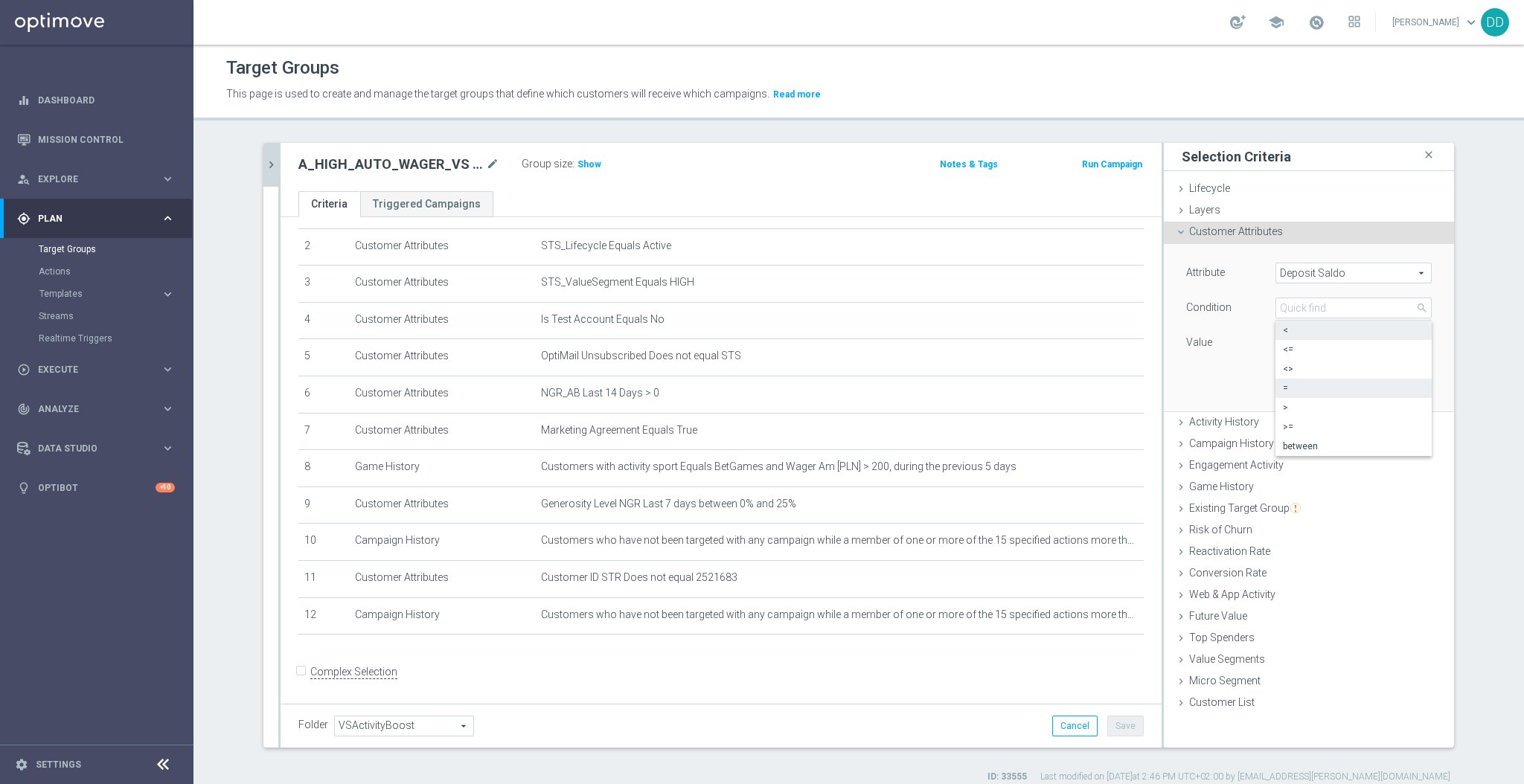
click at [1295, 336] on label "<" at bounding box center [1354, 330] width 156 height 19
type input "<"
click at [1289, 340] on label "PLN" at bounding box center [1287, 342] width 15 height 13
click at [1289, 340] on input "PLN" at bounding box center [1309, 343] width 67 height 21
type input "2"
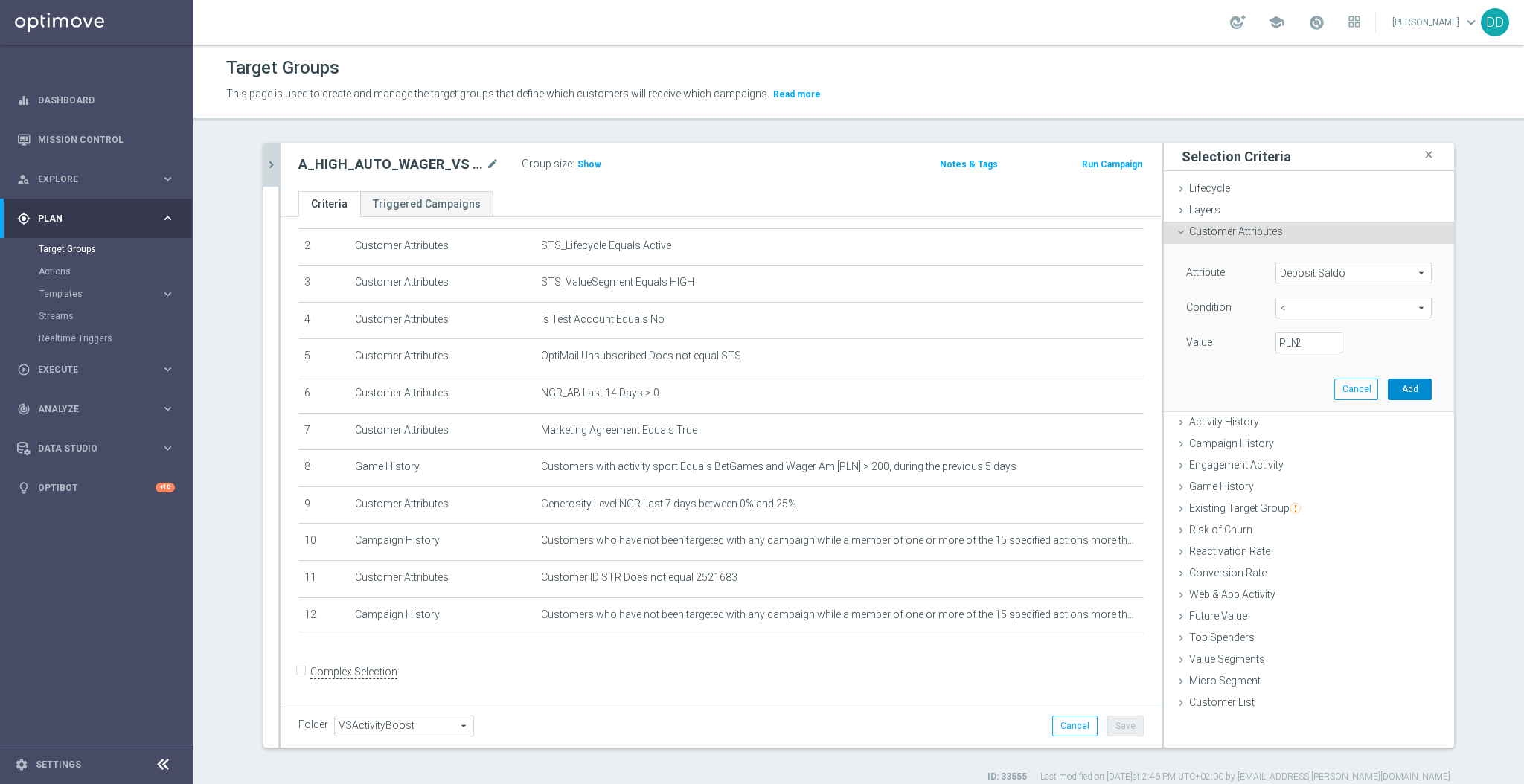
click at [1410, 387] on button "Add" at bounding box center [1410, 389] width 44 height 21
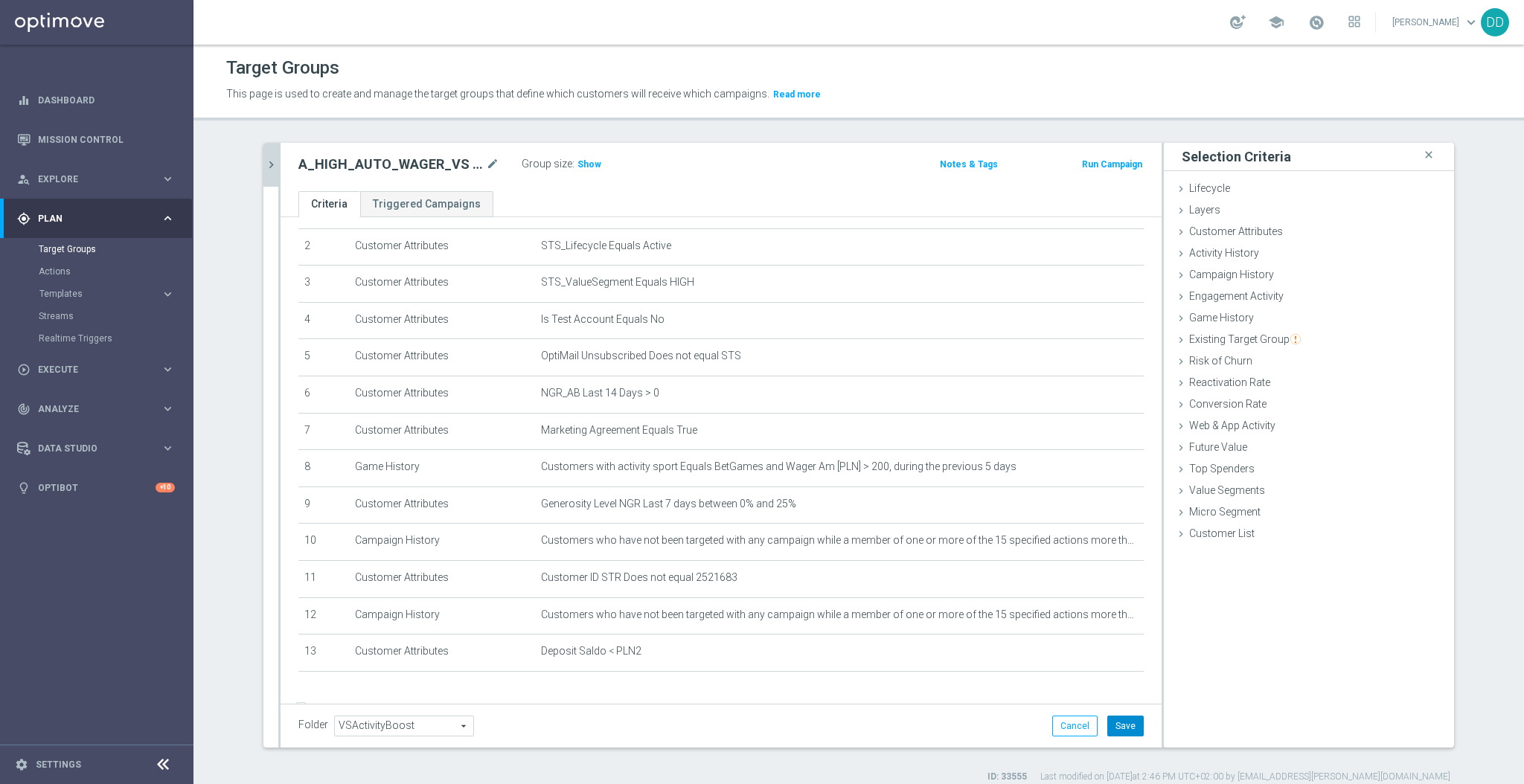
click at [1126, 730] on button "Save" at bounding box center [1126, 726] width 37 height 21
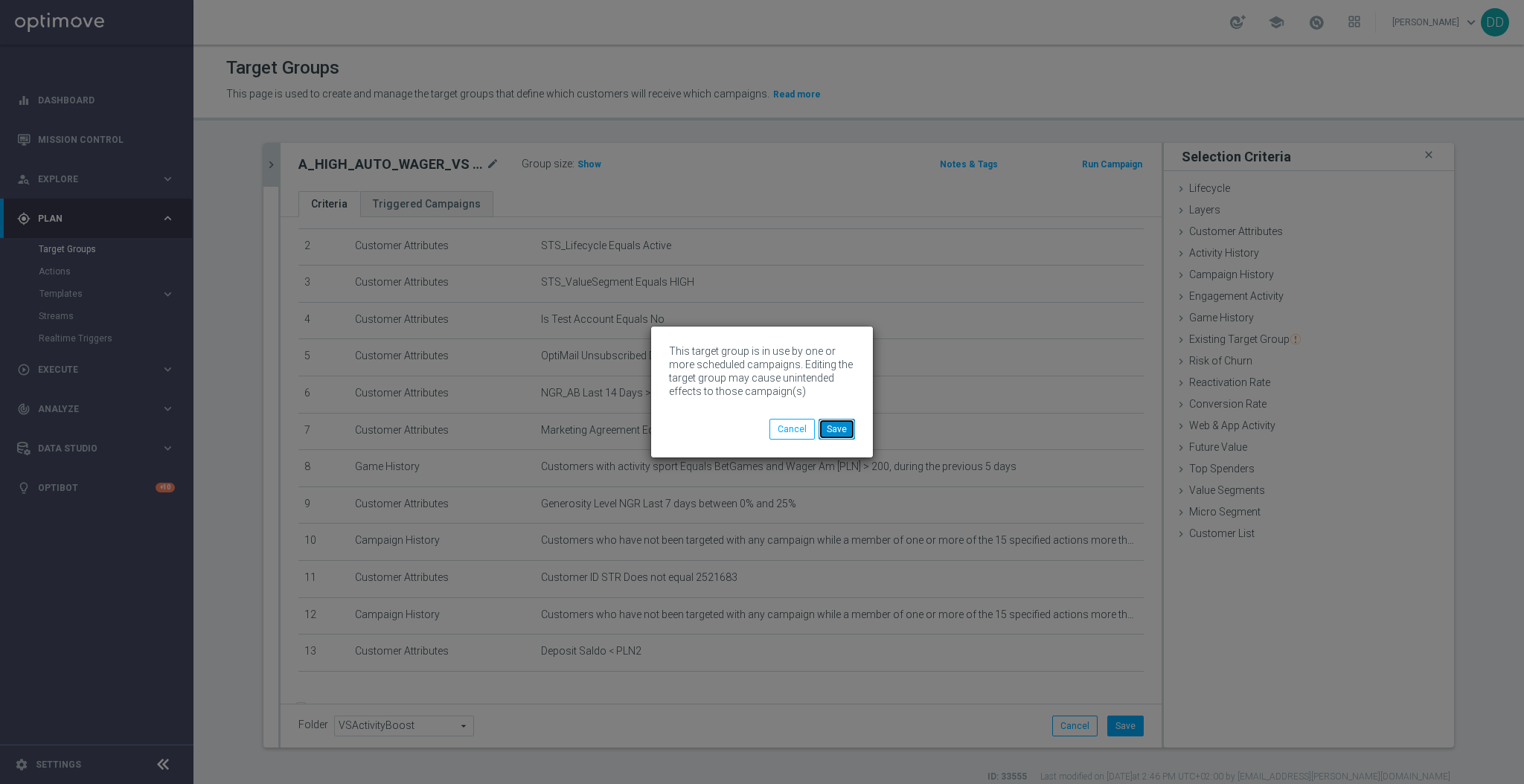
click at [836, 427] on button "Save" at bounding box center [836, 429] width 37 height 21
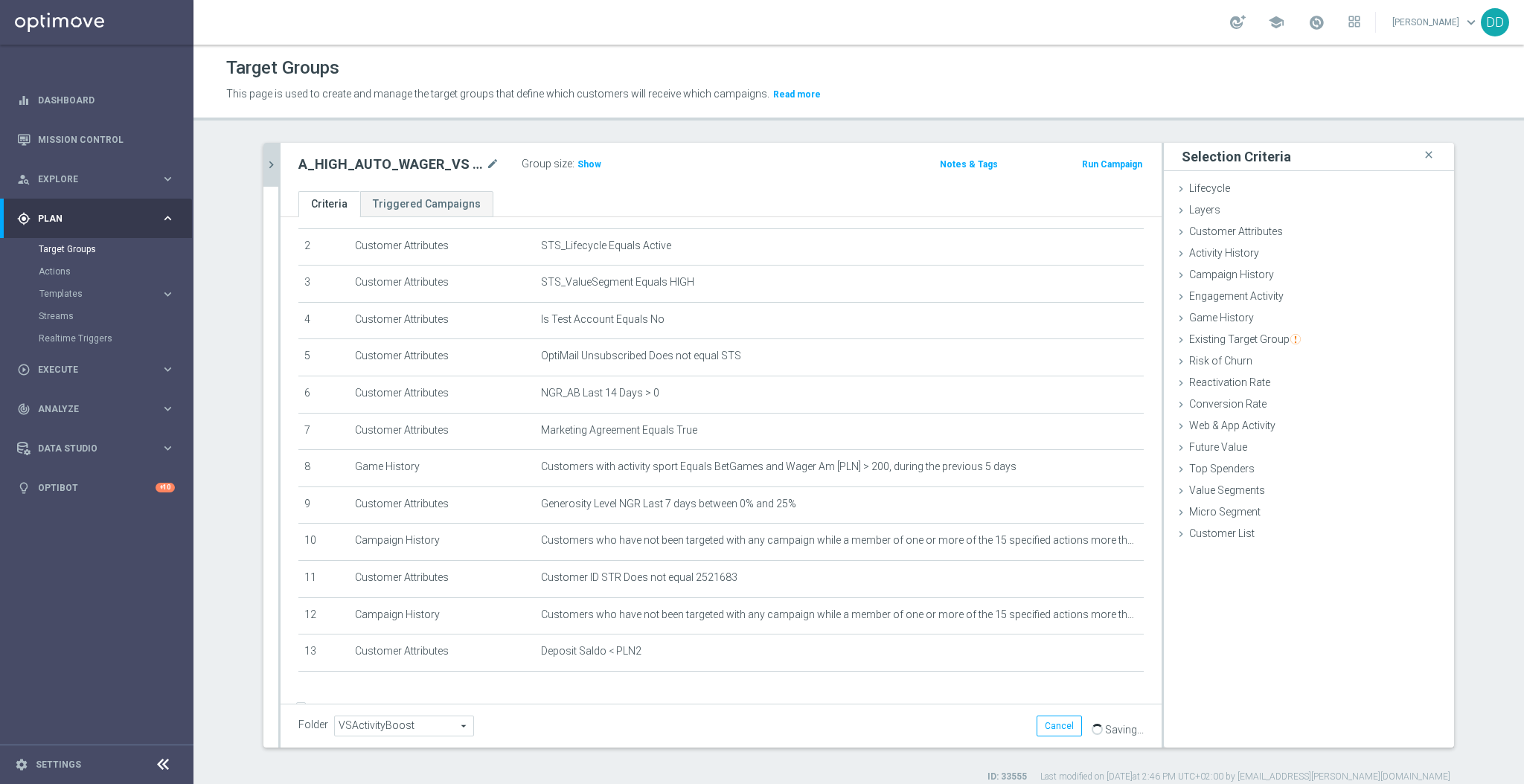
click at [267, 170] on icon "chevron_right" at bounding box center [272, 165] width 14 height 14
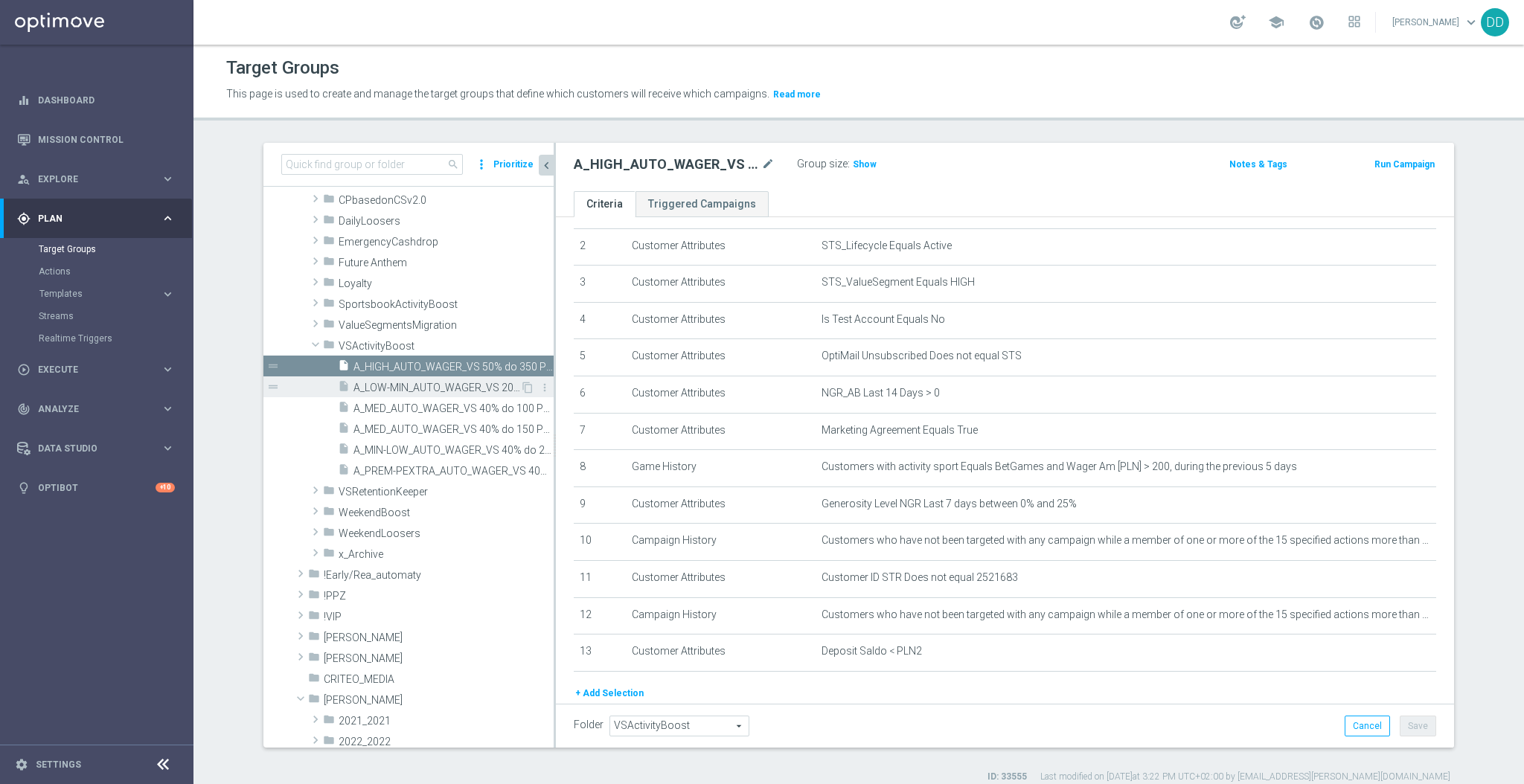
click at [400, 384] on span "A_LOW-MIN_AUTO_WAGER_VS 20% do 50 PLN_14d" at bounding box center [436, 388] width 166 height 12
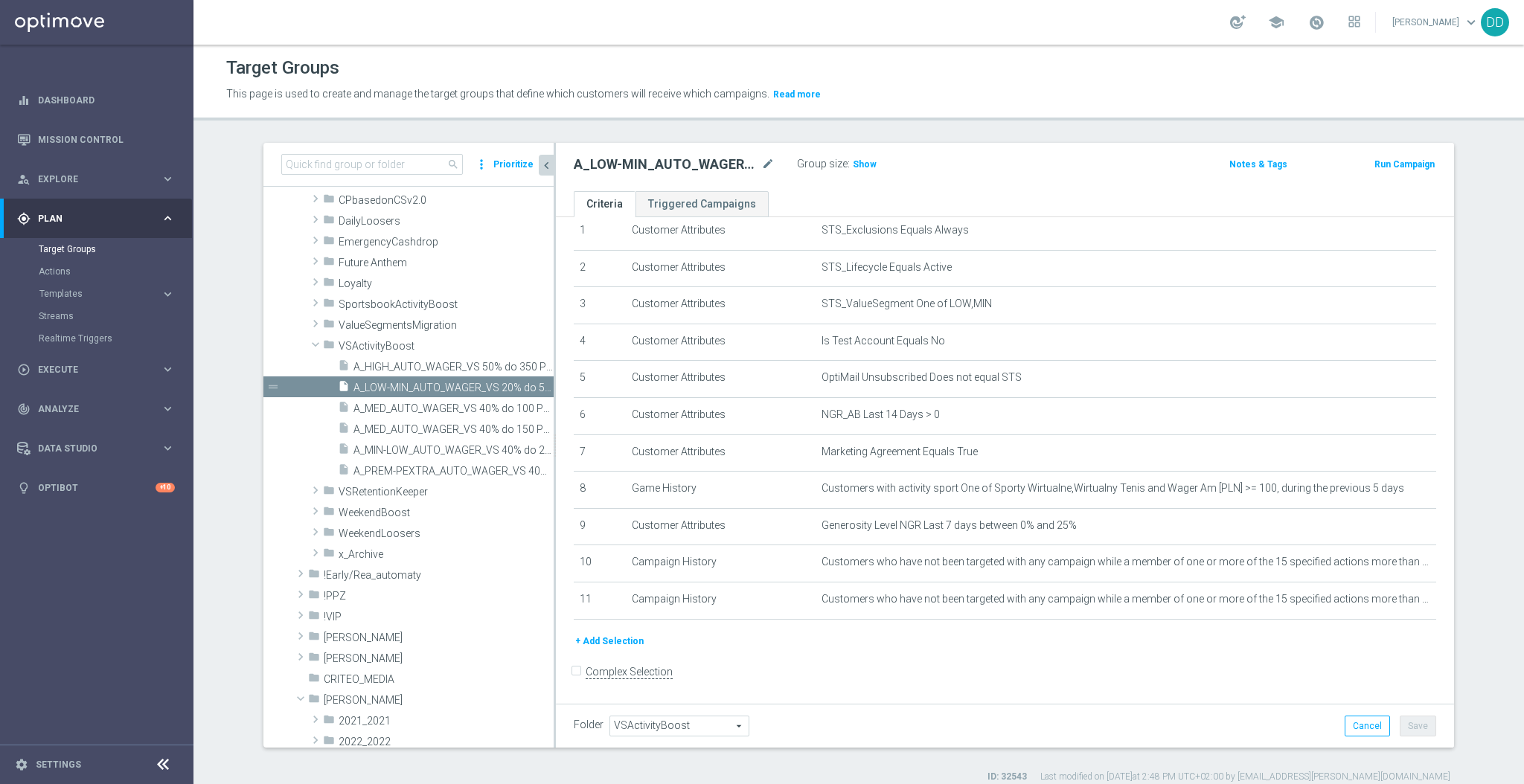
click at [612, 644] on button "+ Add Selection" at bounding box center [610, 641] width 72 height 16
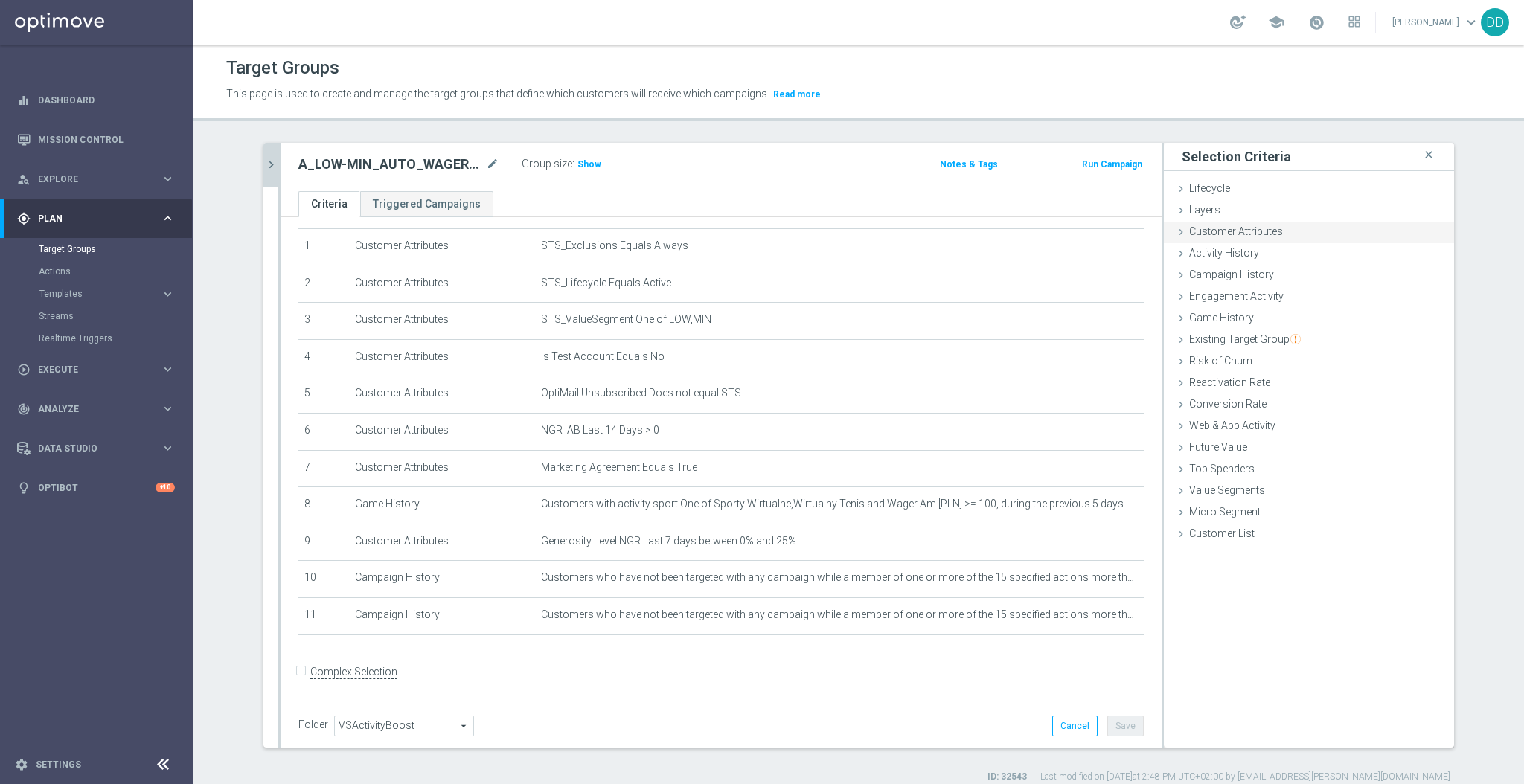
click at [1209, 226] on span "Customer Attributes" at bounding box center [1236, 231] width 94 height 12
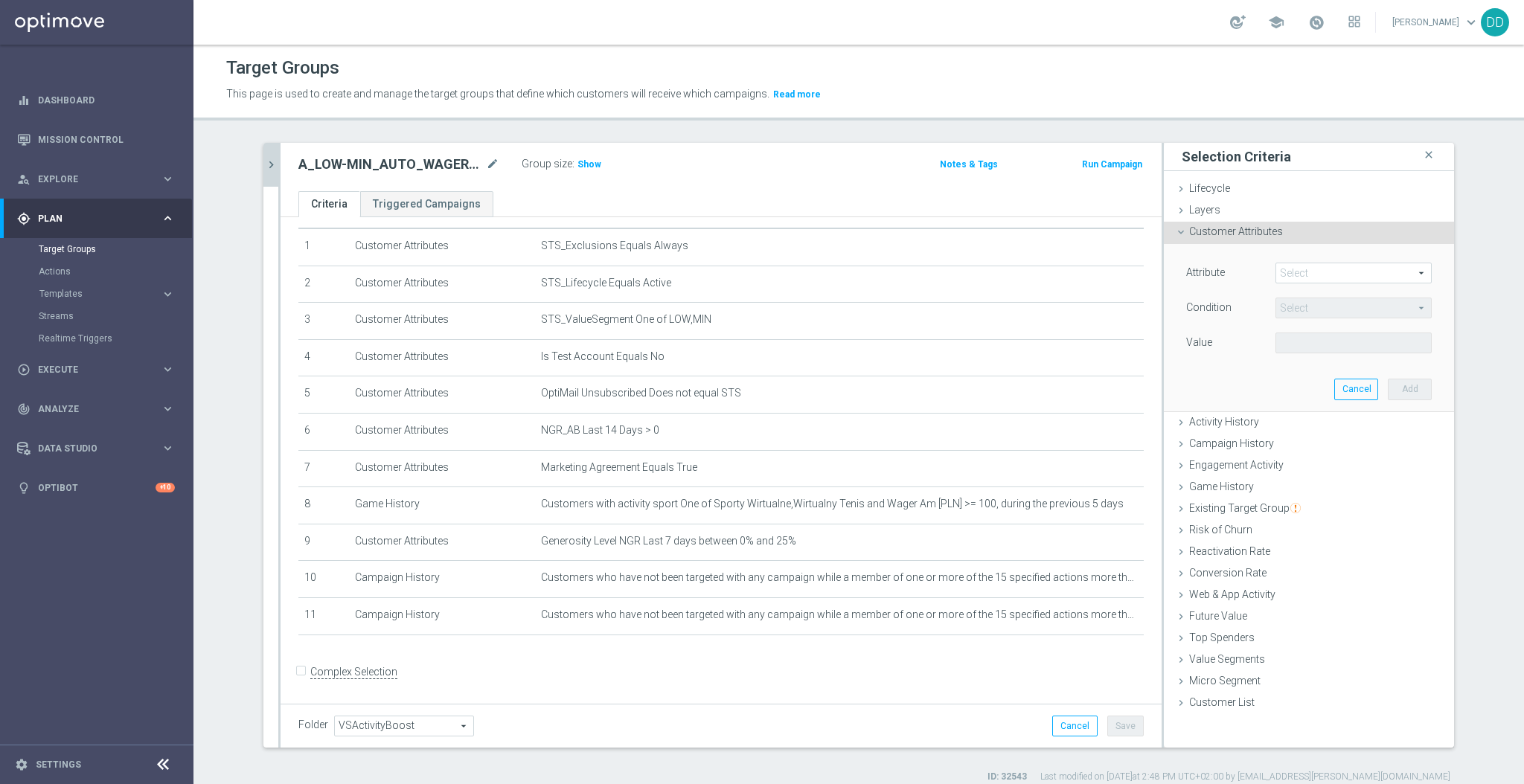
click at [1312, 277] on span at bounding box center [1354, 273] width 155 height 19
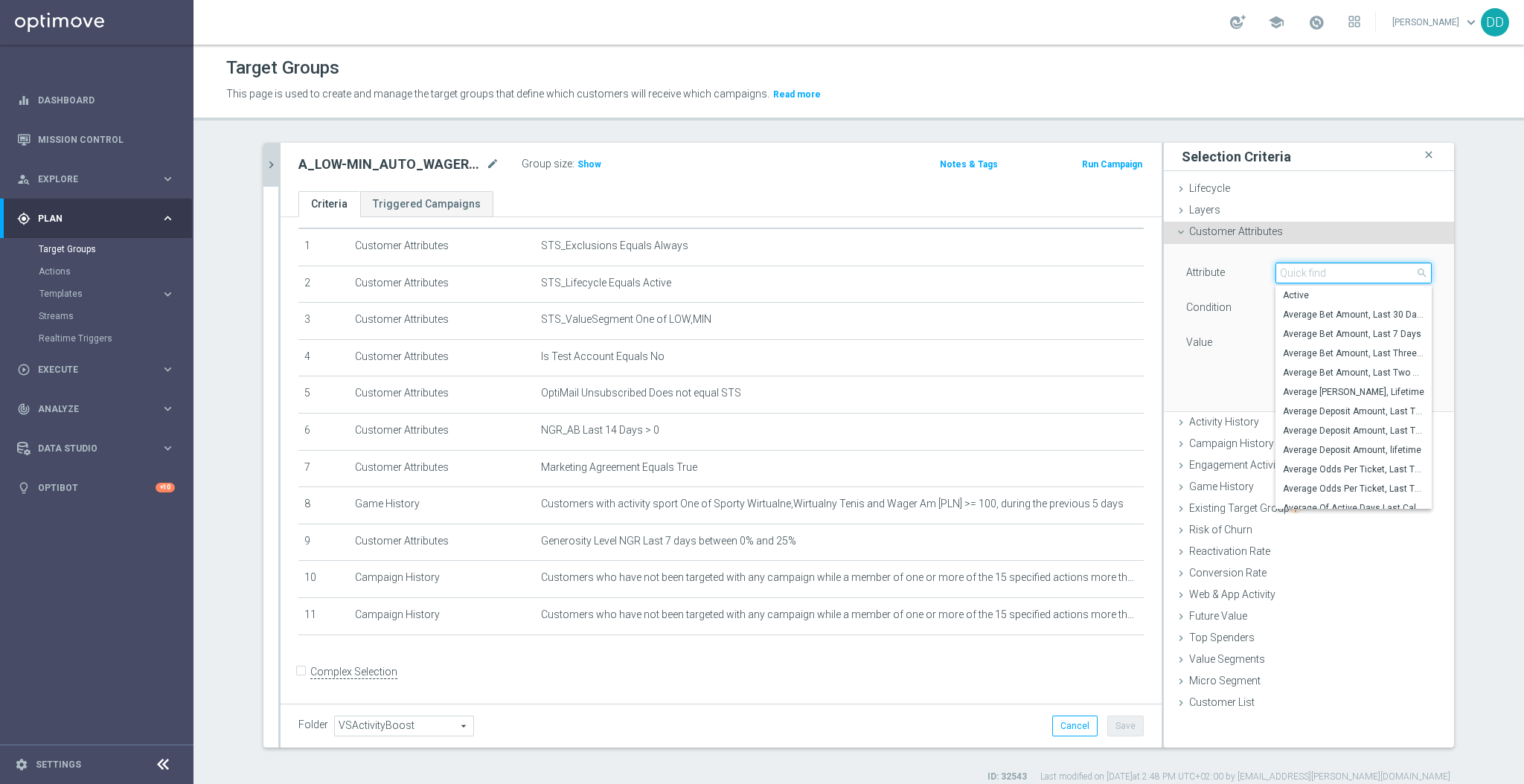
click at [1318, 274] on input "search" at bounding box center [1354, 273] width 156 height 21
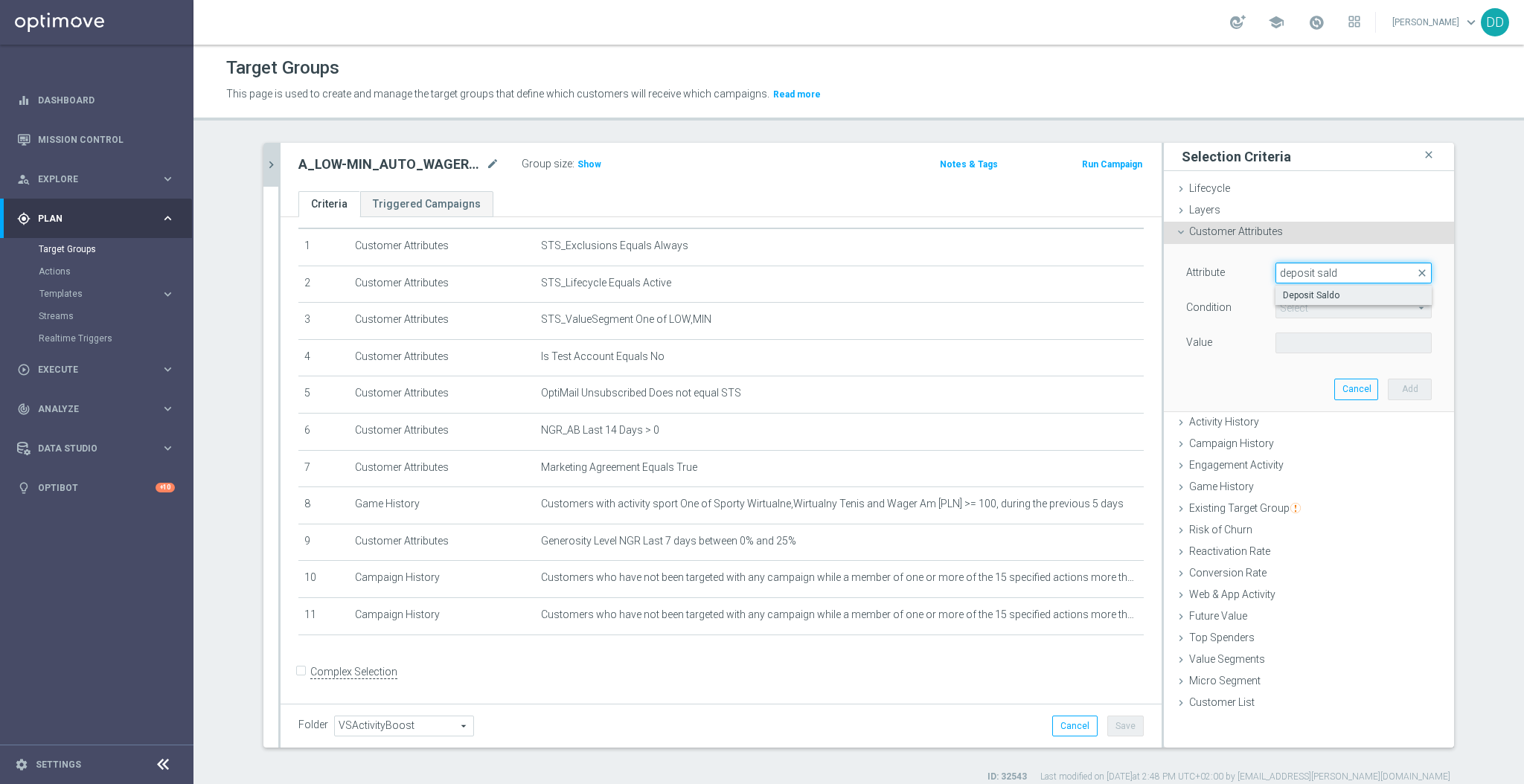
type input "deposit sald"
click at [1338, 294] on span "Deposit Saldo" at bounding box center [1354, 295] width 142 height 12
type input "Deposit Saldo"
click at [1332, 313] on span "=" at bounding box center [1354, 308] width 155 height 19
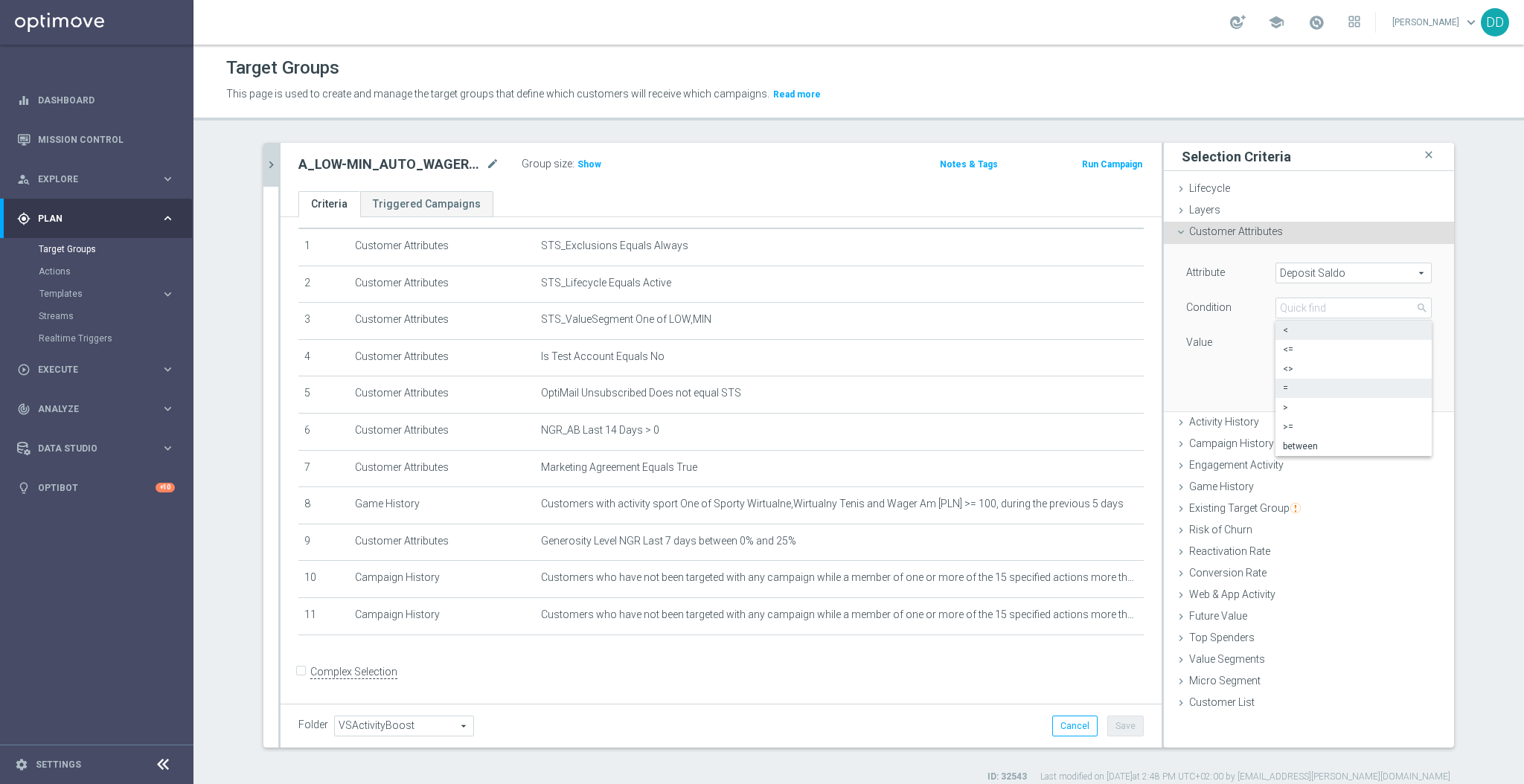
click at [1312, 336] on label "<" at bounding box center [1354, 330] width 156 height 19
type input "<"
click at [1298, 341] on input "PLN" at bounding box center [1309, 343] width 67 height 21
type input "2"
click at [1400, 390] on button "Add" at bounding box center [1410, 389] width 44 height 21
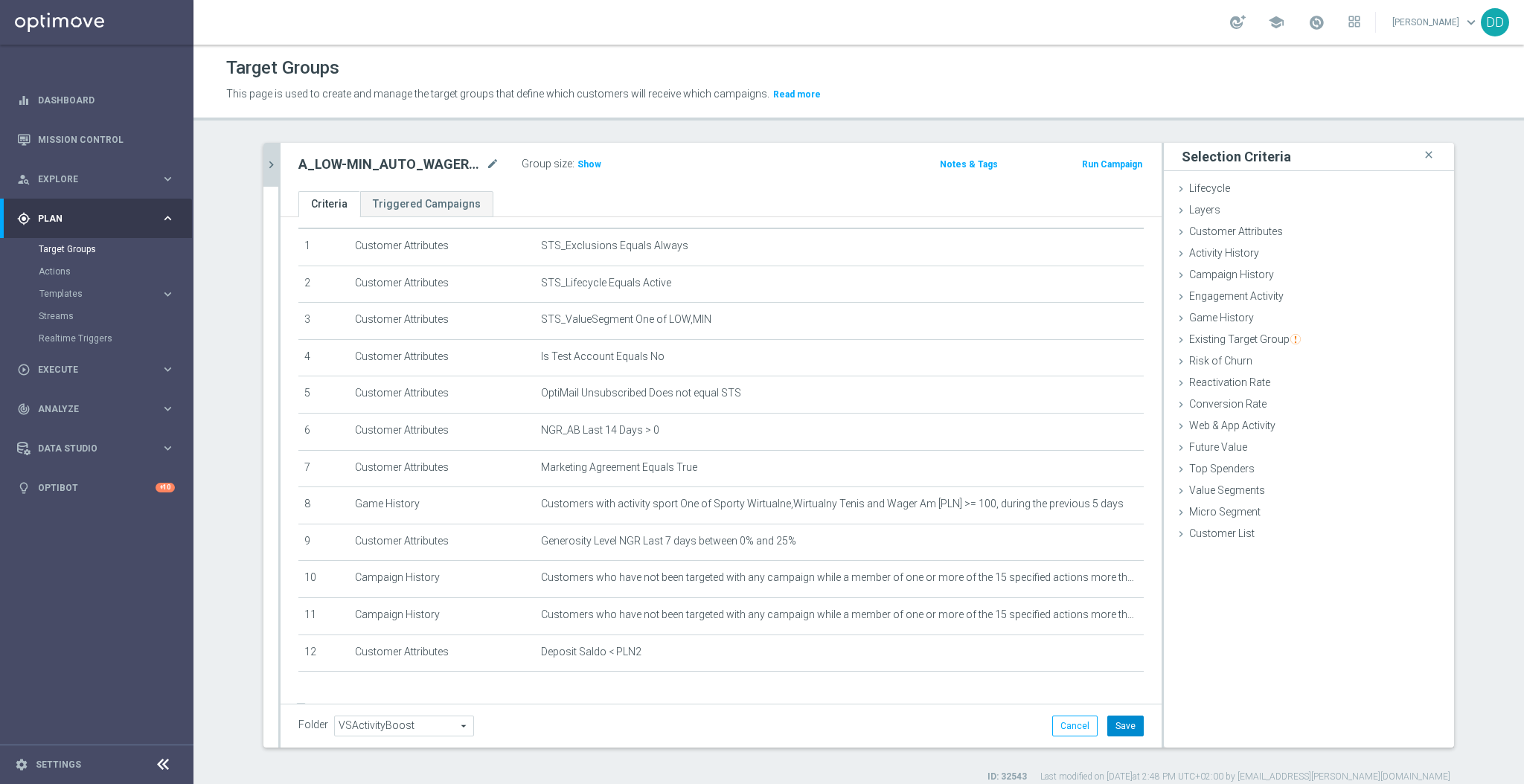
click at [1126, 726] on button "Save" at bounding box center [1126, 726] width 37 height 21
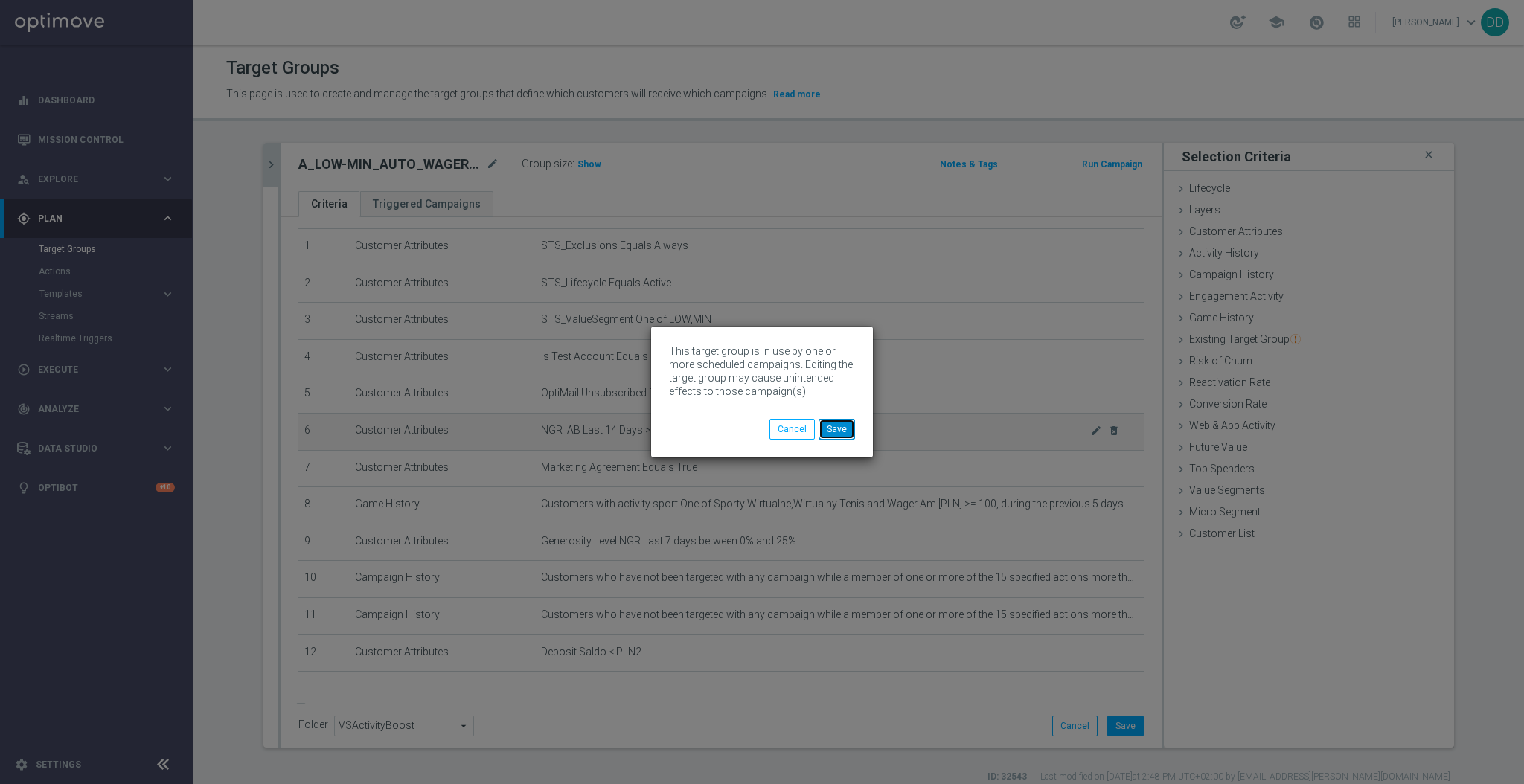
click at [839, 427] on button "Save" at bounding box center [836, 429] width 37 height 21
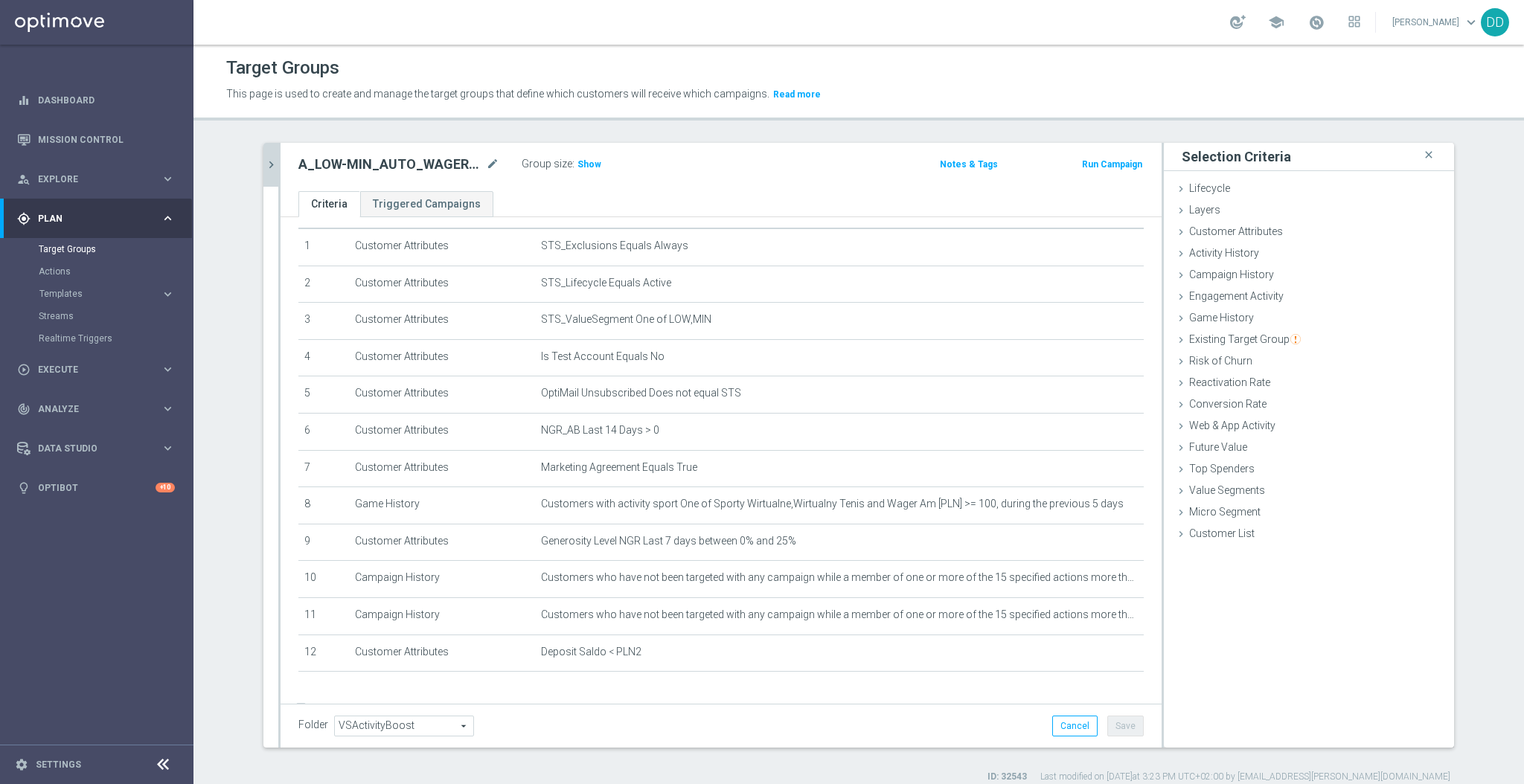
click at [269, 167] on icon "chevron_right" at bounding box center [272, 165] width 14 height 14
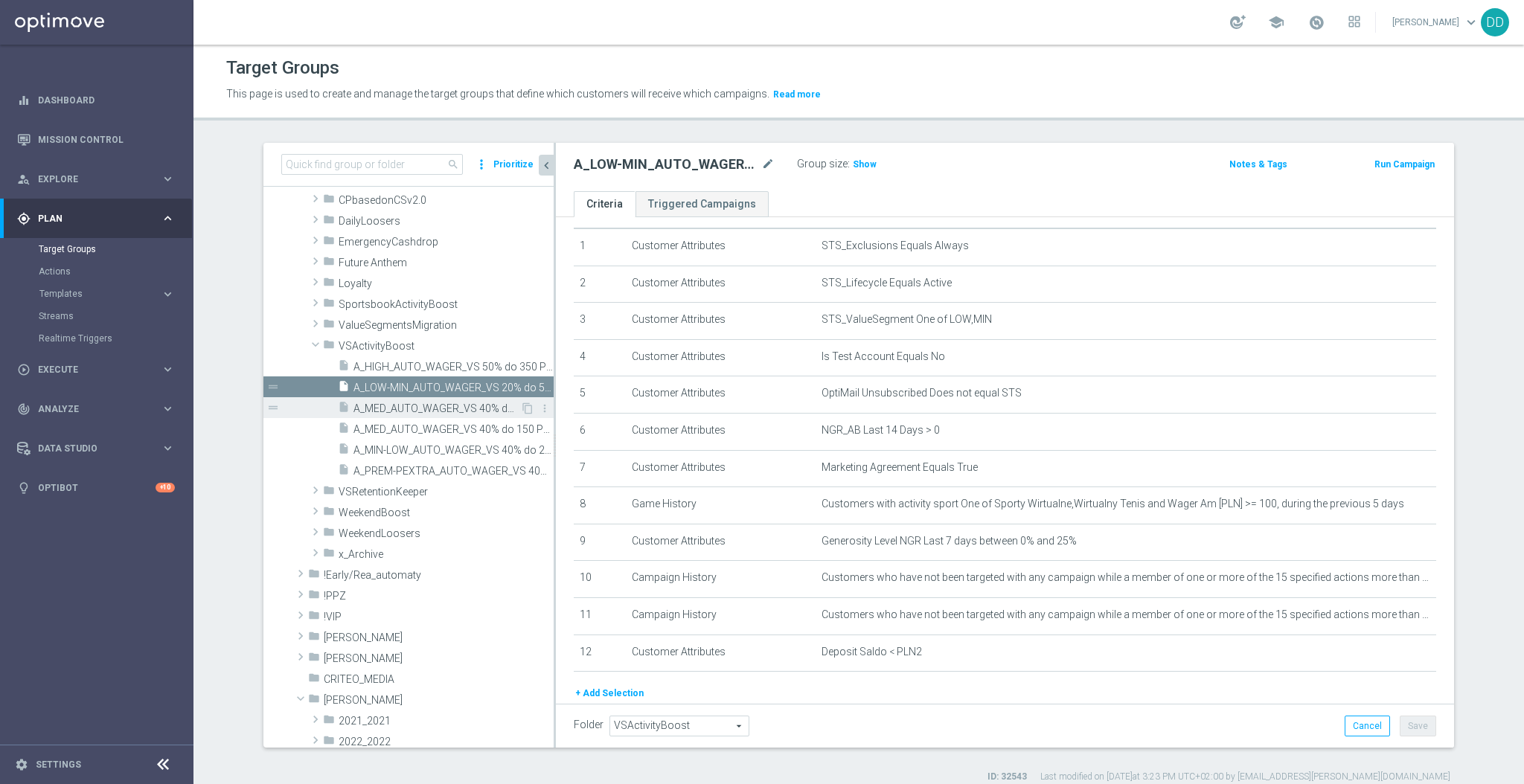
click at [435, 411] on span "A_MED_AUTO_WAGER_VS 40% do 100 PLN_14d" at bounding box center [436, 409] width 166 height 12
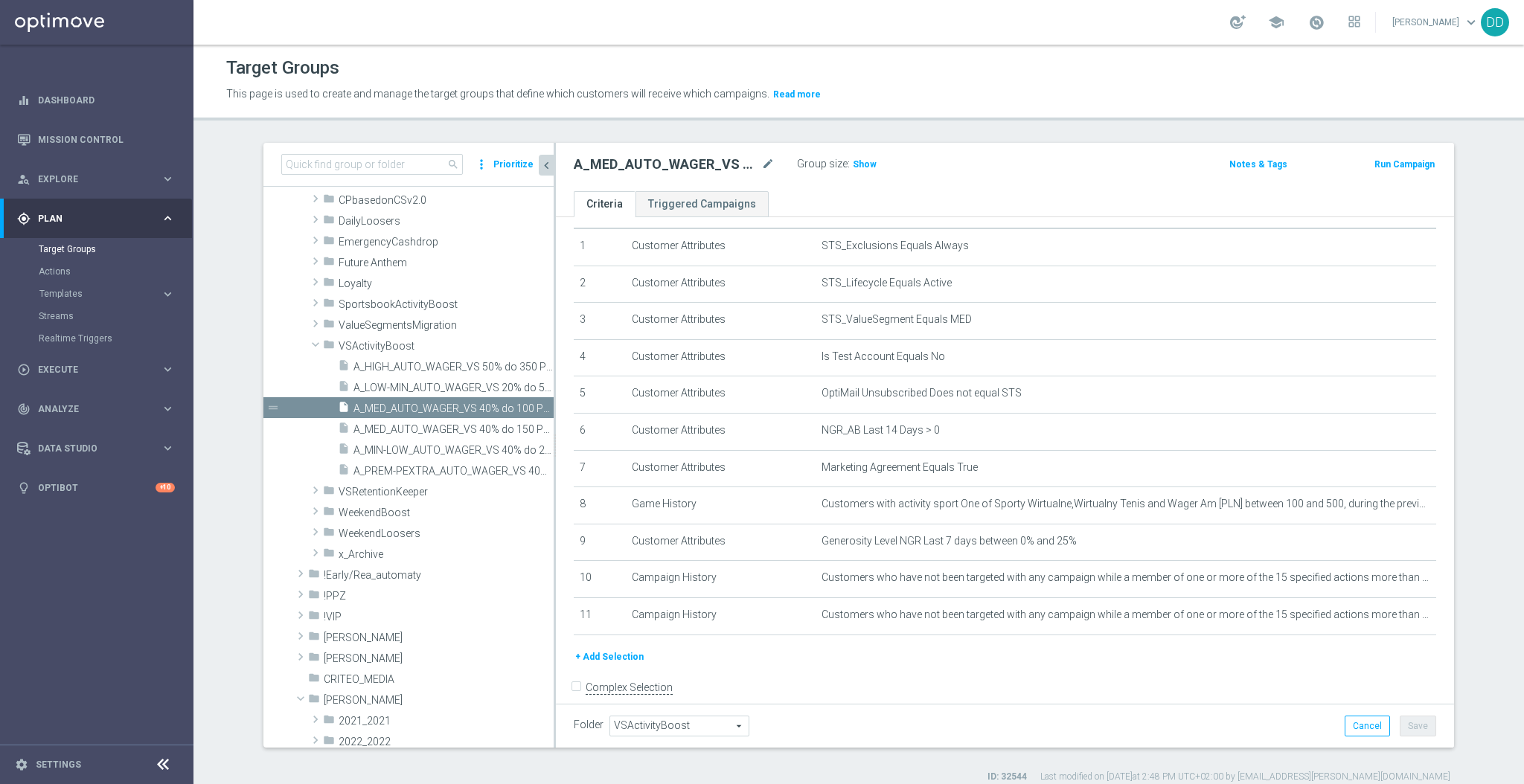
click at [614, 658] on button "+ Add Selection" at bounding box center [610, 656] width 72 height 16
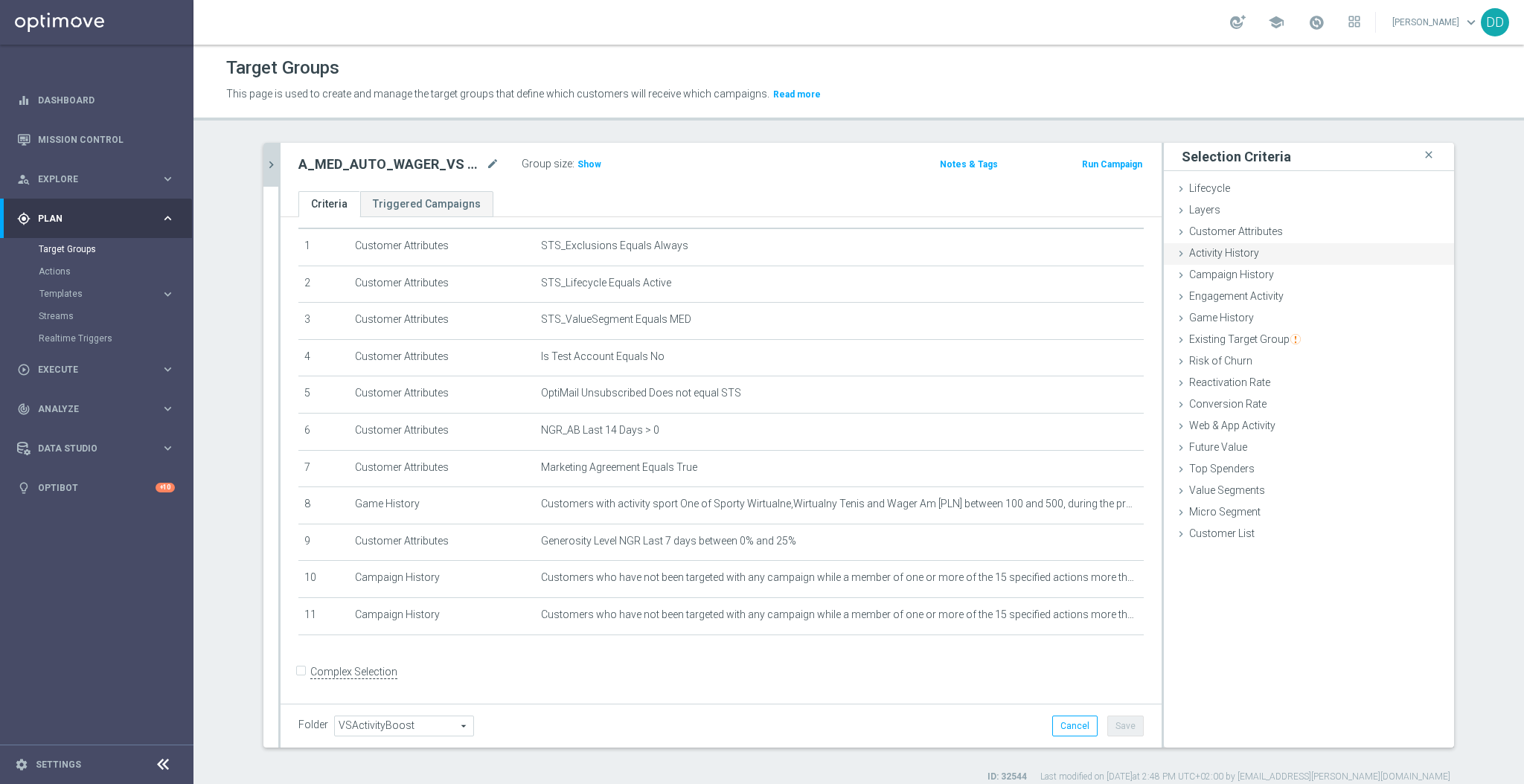
click at [1242, 243] on div "Activity History done" at bounding box center [1309, 254] width 290 height 23
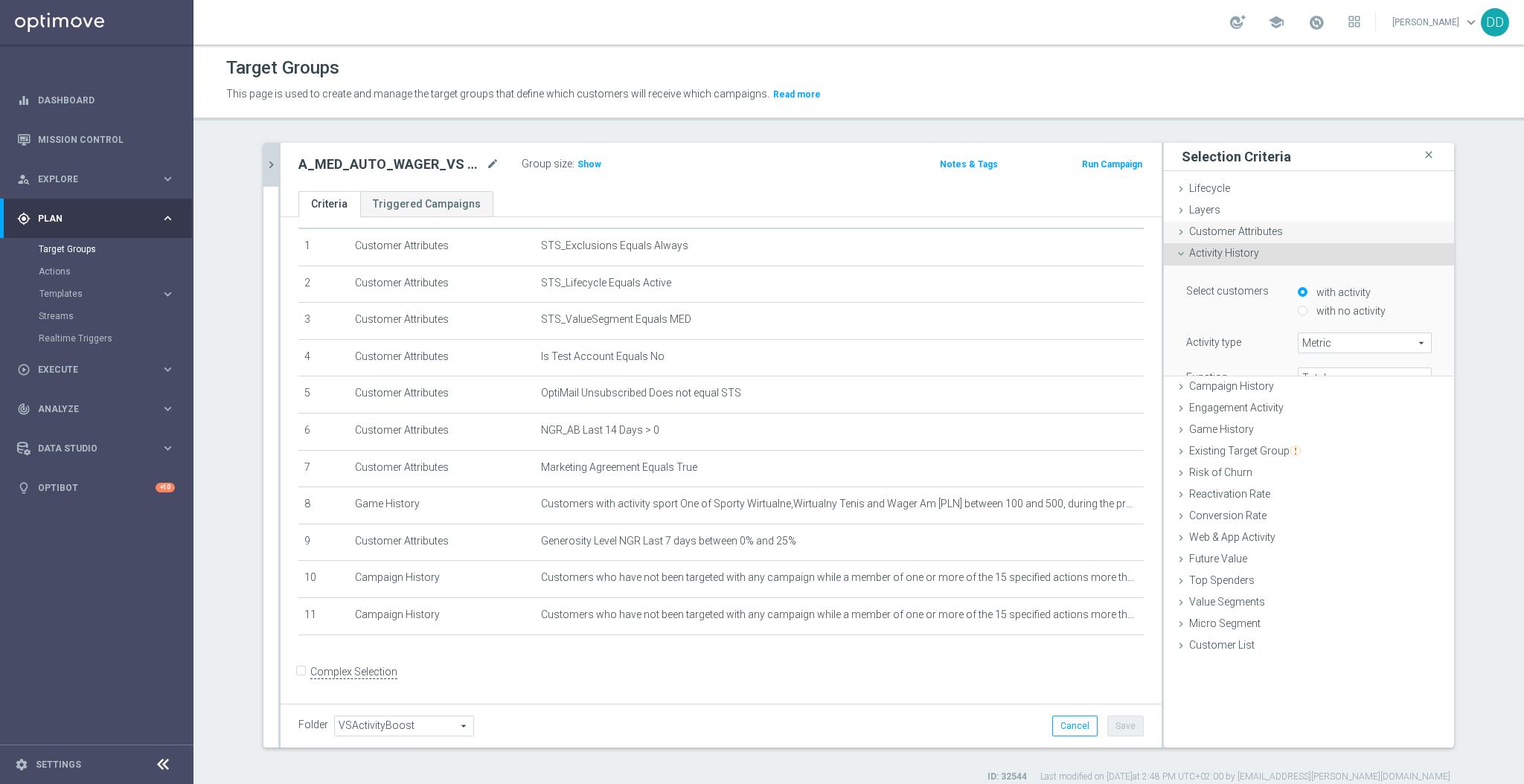
click at [1241, 234] on span "Customer Attributes" at bounding box center [1236, 231] width 94 height 12
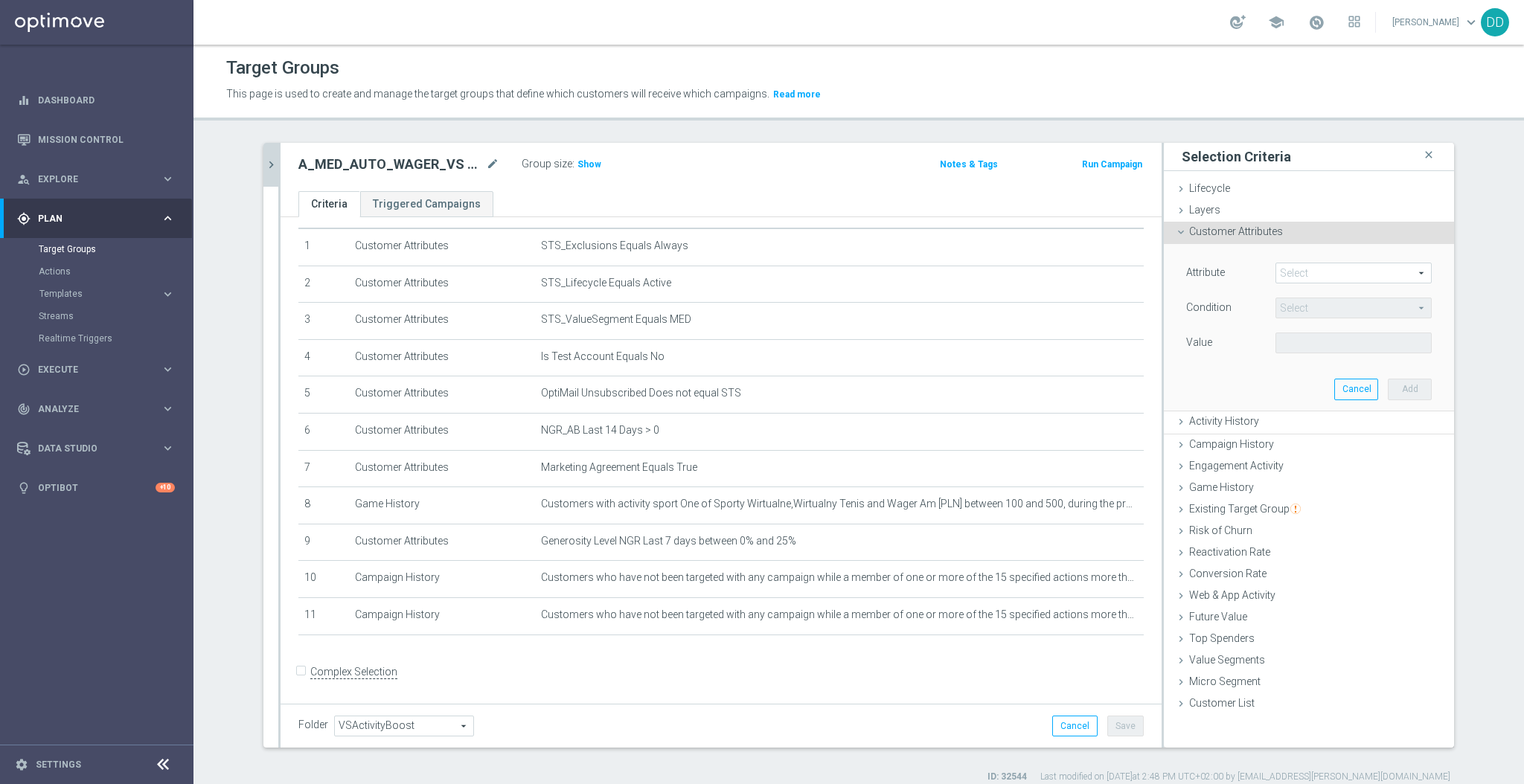
click at [1316, 266] on span at bounding box center [1354, 273] width 155 height 19
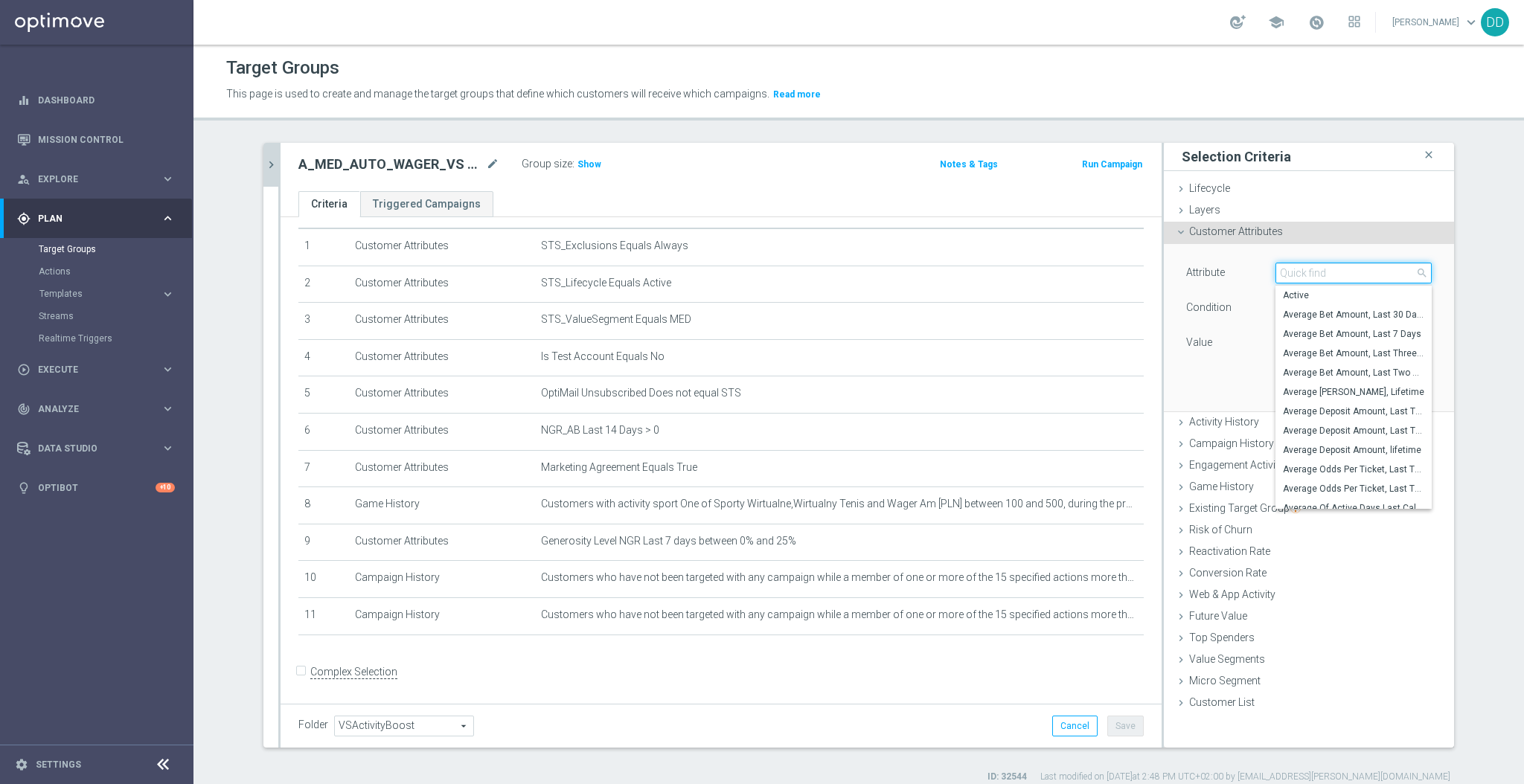
click at [1319, 271] on input "search" at bounding box center [1354, 273] width 156 height 21
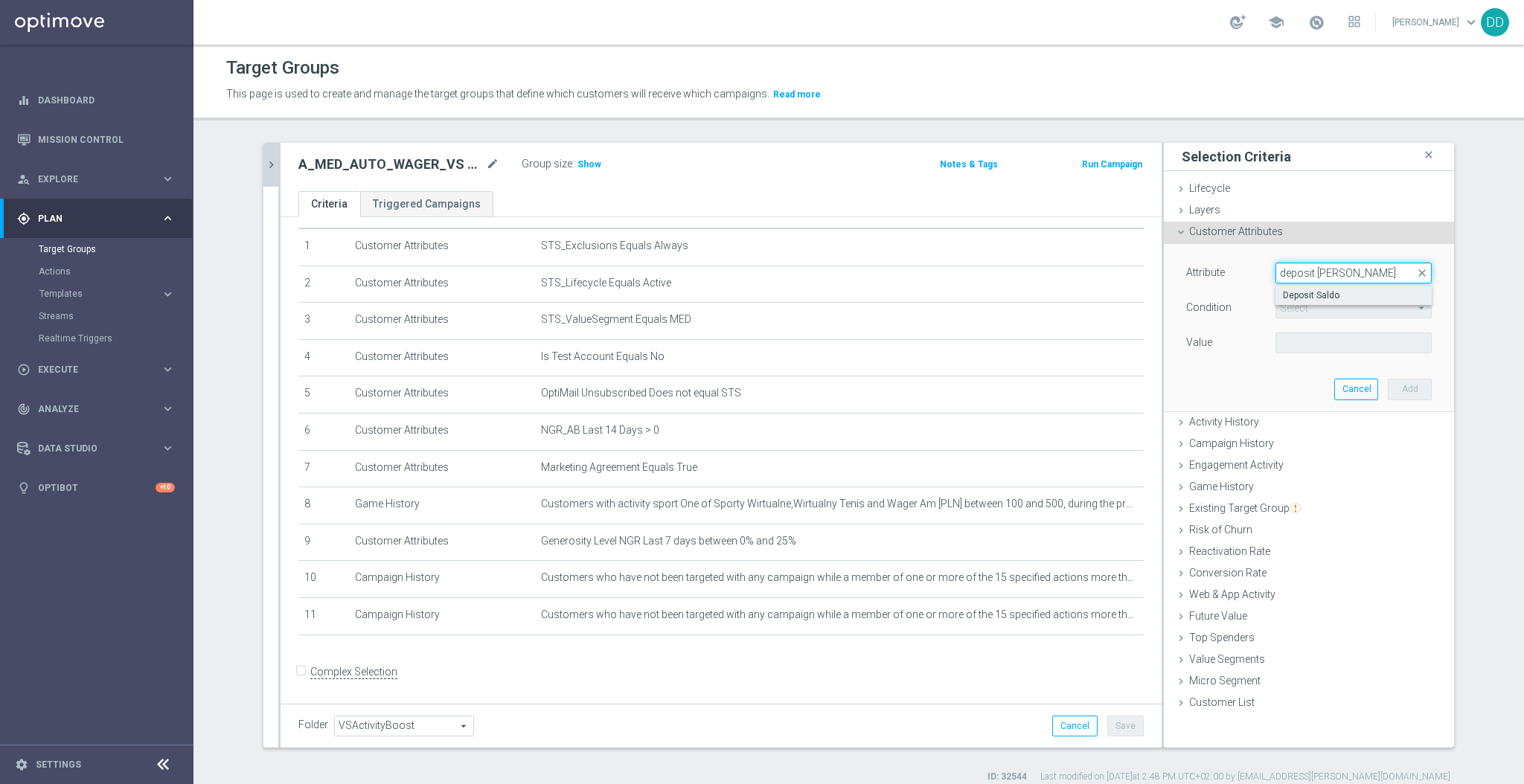
type input "deposit sal"
click at [1365, 299] on span "Deposit Saldo" at bounding box center [1354, 295] width 142 height 12
type input "Deposit Saldo"
click at [1333, 307] on span "=" at bounding box center [1354, 308] width 155 height 19
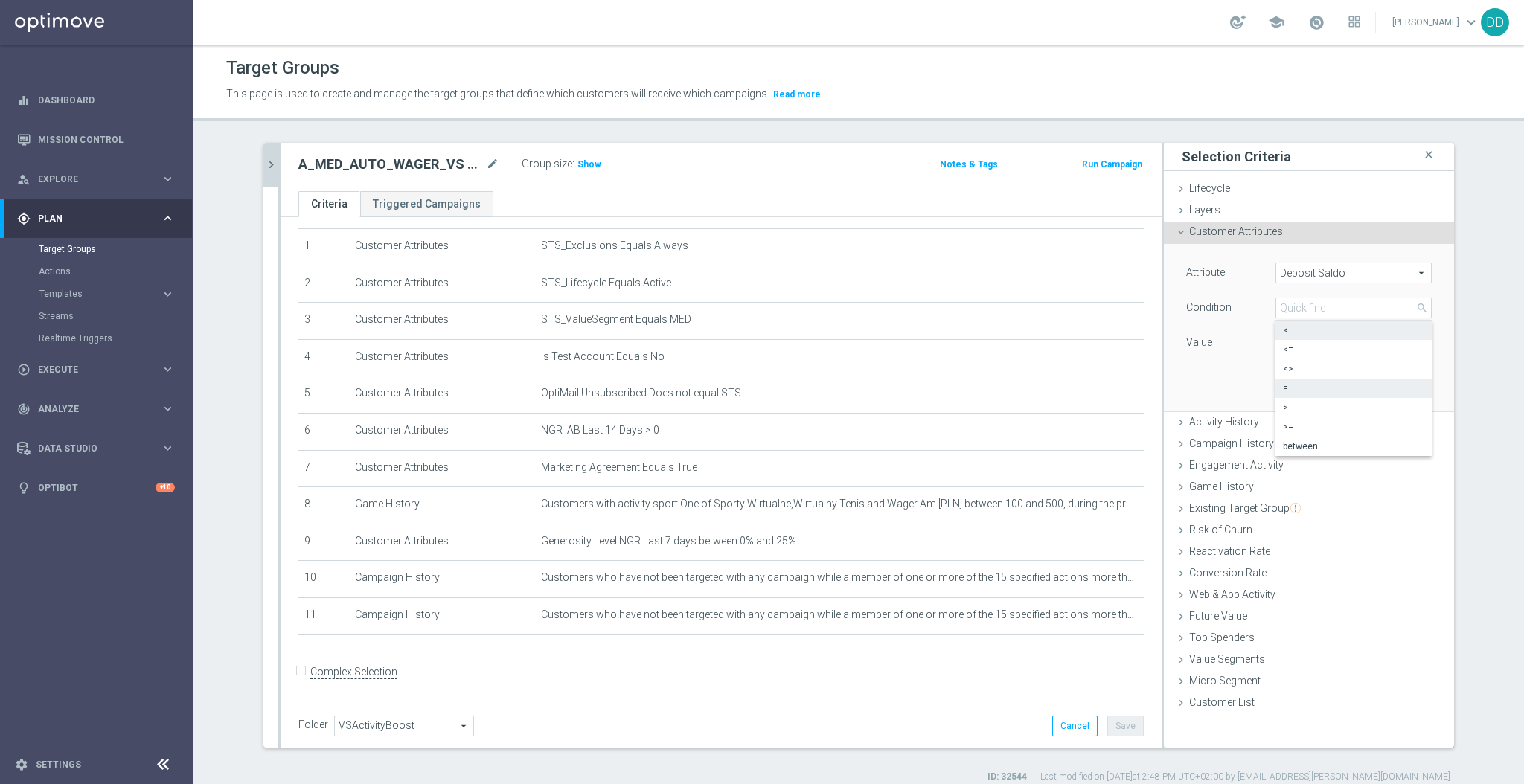
click at [1283, 333] on span "<" at bounding box center [1354, 330] width 142 height 12
type input "<"
click at [1292, 344] on input "PLN" at bounding box center [1309, 343] width 67 height 21
type input "2"
click at [1396, 380] on button "Add" at bounding box center [1410, 389] width 44 height 21
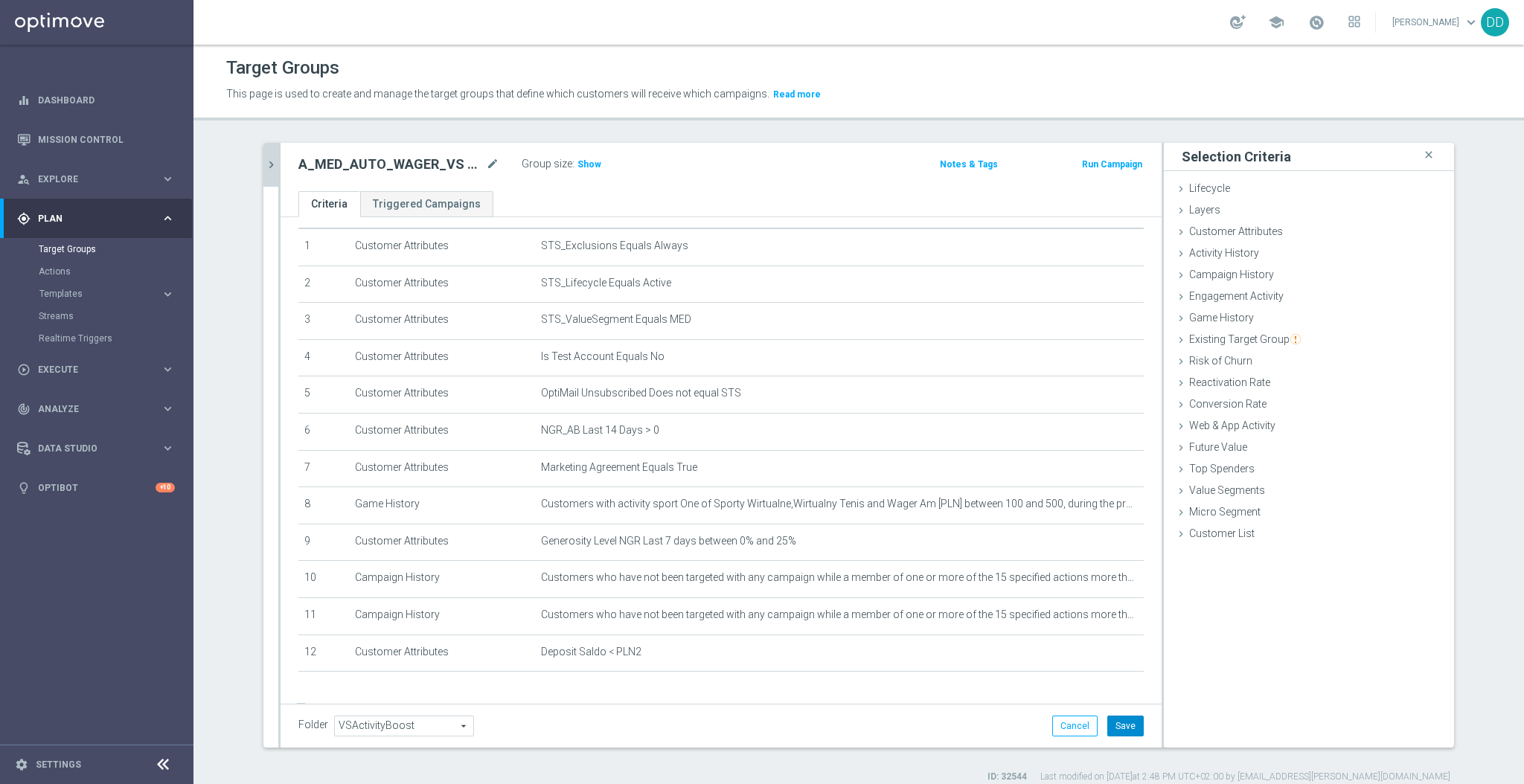
click at [1114, 722] on button "Save" at bounding box center [1126, 726] width 37 height 21
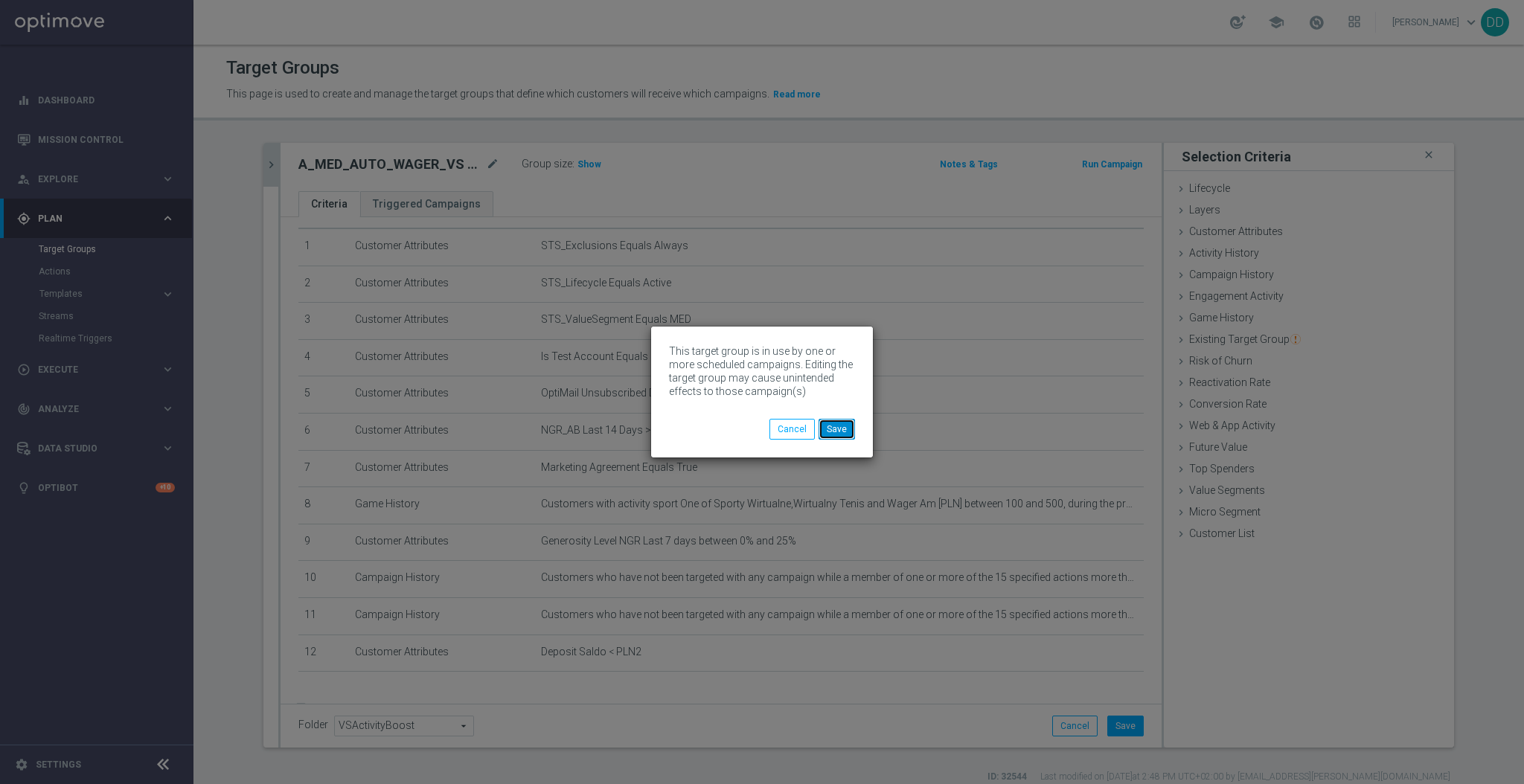
click at [839, 425] on button "Save" at bounding box center [836, 429] width 37 height 21
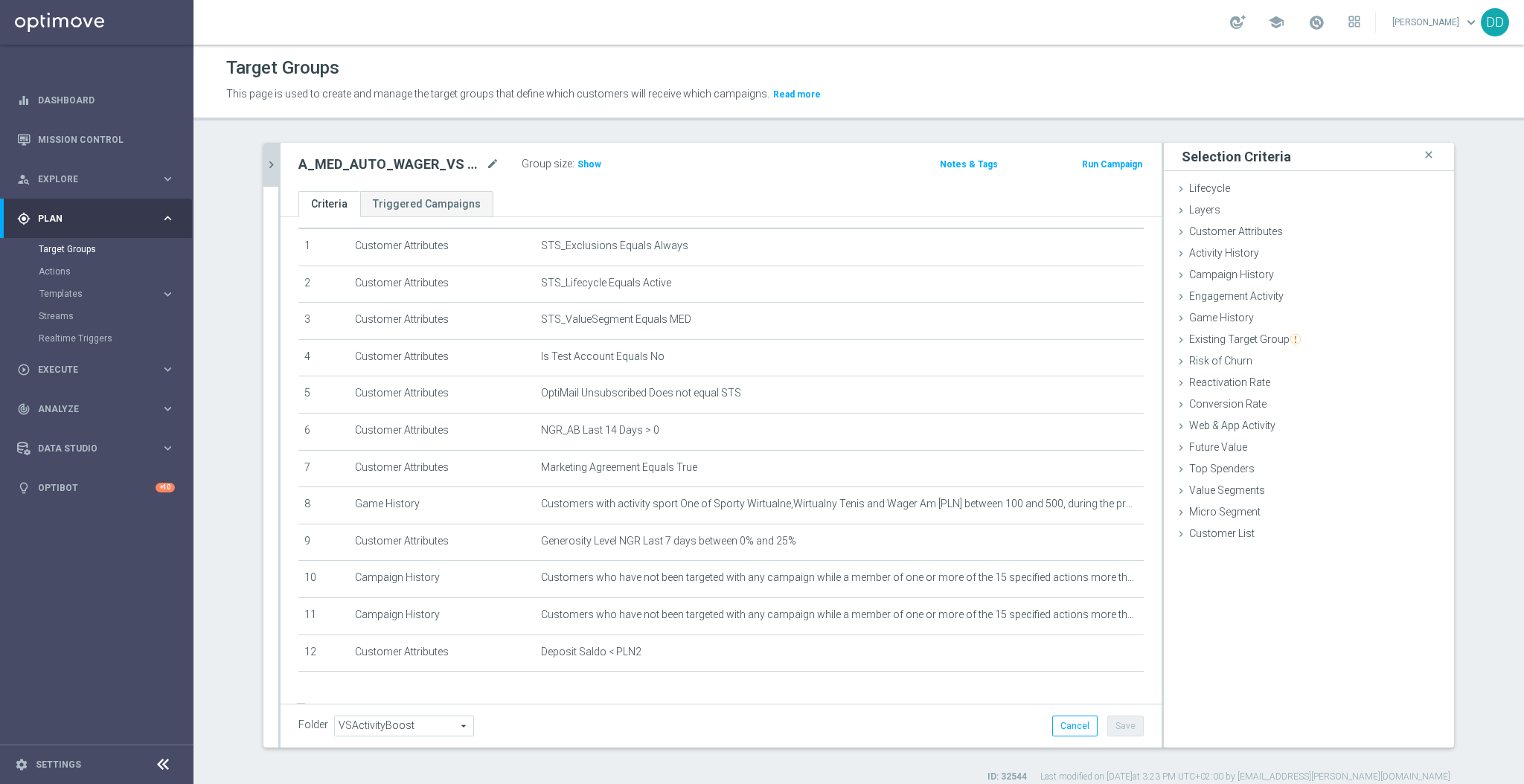
click at [265, 171] on icon "chevron_right" at bounding box center [272, 165] width 14 height 14
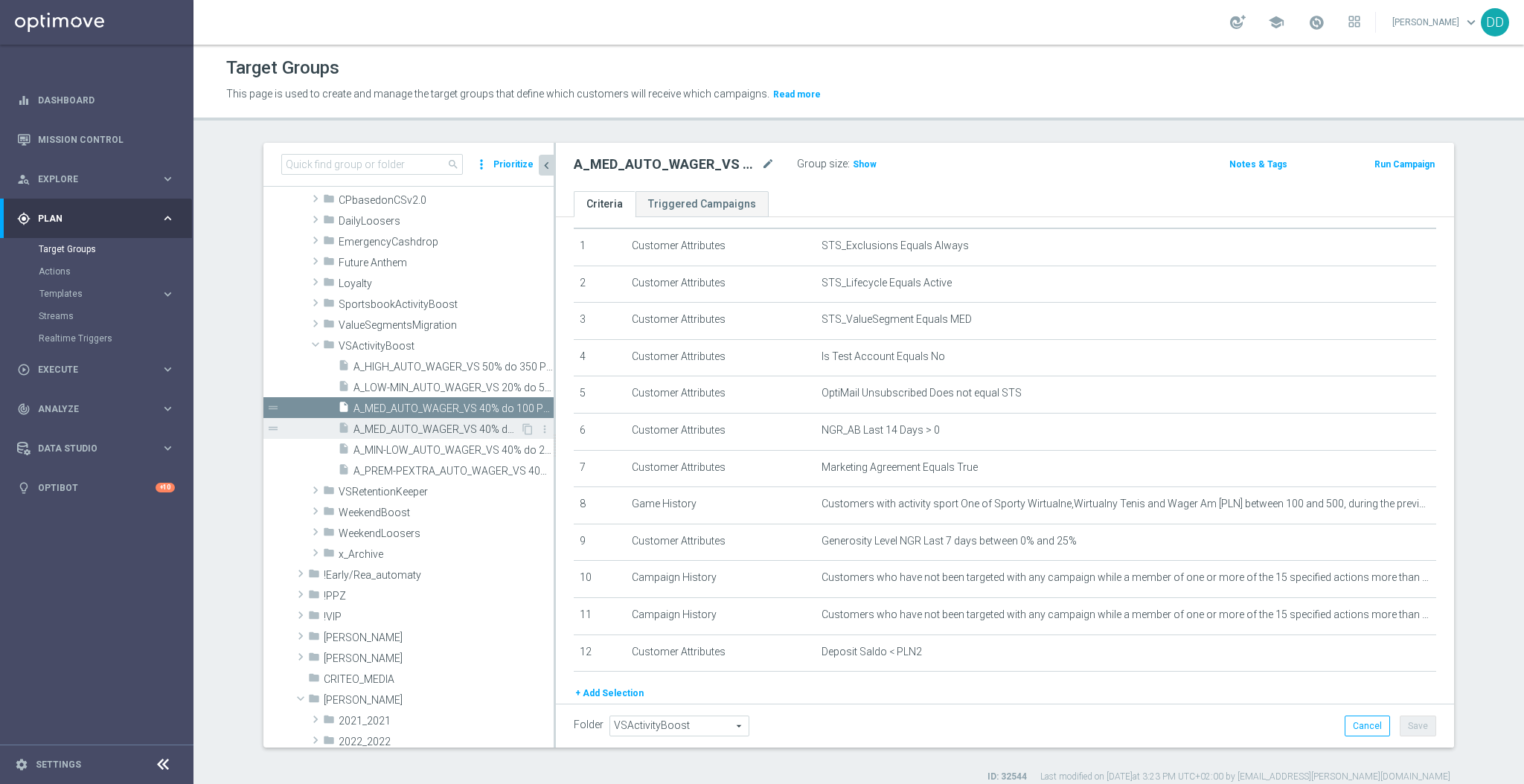
click at [387, 421] on div "insert_drive_file A_MED_AUTO_WAGER_VS 40% do 150 PLN_14d" at bounding box center [429, 429] width 182 height 21
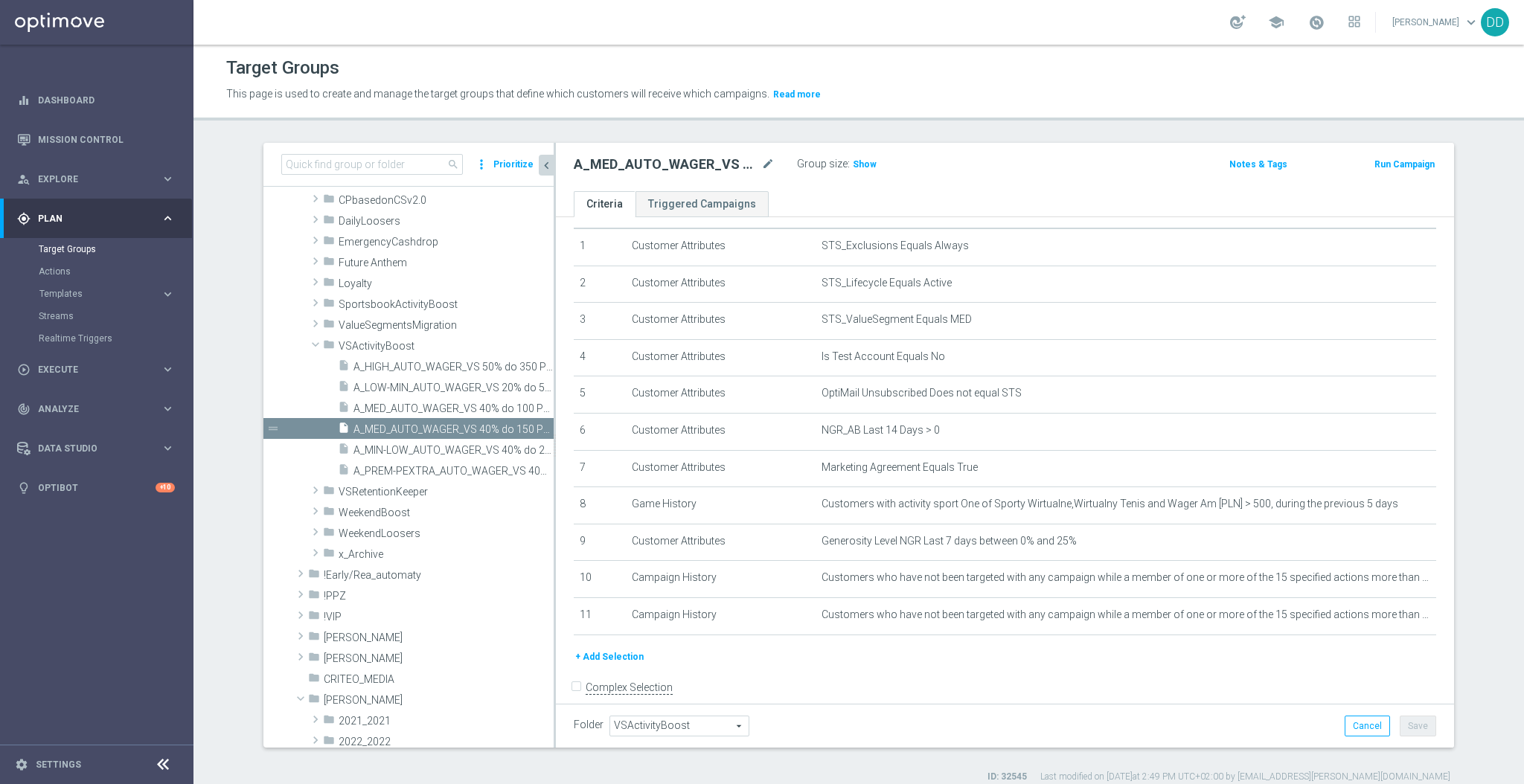
click at [653, 720] on span "VSActivityBoost" at bounding box center [680, 726] width 138 height 19
drag, startPoint x: 863, startPoint y: 686, endPoint x: 855, endPoint y: 683, distance: 8.5
click at [863, 685] on form "Complex Selection Invalid Expression" at bounding box center [1005, 704] width 863 height 55
click at [624, 660] on button "+ Add Selection" at bounding box center [610, 656] width 72 height 16
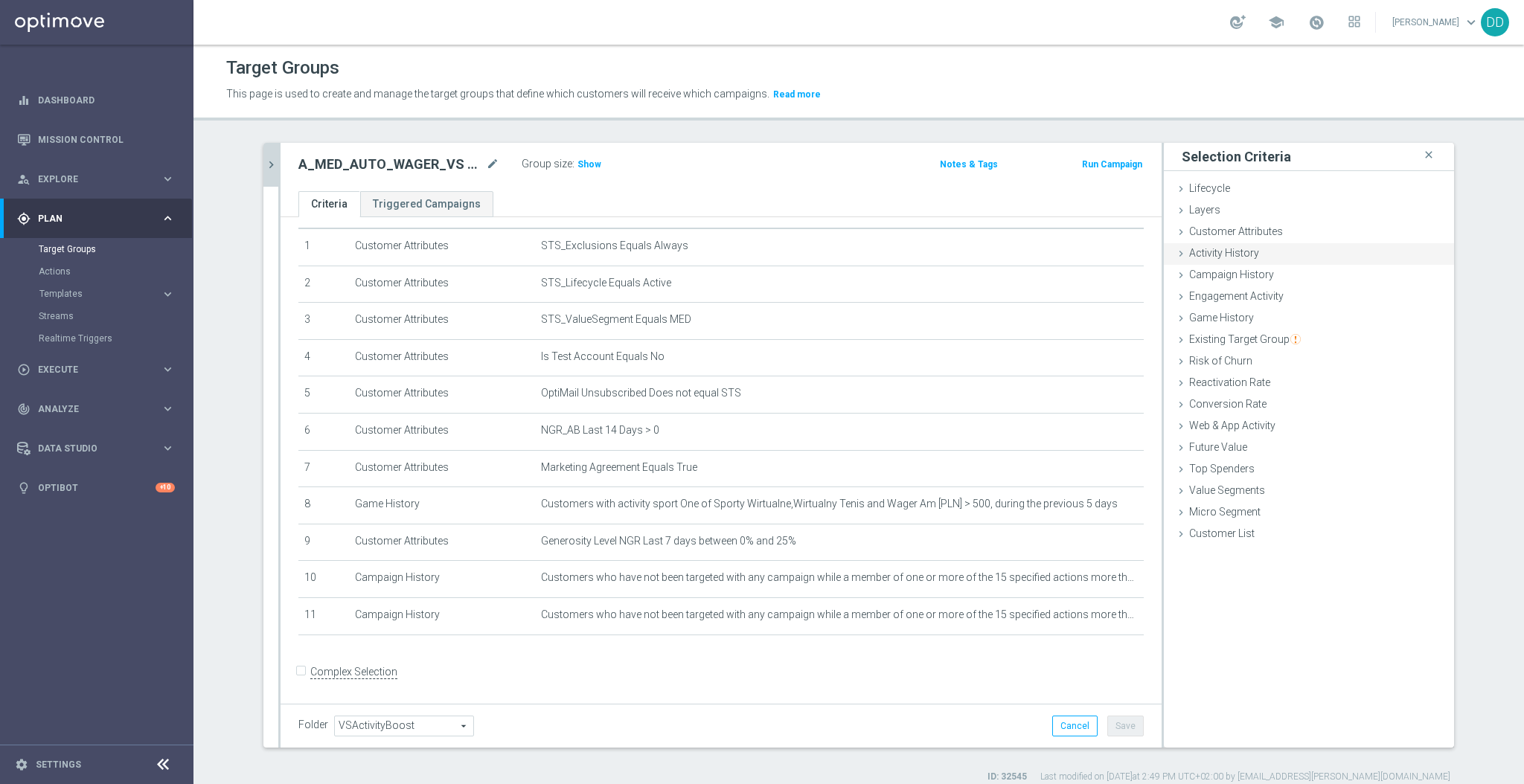
click at [1219, 236] on span "Customer Attributes" at bounding box center [1236, 231] width 94 height 12
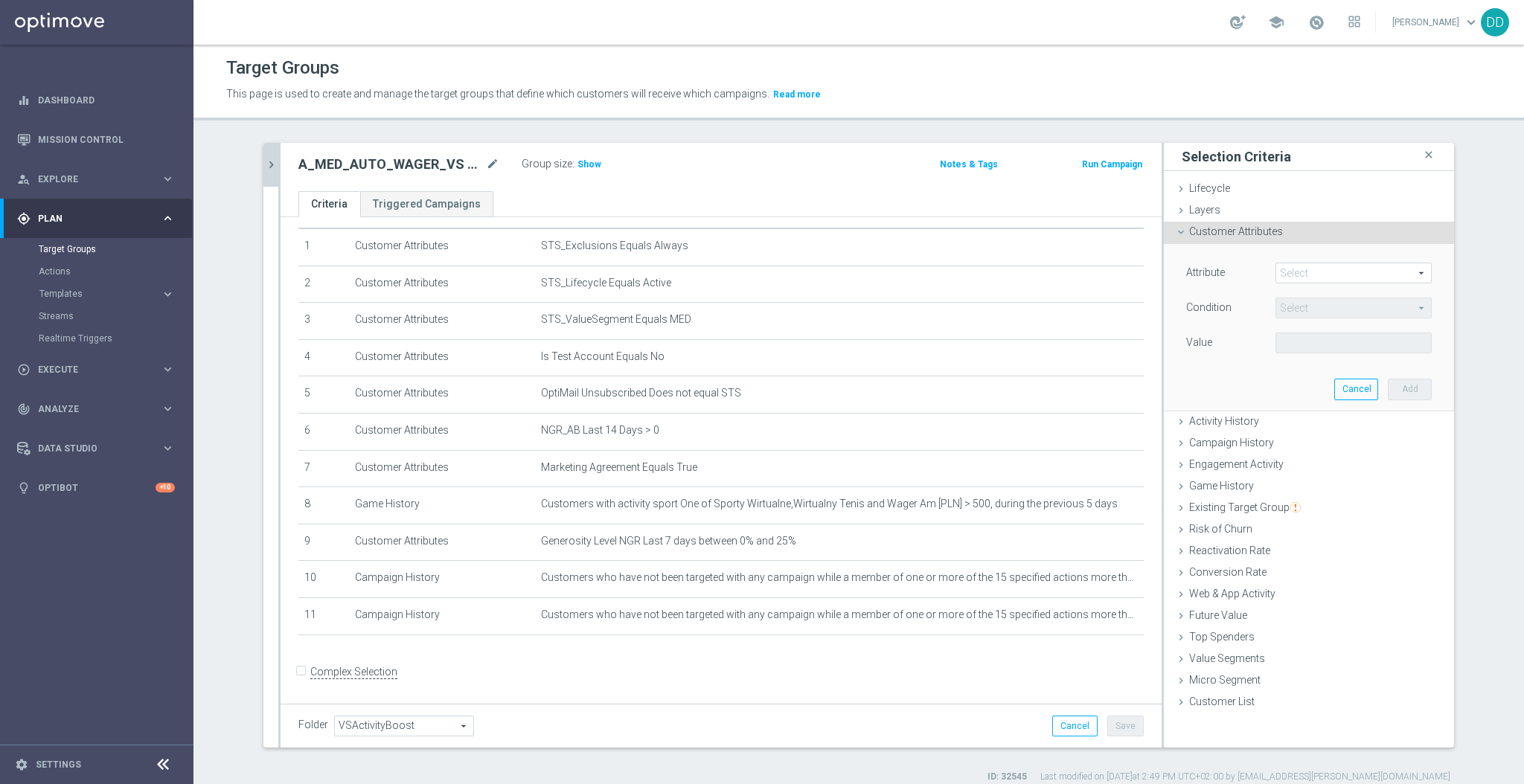
drag, startPoint x: 1232, startPoint y: 253, endPoint x: 1266, endPoint y: 268, distance: 37.2
click at [1247, 261] on div "Attribute Select arrow_drop_down search Condition Select arrow_drop_down search…" at bounding box center [1309, 327] width 268 height 166
click at [1283, 268] on span at bounding box center [1354, 273] width 155 height 19
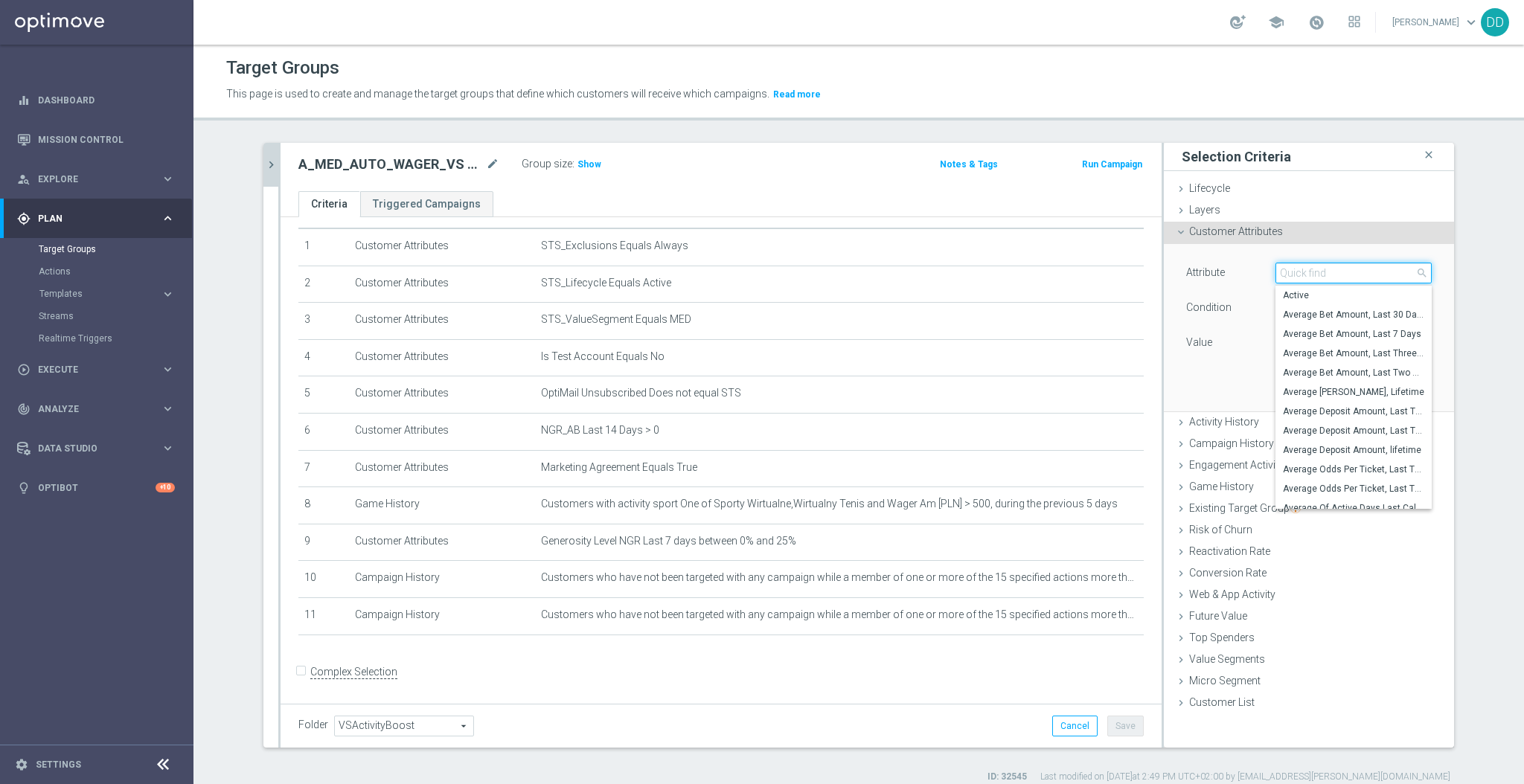
click at [1291, 271] on input "search" at bounding box center [1354, 273] width 156 height 21
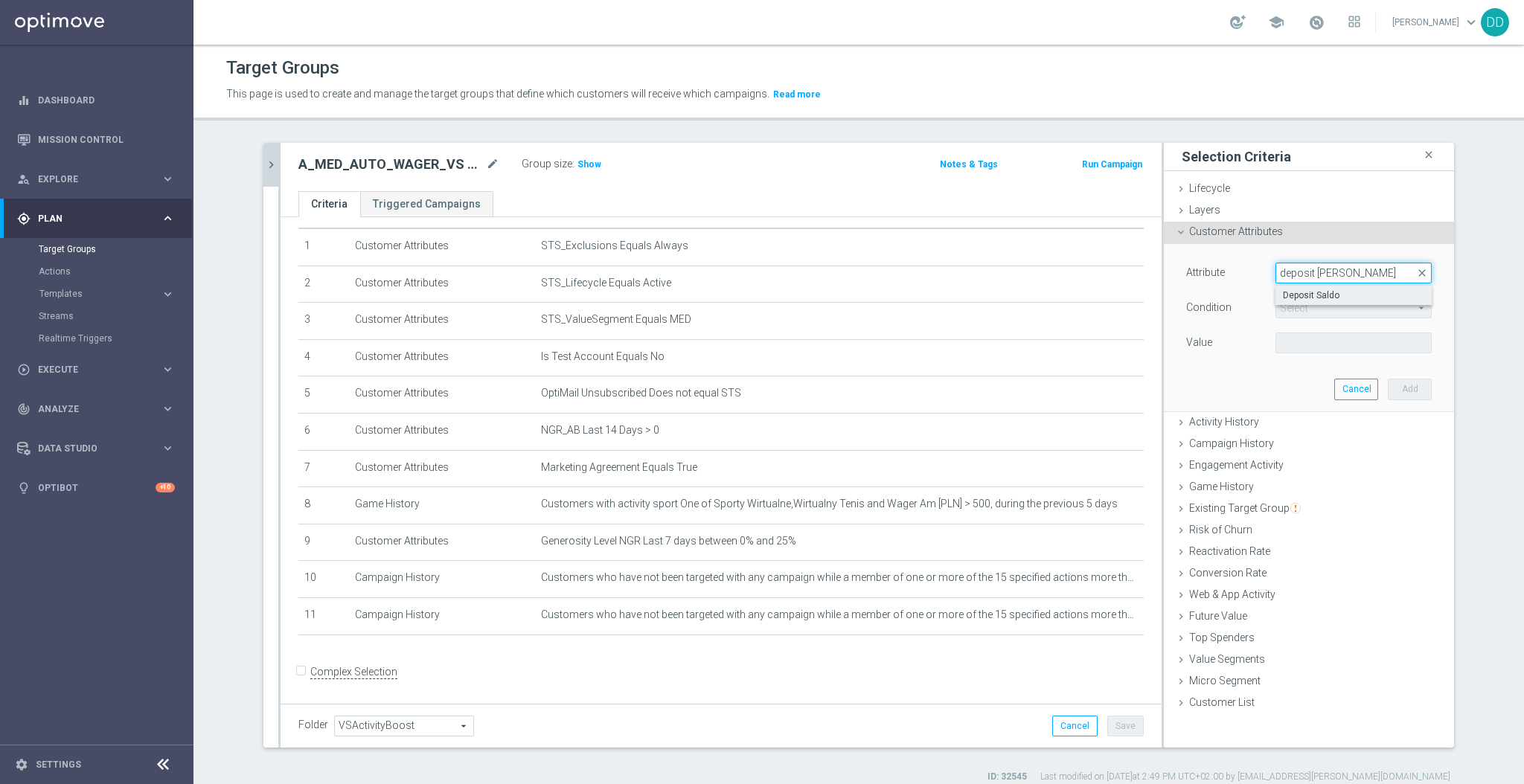
type input "deposit sal"
click at [1322, 302] on label "Deposit Saldo" at bounding box center [1354, 295] width 156 height 19
type input "Deposit Saldo"
click at [1319, 302] on span "=" at bounding box center [1354, 308] width 155 height 19
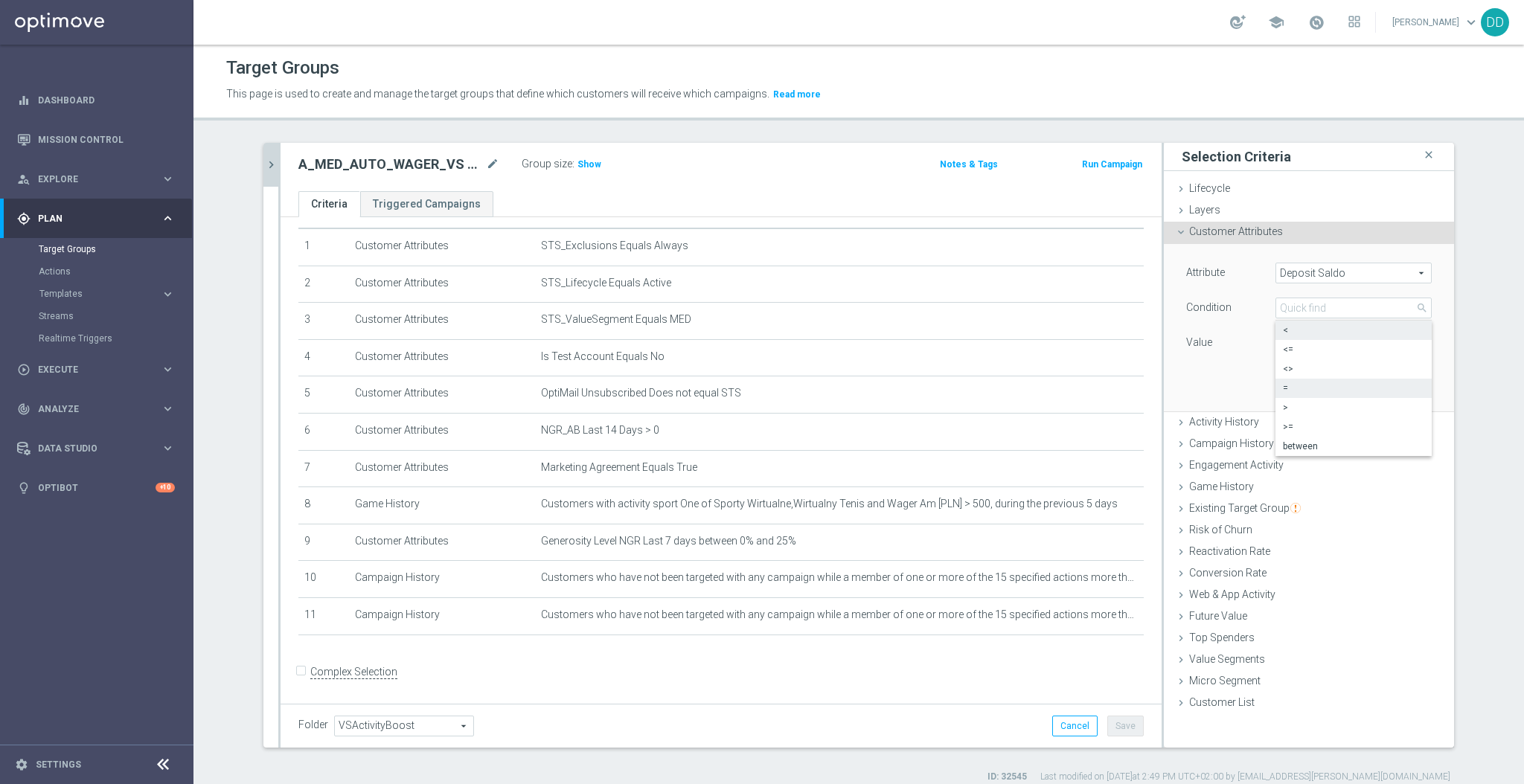
click at [1303, 324] on span "<" at bounding box center [1354, 330] width 142 height 12
type input "<"
click at [1301, 342] on input "PLN" at bounding box center [1309, 343] width 67 height 21
type input "2"
click at [1393, 394] on button "Add" at bounding box center [1410, 389] width 44 height 21
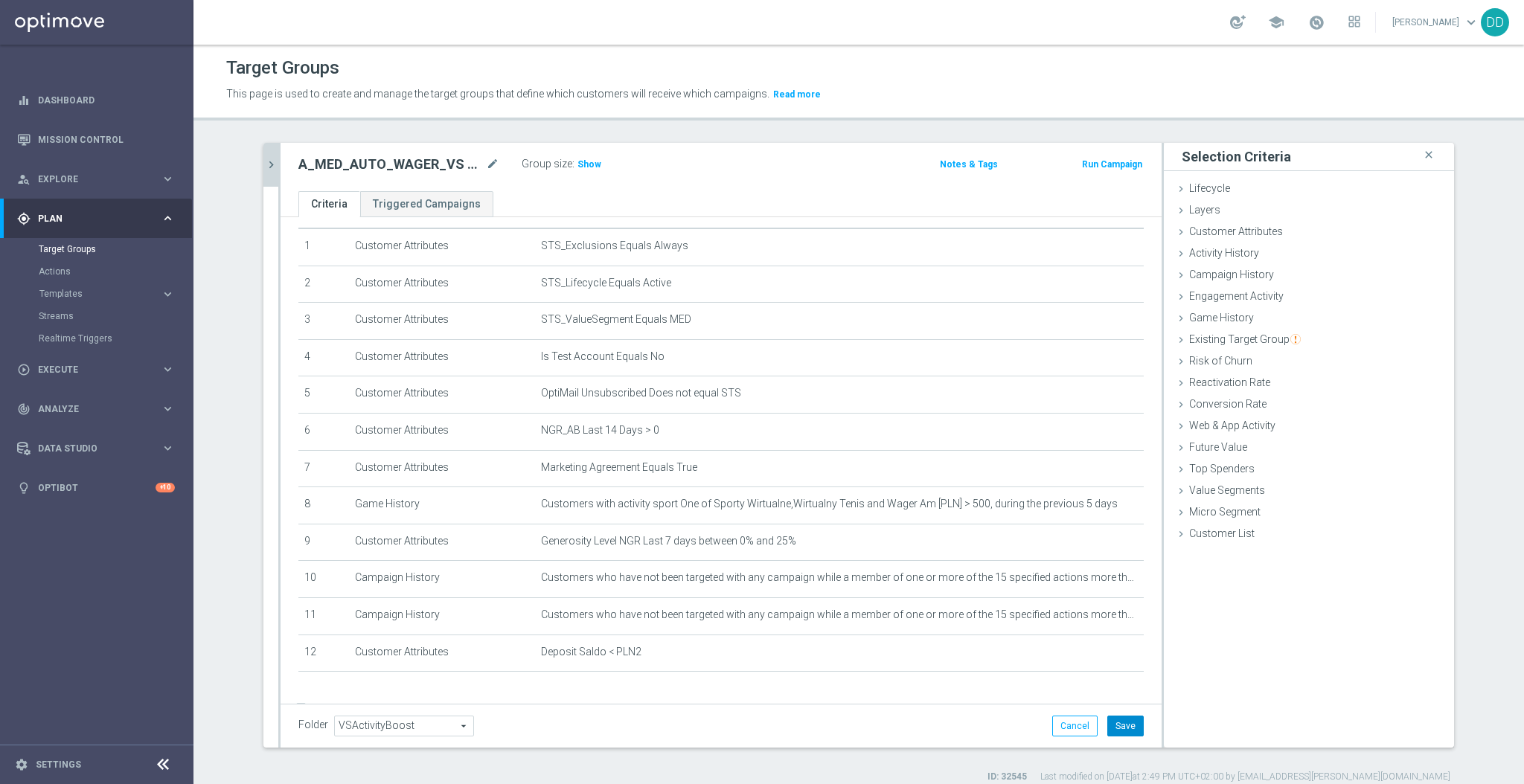
click at [1114, 719] on button "Save" at bounding box center [1126, 726] width 37 height 21
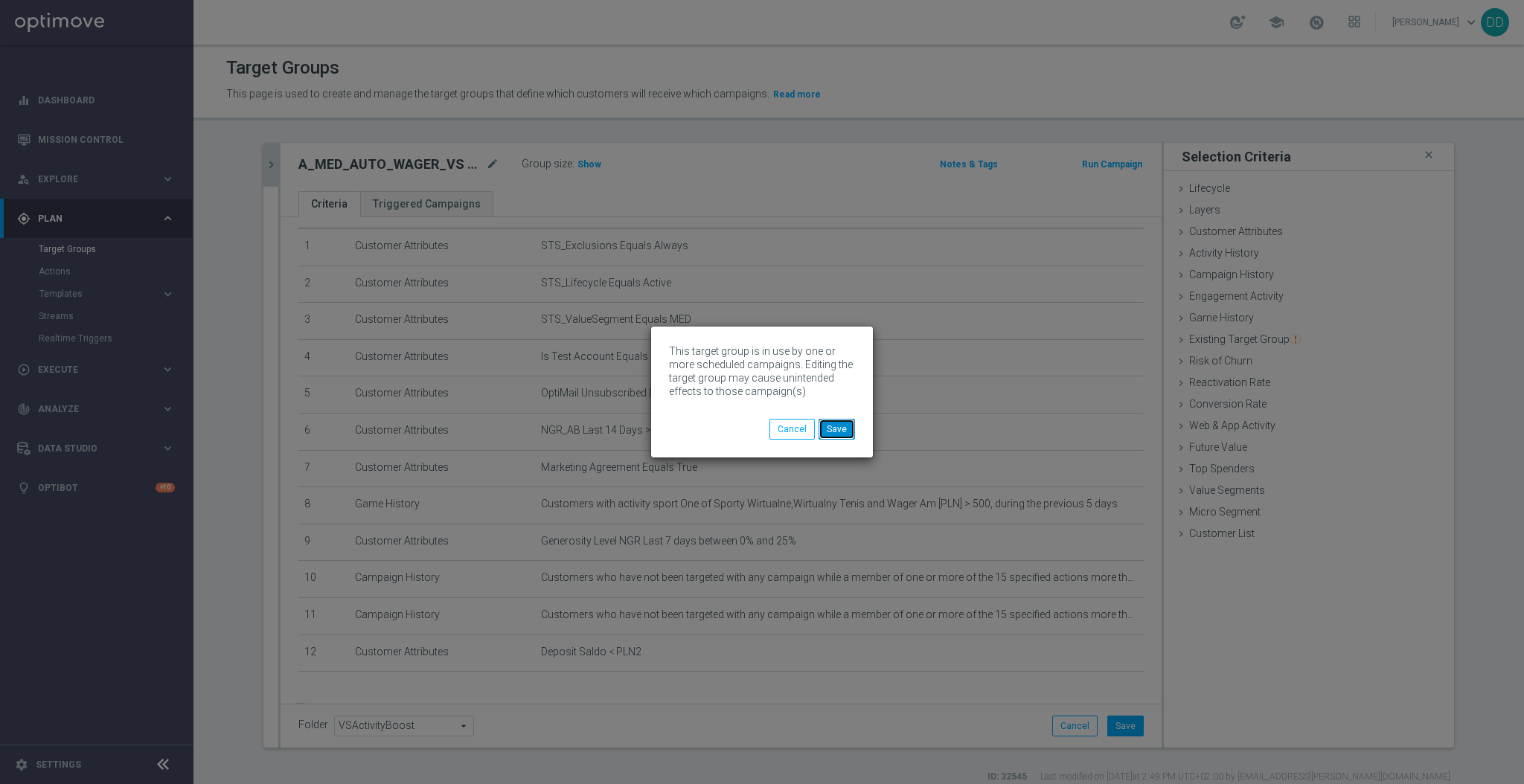
click at [849, 425] on button "Save" at bounding box center [836, 429] width 37 height 21
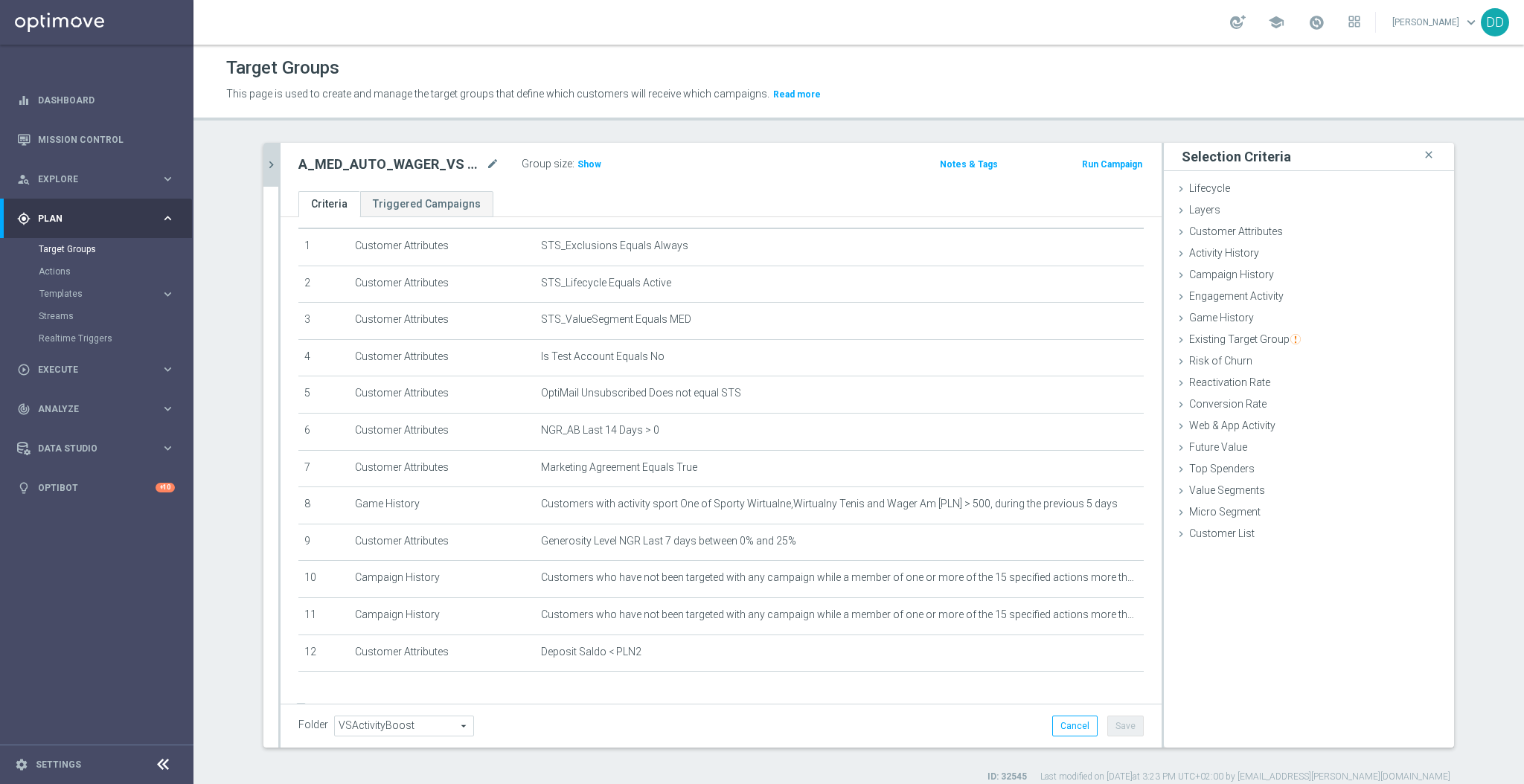
click at [265, 167] on icon "chevron_right" at bounding box center [272, 165] width 14 height 14
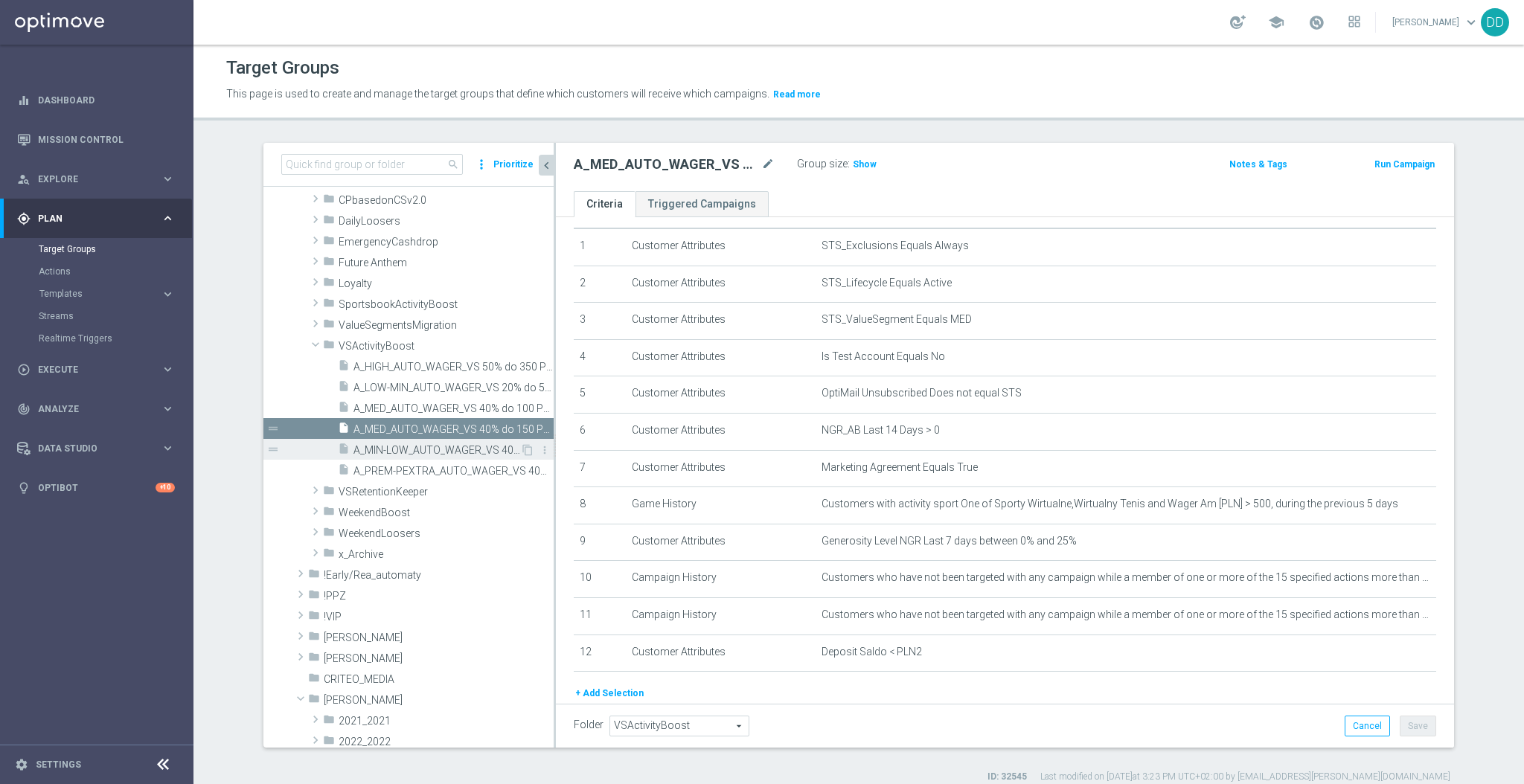
click at [420, 450] on span "A_MIN-LOW_AUTO_WAGER_VS 40% do 20 PLN_14d" at bounding box center [436, 450] width 166 height 12
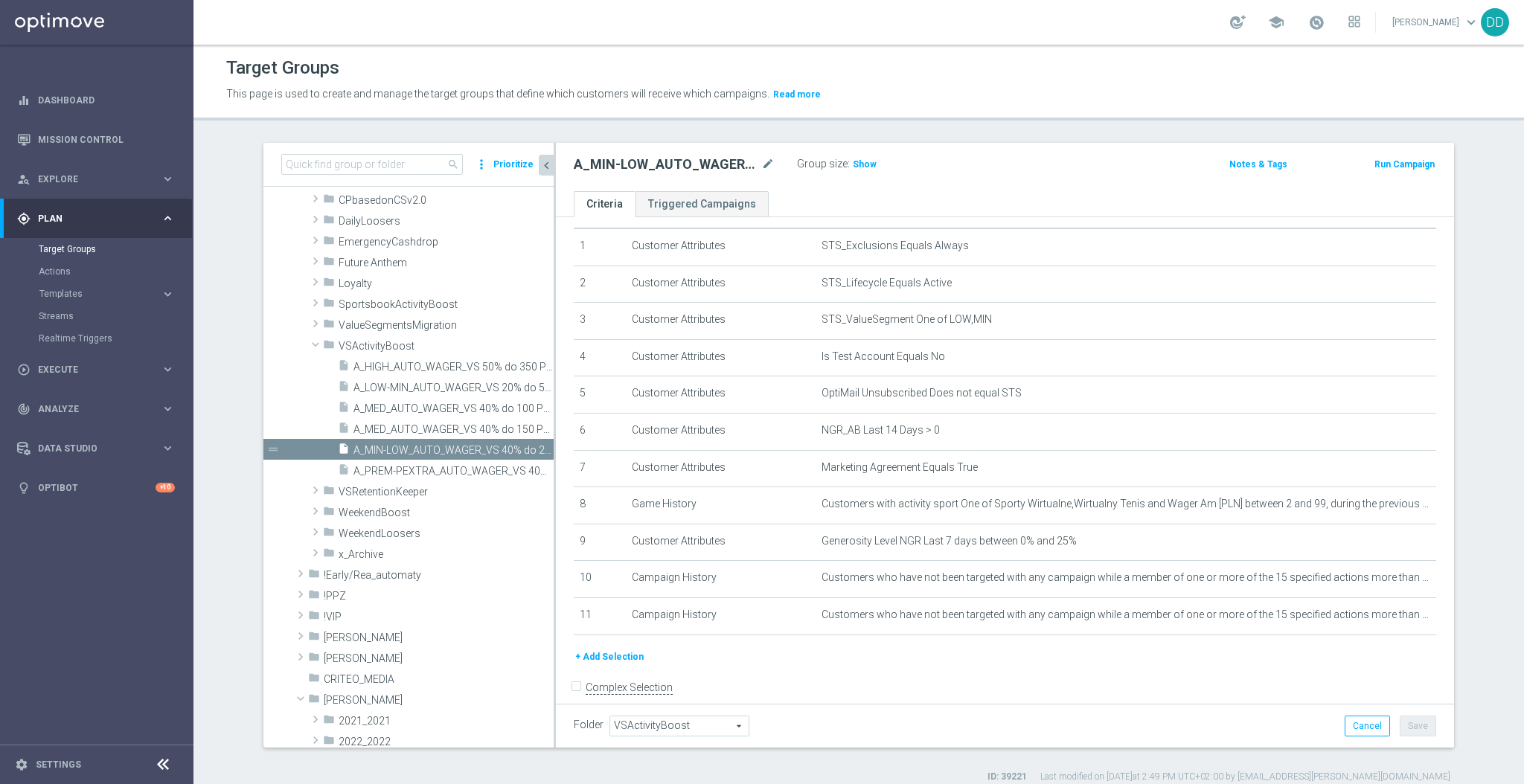
click at [620, 653] on button "+ Add Selection" at bounding box center [610, 656] width 72 height 16
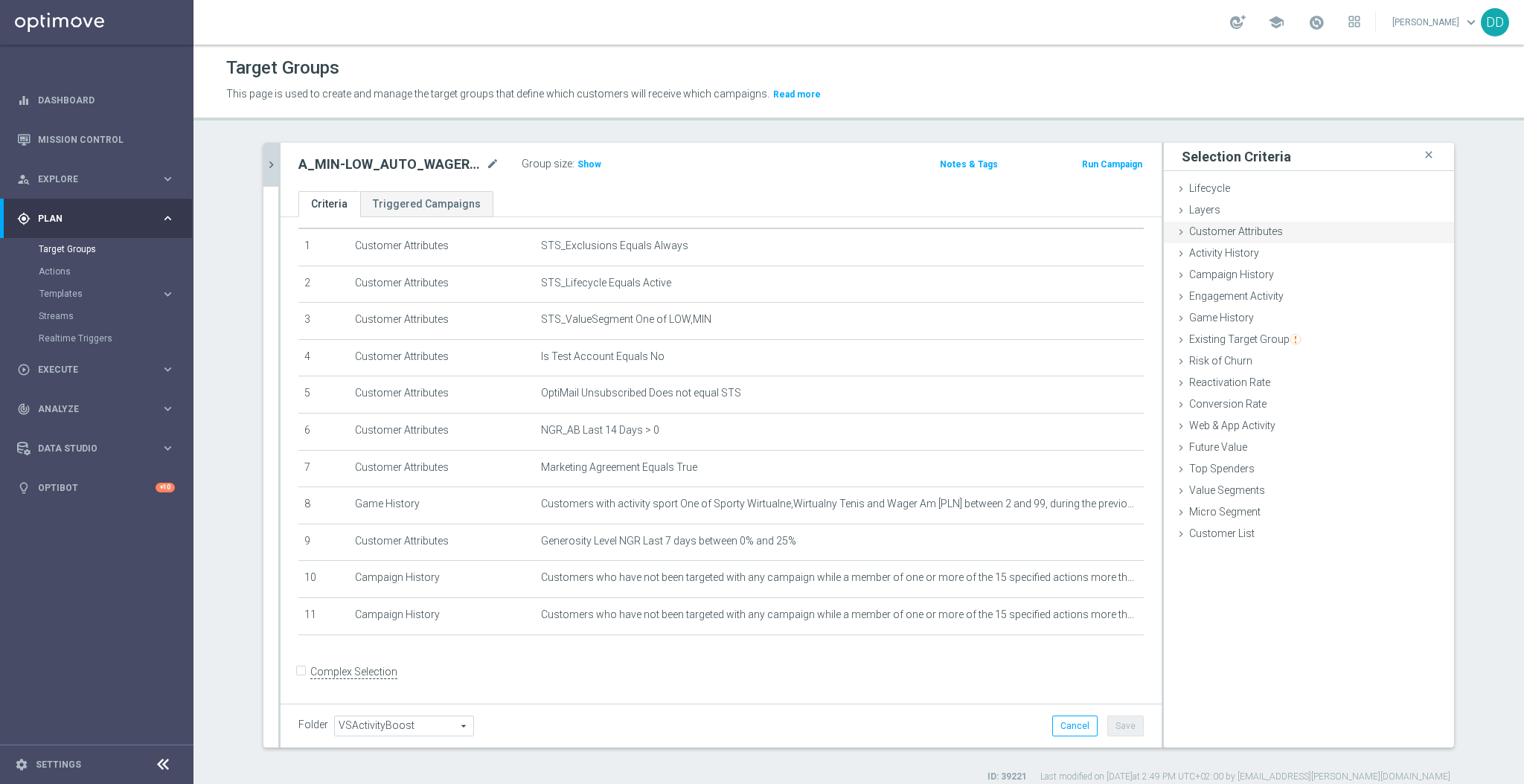
click at [1214, 226] on span "Customer Attributes" at bounding box center [1236, 231] width 94 height 12
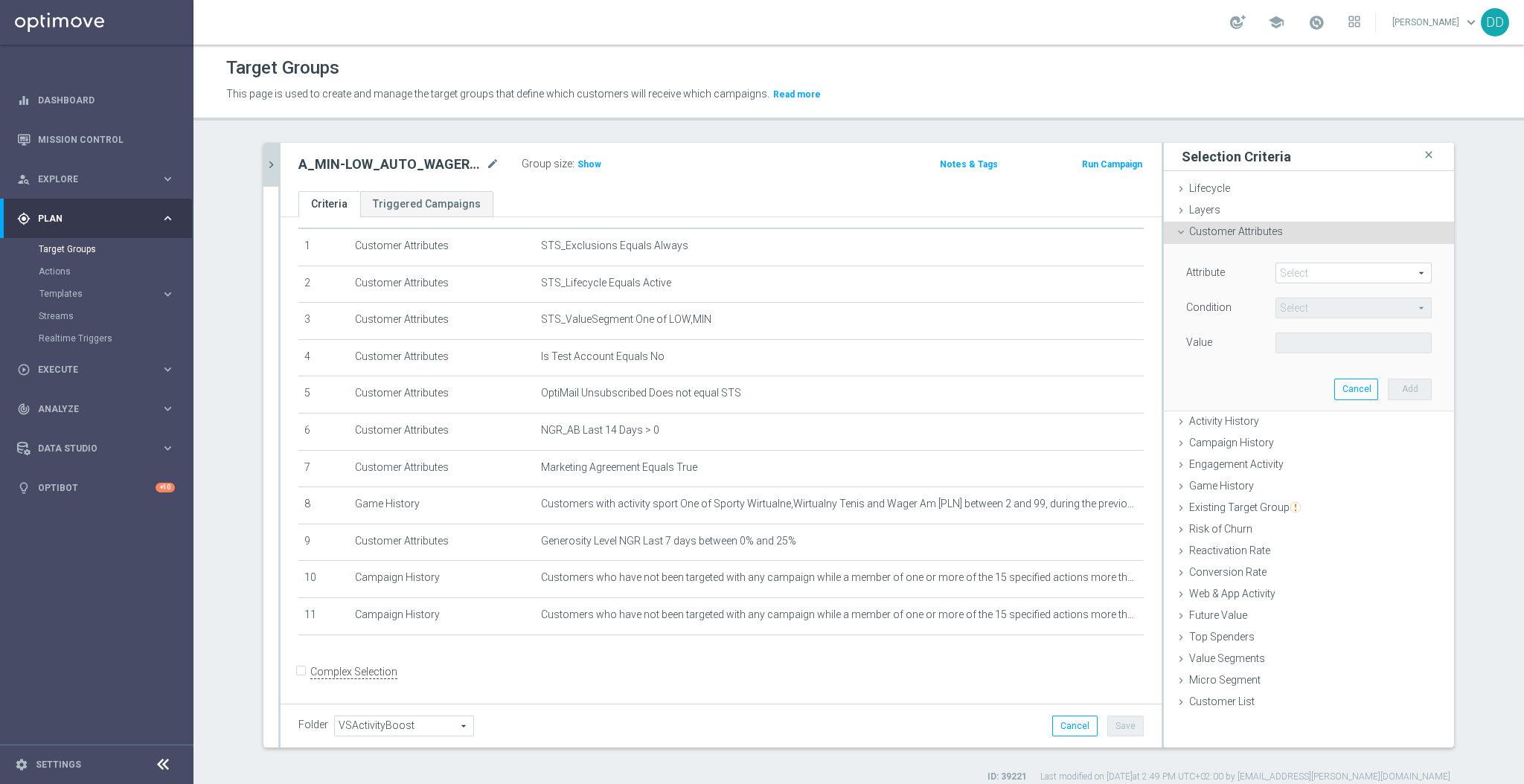
click at [1306, 269] on span at bounding box center [1354, 273] width 155 height 19
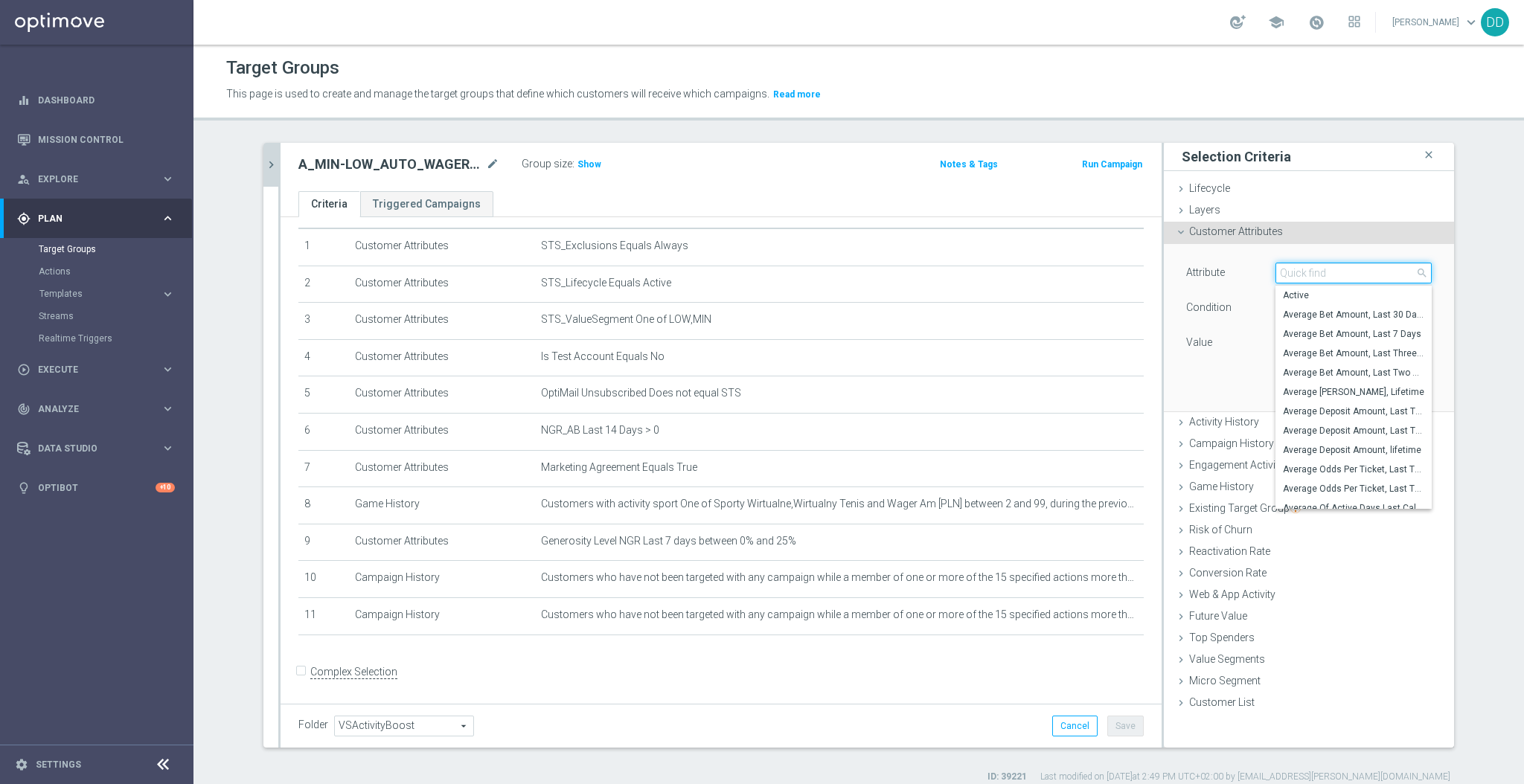
click at [1316, 273] on input "search" at bounding box center [1354, 273] width 156 height 21
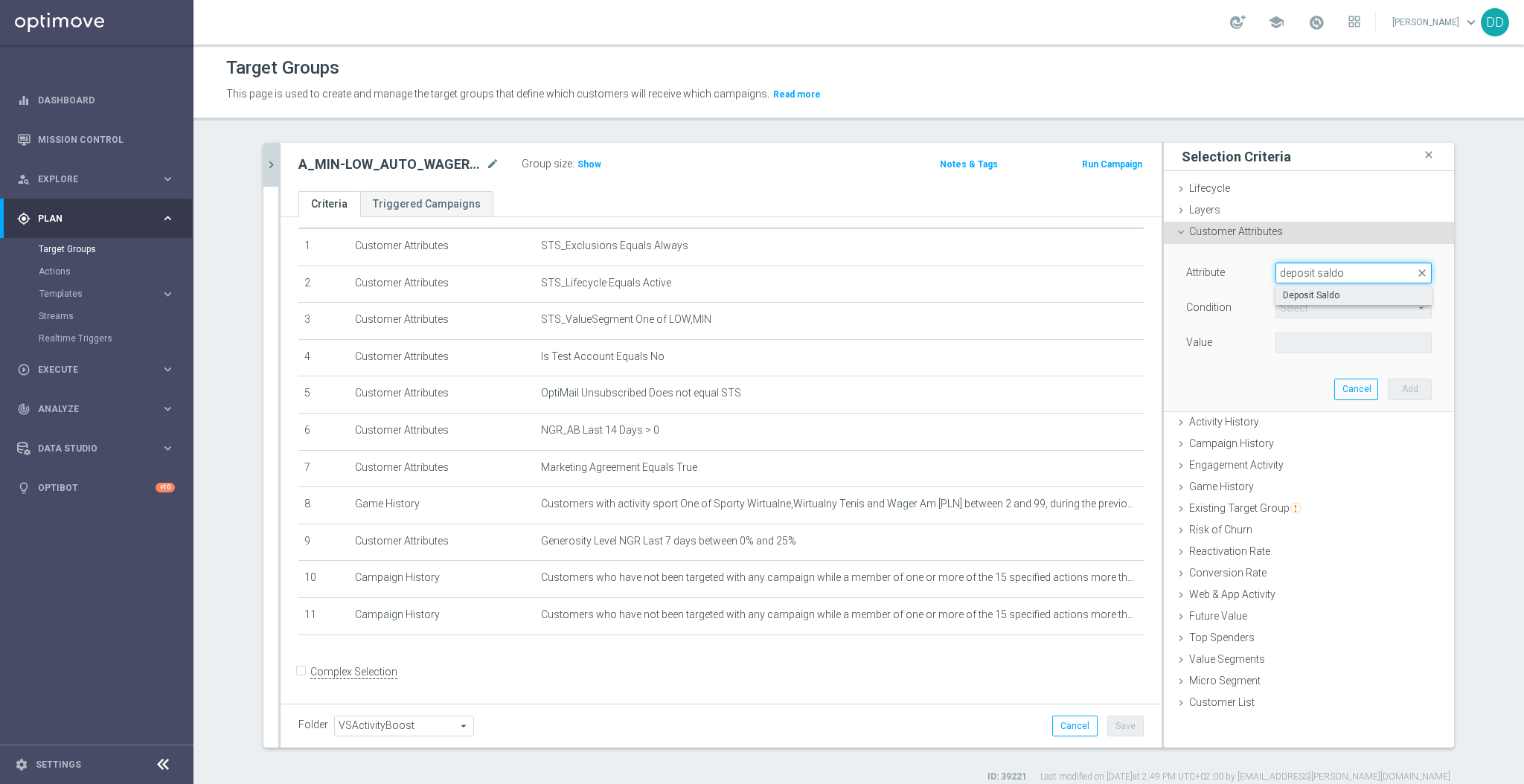
type input "deposit saldo"
drag, startPoint x: 1320, startPoint y: 287, endPoint x: 1323, endPoint y: 299, distance: 12.4
click at [1320, 289] on label "Deposit Saldo" at bounding box center [1354, 295] width 156 height 19
type input "Deposit Saldo"
click at [1326, 306] on span "=" at bounding box center [1354, 308] width 155 height 19
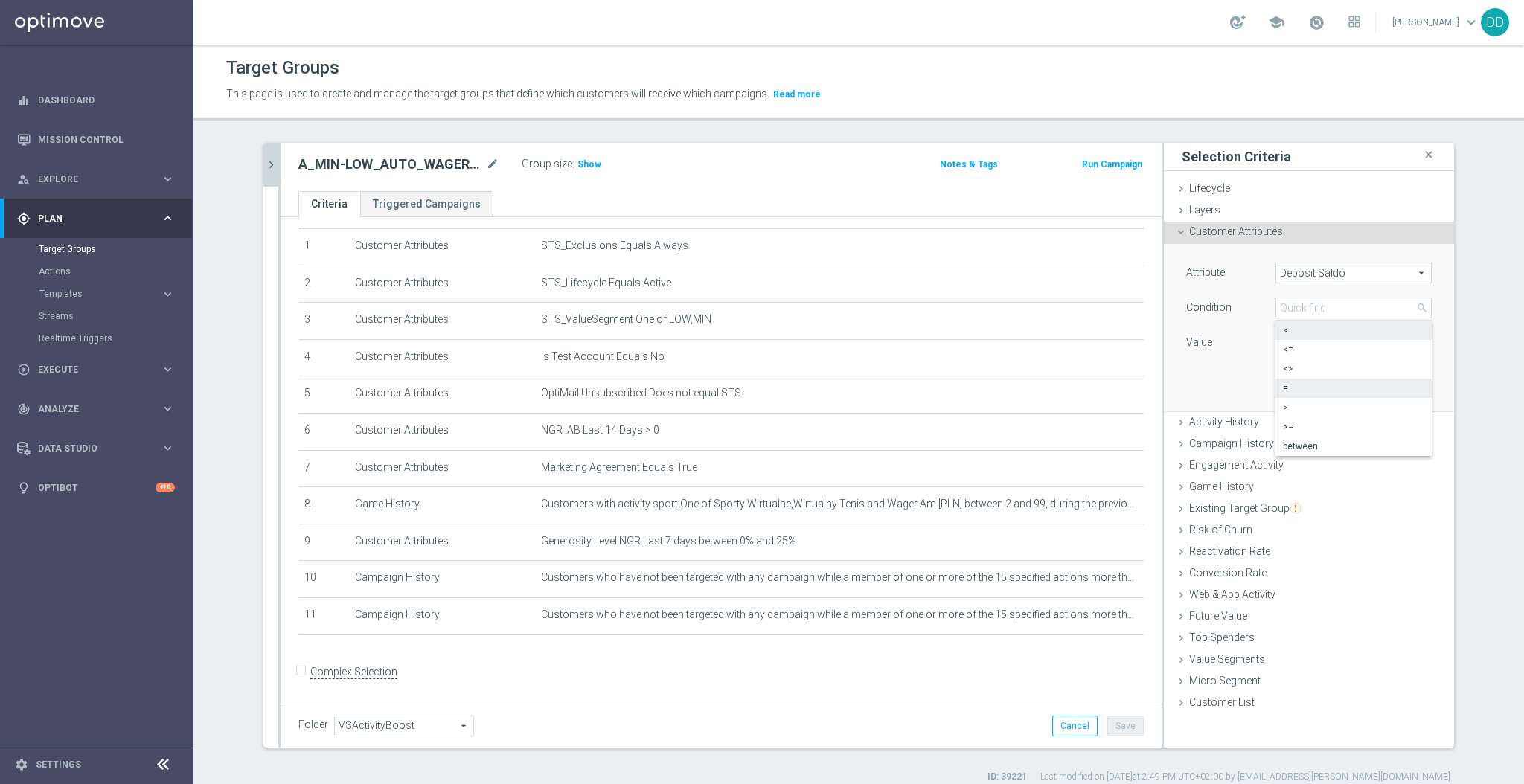
click at [1329, 334] on span "<" at bounding box center [1354, 330] width 142 height 12
type input "<"
click at [1292, 342] on input "PLN" at bounding box center [1309, 343] width 67 height 21
type input "2"
click at [1392, 394] on button "Add" at bounding box center [1410, 389] width 44 height 21
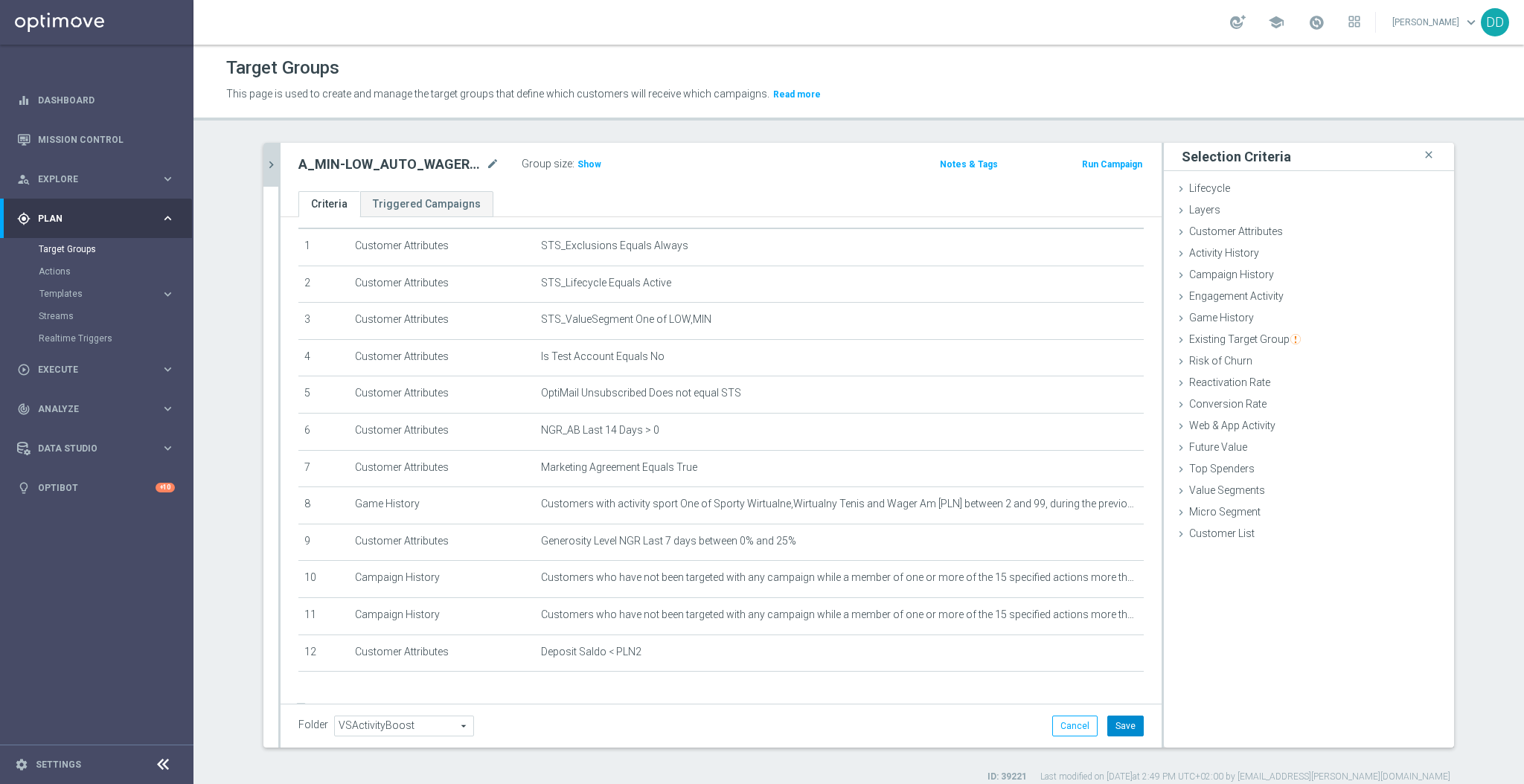
click at [1135, 719] on button "Save" at bounding box center [1126, 726] width 37 height 21
click at [1126, 720] on div "Cancel Save Saving..." at bounding box center [1091, 726] width 107 height 21
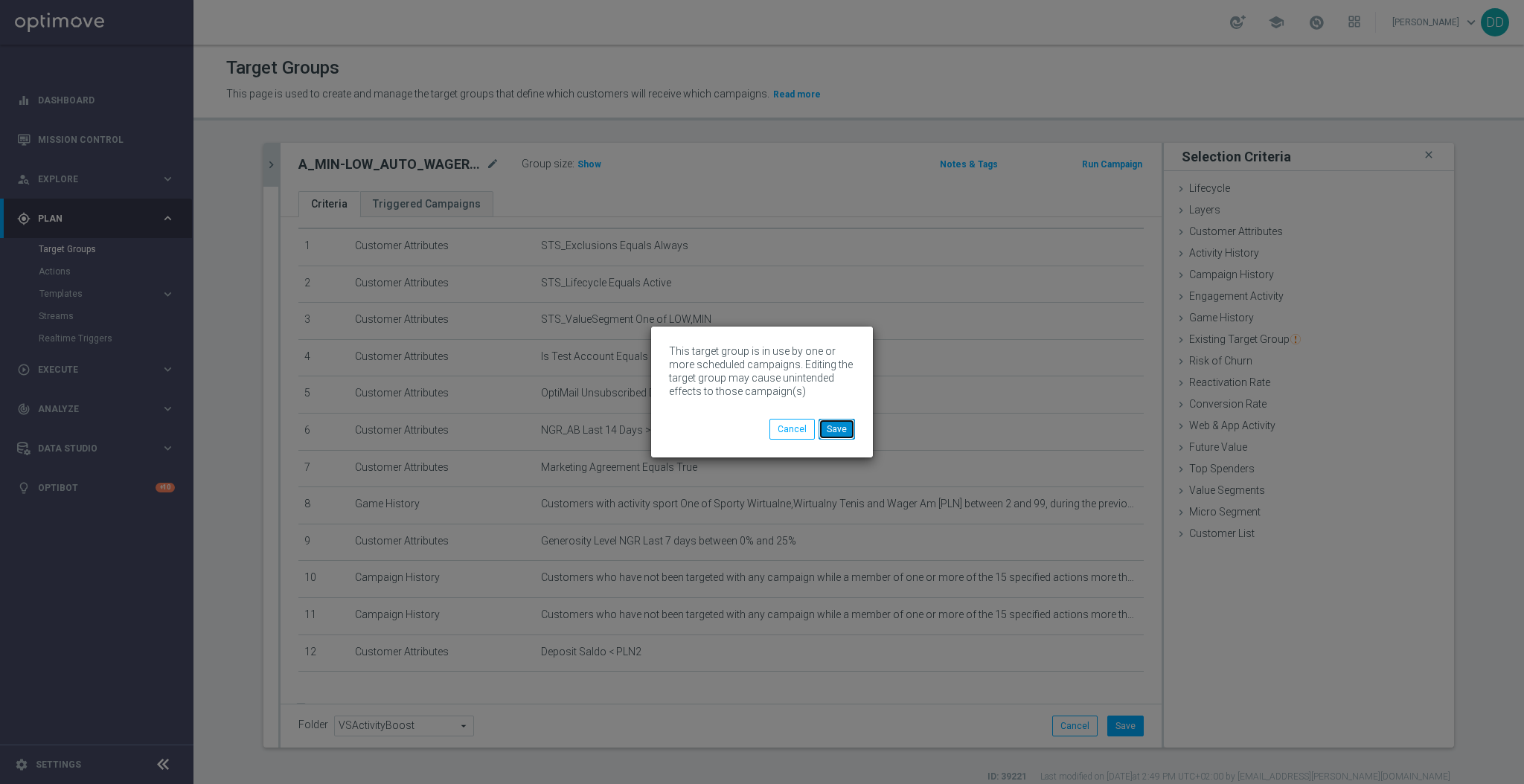
click at [853, 432] on button "Save" at bounding box center [836, 429] width 37 height 21
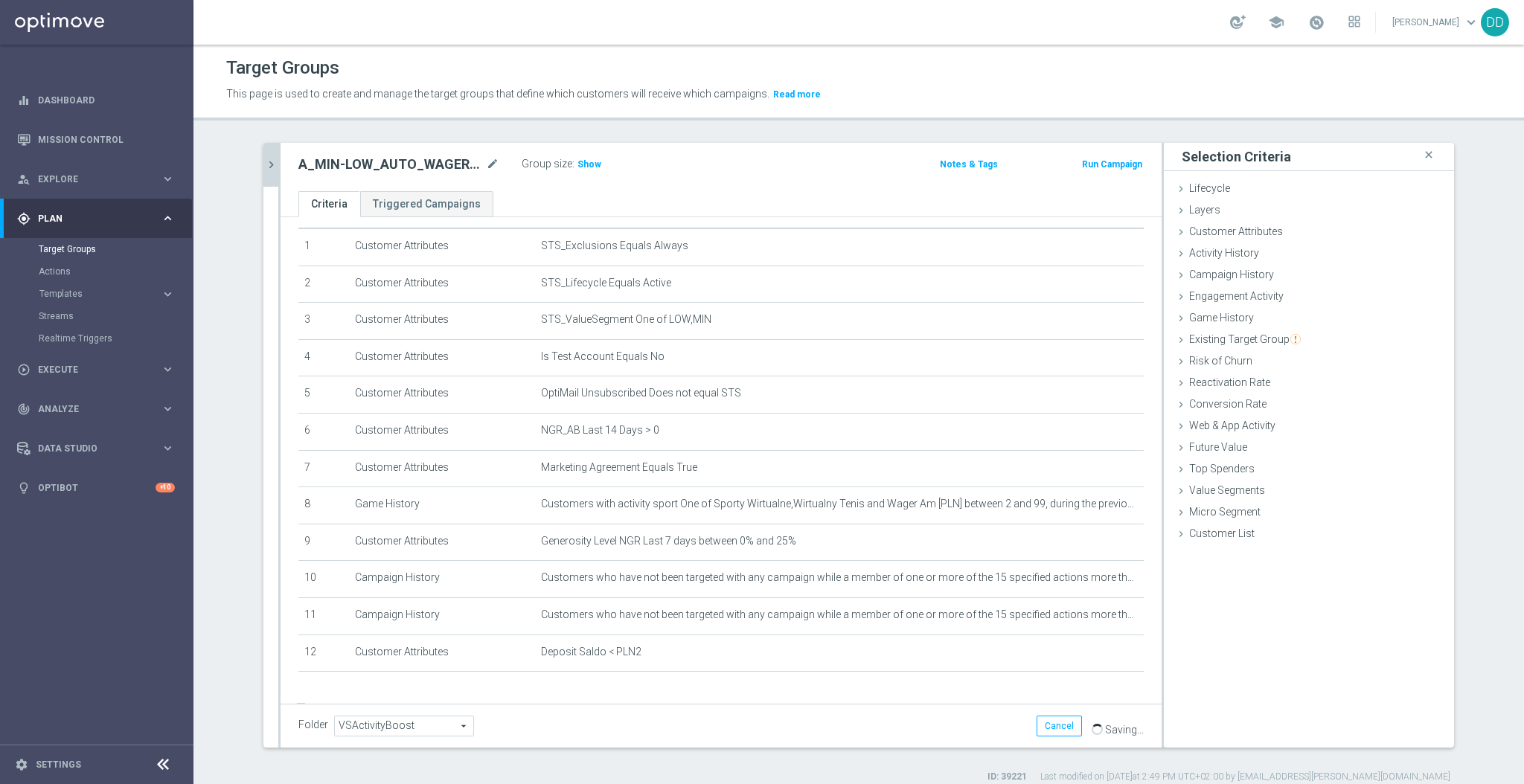
click at [265, 170] on icon "chevron_right" at bounding box center [272, 165] width 14 height 14
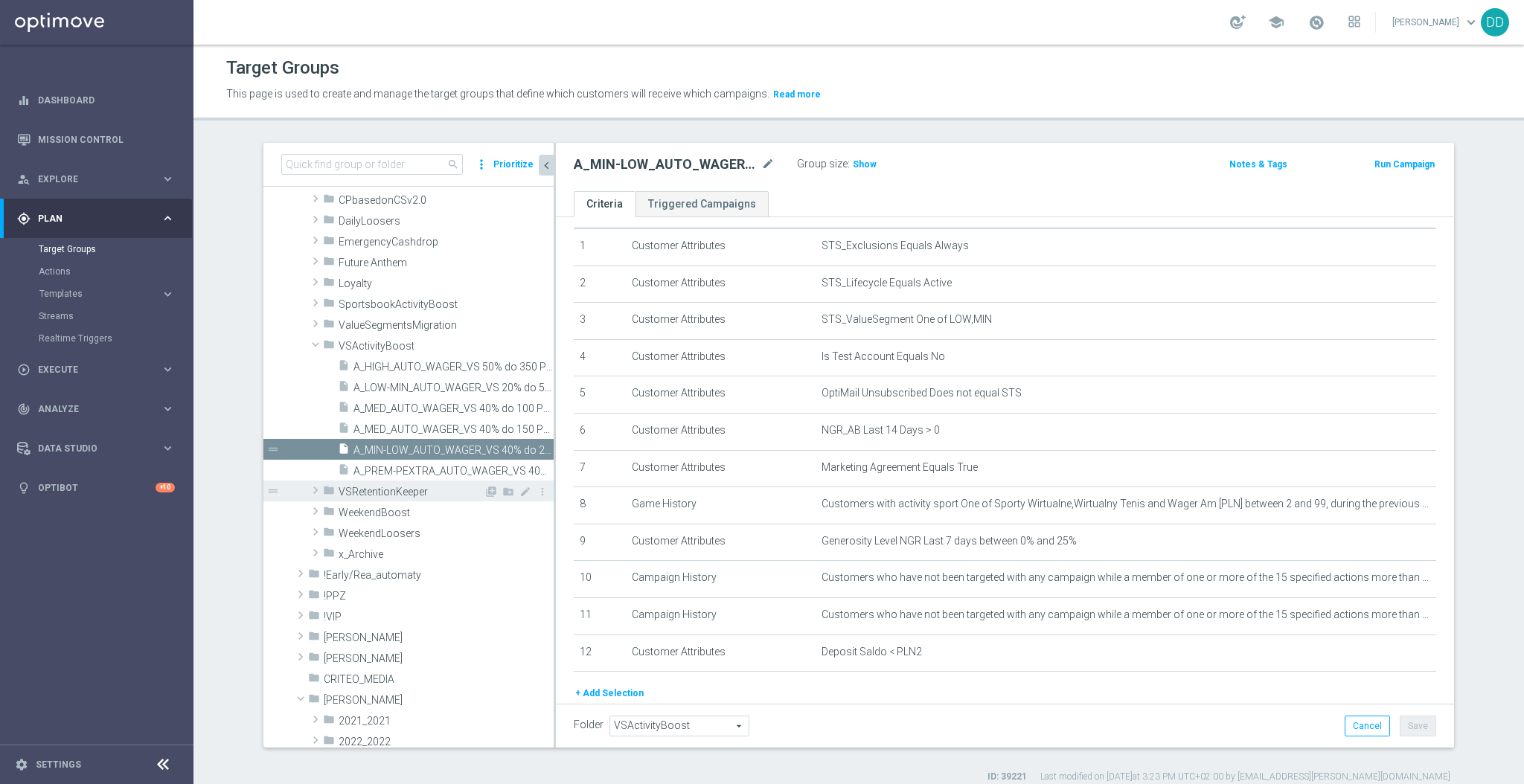
click at [366, 488] on span "VSRetentionKeeper" at bounding box center [411, 492] width 145 height 12
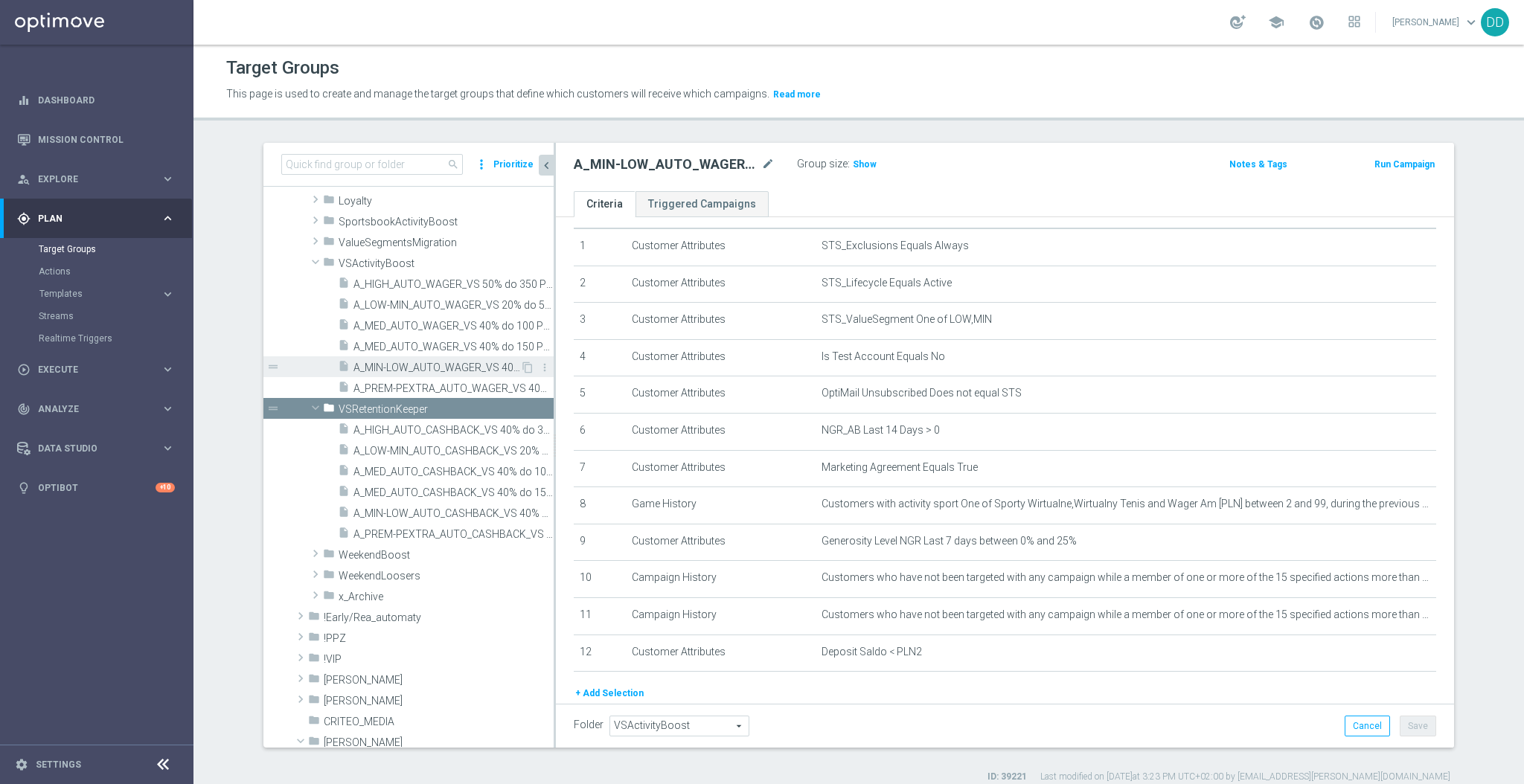
scroll to position [595, 0]
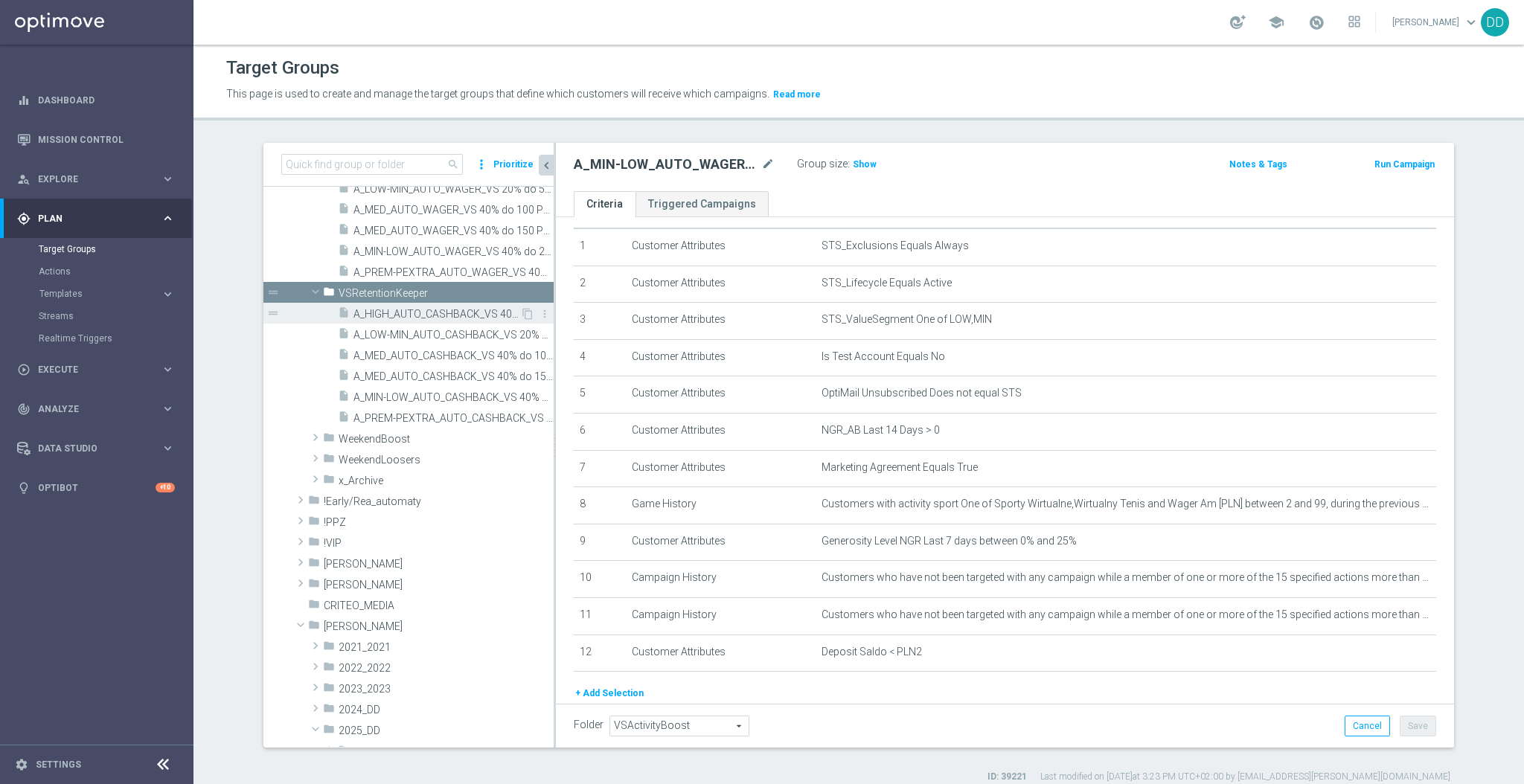
click at [387, 310] on span "A_HIGH_AUTO_CASHBACK_VS 40% do 350 PLN_14d" at bounding box center [436, 314] width 166 height 12
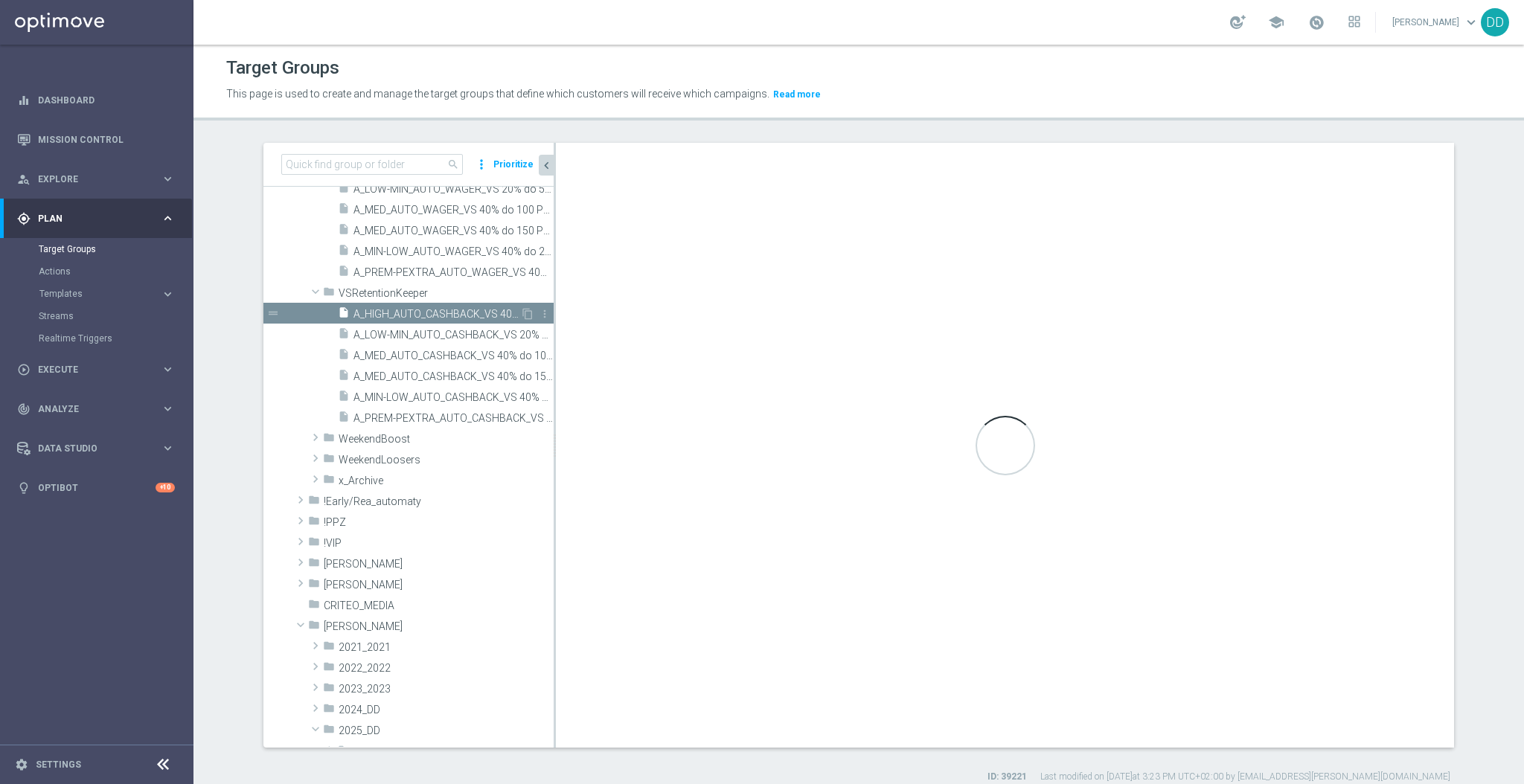
type input "VSRetentionKeeper"
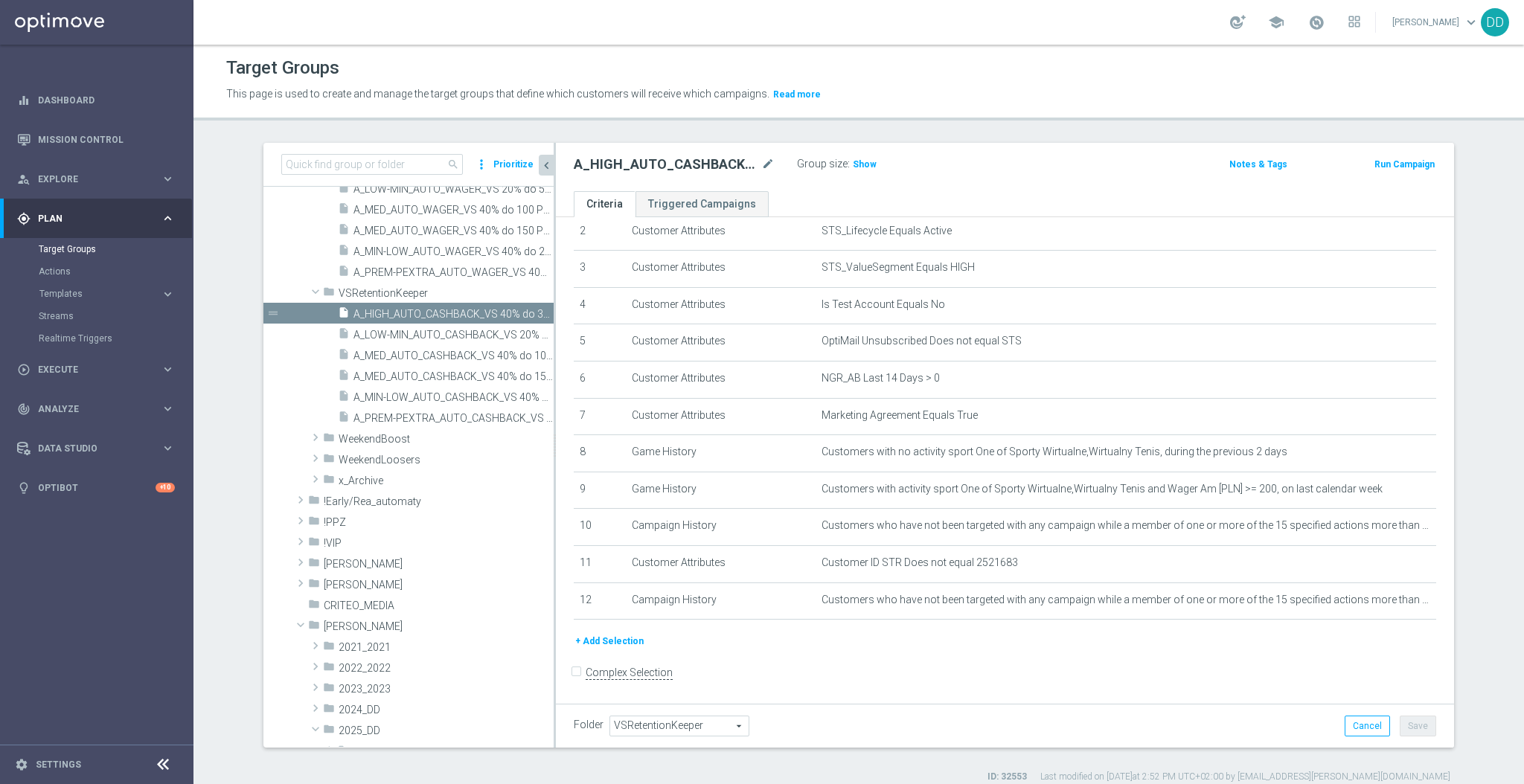
click at [594, 640] on button "+ Add Selection" at bounding box center [610, 641] width 72 height 16
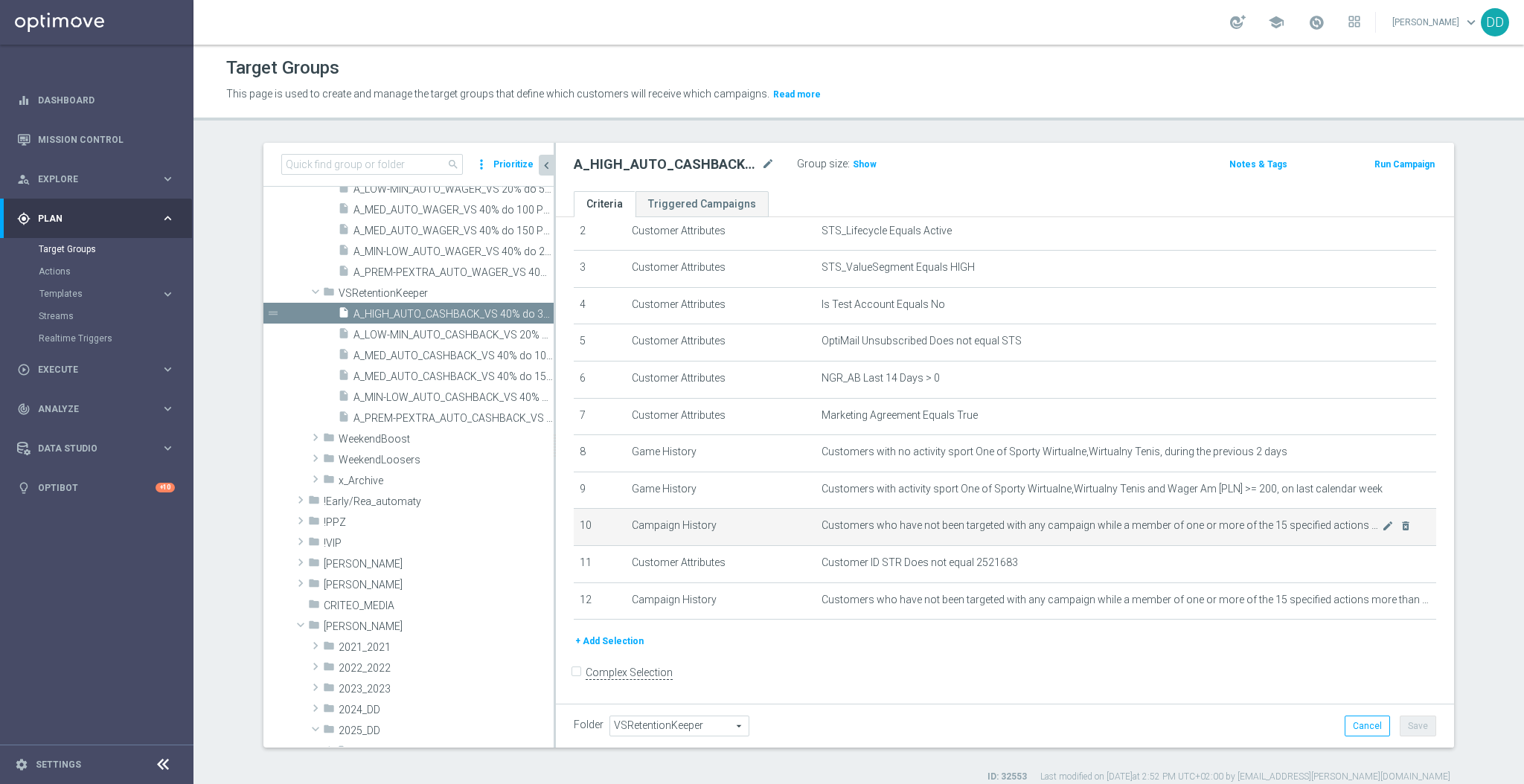
scroll to position [78, 0]
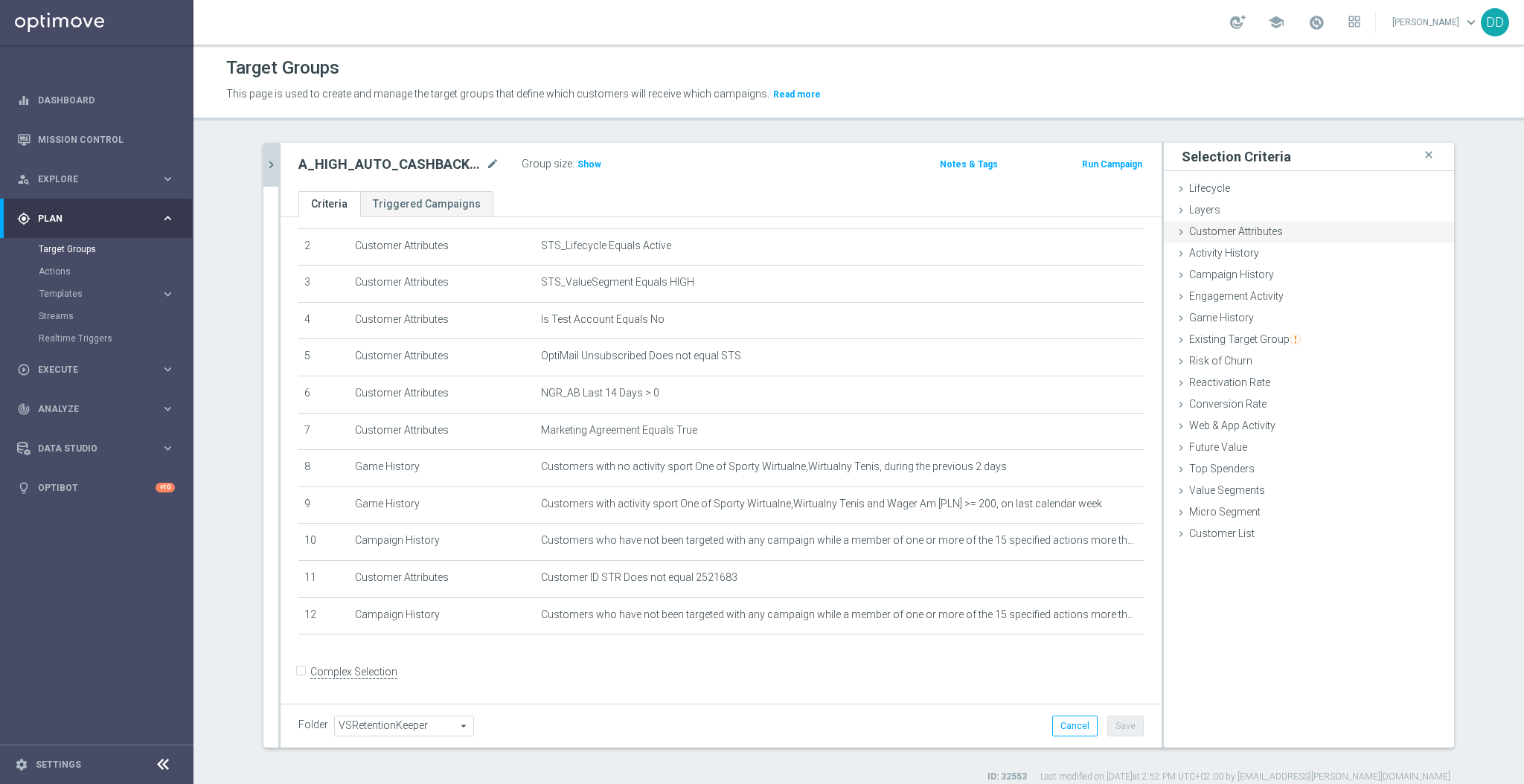
click at [1234, 232] on span "Customer Attributes" at bounding box center [1236, 231] width 94 height 12
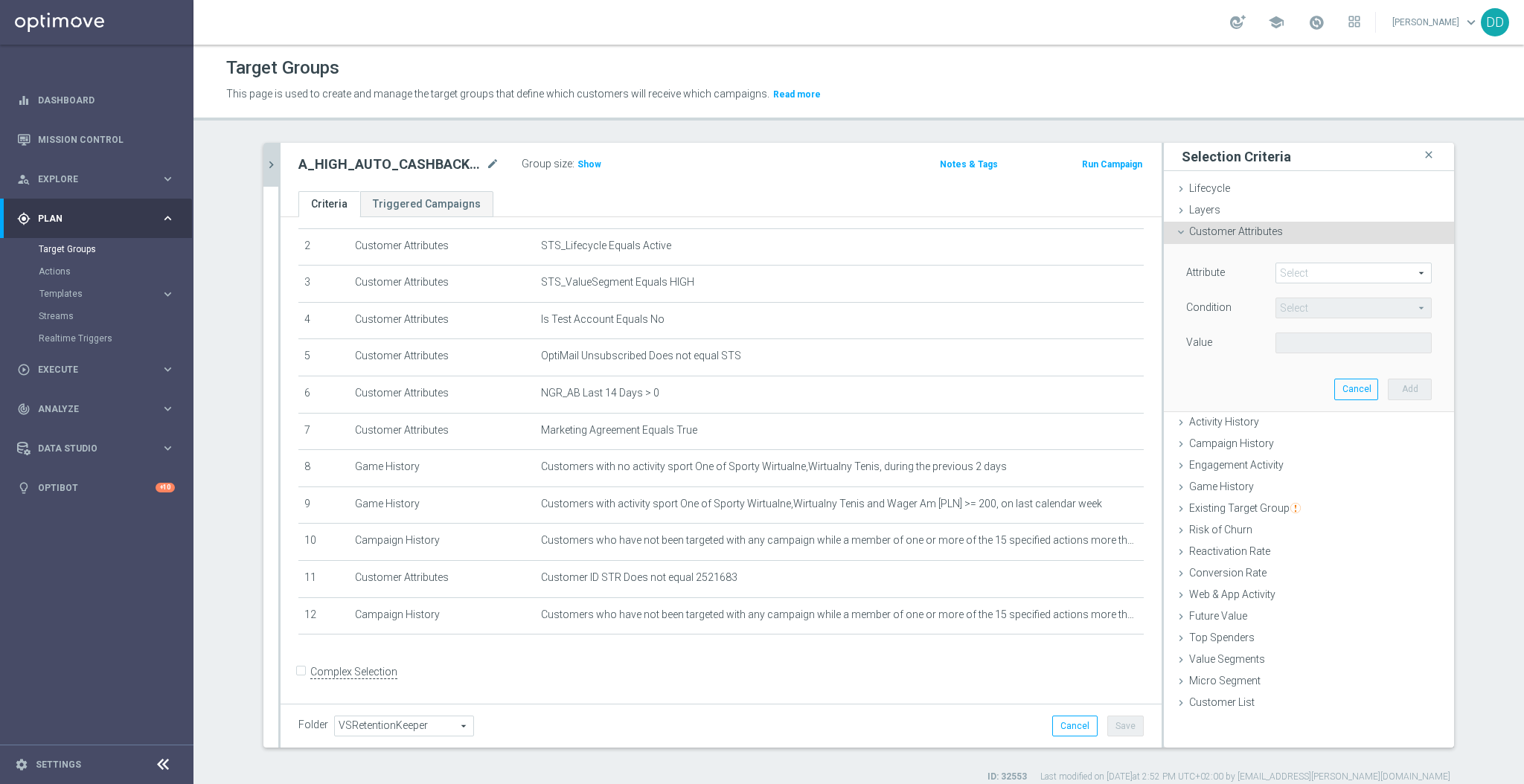
click at [1292, 269] on span at bounding box center [1354, 273] width 155 height 19
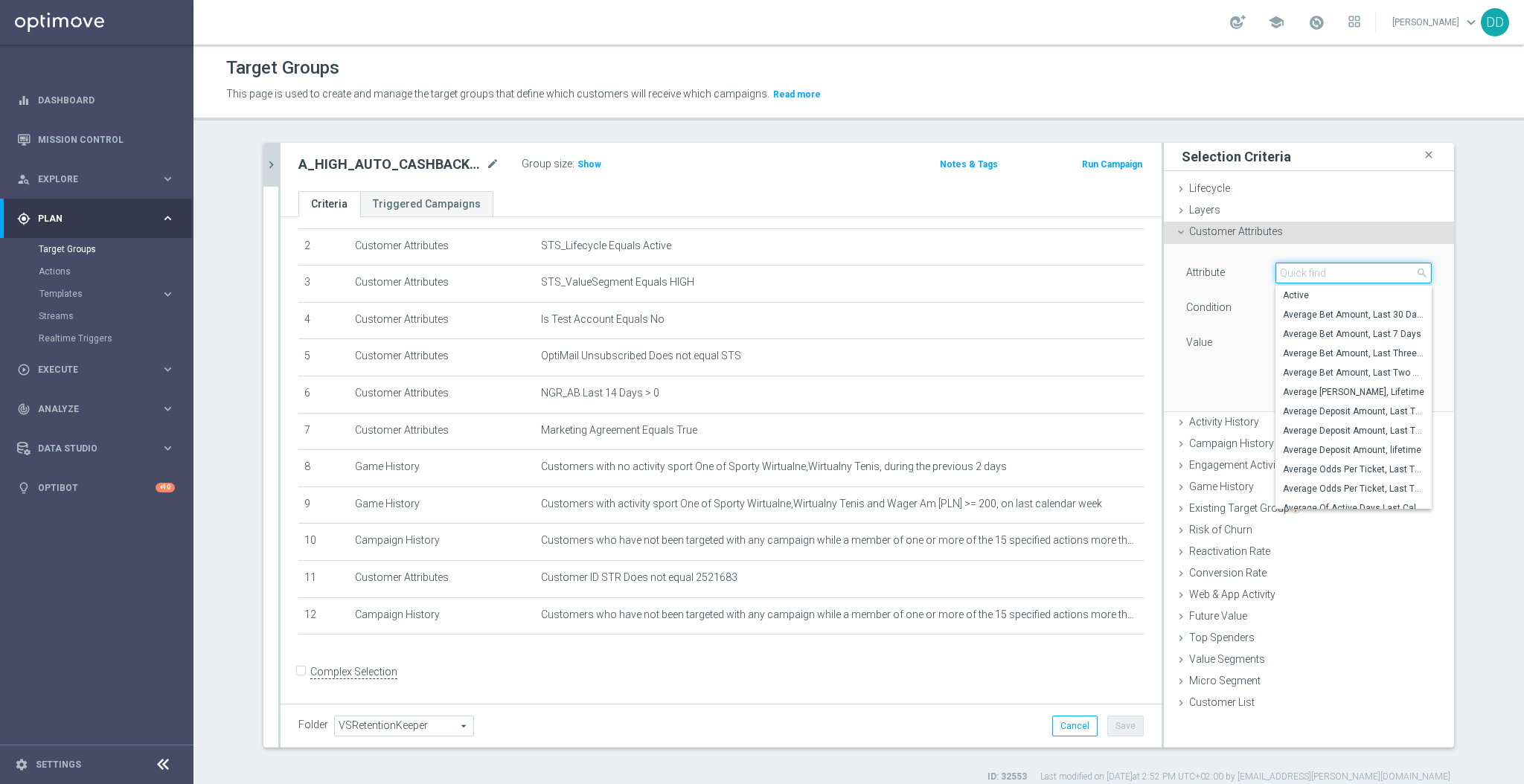
click at [1292, 269] on input "search" at bounding box center [1354, 273] width 156 height 21
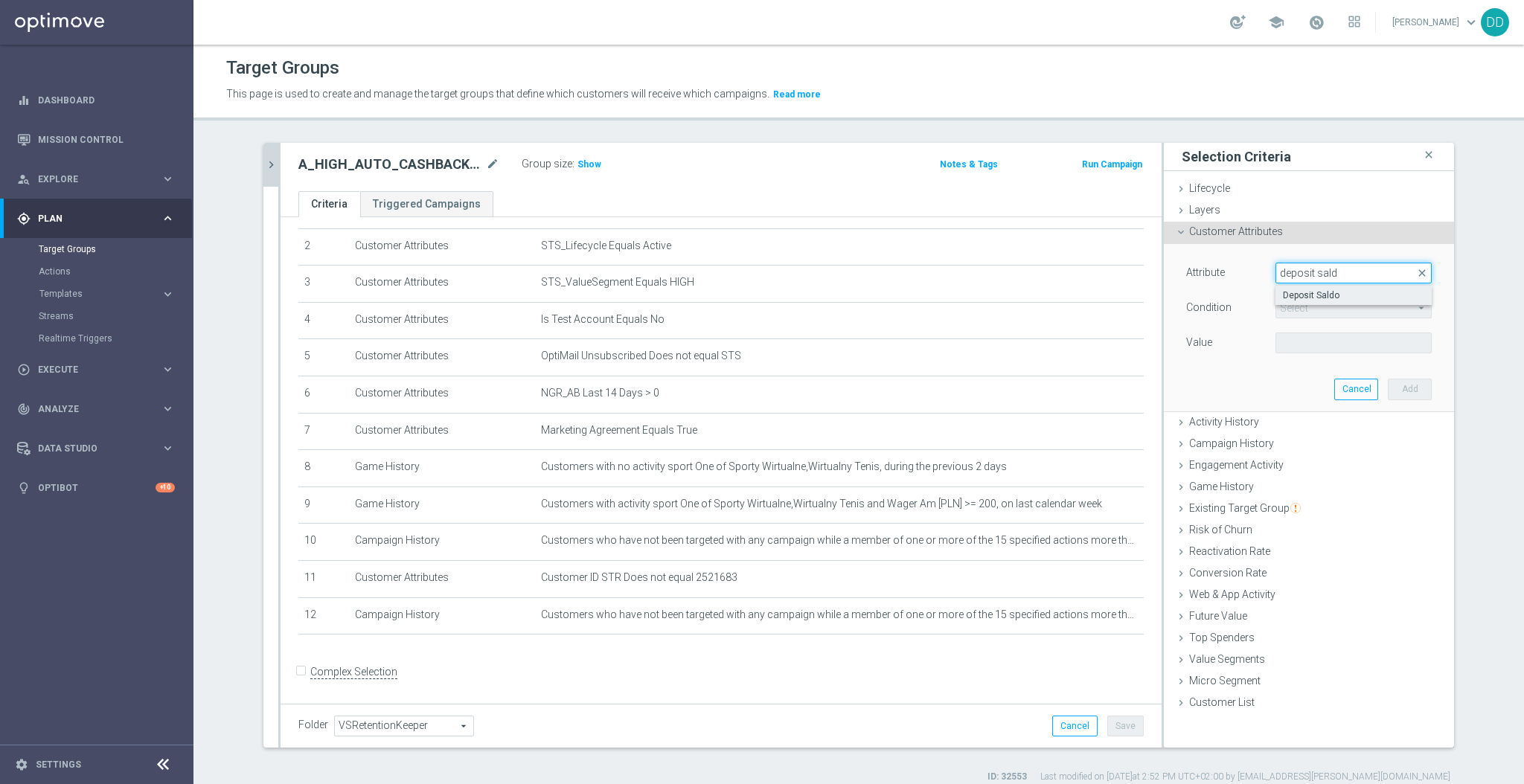
type input "deposit sald"
click at [1299, 299] on span "Deposit Saldo" at bounding box center [1354, 295] width 142 height 12
type input "Deposit Saldo"
click at [1303, 304] on span "=" at bounding box center [1354, 308] width 155 height 19
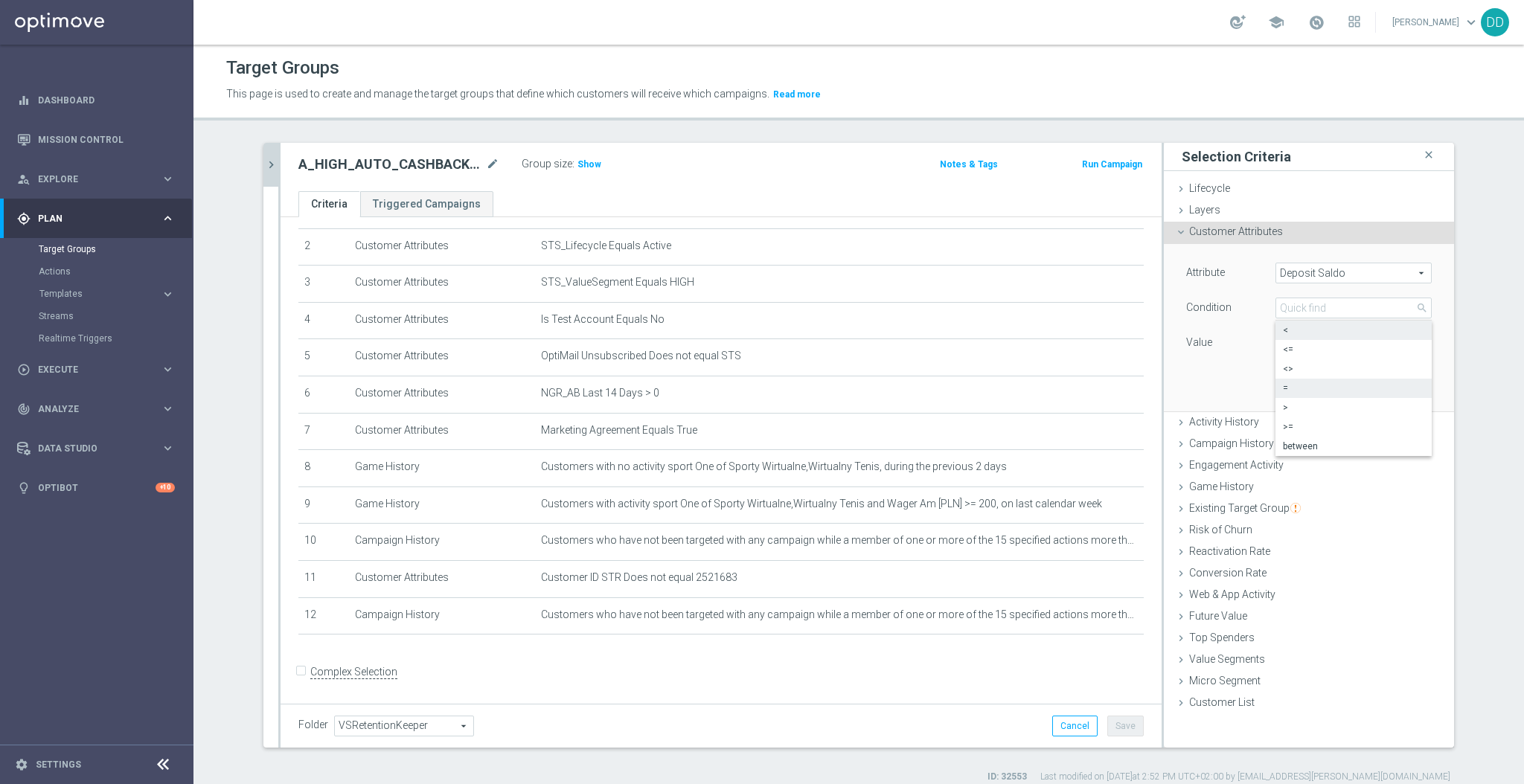
click at [1312, 328] on span "<" at bounding box center [1354, 330] width 142 height 12
type input "<"
click at [1296, 342] on input "PLN" at bounding box center [1309, 343] width 67 height 21
type input "2"
click at [1399, 386] on button "Add" at bounding box center [1410, 389] width 44 height 21
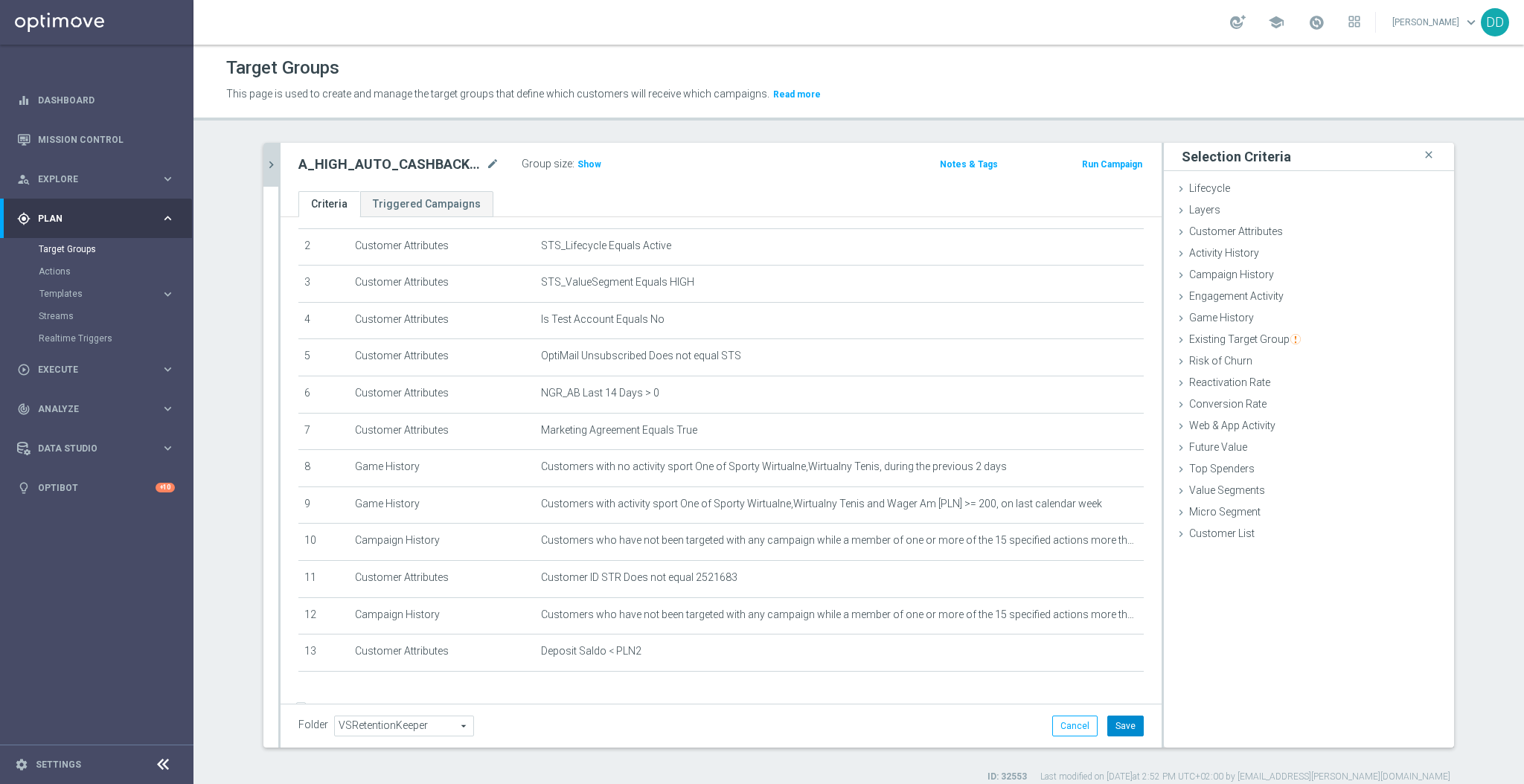
click at [1126, 716] on button "Save" at bounding box center [1126, 726] width 37 height 21
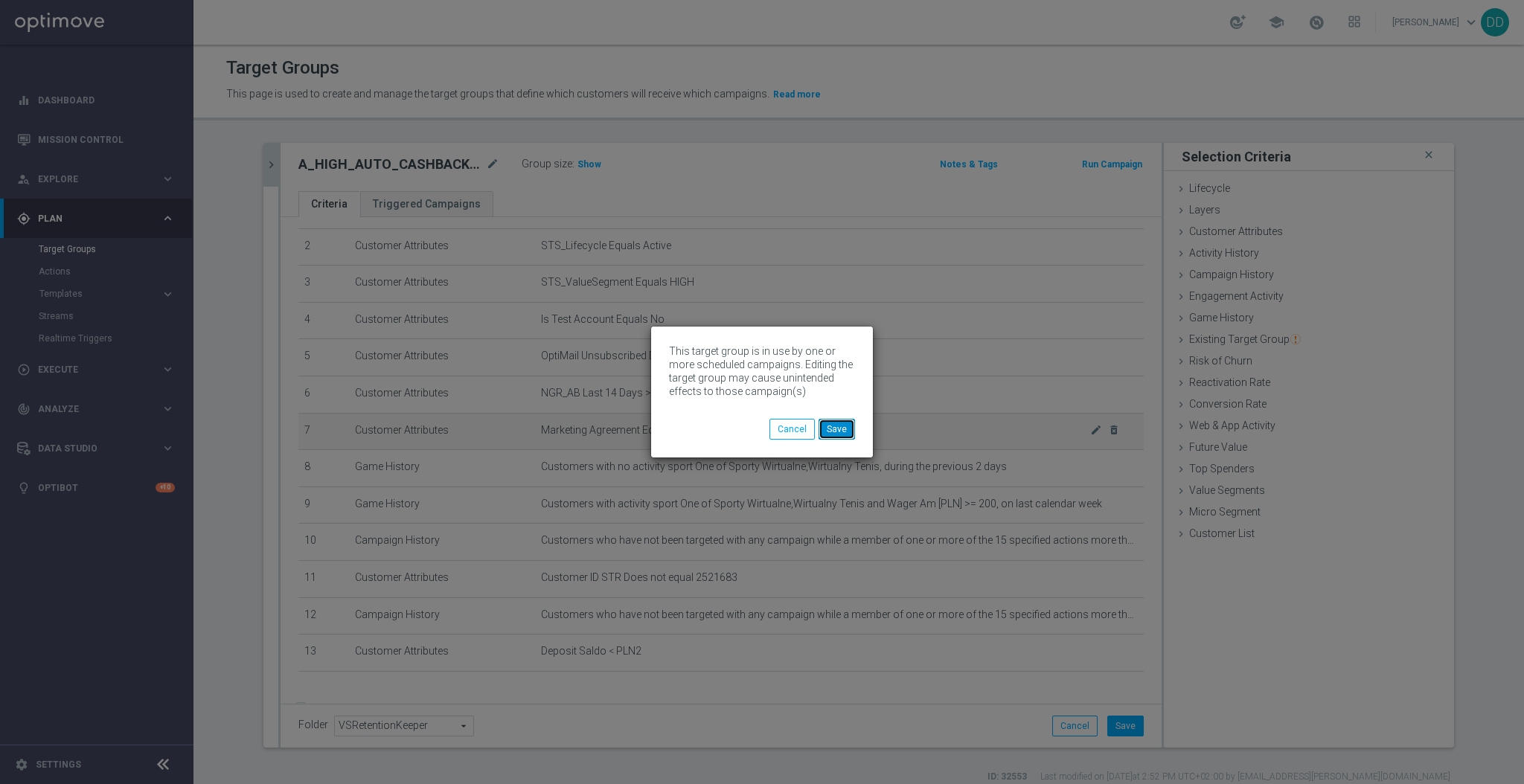
drag, startPoint x: 843, startPoint y: 427, endPoint x: 831, endPoint y: 421, distance: 13.4
click at [843, 429] on button "Save" at bounding box center [836, 429] width 37 height 21
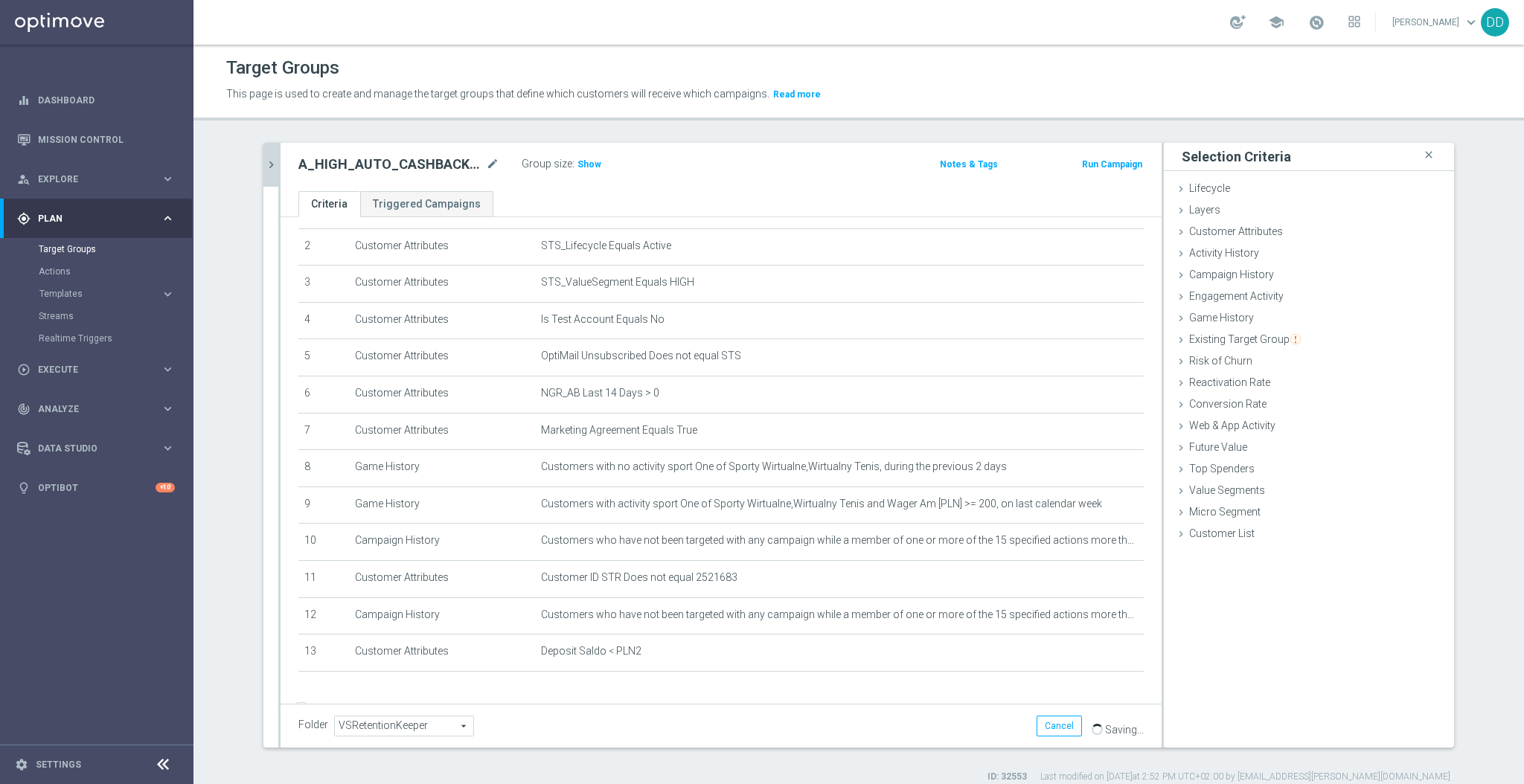
drag, startPoint x: 263, startPoint y: 171, endPoint x: 275, endPoint y: 185, distance: 18.4
click at [265, 170] on icon "chevron_right" at bounding box center [272, 165] width 14 height 14
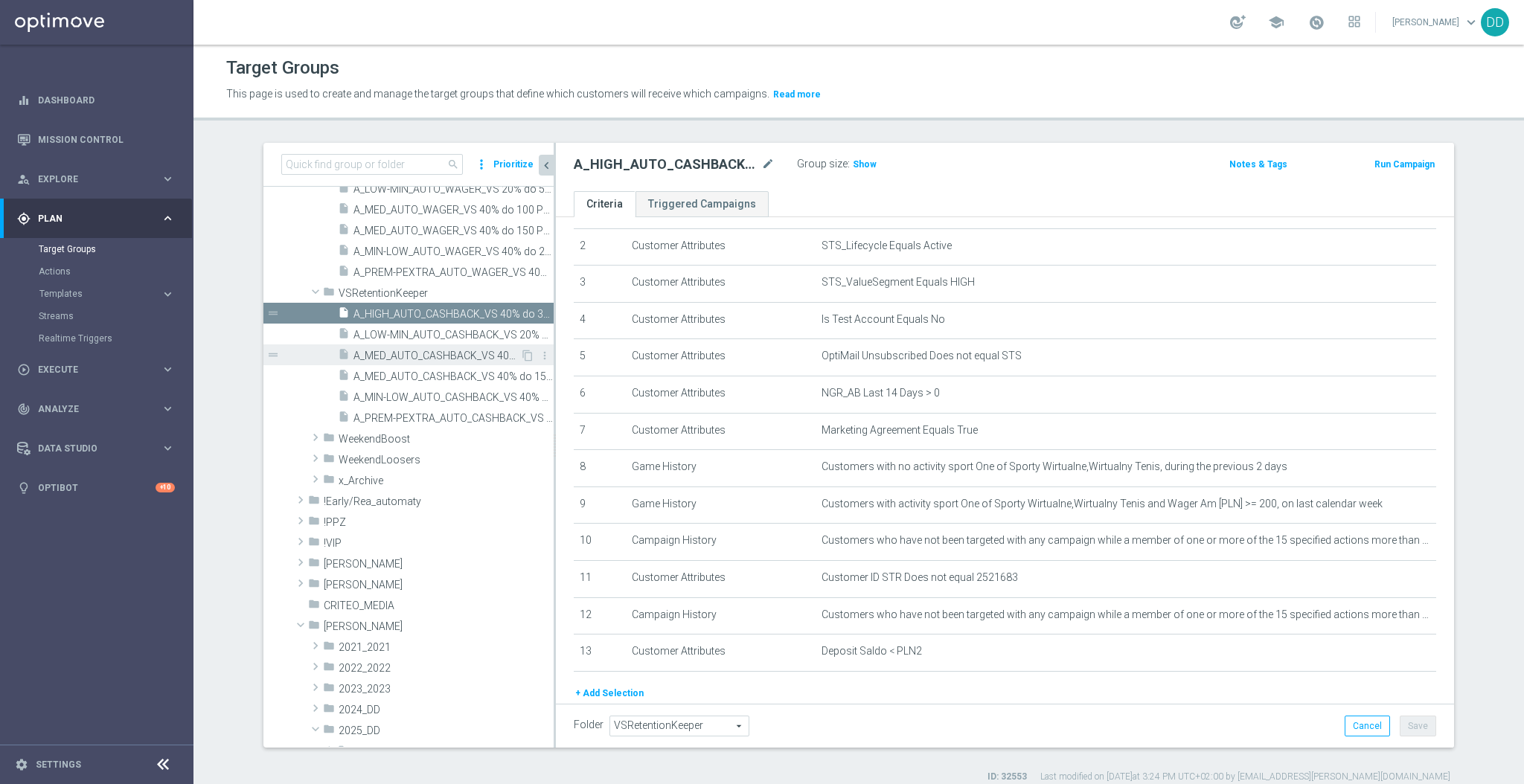
click at [425, 345] on div "insert_drive_file A_MED_AUTO_CASHBACK_VS 40% do 100 PLN_14d" at bounding box center [429, 355] width 182 height 21
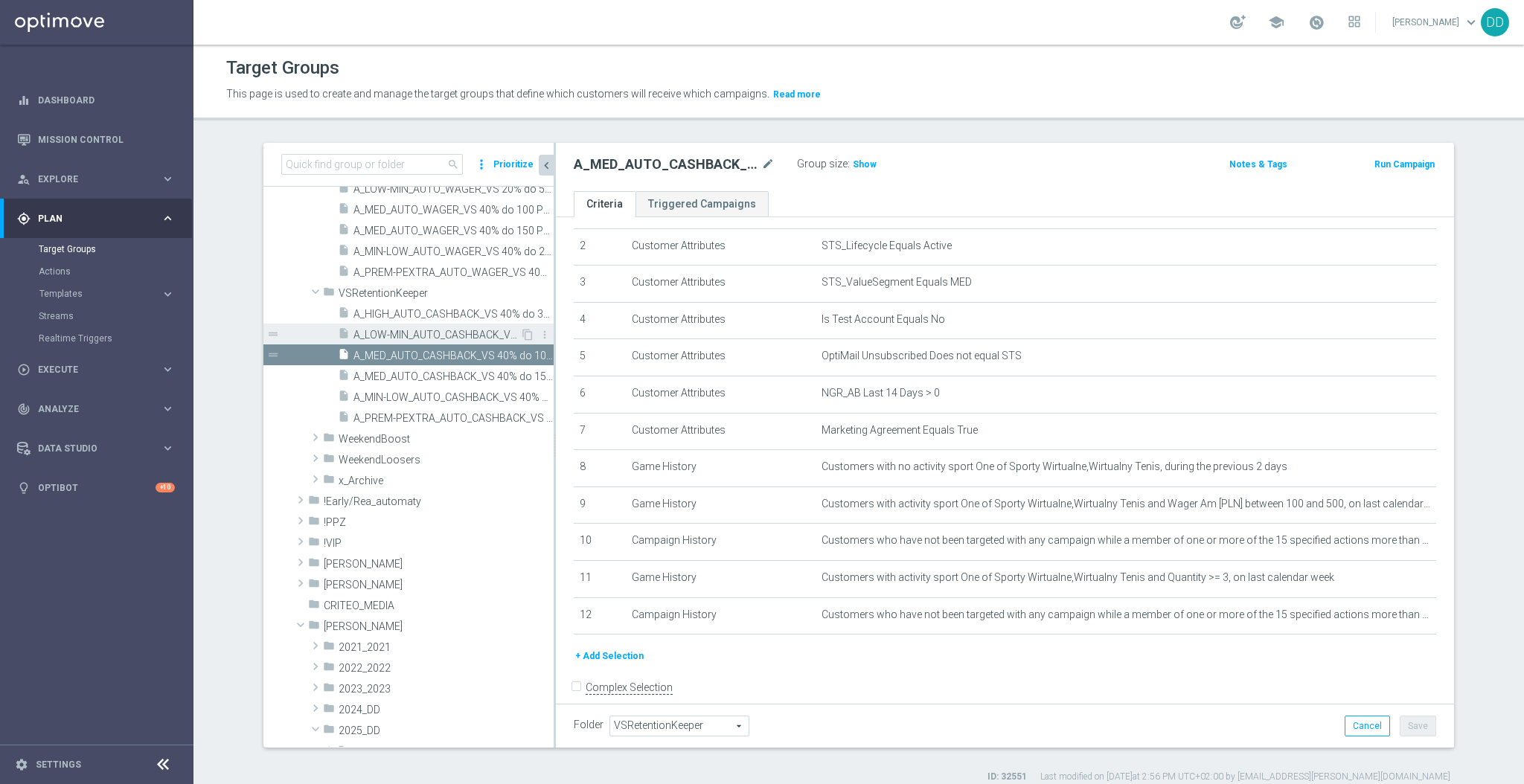
click at [418, 326] on div "insert_drive_file A_LOW-MIN_AUTO_CASHBACK_VS 20% do 50 PLN_14d" at bounding box center [429, 334] width 182 height 21
click at [611, 653] on button "+ Add Selection" at bounding box center [610, 656] width 72 height 16
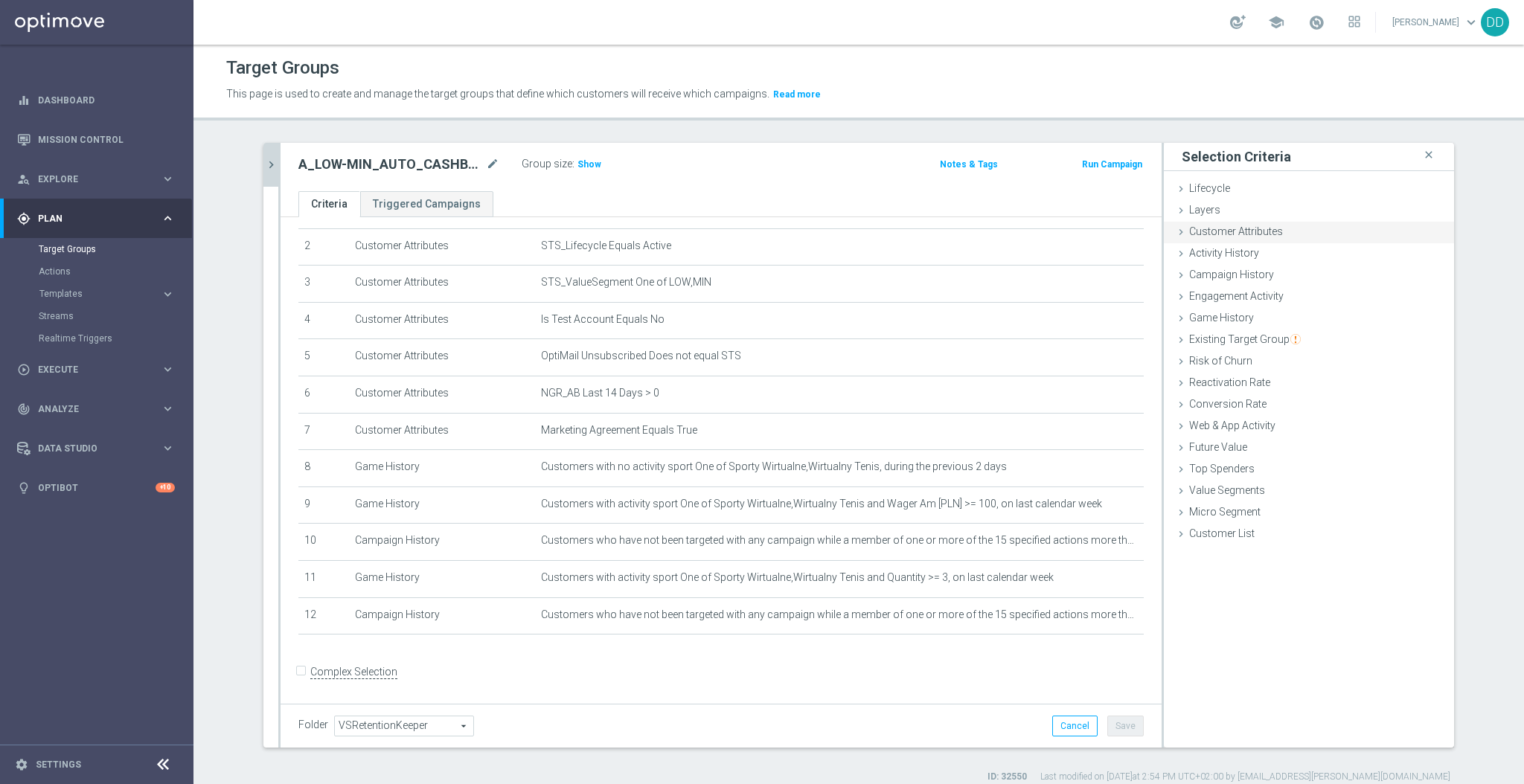
click at [1217, 233] on span "Customer Attributes" at bounding box center [1236, 231] width 94 height 12
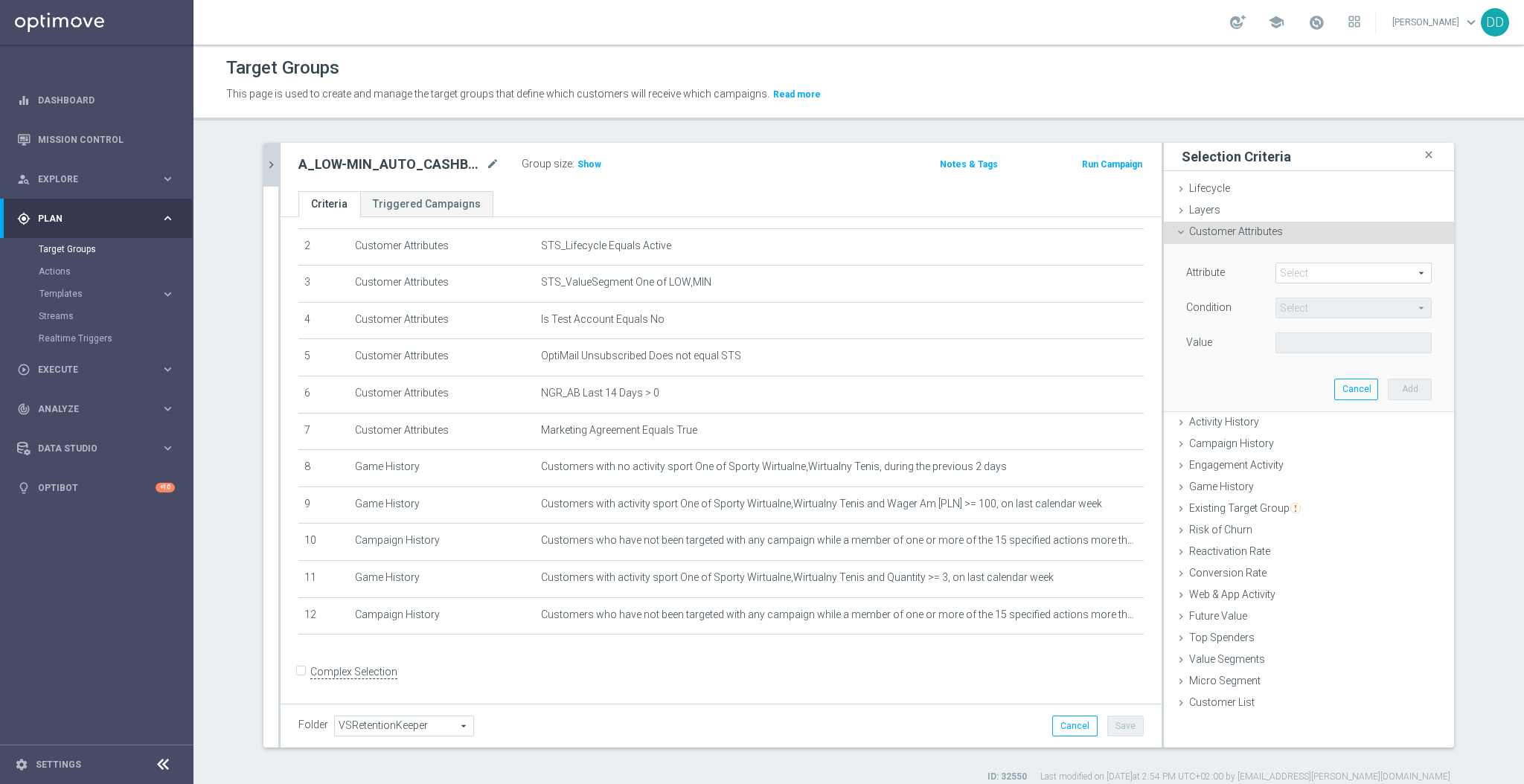
click at [1295, 272] on span at bounding box center [1354, 273] width 155 height 19
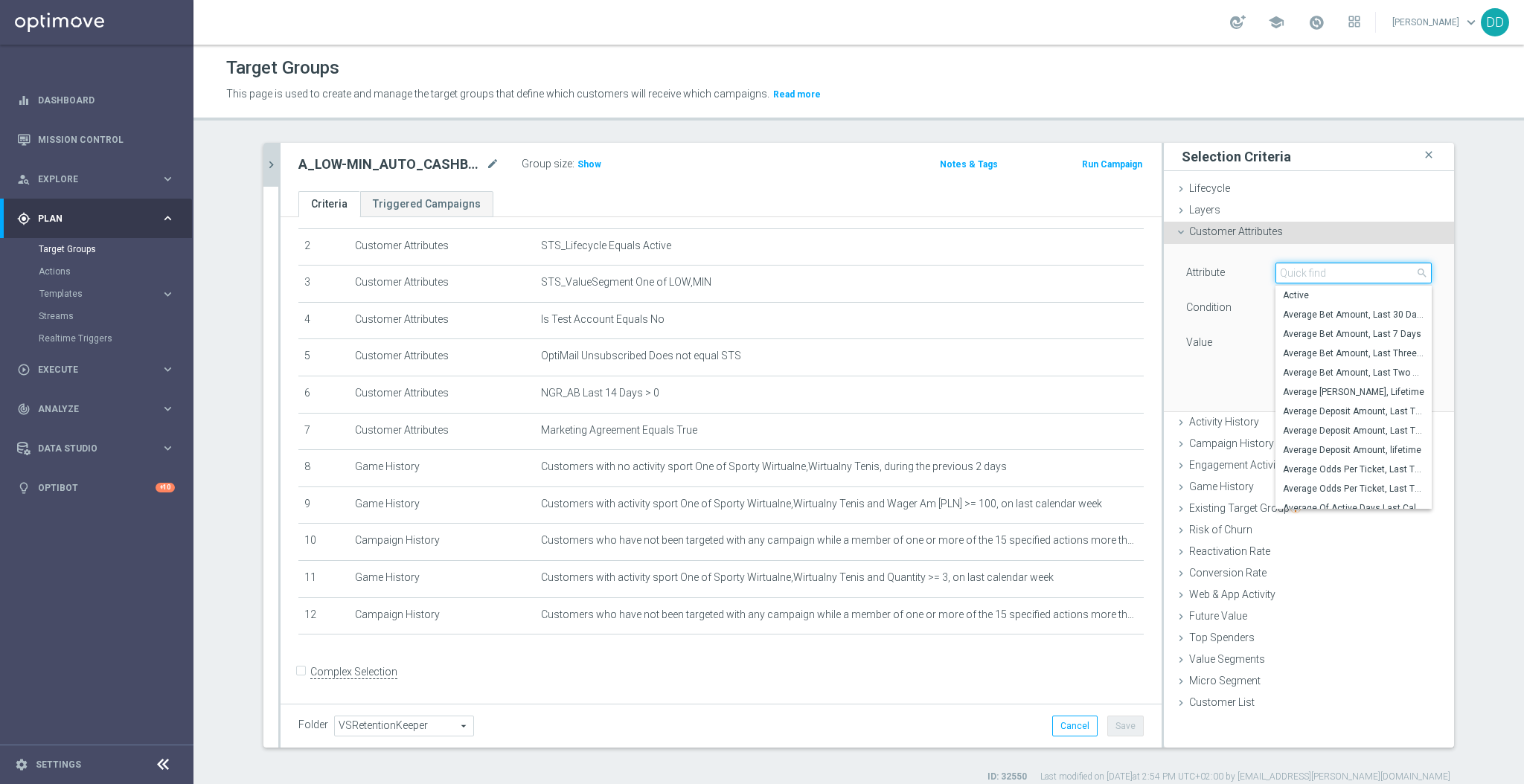
click at [1295, 272] on input "search" at bounding box center [1354, 273] width 156 height 21
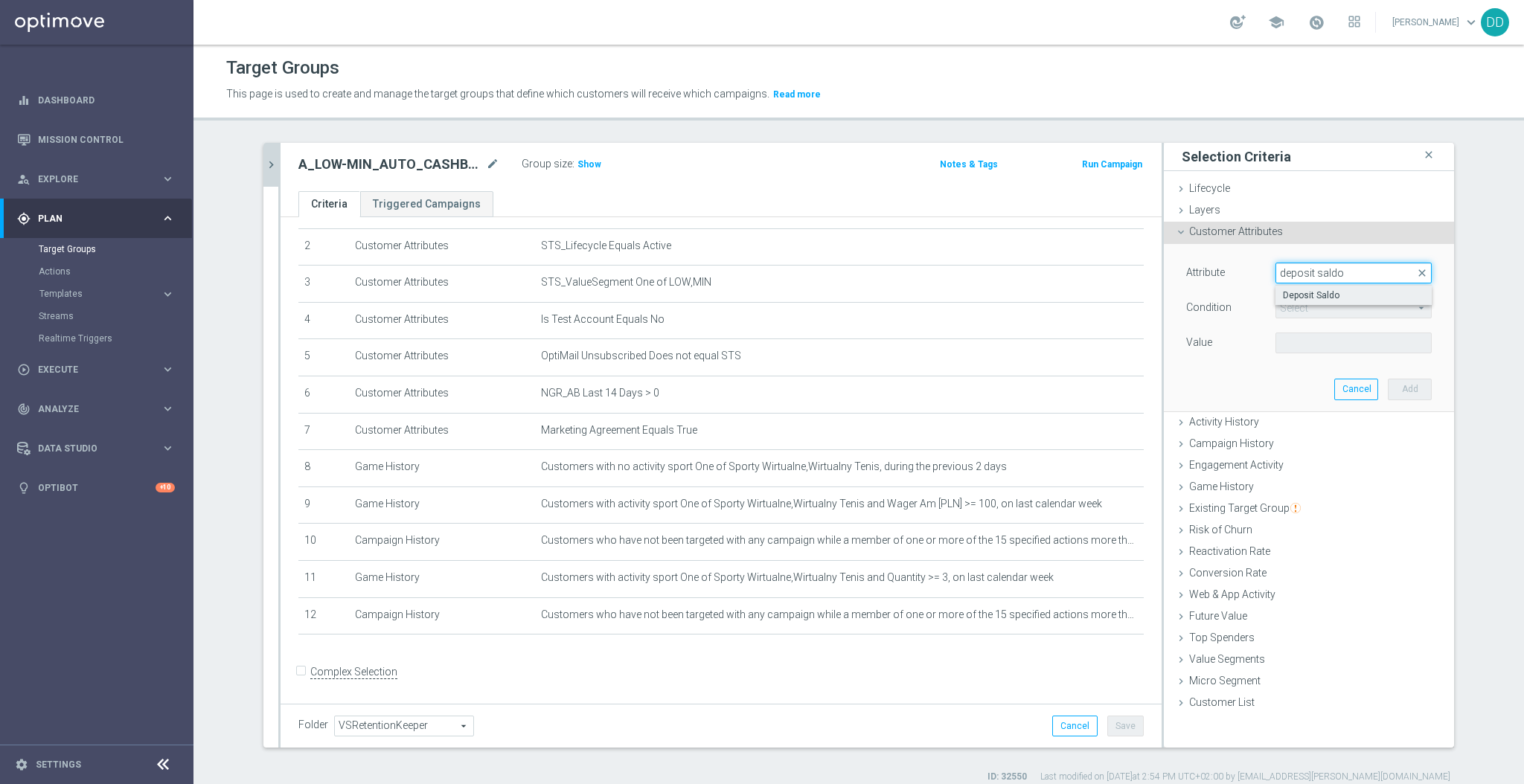
type input "deposit saldo"
click at [1317, 295] on span "Deposit Saldo" at bounding box center [1354, 295] width 142 height 12
type input "Deposit Saldo"
click at [1320, 310] on span "=" at bounding box center [1354, 308] width 155 height 19
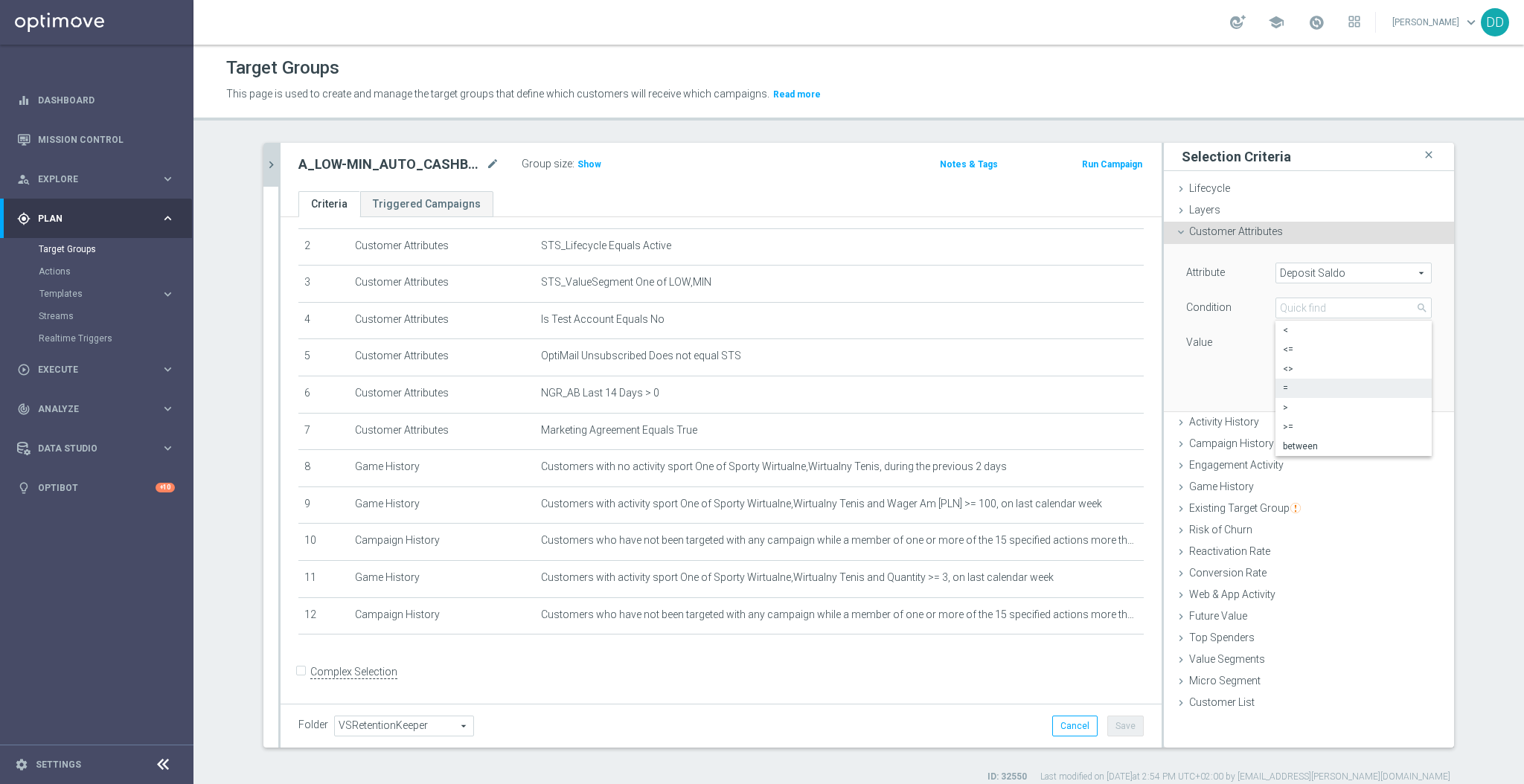
click at [1310, 331] on span "<" at bounding box center [1354, 330] width 142 height 12
type input "<"
click at [1291, 339] on input "PLN" at bounding box center [1309, 343] width 67 height 21
type input "2"
click at [1410, 397] on button "Add" at bounding box center [1410, 389] width 44 height 21
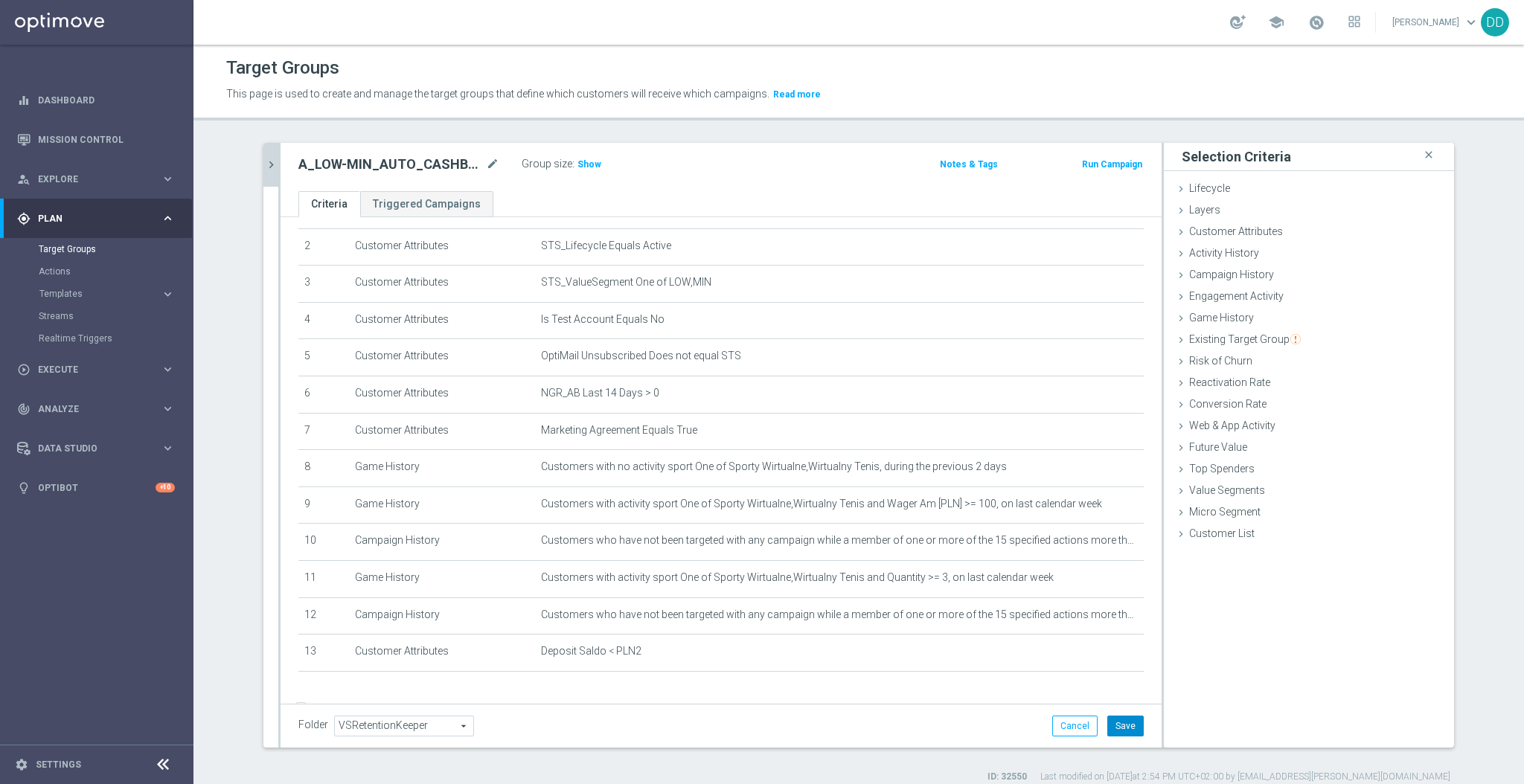
click at [1119, 730] on button "Save" at bounding box center [1126, 726] width 37 height 21
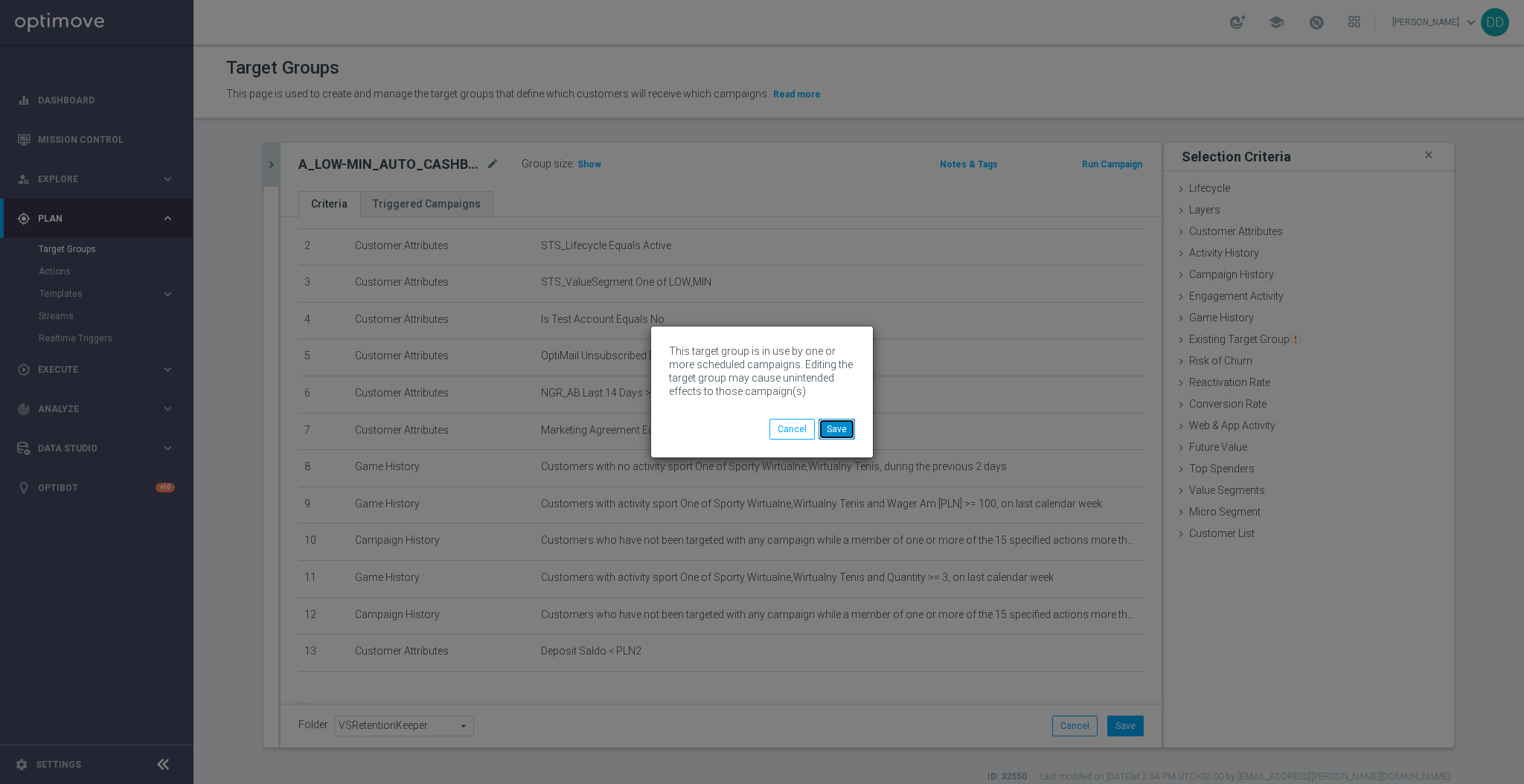
click at [853, 434] on button "Save" at bounding box center [836, 429] width 37 height 21
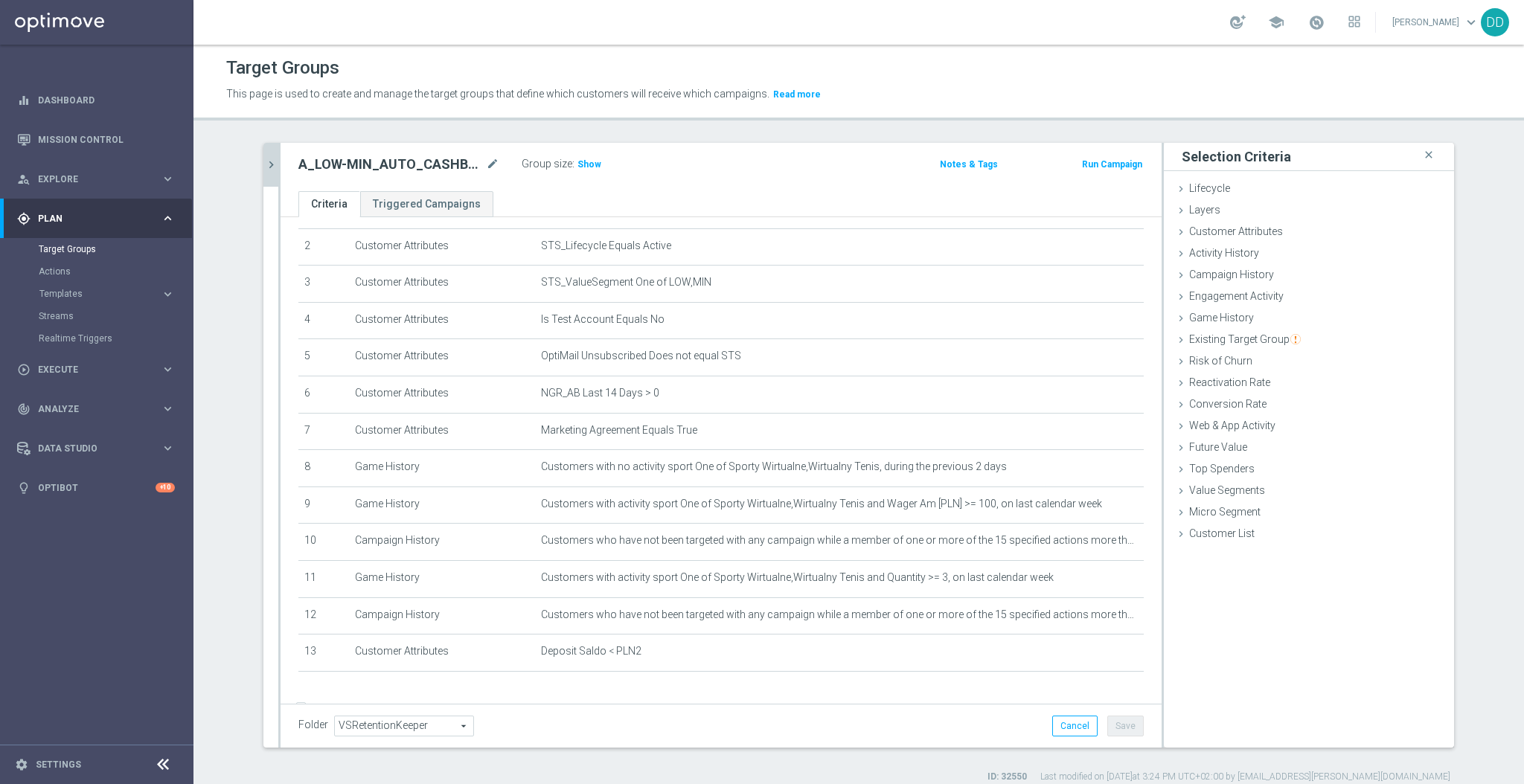
click at [266, 163] on icon "chevron_right" at bounding box center [272, 165] width 14 height 14
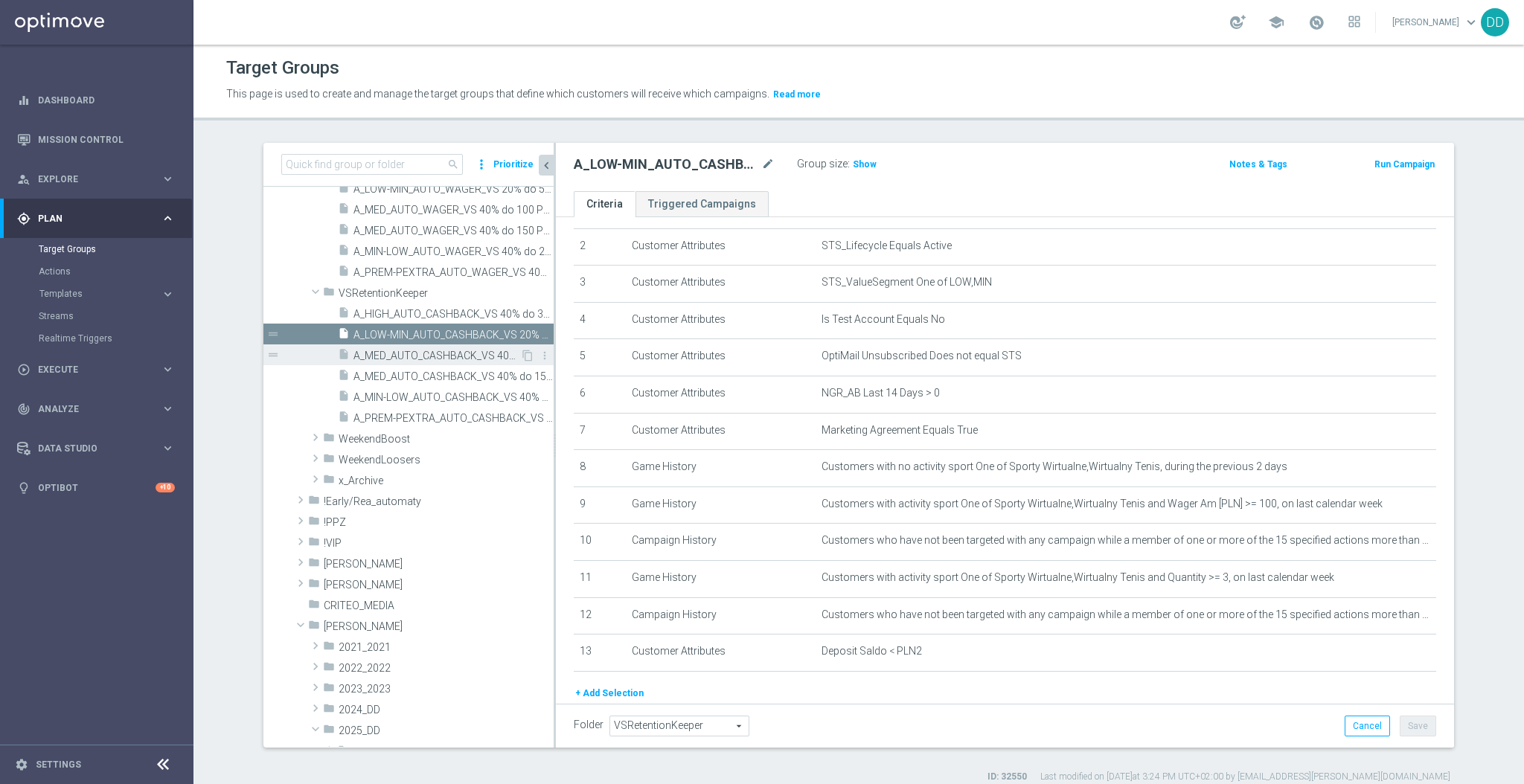
click at [389, 355] on span "A_MED_AUTO_CASHBACK_VS 40% do 100 PLN_14d" at bounding box center [436, 356] width 166 height 12
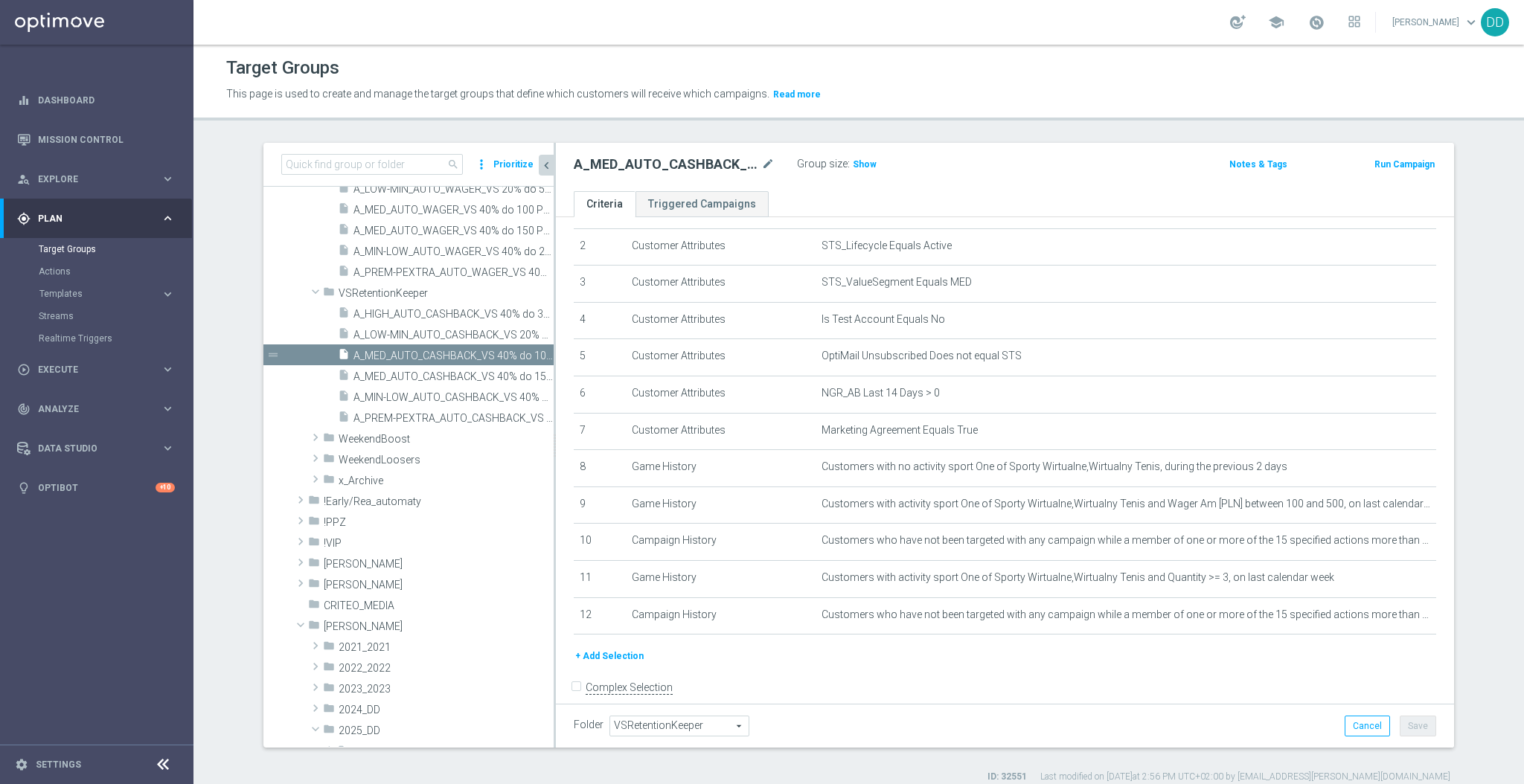
click at [608, 653] on button "+ Add Selection" at bounding box center [610, 656] width 72 height 16
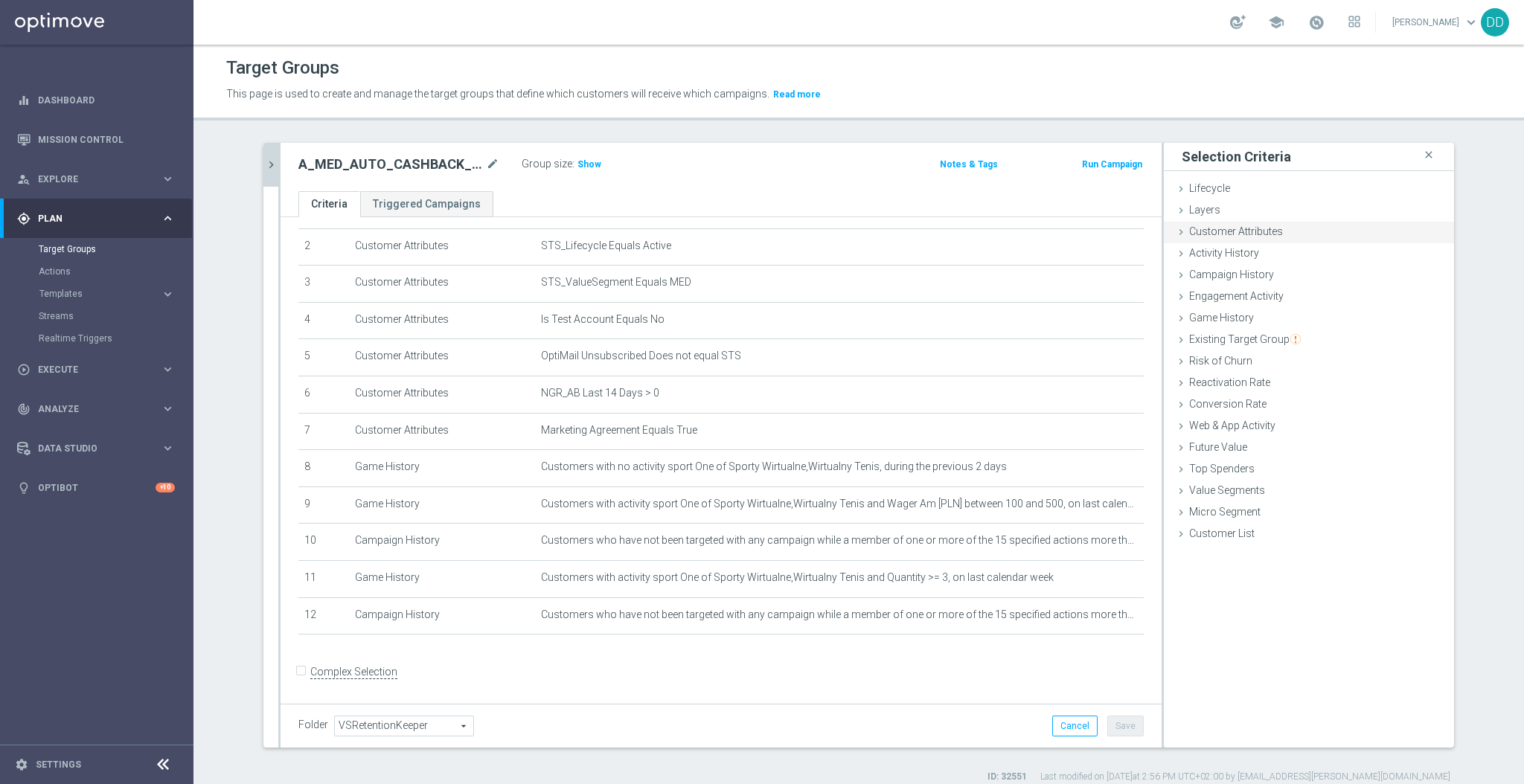
click at [1218, 232] on span "Customer Attributes" at bounding box center [1236, 231] width 94 height 12
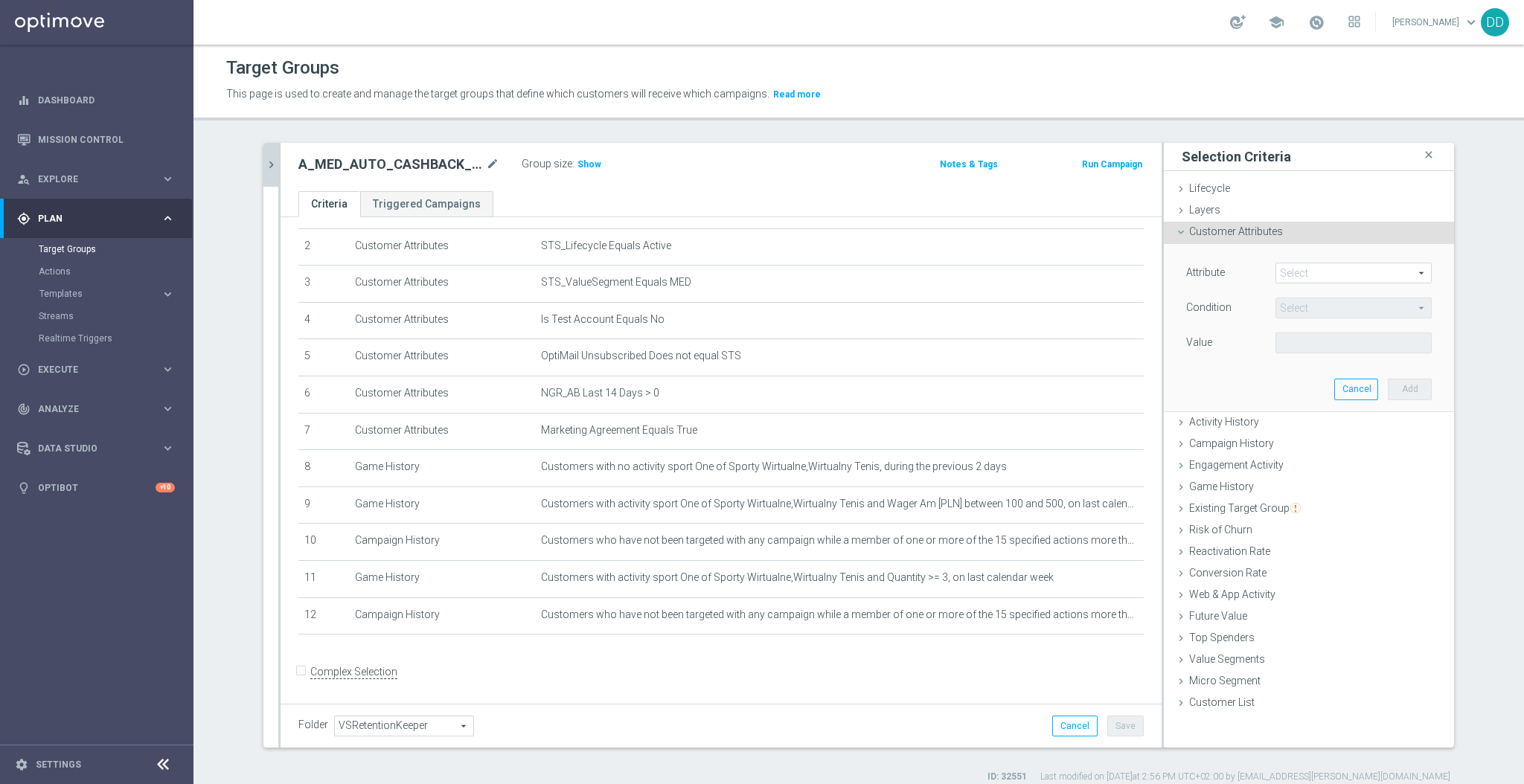
click at [1293, 275] on span at bounding box center [1354, 273] width 155 height 19
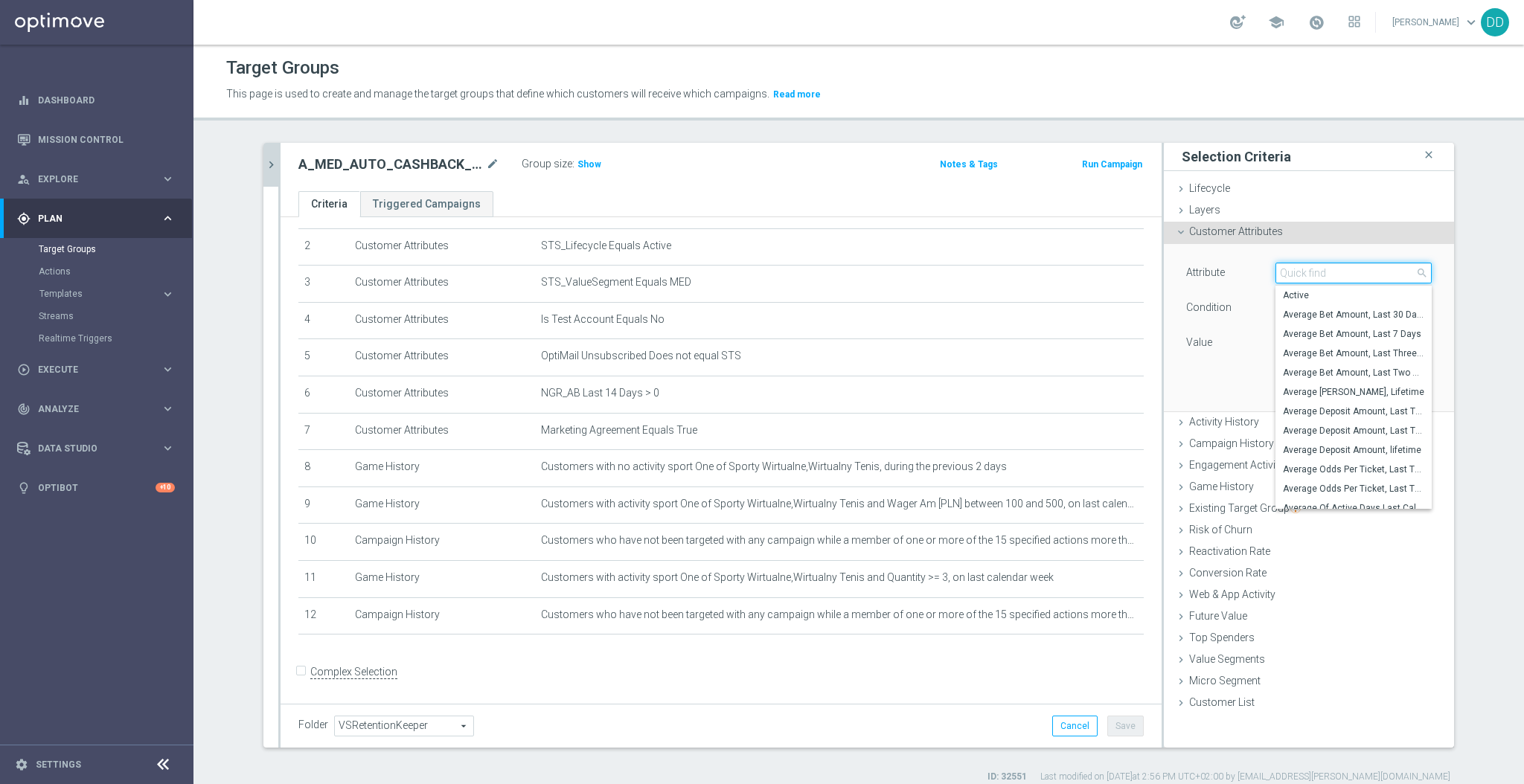
click at [1295, 274] on input "search" at bounding box center [1354, 273] width 156 height 21
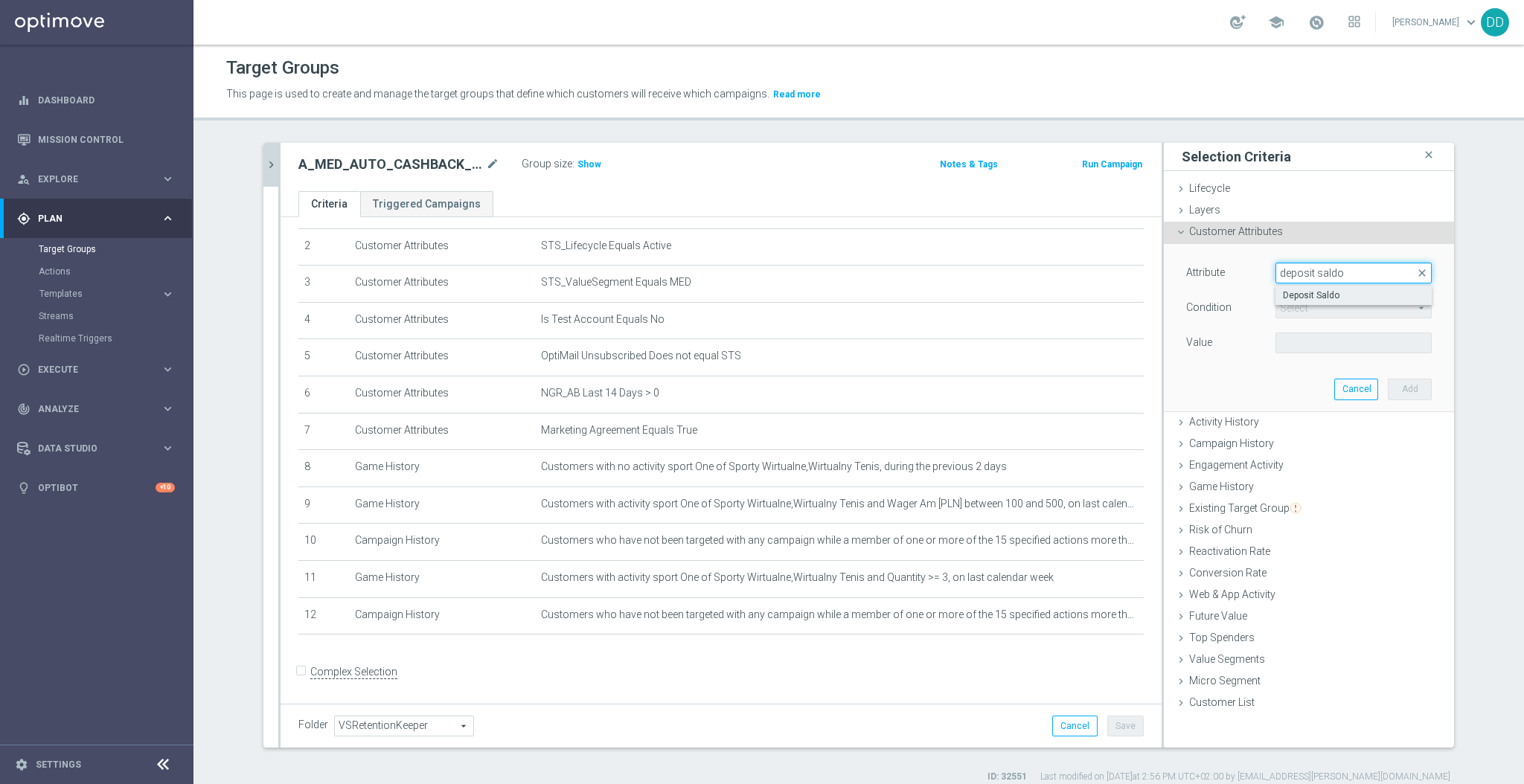
type input "deposit saldo"
click at [1302, 292] on span "Deposit Saldo" at bounding box center [1354, 295] width 142 height 12
type input "Deposit Saldo"
click at [1305, 304] on span "=" at bounding box center [1354, 308] width 155 height 19
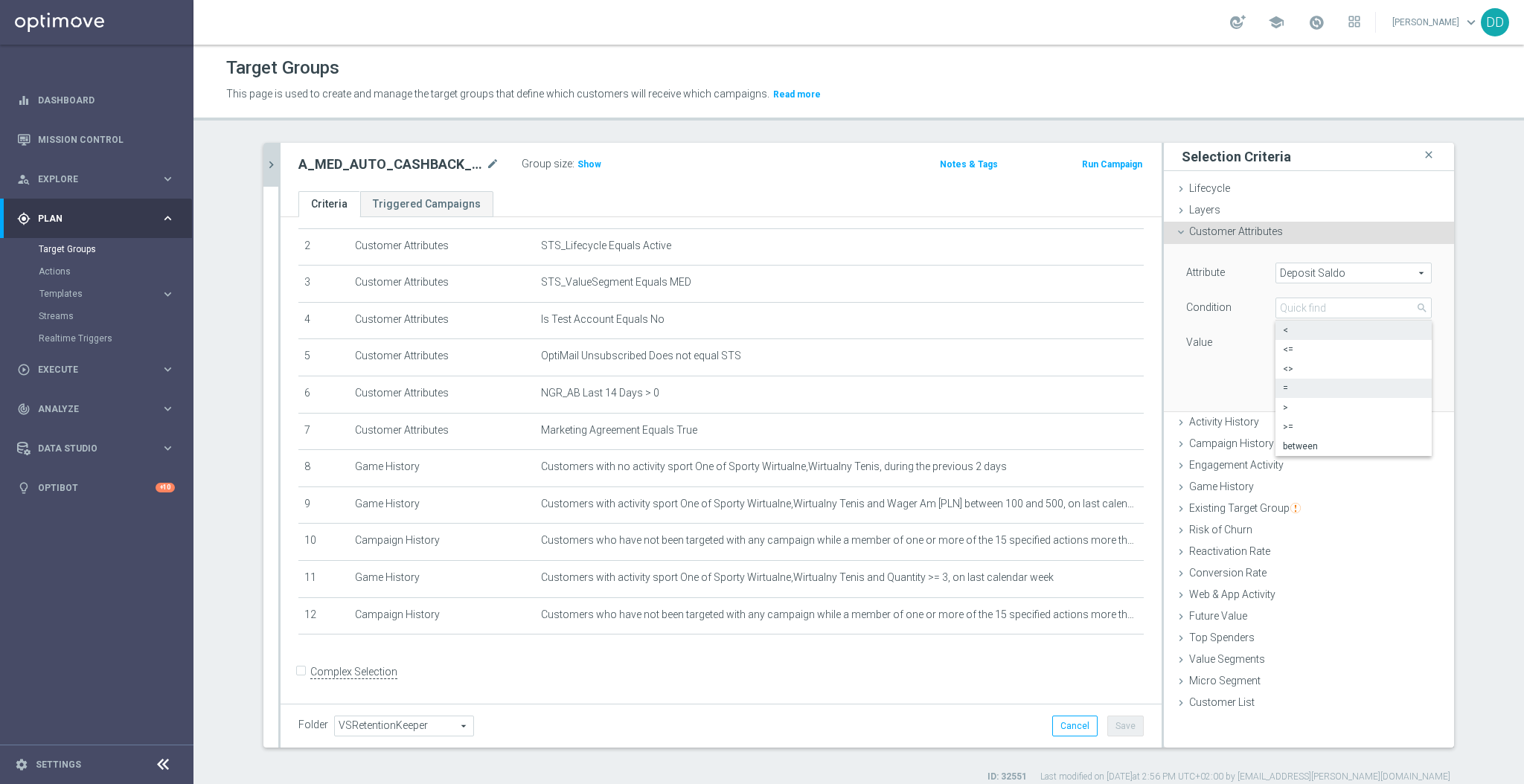
click at [1311, 324] on span "<" at bounding box center [1354, 330] width 142 height 12
type input "<"
click at [1302, 341] on input "PLN" at bounding box center [1309, 343] width 67 height 21
type input "2"
click at [1392, 393] on button "Add" at bounding box center [1410, 389] width 44 height 21
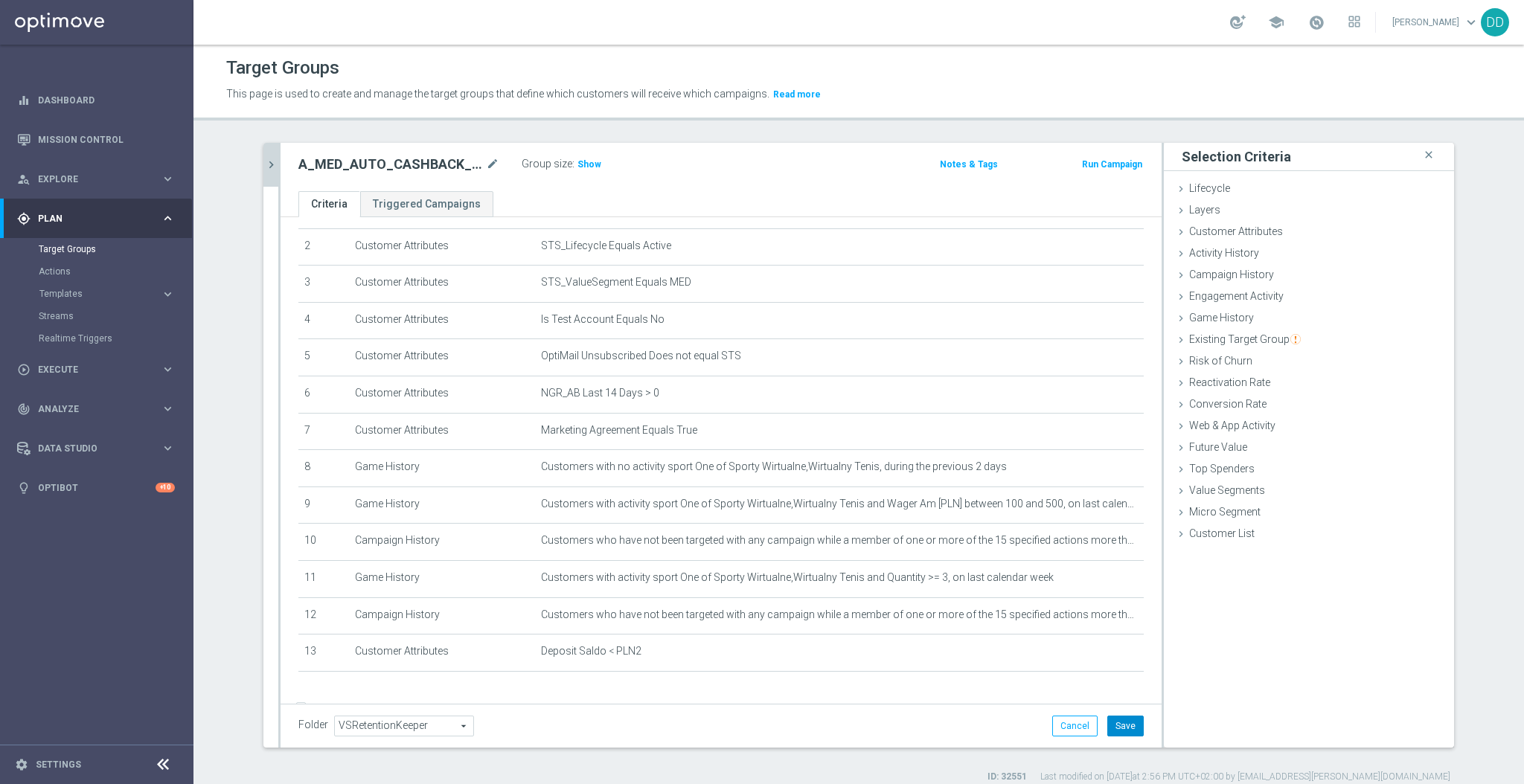
click at [1123, 724] on button "Save" at bounding box center [1126, 726] width 37 height 21
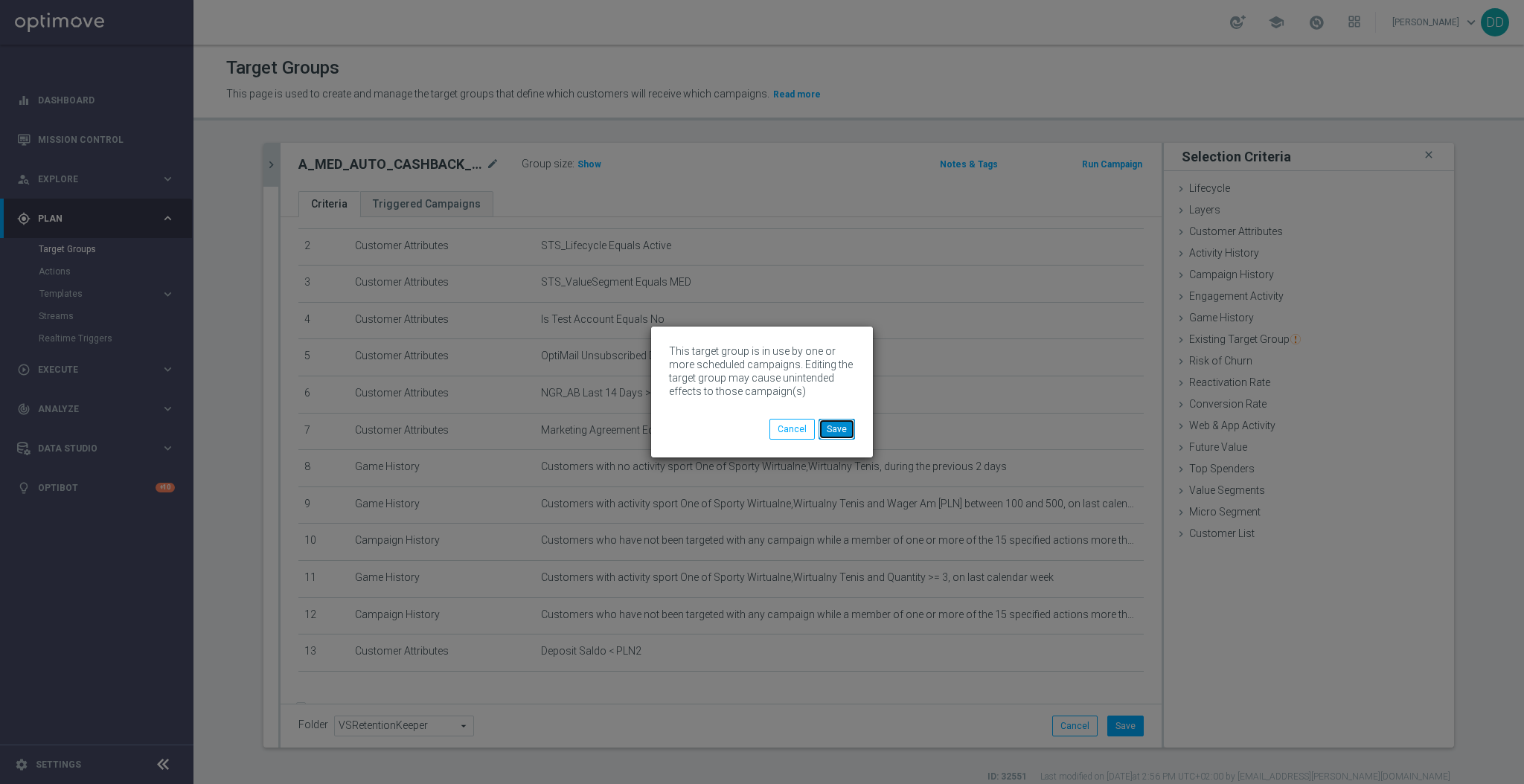
click at [825, 434] on button "Save" at bounding box center [836, 429] width 37 height 21
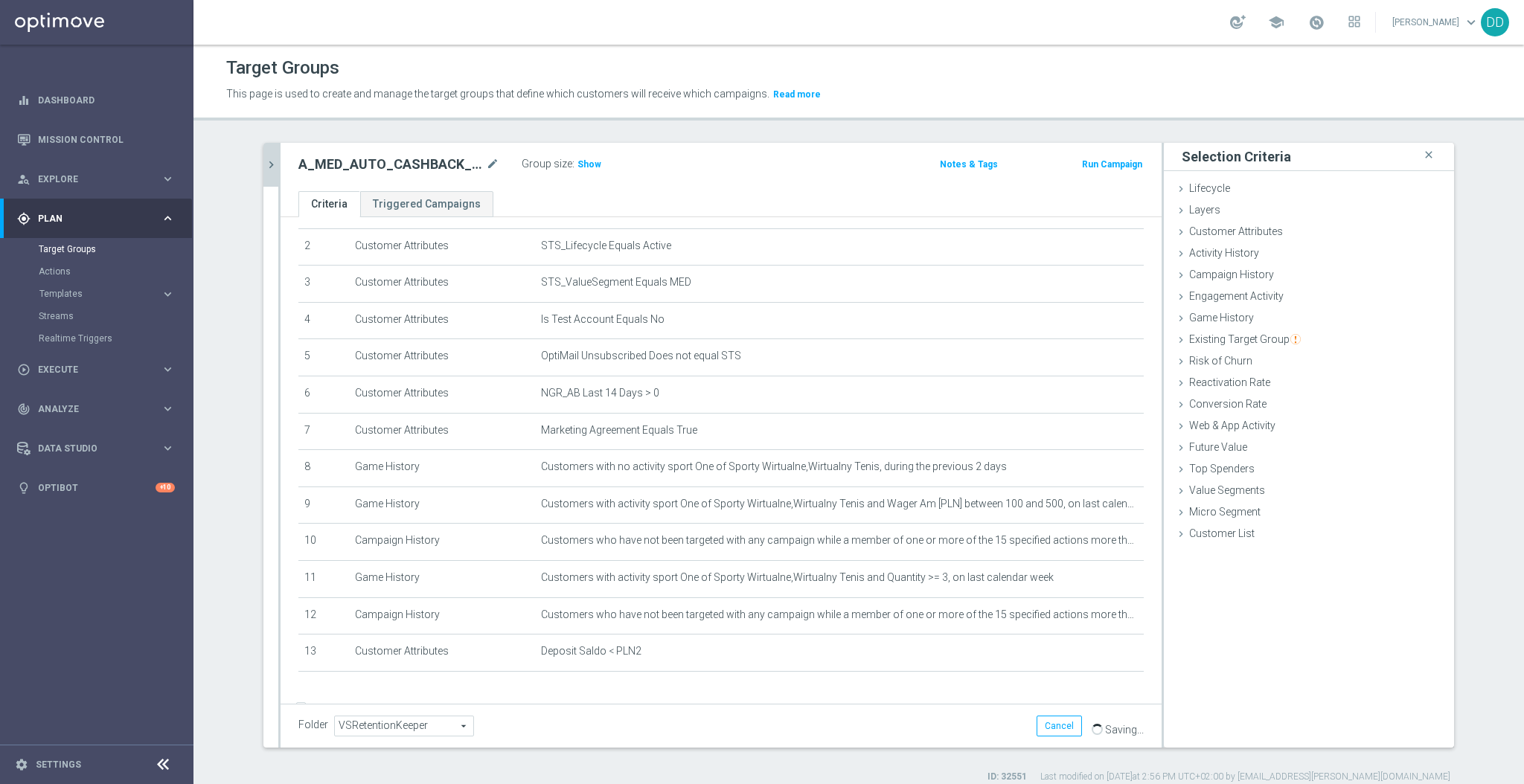
click at [265, 163] on icon "chevron_right" at bounding box center [272, 165] width 14 height 14
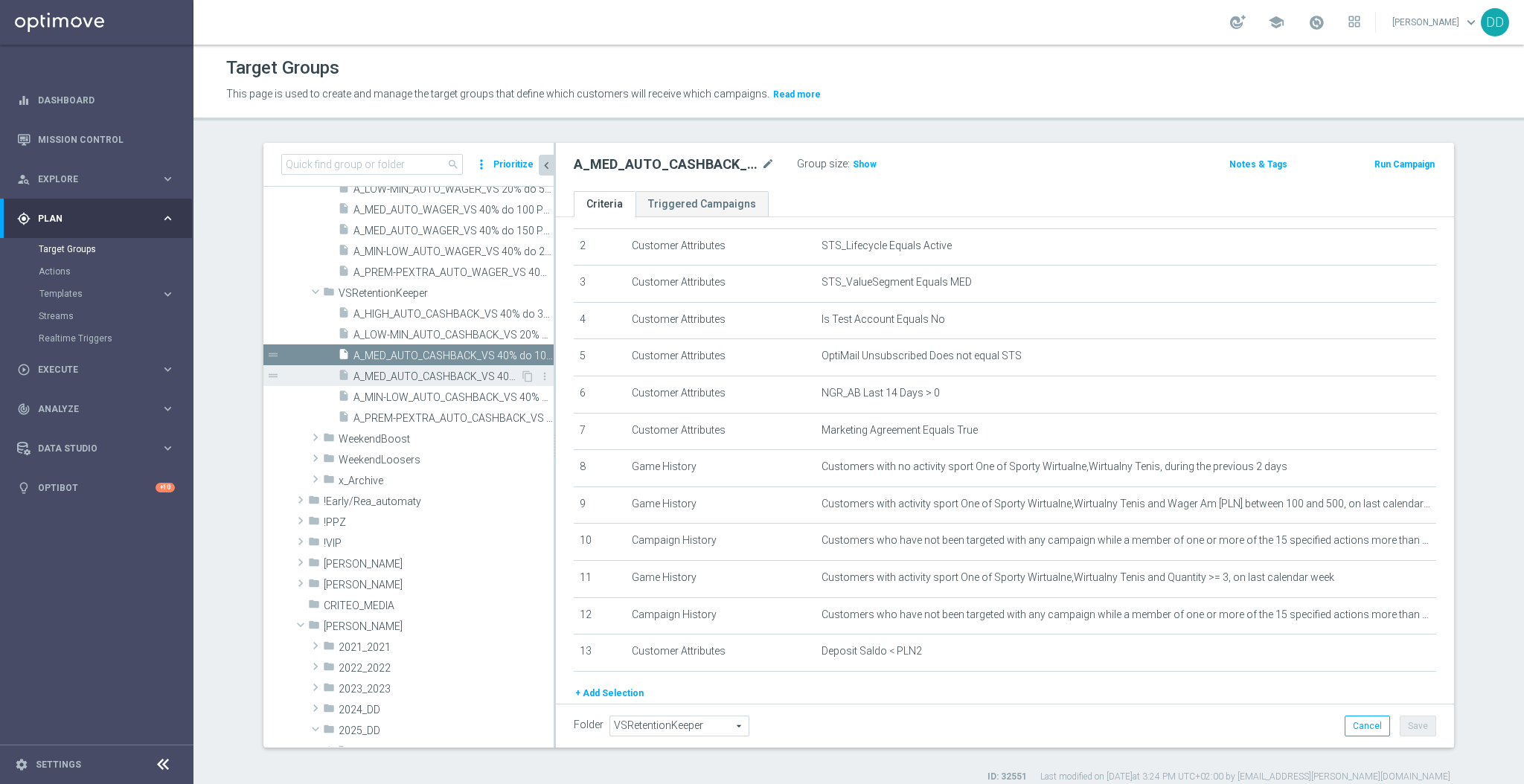
click at [407, 382] on span "A_MED_AUTO_CASHBACK_VS 40% do 150 PLN_14d" at bounding box center [436, 376] width 166 height 12
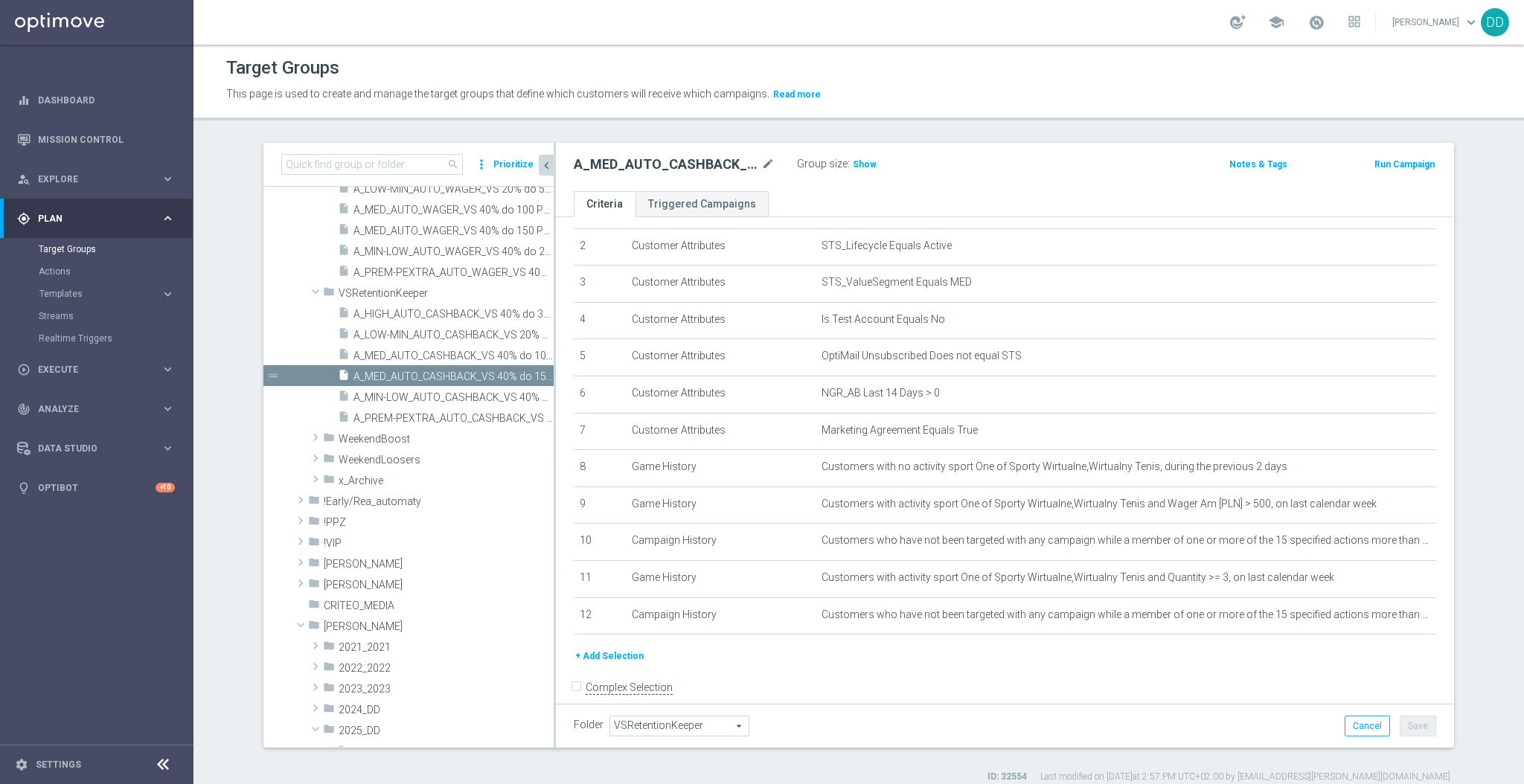
click at [622, 653] on button "+ Add Selection" at bounding box center [610, 656] width 72 height 16
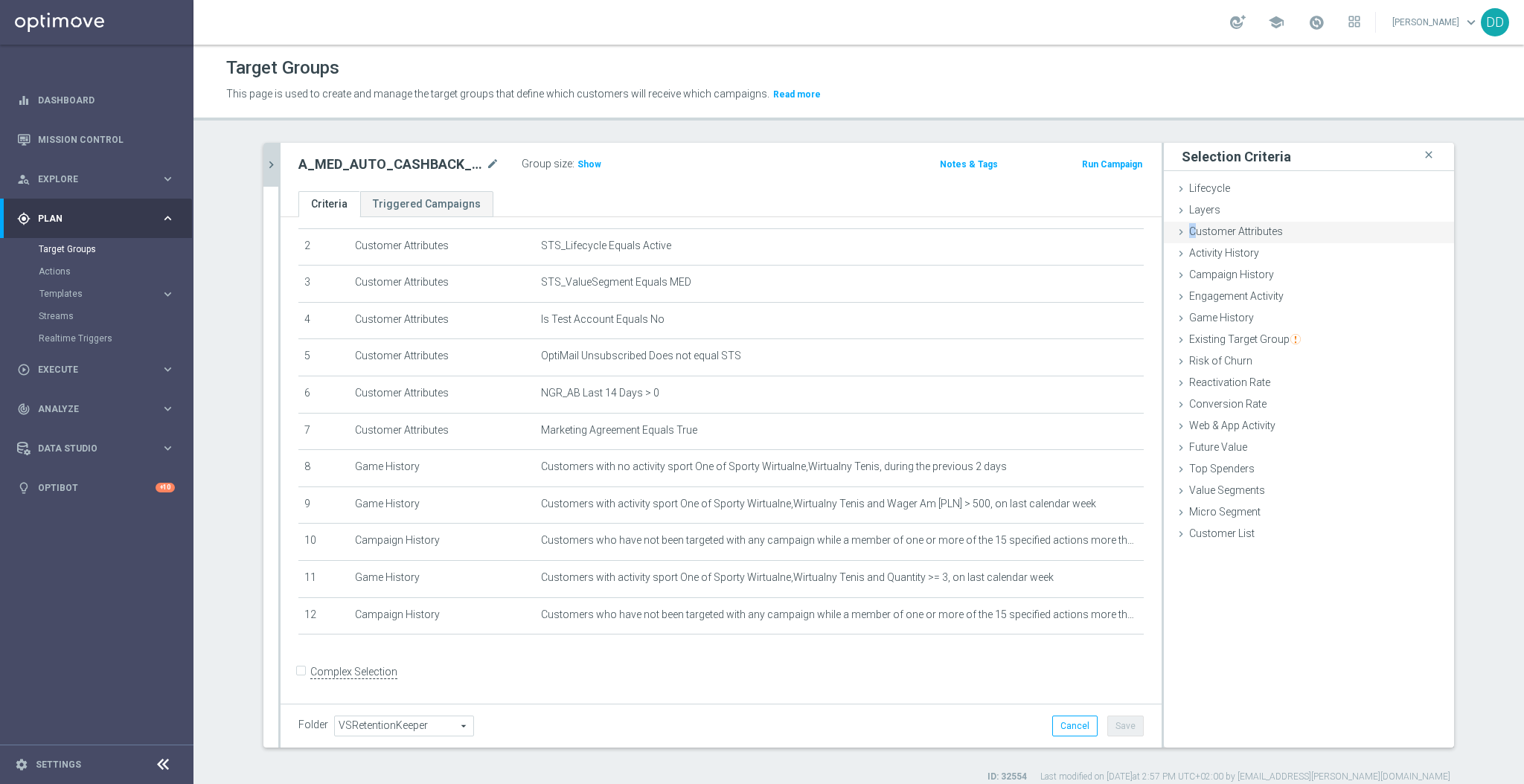
drag, startPoint x: 1185, startPoint y: 226, endPoint x: 1193, endPoint y: 228, distance: 8.2
click at [1189, 226] on span "Customer Attributes" at bounding box center [1236, 231] width 94 height 12
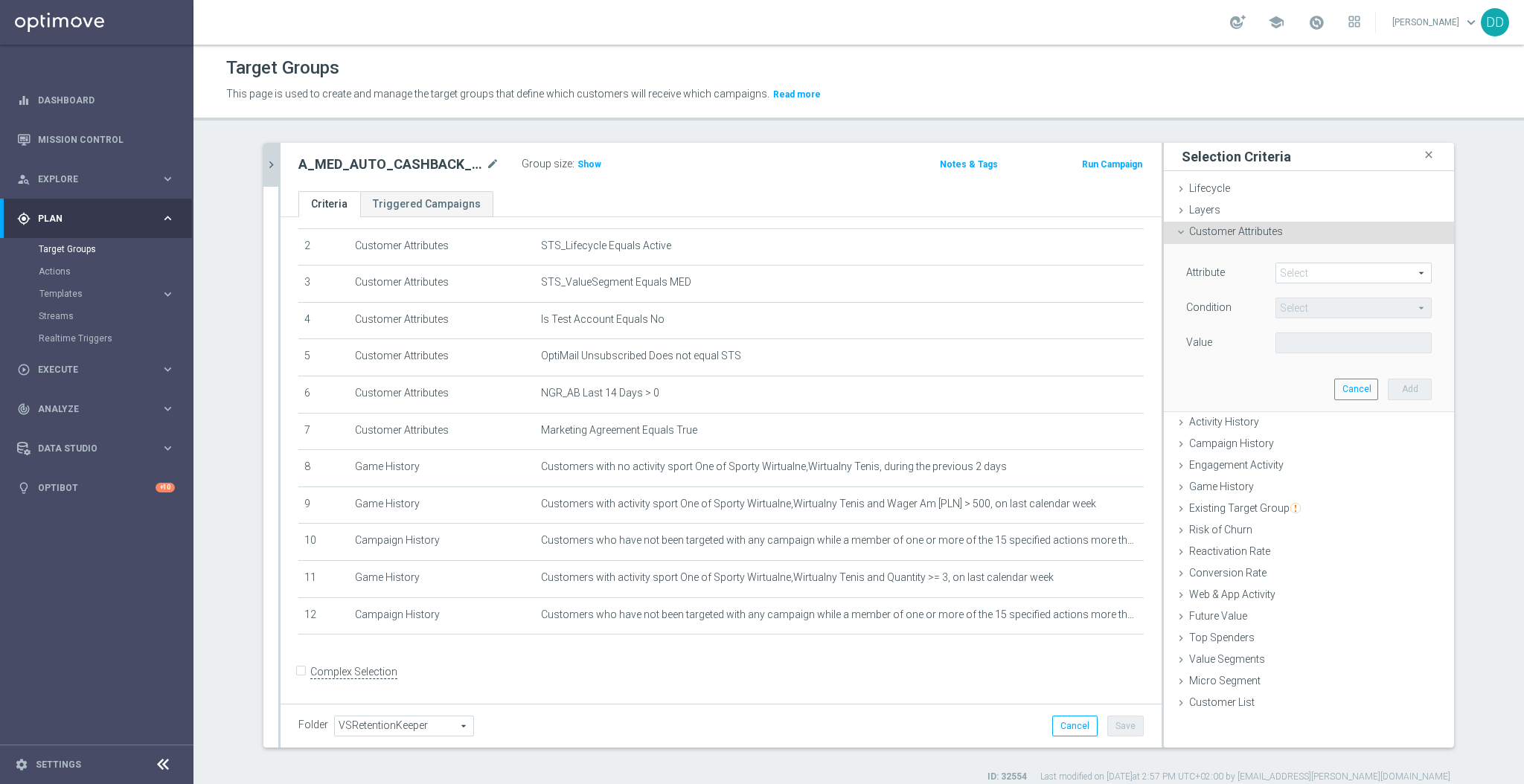
drag, startPoint x: 1277, startPoint y: 278, endPoint x: 1297, endPoint y: 271, distance: 21.2
click at [1279, 275] on span at bounding box center [1354, 273] width 155 height 19
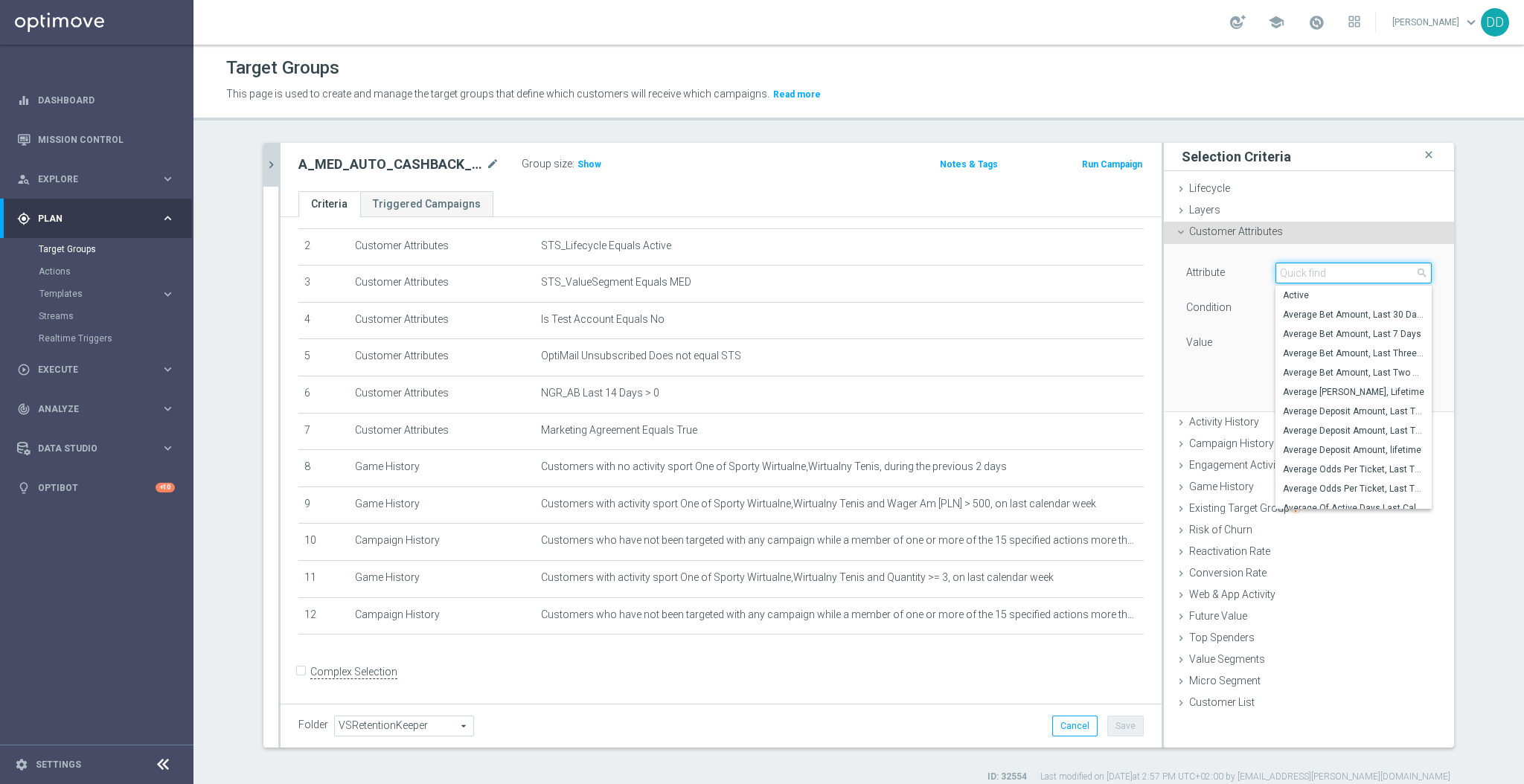
click at [1297, 271] on input "search" at bounding box center [1354, 273] width 156 height 21
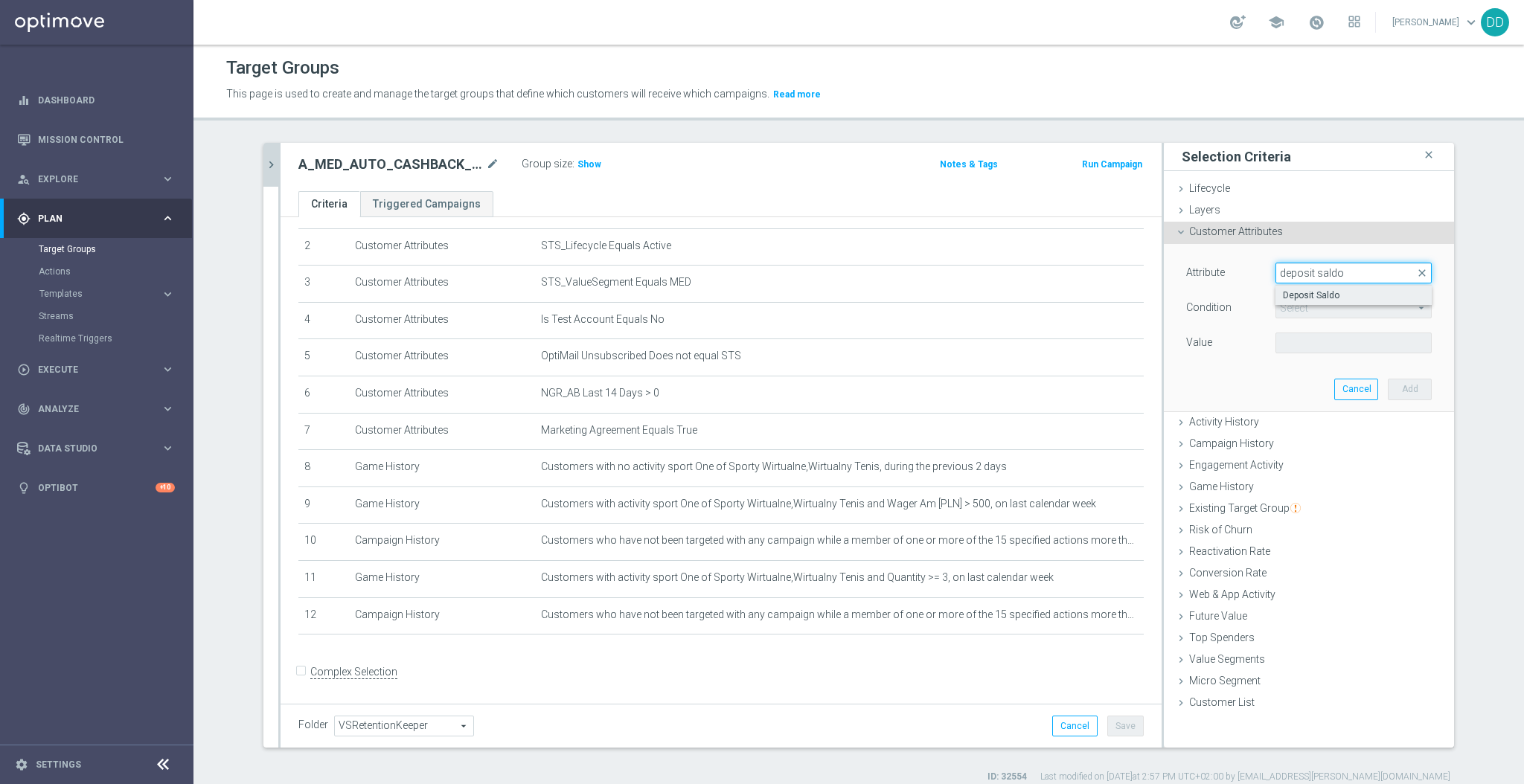
type input "deposit saldo"
click at [1298, 292] on span "Deposit Saldo" at bounding box center [1354, 295] width 142 height 12
type input "Deposit Saldo"
click at [1303, 306] on span "=" at bounding box center [1354, 308] width 155 height 19
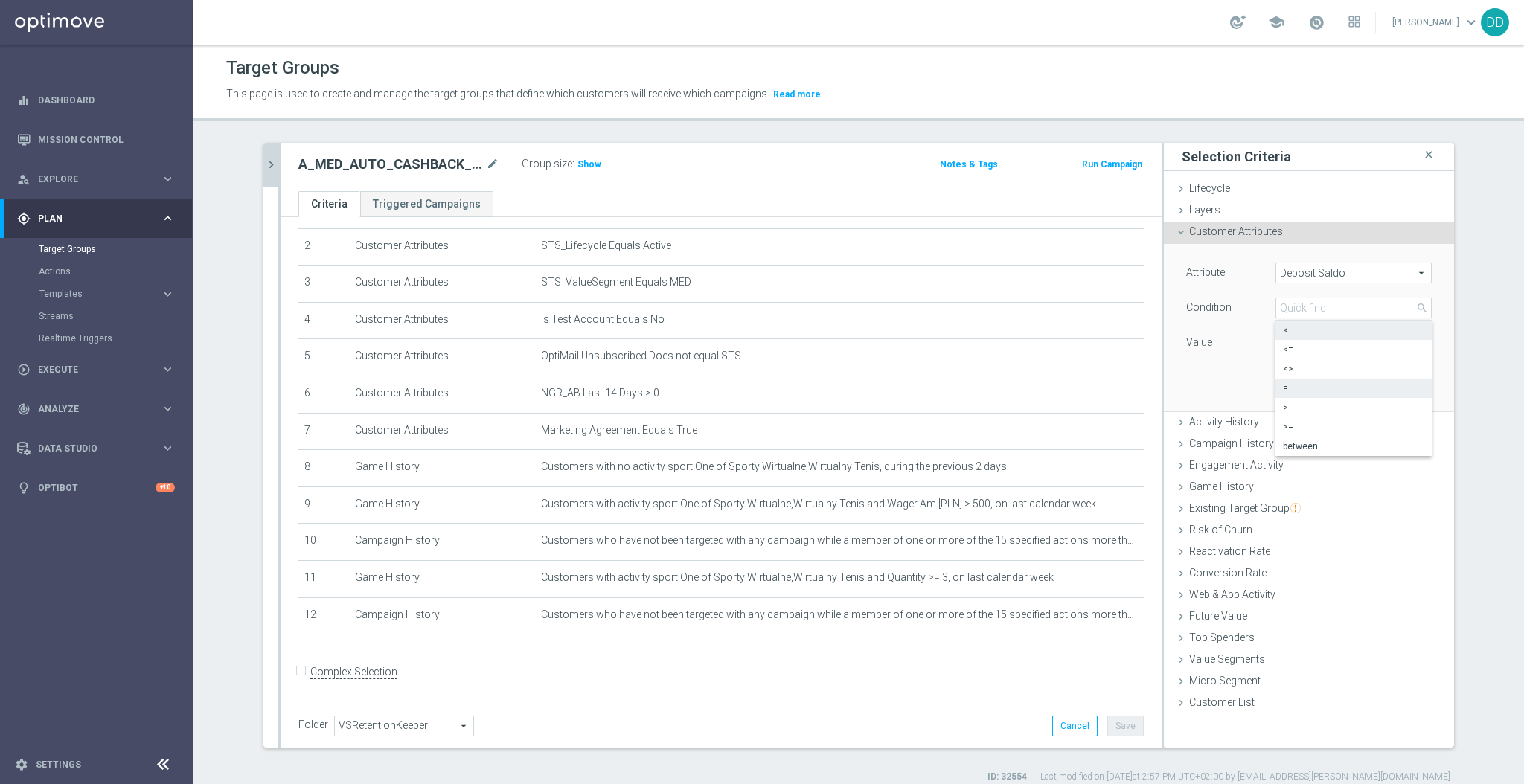
click at [1300, 328] on span "<" at bounding box center [1354, 330] width 142 height 12
type input "<"
click at [1296, 341] on input "PLN" at bounding box center [1309, 343] width 67 height 21
type input "2"
click at [1426, 390] on div "Attribute Deposit Saldo Deposit Saldo arrow_drop_down search Condition < < arro…" at bounding box center [1309, 327] width 268 height 166
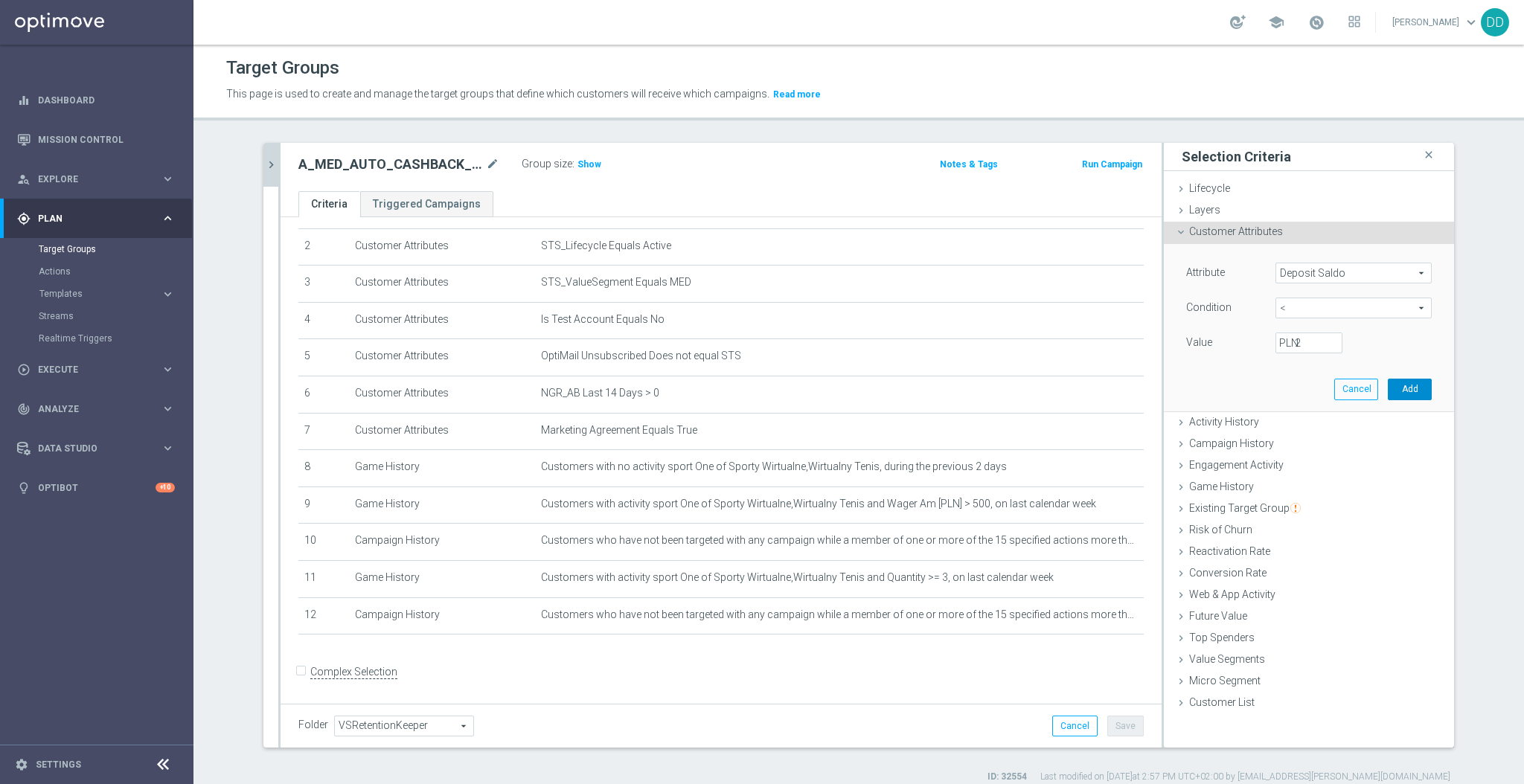
click at [1414, 392] on button "Add" at bounding box center [1410, 389] width 44 height 21
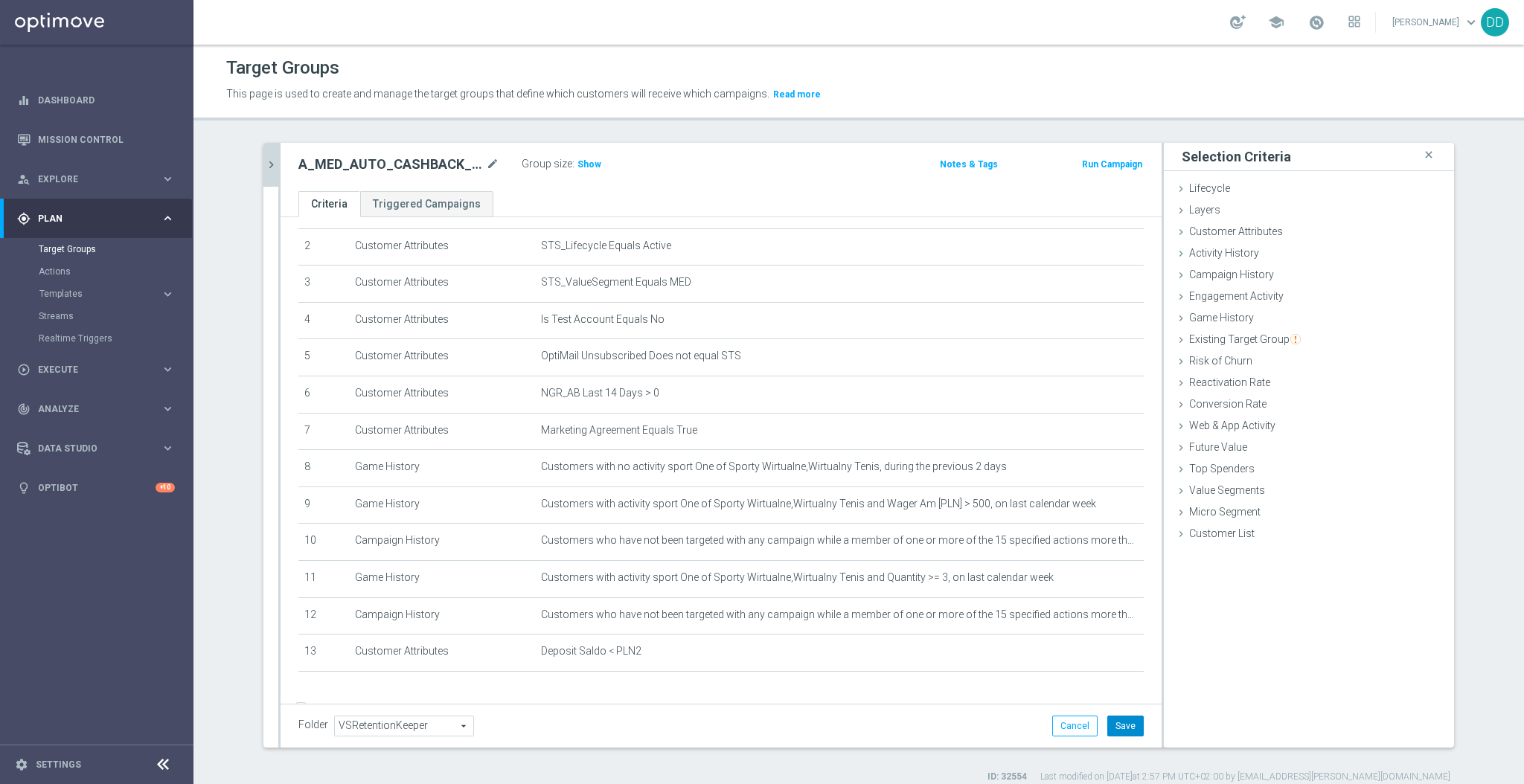
click at [1126, 724] on button "Save" at bounding box center [1126, 726] width 37 height 21
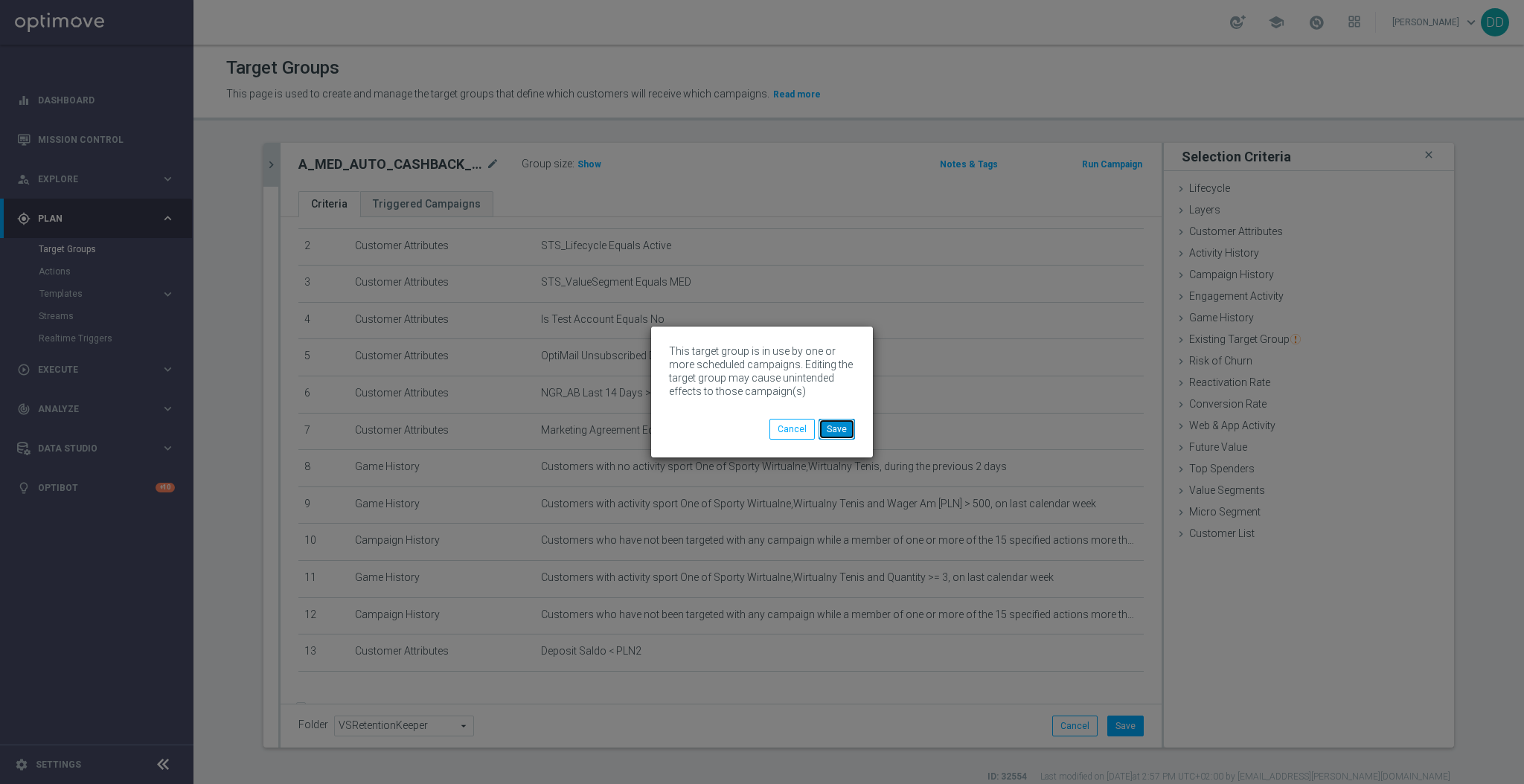
click at [847, 427] on button "Save" at bounding box center [836, 429] width 37 height 21
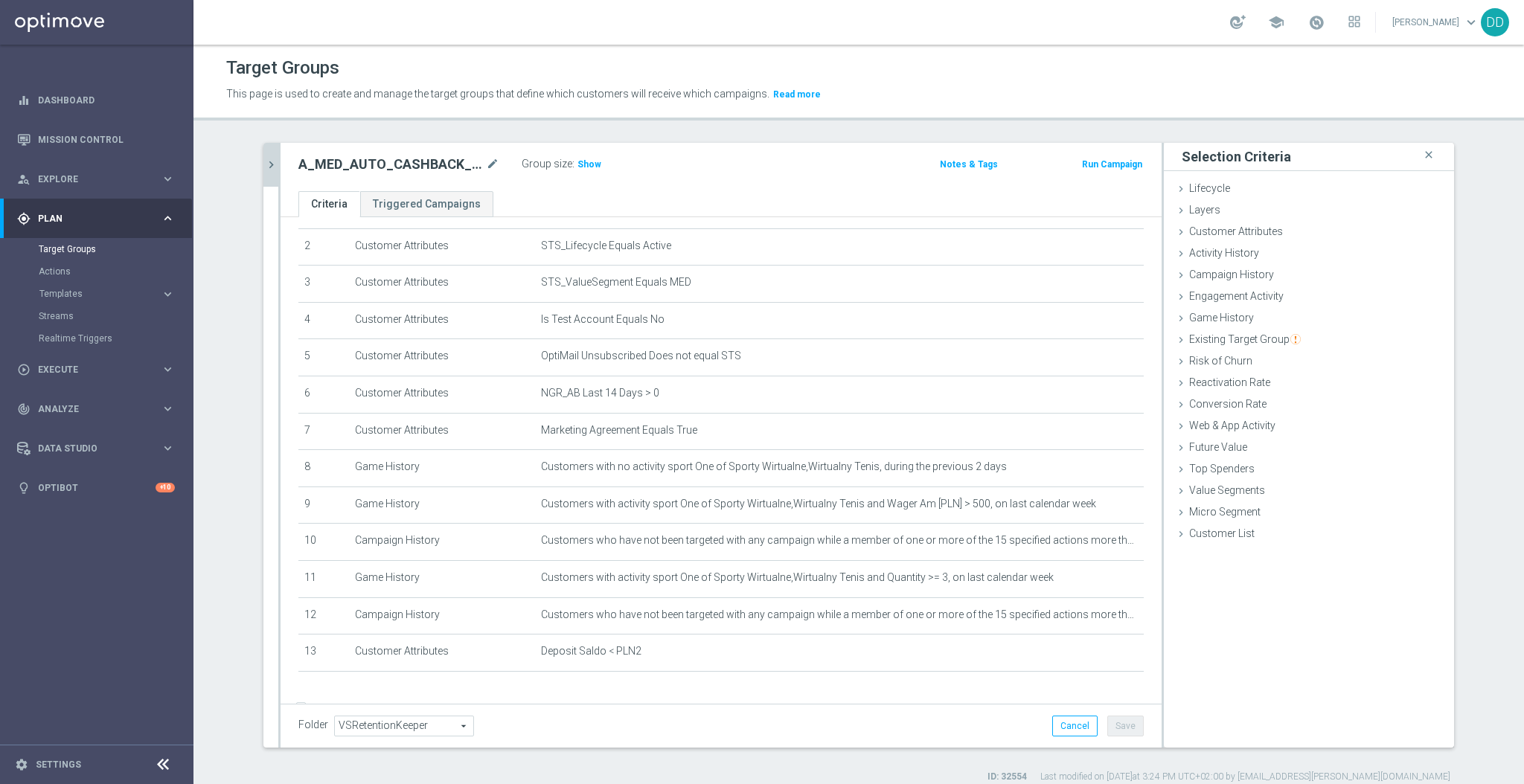
click at [265, 168] on icon "chevron_right" at bounding box center [272, 165] width 14 height 14
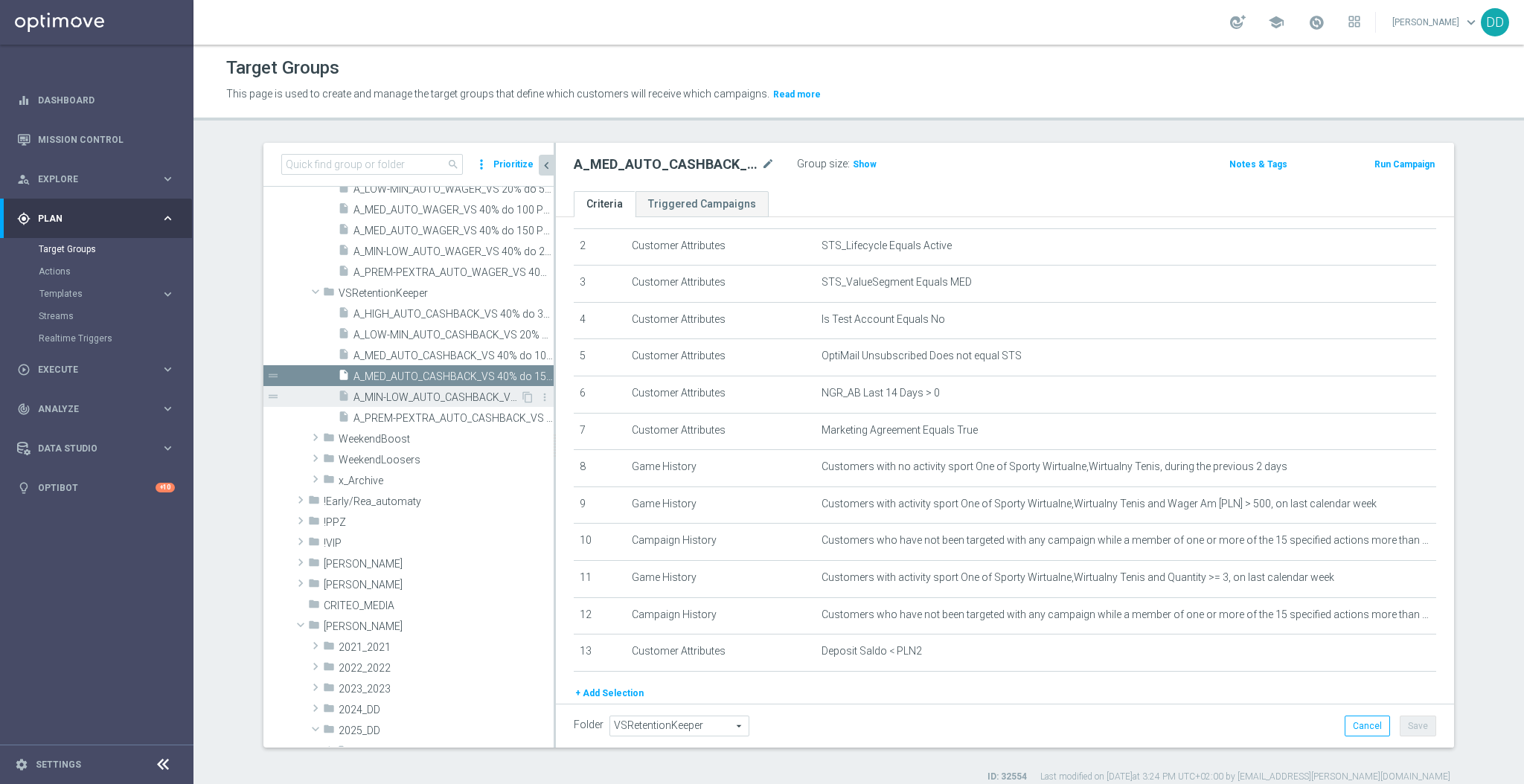
click at [419, 397] on span "A_MIN-LOW_AUTO_CASHBACK_VS 40% do 20 PLN_14d" at bounding box center [436, 397] width 166 height 12
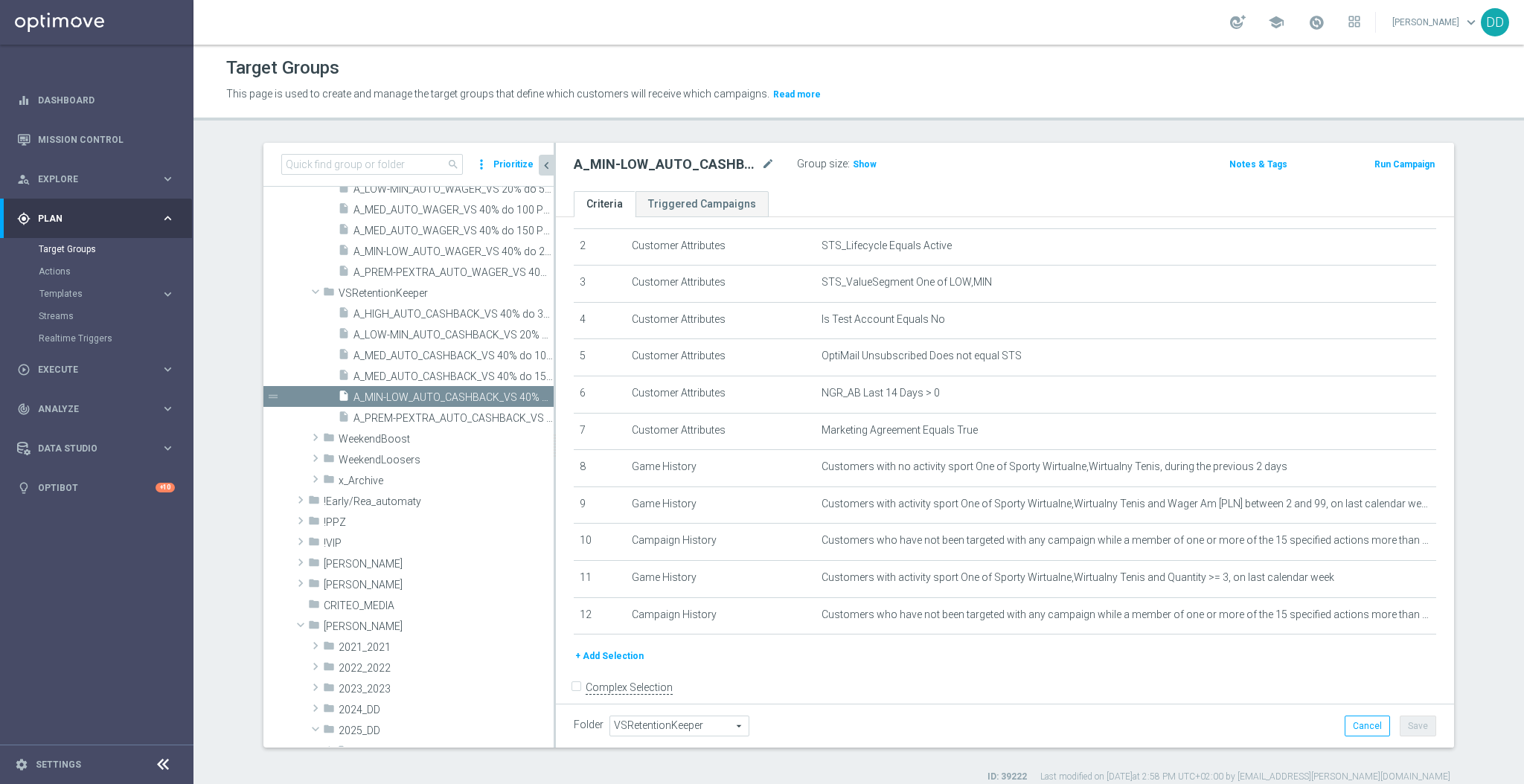
click at [620, 659] on button "+ Add Selection" at bounding box center [610, 656] width 72 height 16
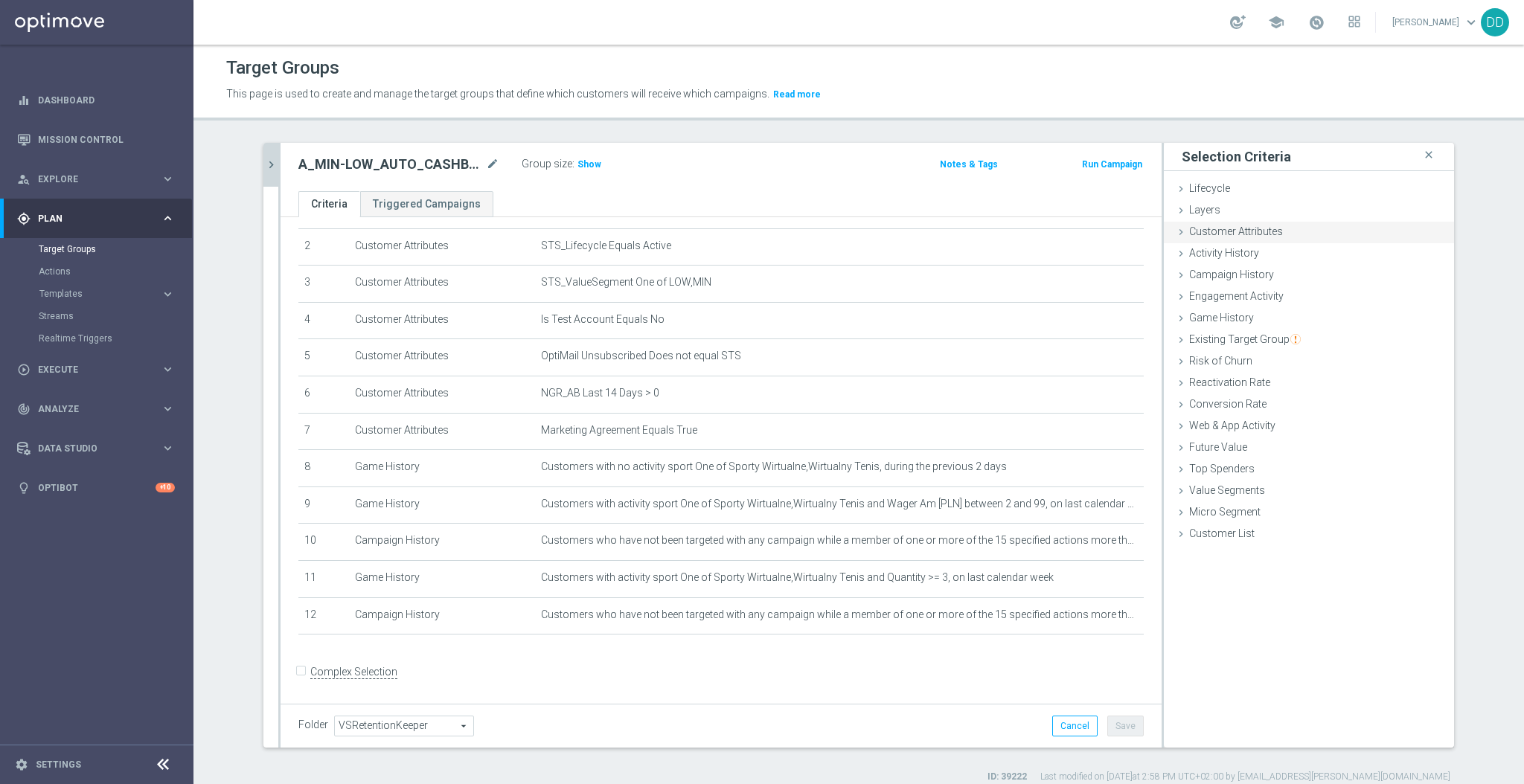
click at [1221, 233] on span "Customer Attributes" at bounding box center [1236, 231] width 94 height 12
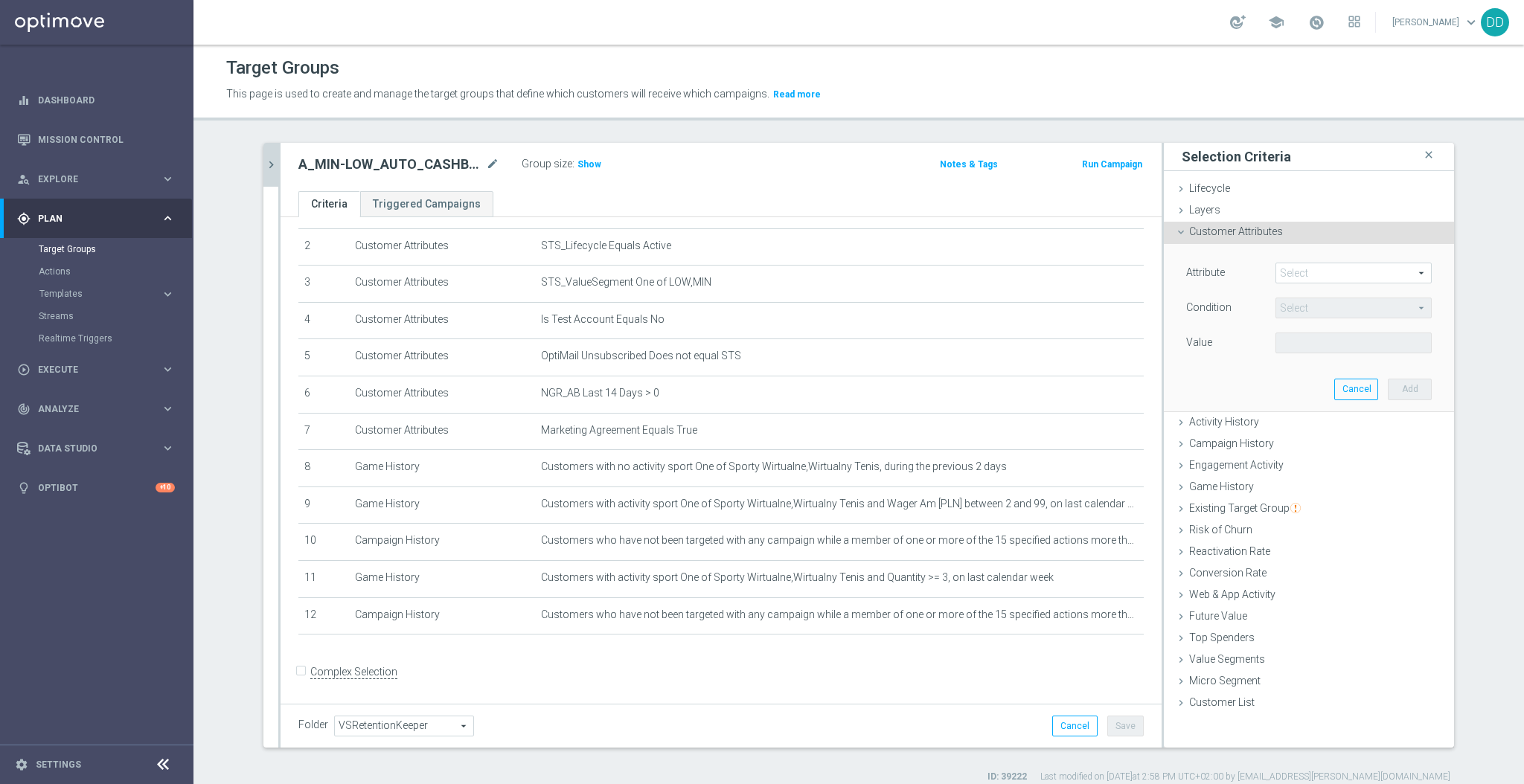
click at [1277, 271] on span at bounding box center [1354, 273] width 155 height 19
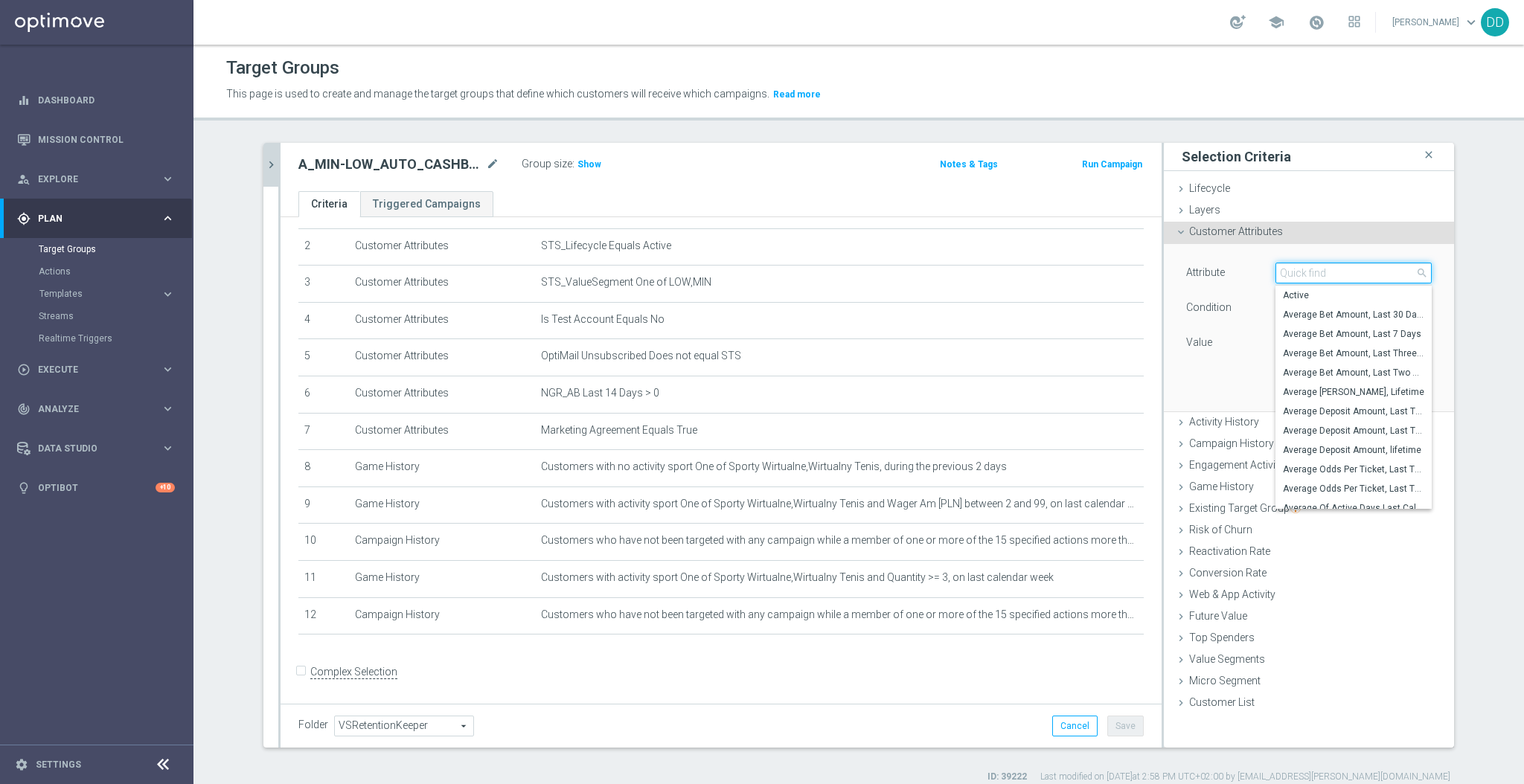
click at [1291, 272] on input "search" at bounding box center [1354, 273] width 156 height 21
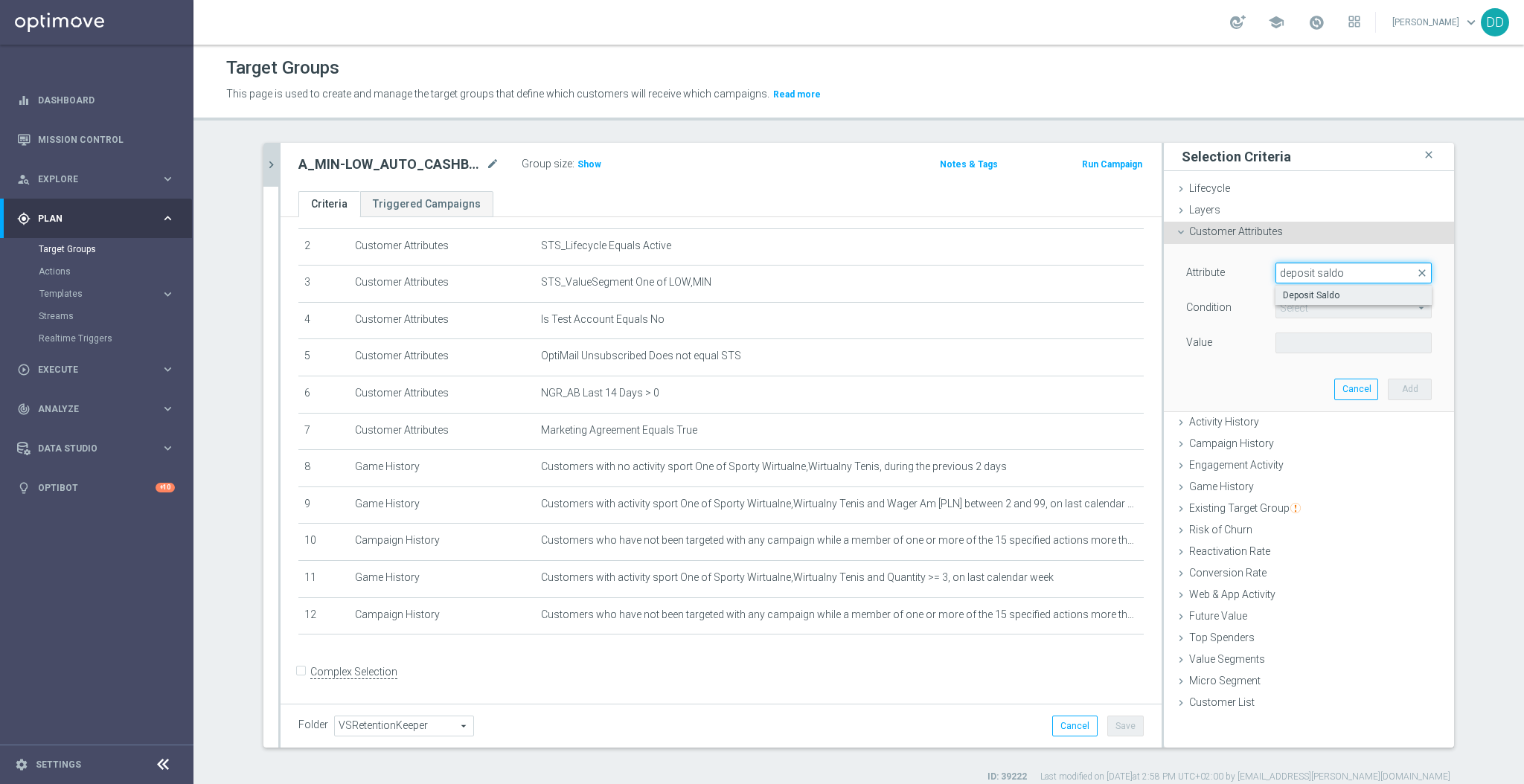
type input "deposit saldo"
click at [1332, 292] on span "Deposit Saldo" at bounding box center [1354, 295] width 142 height 12
type input "Deposit Saldo"
click at [1325, 303] on span "=" at bounding box center [1354, 308] width 155 height 19
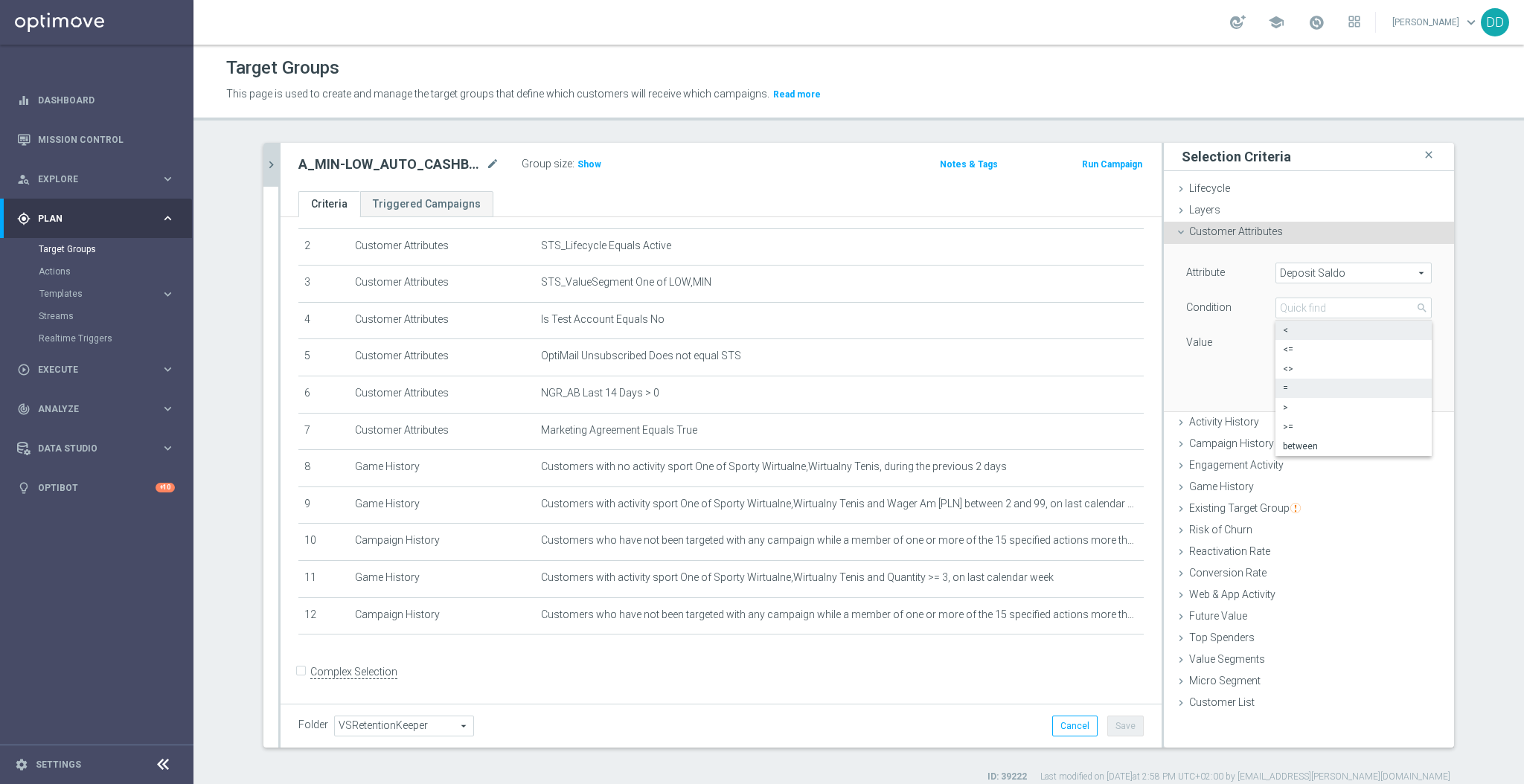
click at [1288, 331] on span "<" at bounding box center [1354, 330] width 142 height 12
type input "<"
click at [1295, 340] on input "PLN" at bounding box center [1309, 343] width 67 height 21
type input "2"
click at [1403, 390] on button "Add" at bounding box center [1410, 389] width 44 height 21
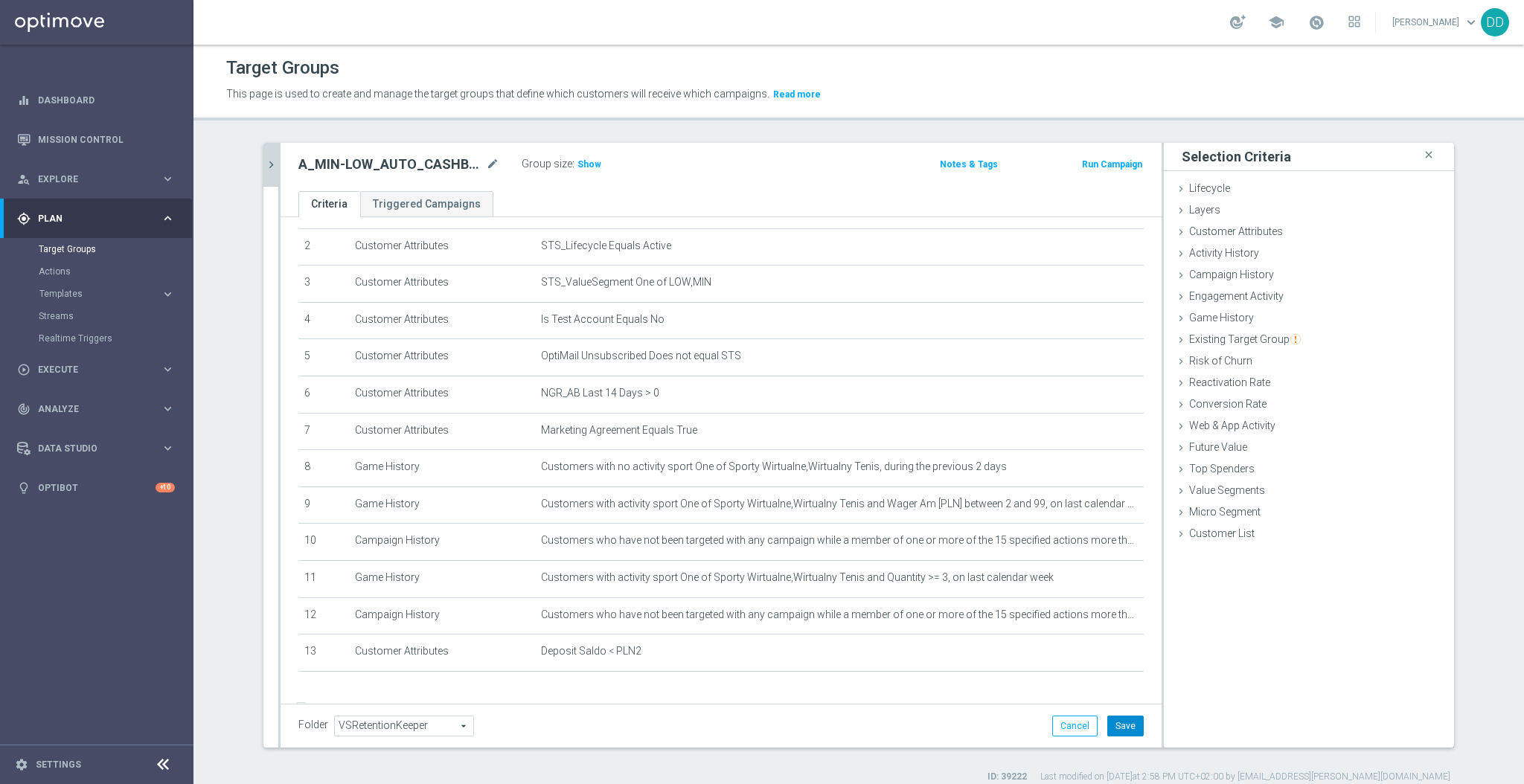
click at [1128, 724] on button "Save" at bounding box center [1126, 726] width 37 height 21
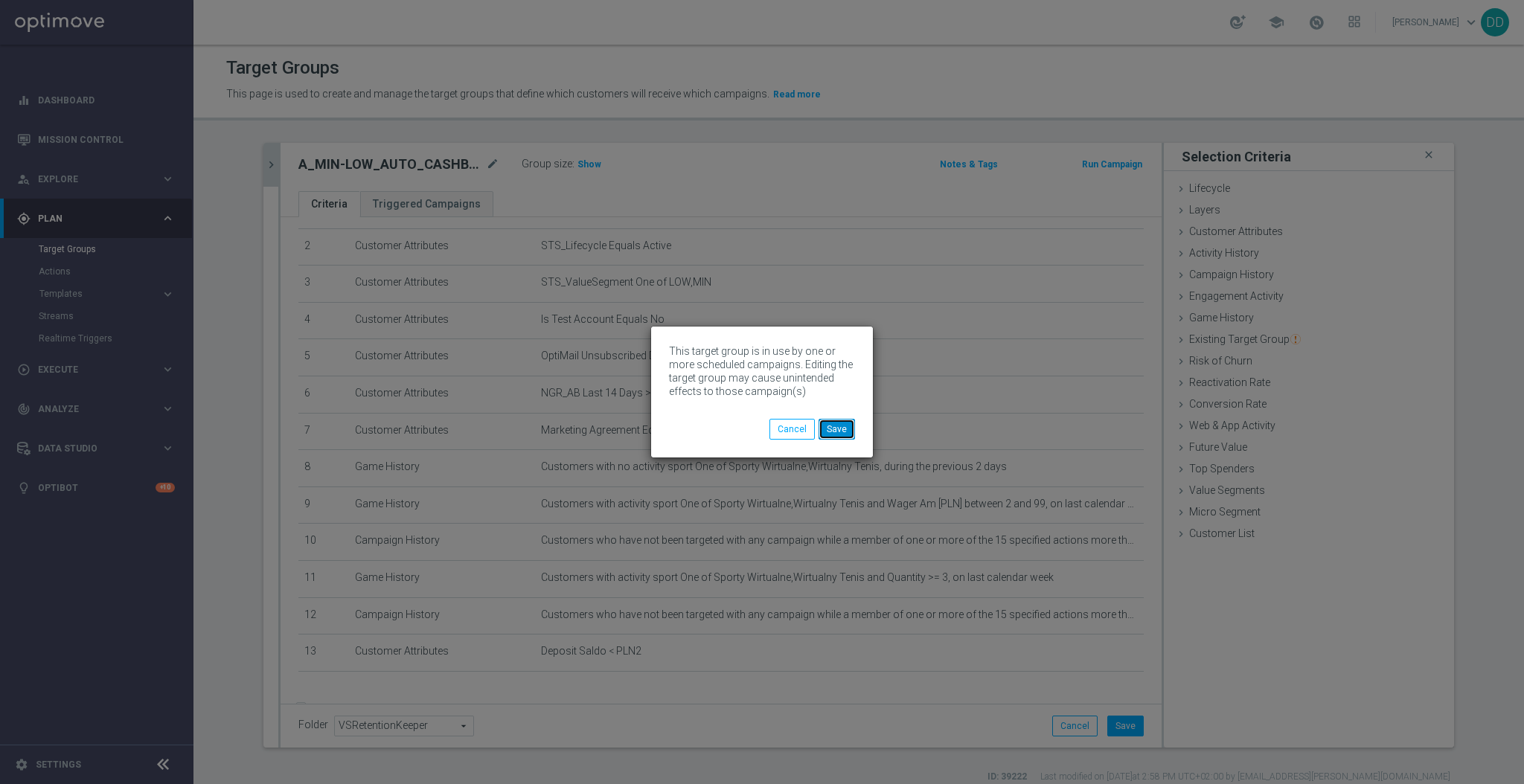
click at [842, 430] on button "Save" at bounding box center [836, 429] width 37 height 21
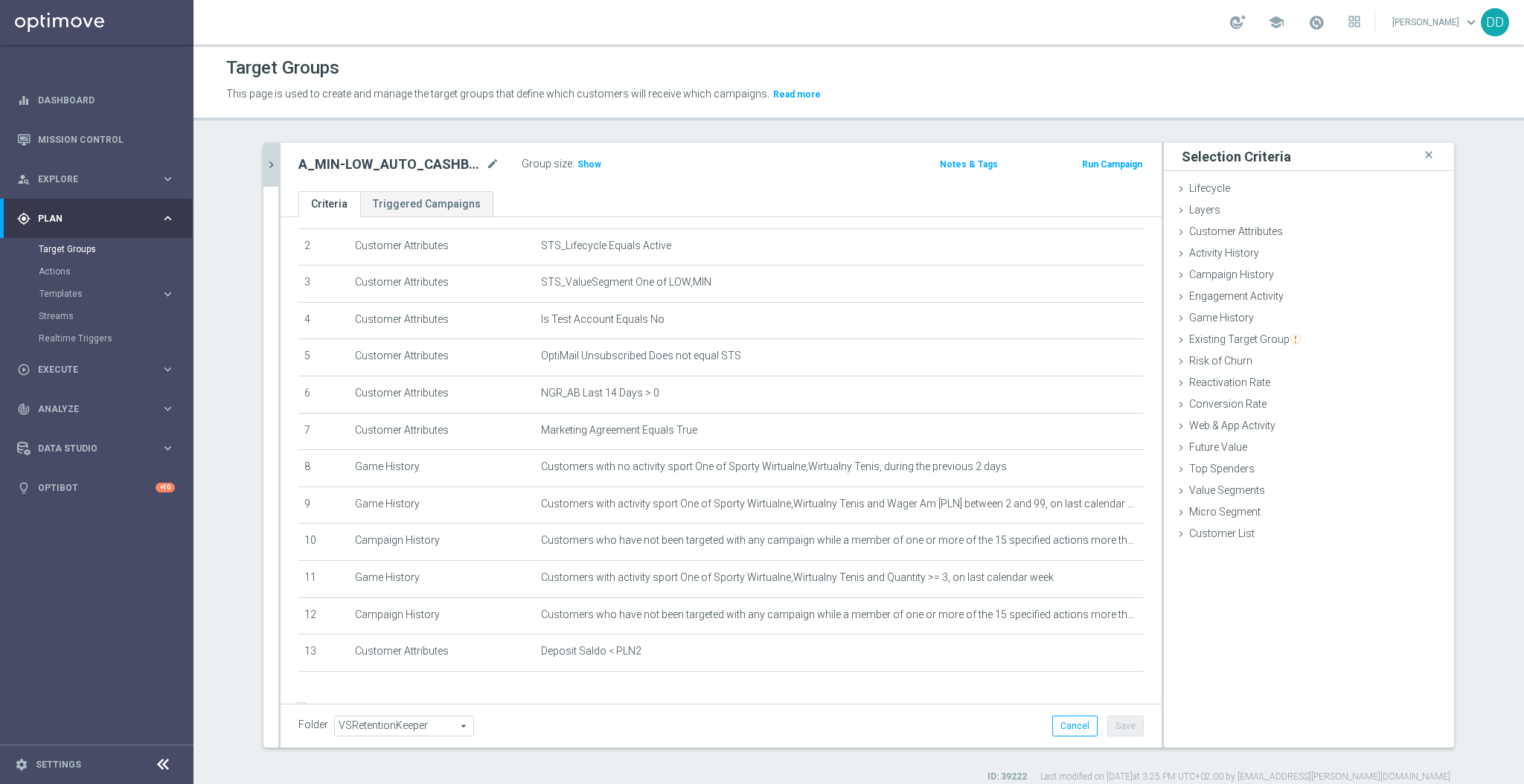
click at [268, 166] on icon "chevron_right" at bounding box center [272, 165] width 14 height 14
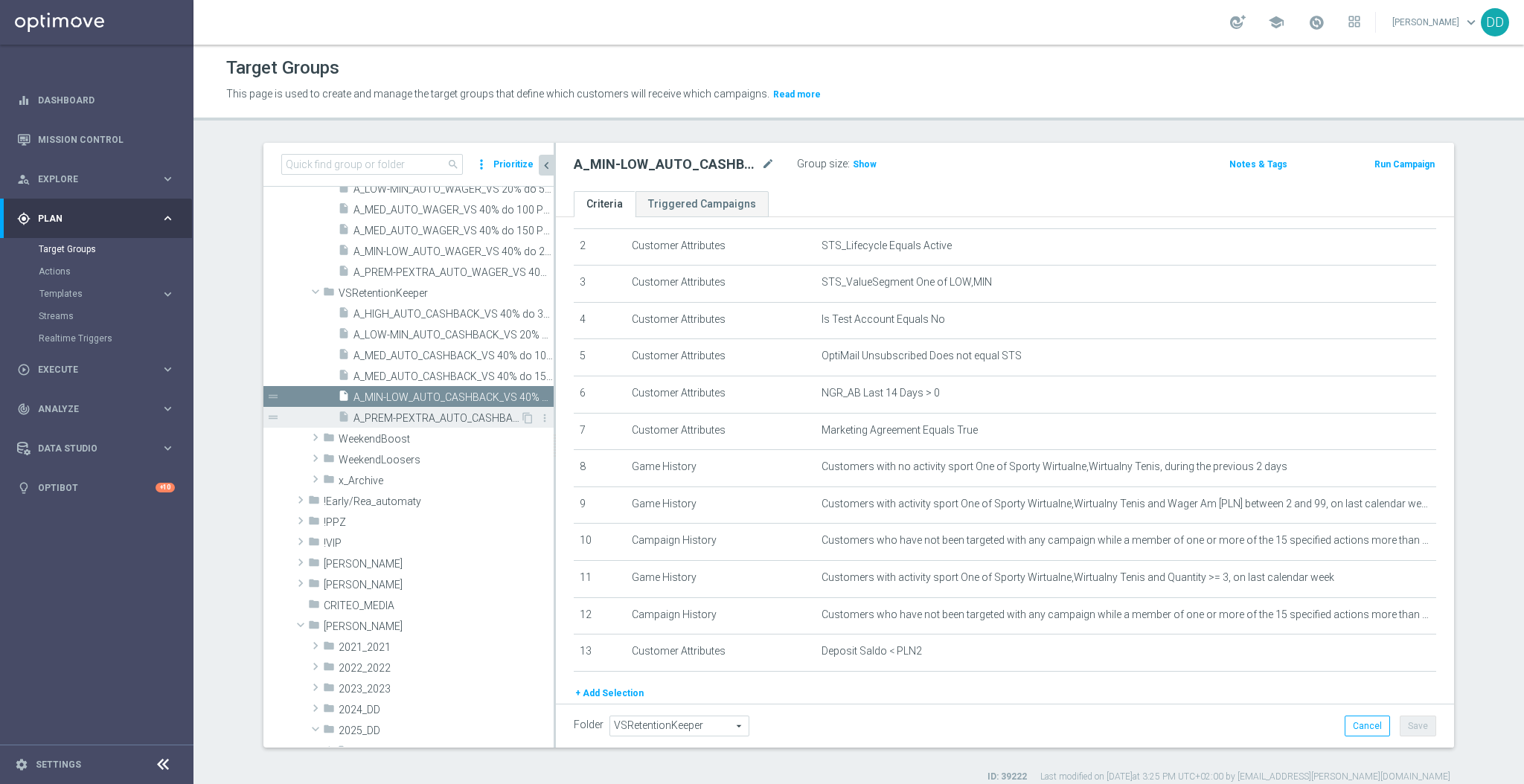
click at [454, 416] on span "A_PREM-PEXTRA_AUTO_CASHBACK_VS 40% do 500 PLN_14d" at bounding box center [436, 418] width 166 height 12
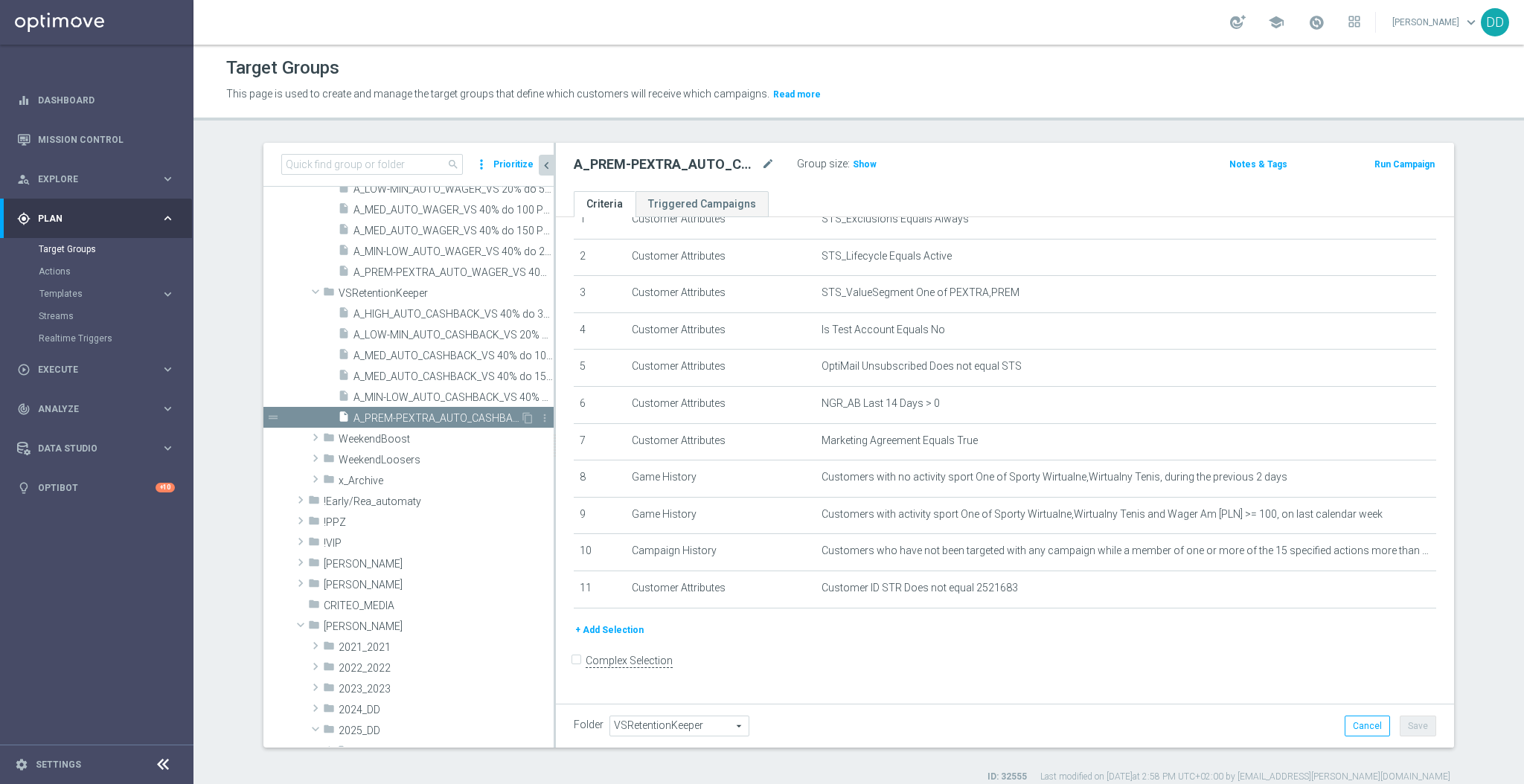
scroll to position [57, 0]
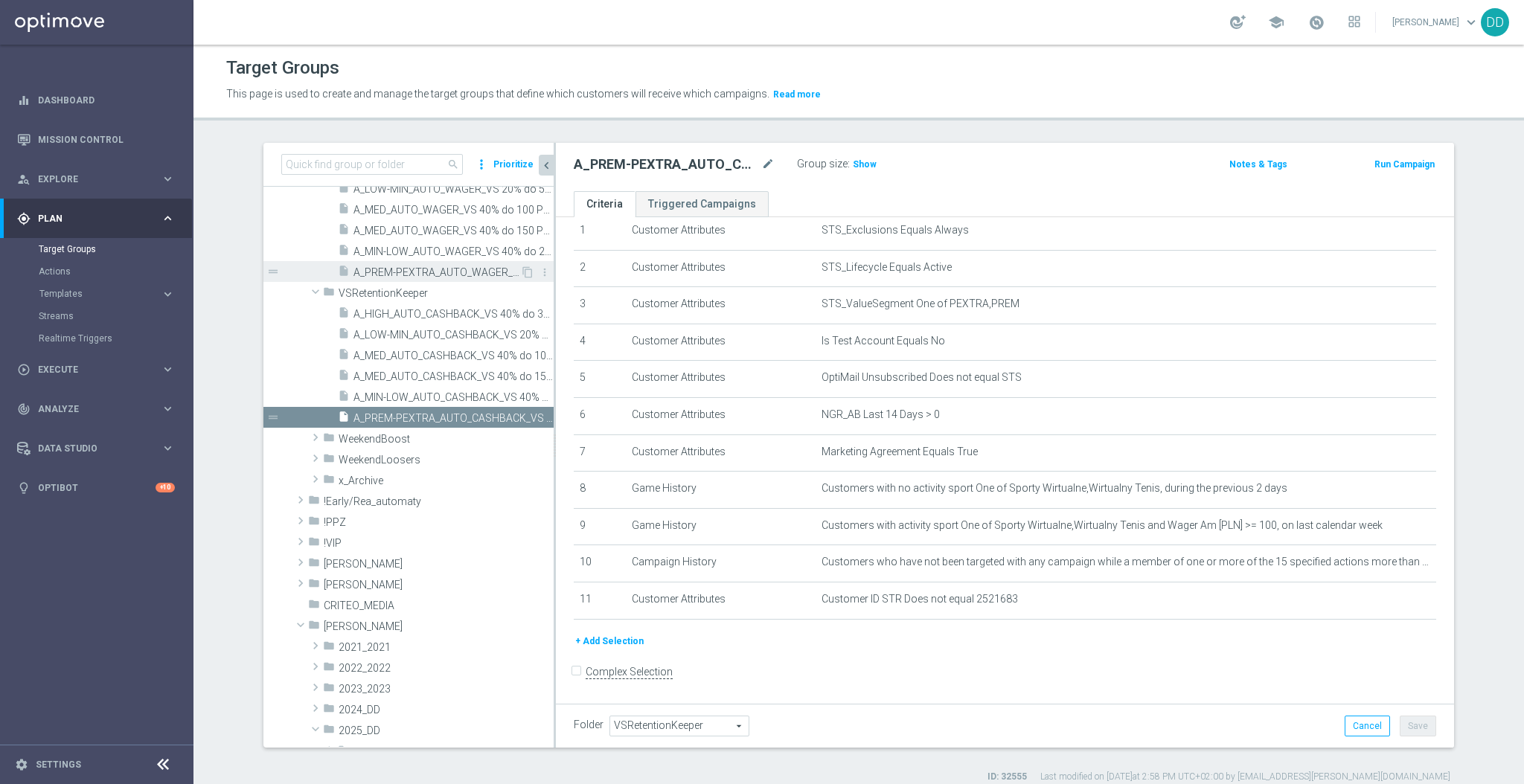
click at [422, 265] on div "insert_drive_file A_PREM-PEXTRA_AUTO_WAGER_VS 40% do 500 PLN_14d" at bounding box center [429, 271] width 182 height 21
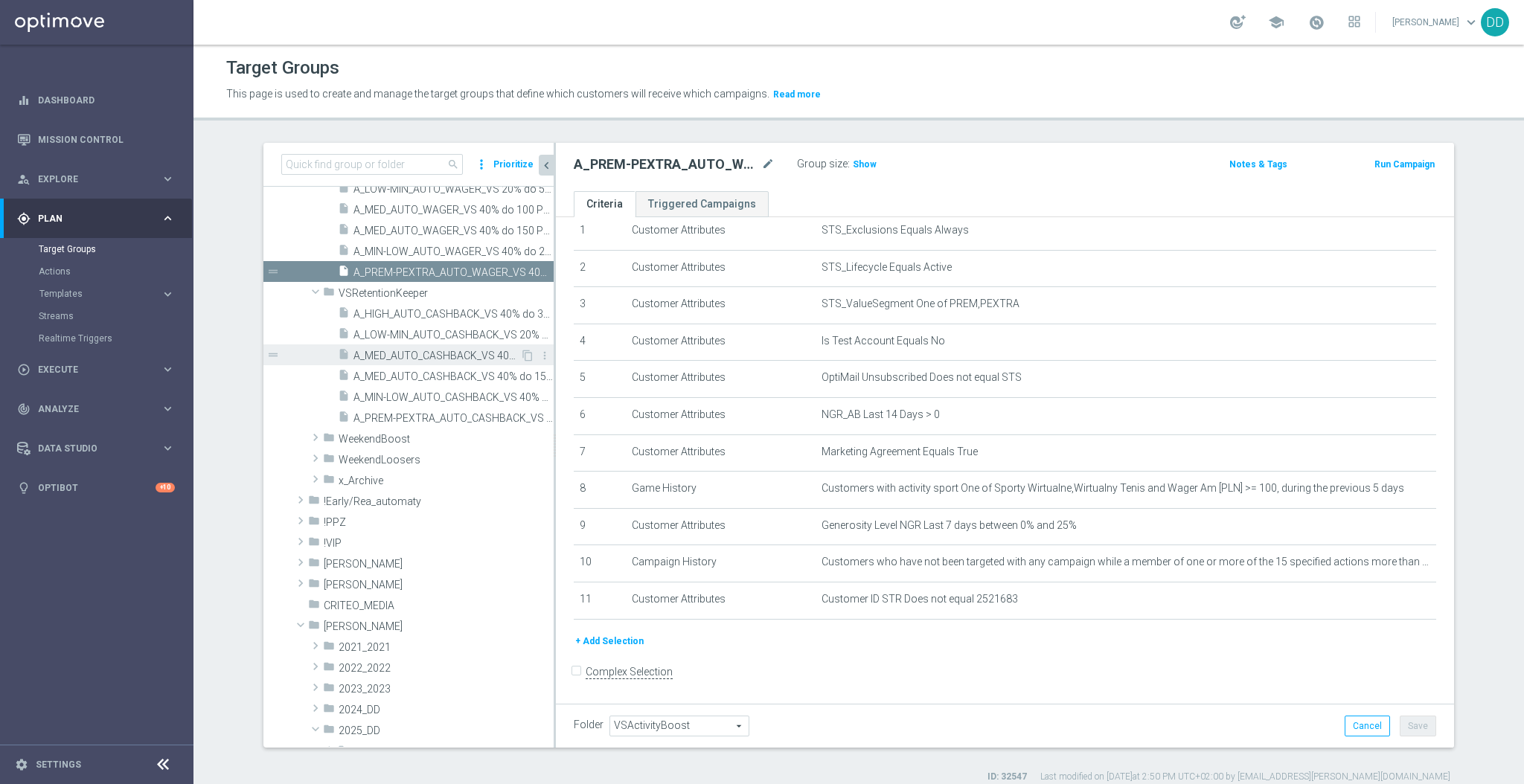
click at [438, 352] on span "A_MED_AUTO_CASHBACK_VS 40% do 100 PLN_14d" at bounding box center [436, 356] width 166 height 12
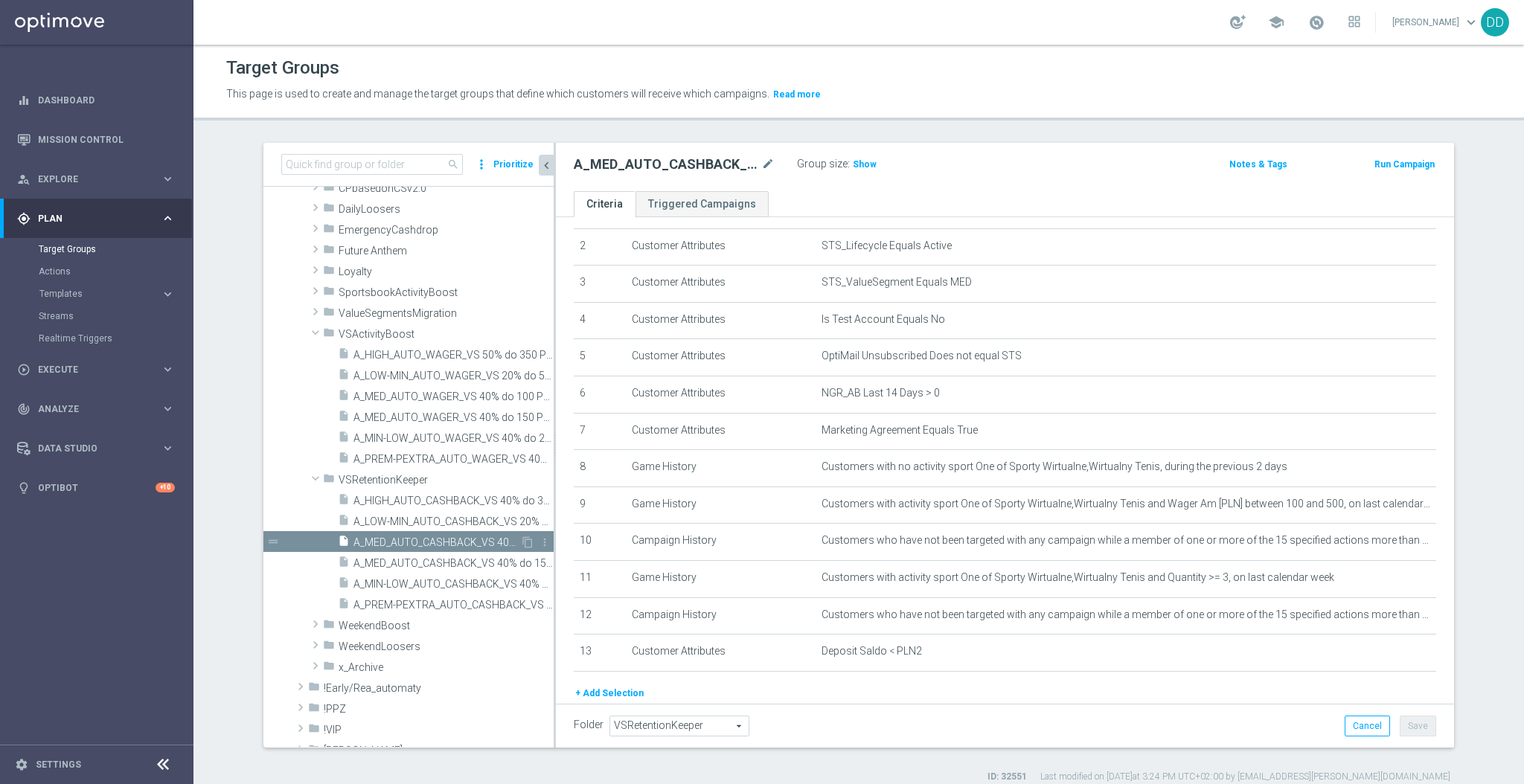
scroll to position [397, 0]
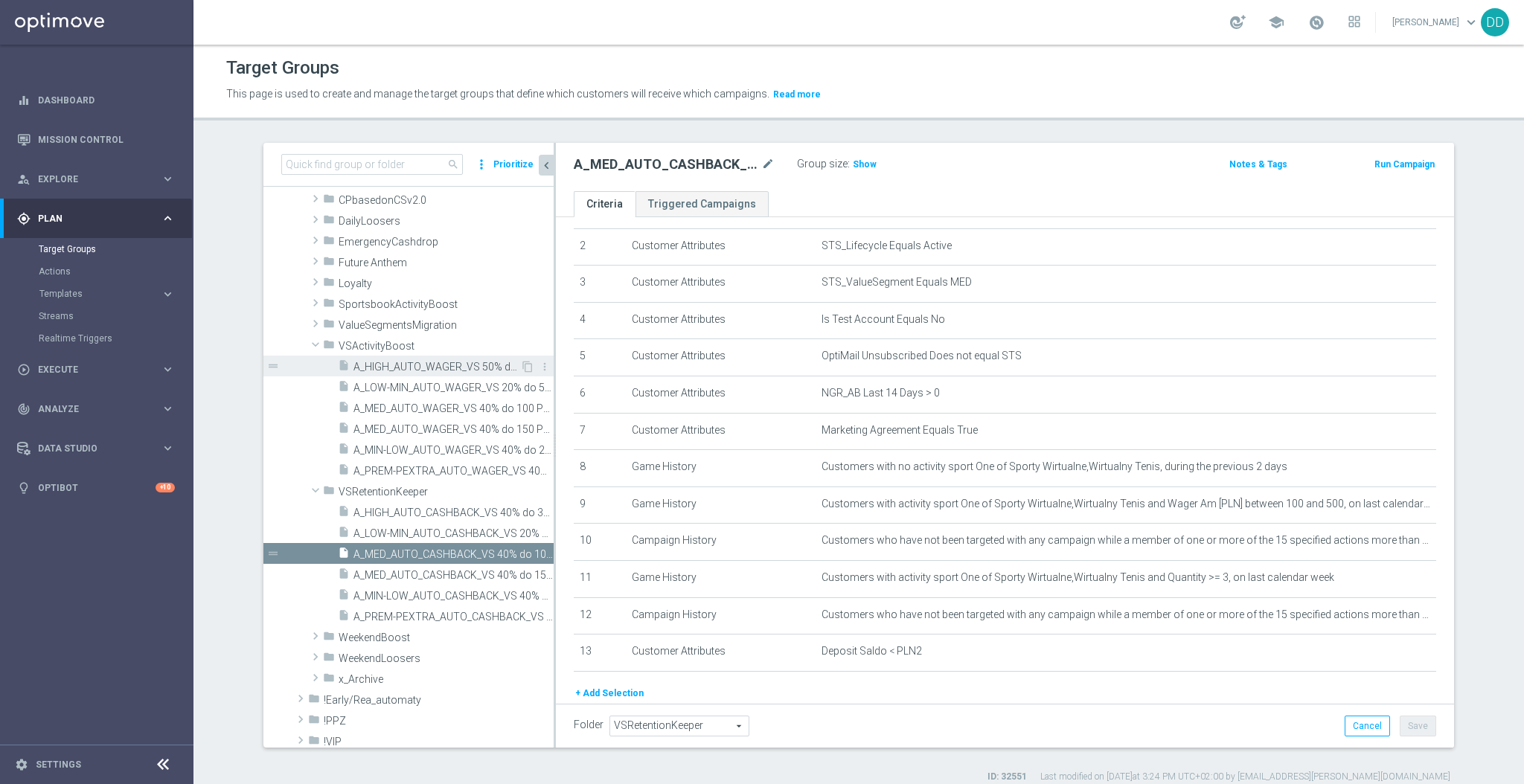
click at [424, 373] on div "insert_drive_file A_HIGH_AUTO_WAGER_VS 50% do 350 PLN_14d" at bounding box center [429, 366] width 182 height 21
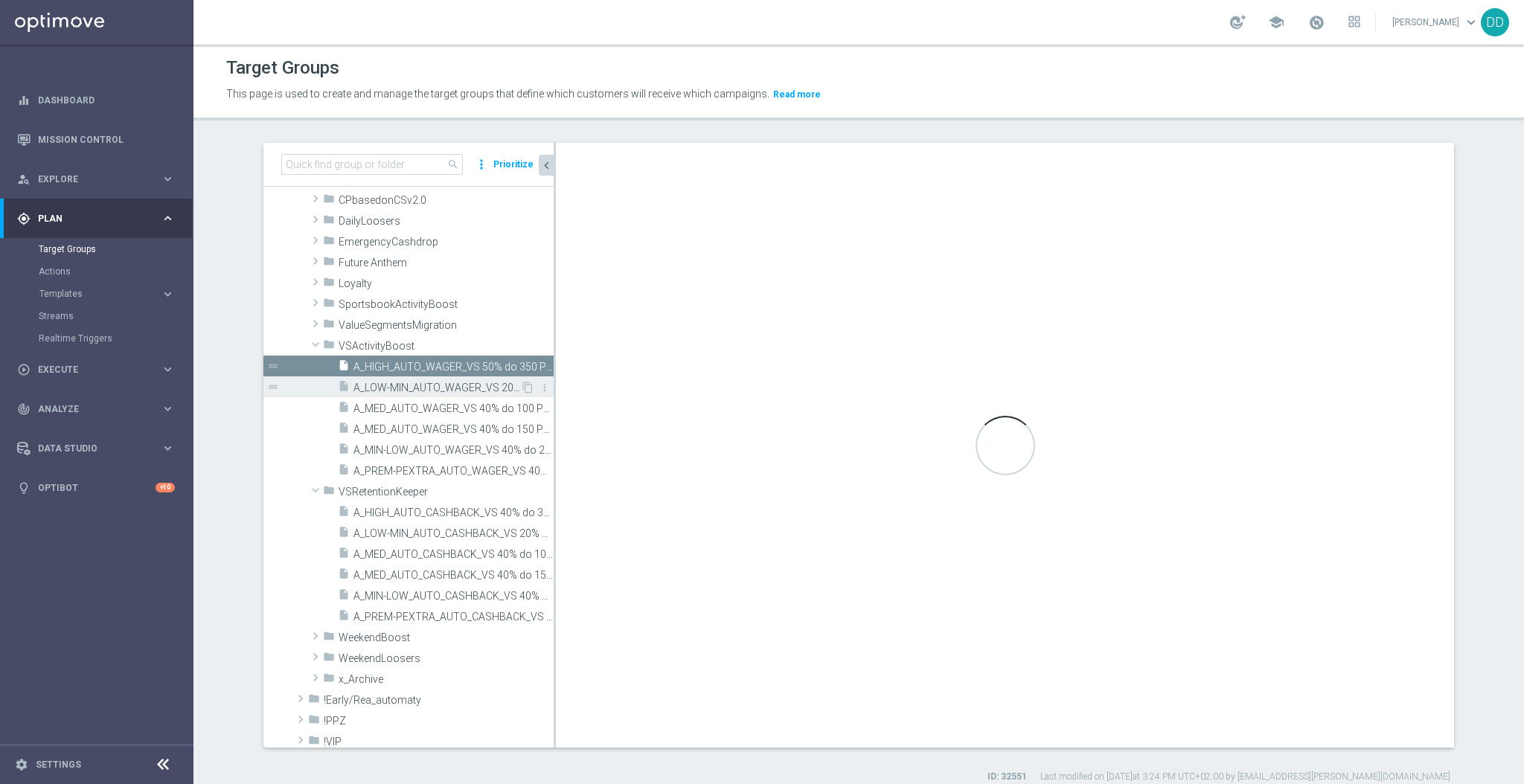
type input "VSActivityBoost"
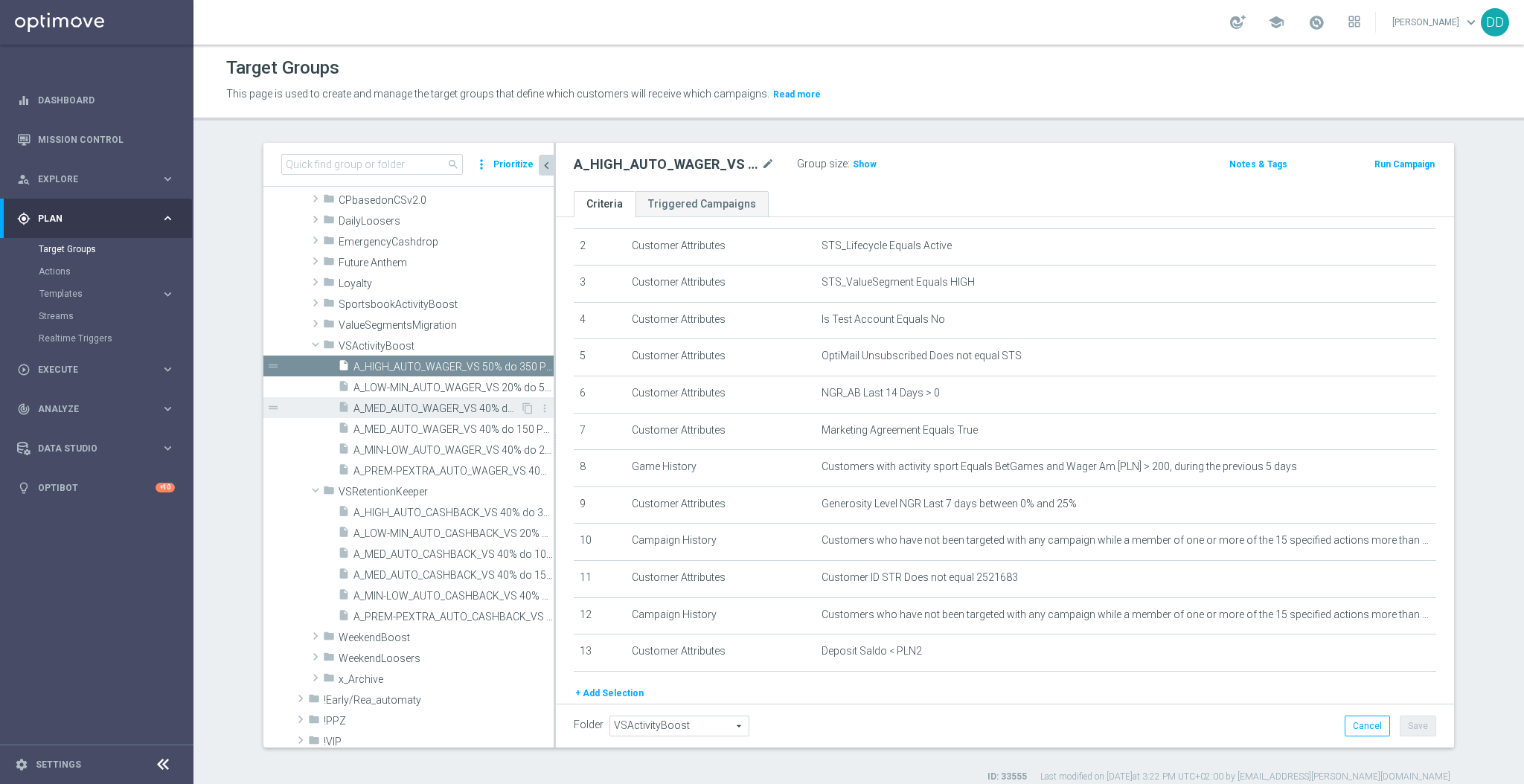
drag, startPoint x: 424, startPoint y: 384, endPoint x: 427, endPoint y: 404, distance: 20.2
click at [424, 385] on span "A_LOW-MIN_AUTO_WAGER_VS 20% do 50 PLN_14d" at bounding box center [453, 388] width 200 height 12
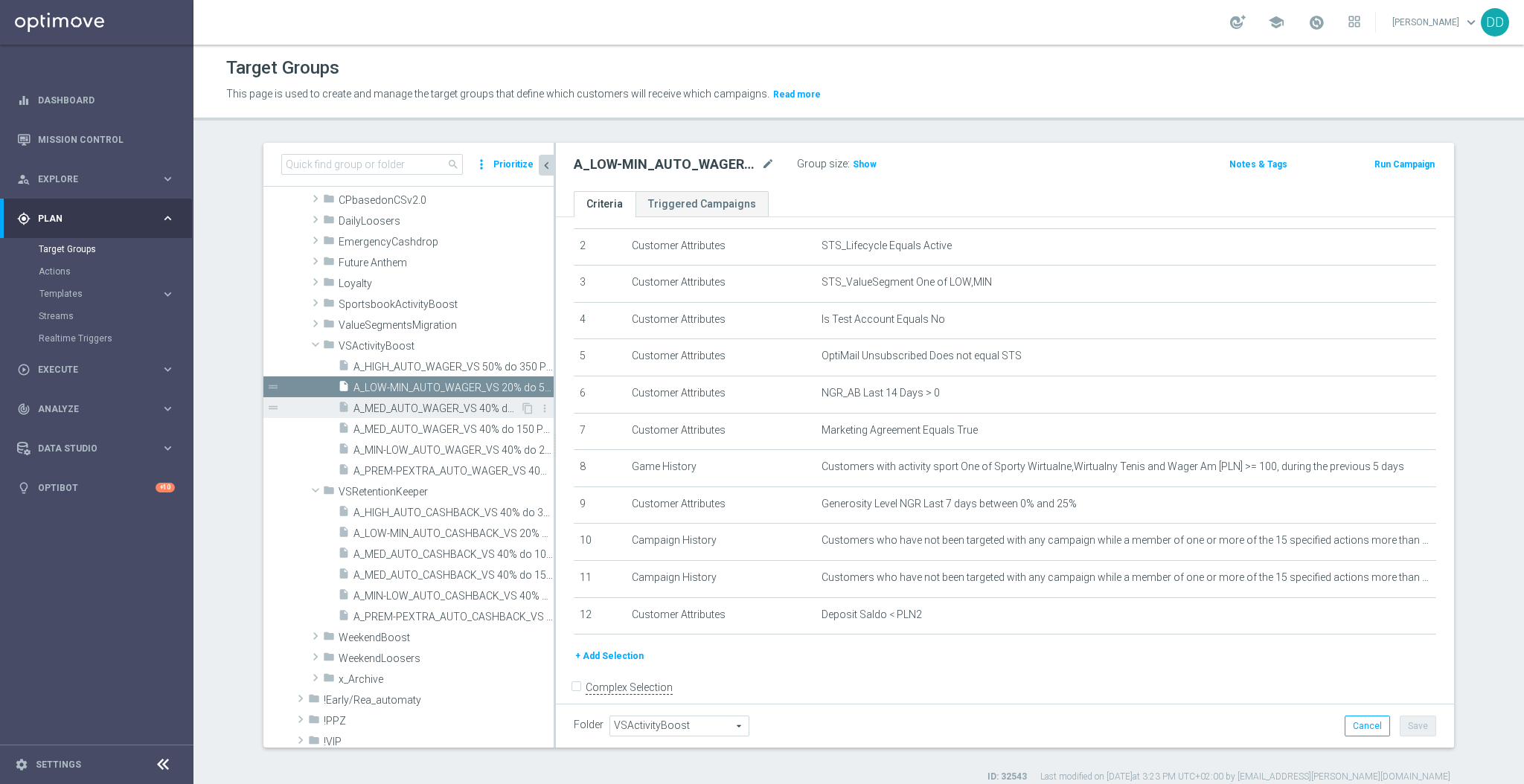
click at [425, 410] on span "A_MED_AUTO_WAGER_VS 40% do 100 PLN_14d" at bounding box center [436, 409] width 166 height 12
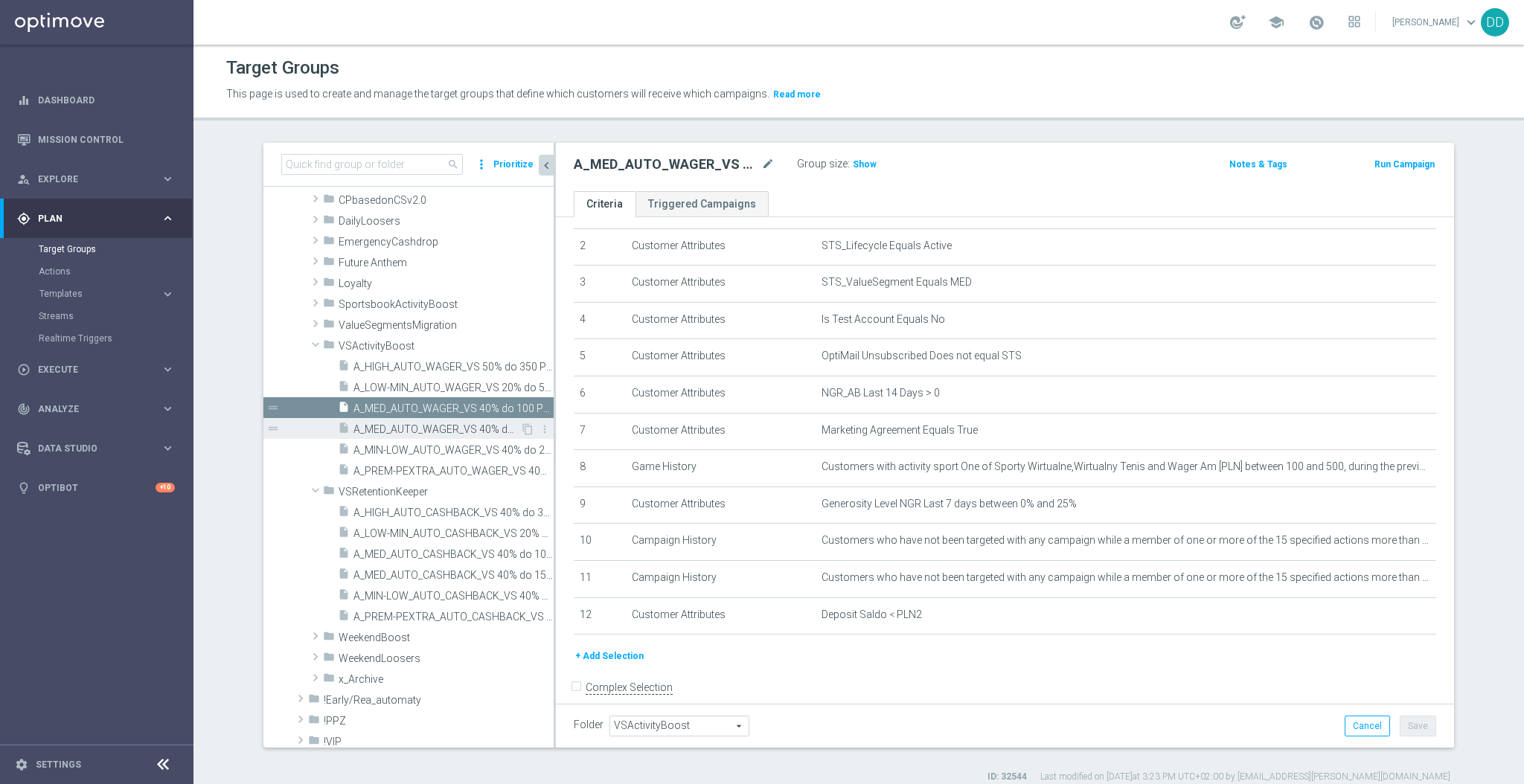
click at [431, 437] on div "insert_drive_file A_MED_AUTO_WAGER_VS 40% do 150 PLN_14d" at bounding box center [429, 429] width 182 height 21
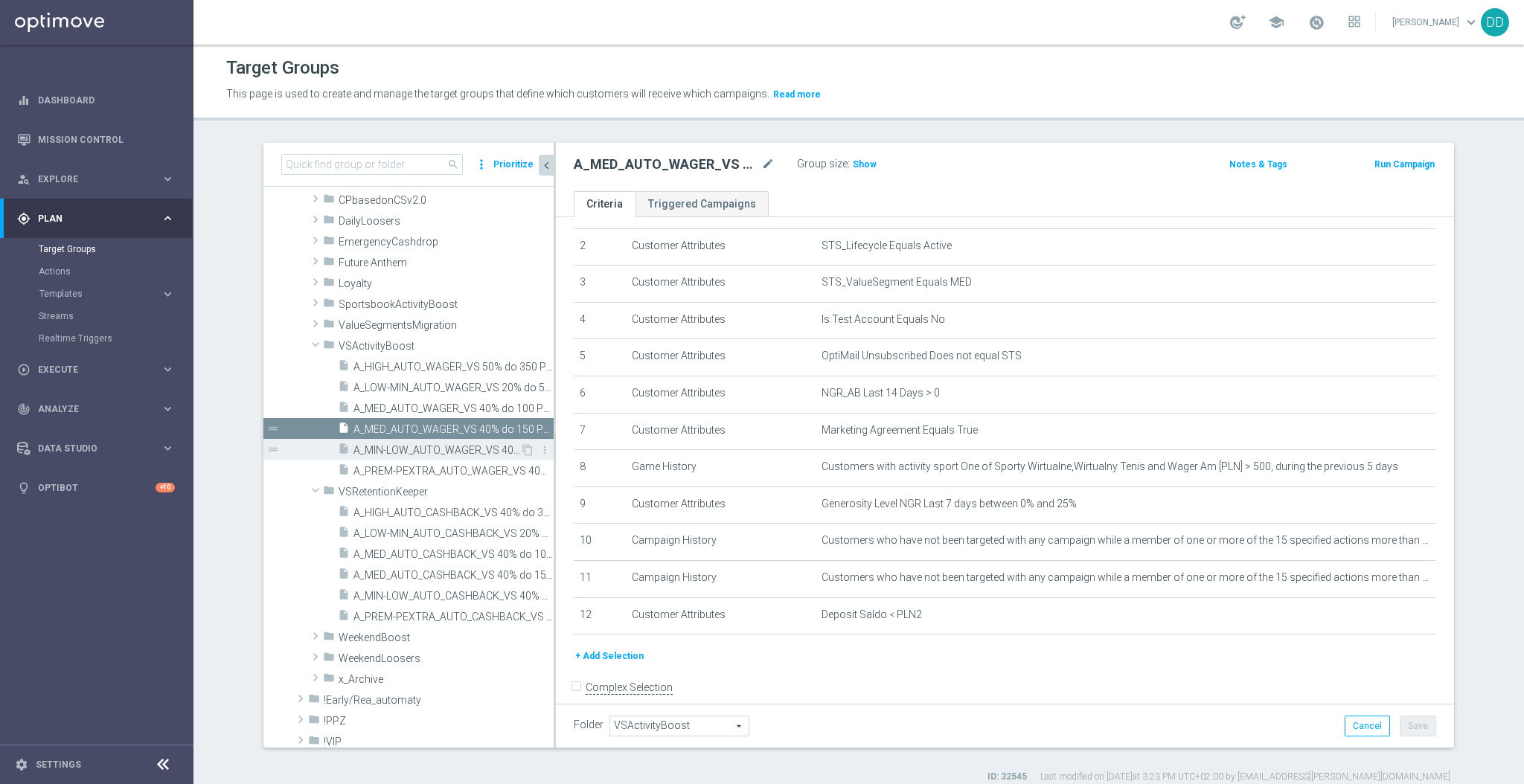
click at [436, 457] on div "insert_drive_file A_MIN-LOW_AUTO_WAGER_VS 40% do 20 PLN_14d" at bounding box center [429, 449] width 182 height 21
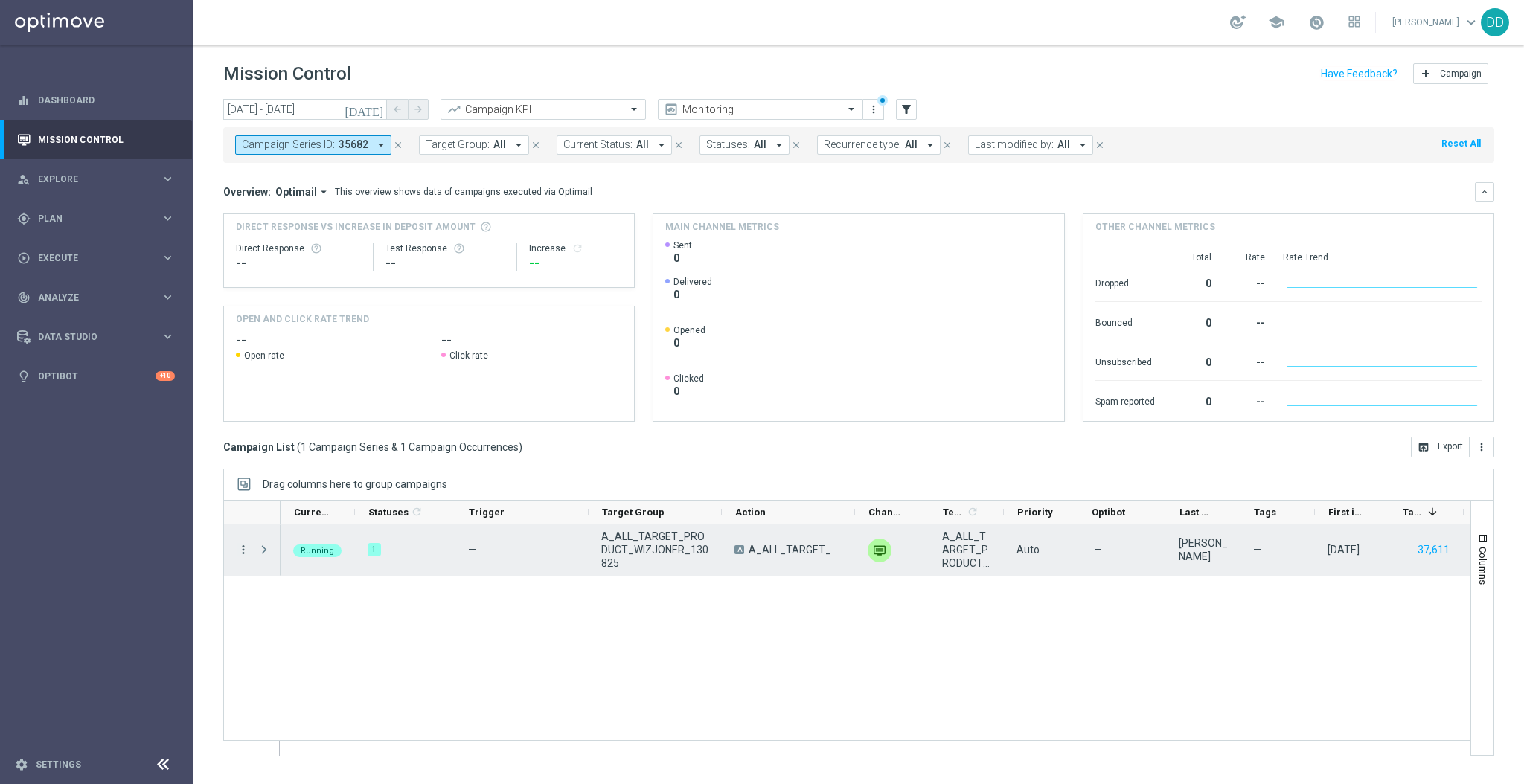
click at [246, 548] on icon "more_vert" at bounding box center [243, 549] width 13 height 13
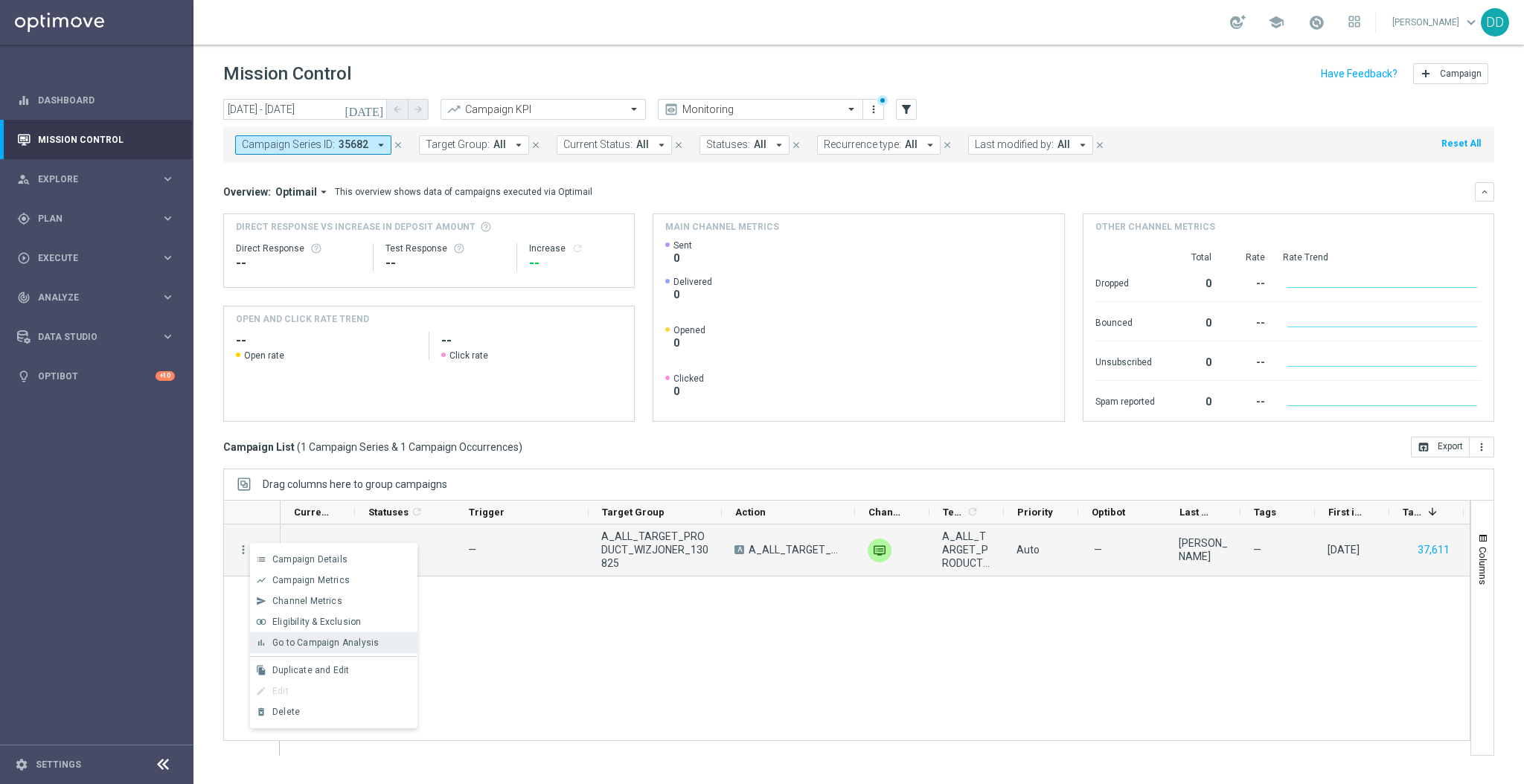
click at [328, 638] on span "Go to Campaign Analysis" at bounding box center [325, 642] width 107 height 10
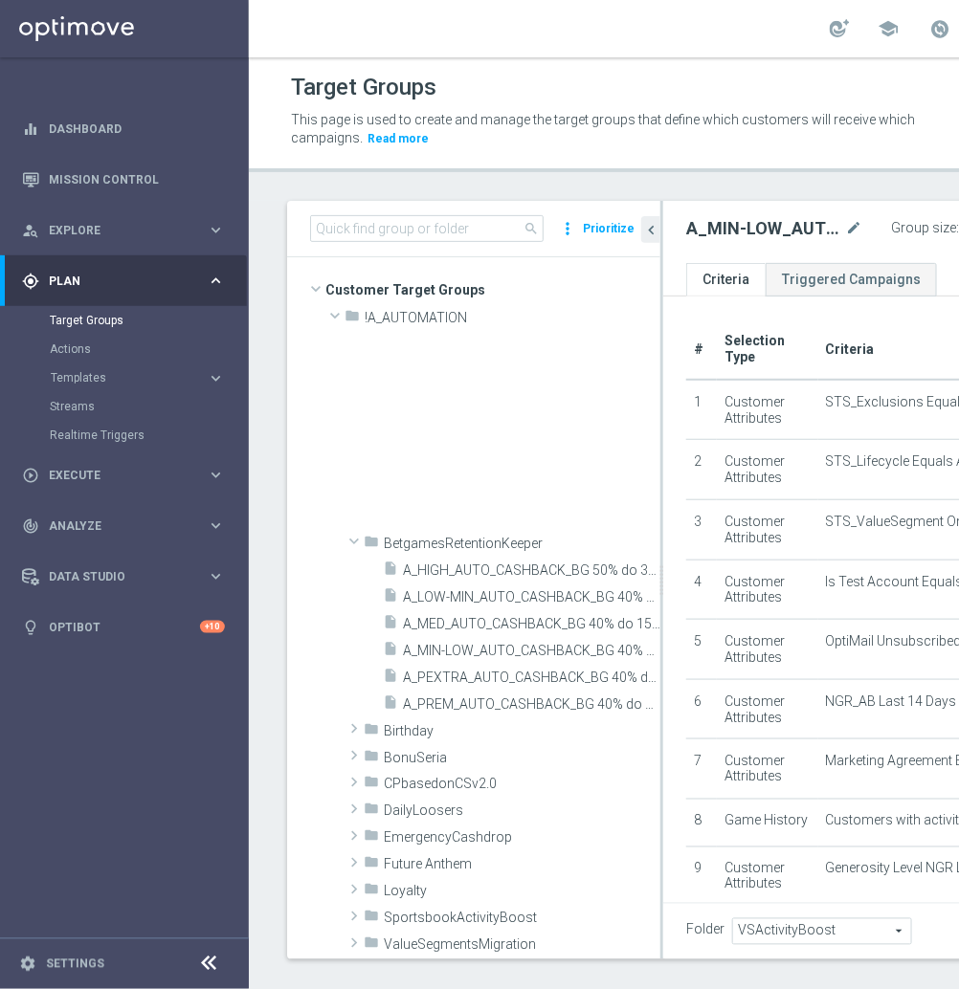
scroll to position [117, 0]
